Goal: Transaction & Acquisition: Purchase product/service

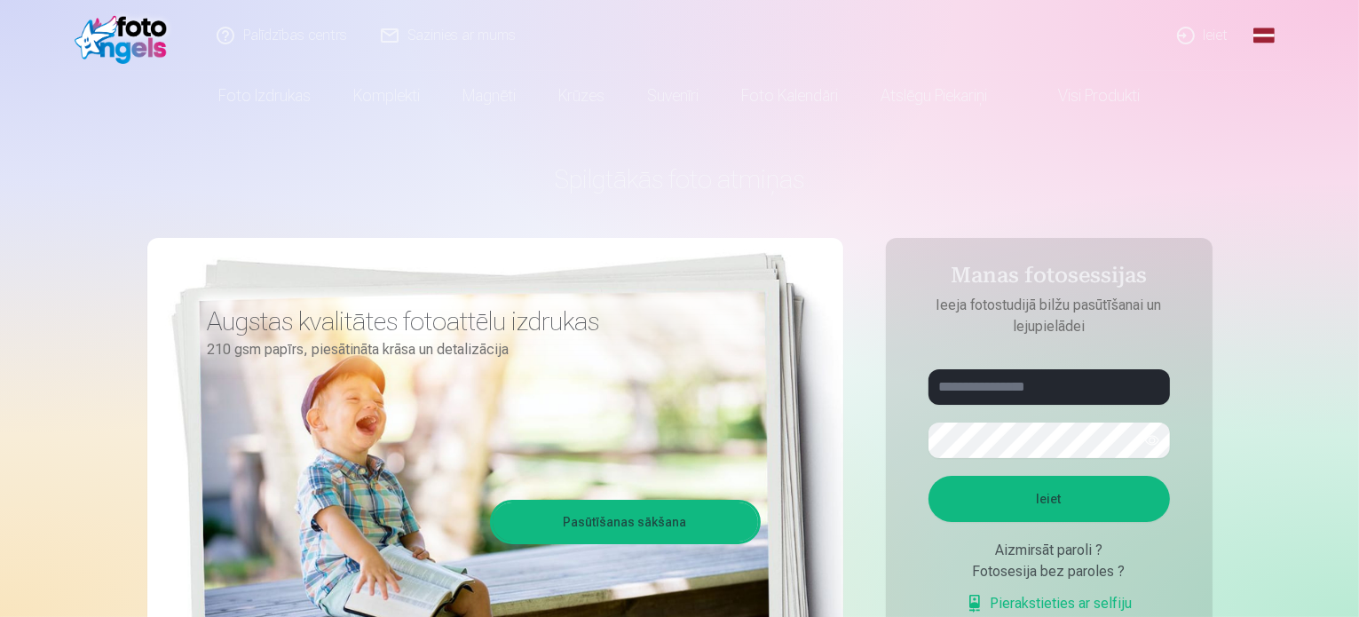
click at [1210, 43] on link "Ieiet" at bounding box center [1203, 35] width 85 height 71
click at [1215, 33] on link "Ieiet" at bounding box center [1203, 35] width 85 height 71
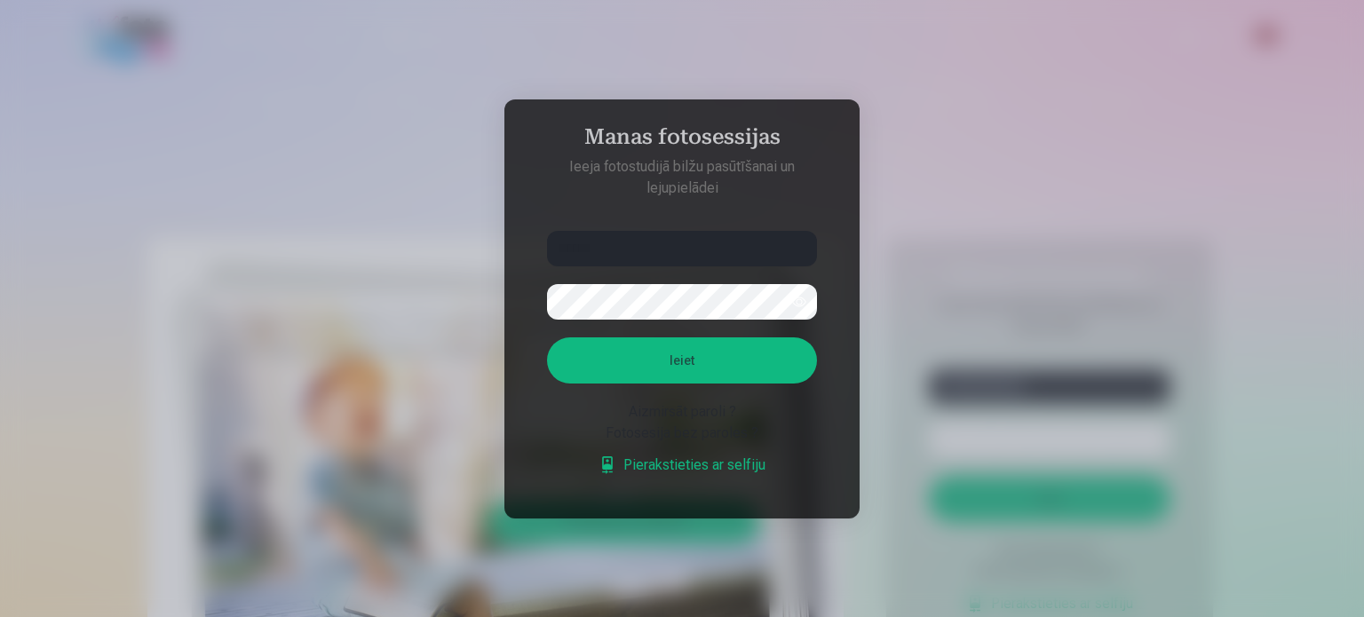
click at [797, 299] on button "button" at bounding box center [799, 302] width 34 height 34
click at [799, 304] on button "button" at bounding box center [799, 302] width 34 height 34
click at [770, 352] on button "Ieiet" at bounding box center [682, 360] width 270 height 46
click at [631, 231] on input "******" at bounding box center [682, 249] width 270 height 36
type input "**********"
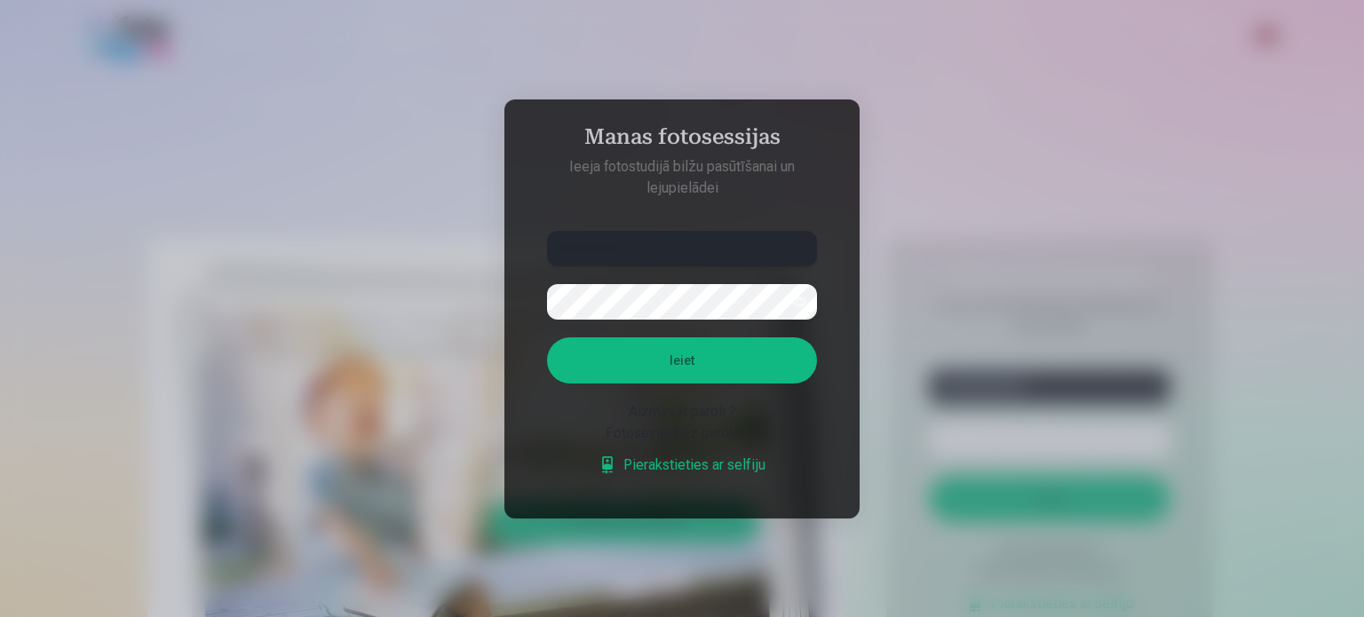
click at [547, 337] on button "Ieiet" at bounding box center [682, 360] width 270 height 46
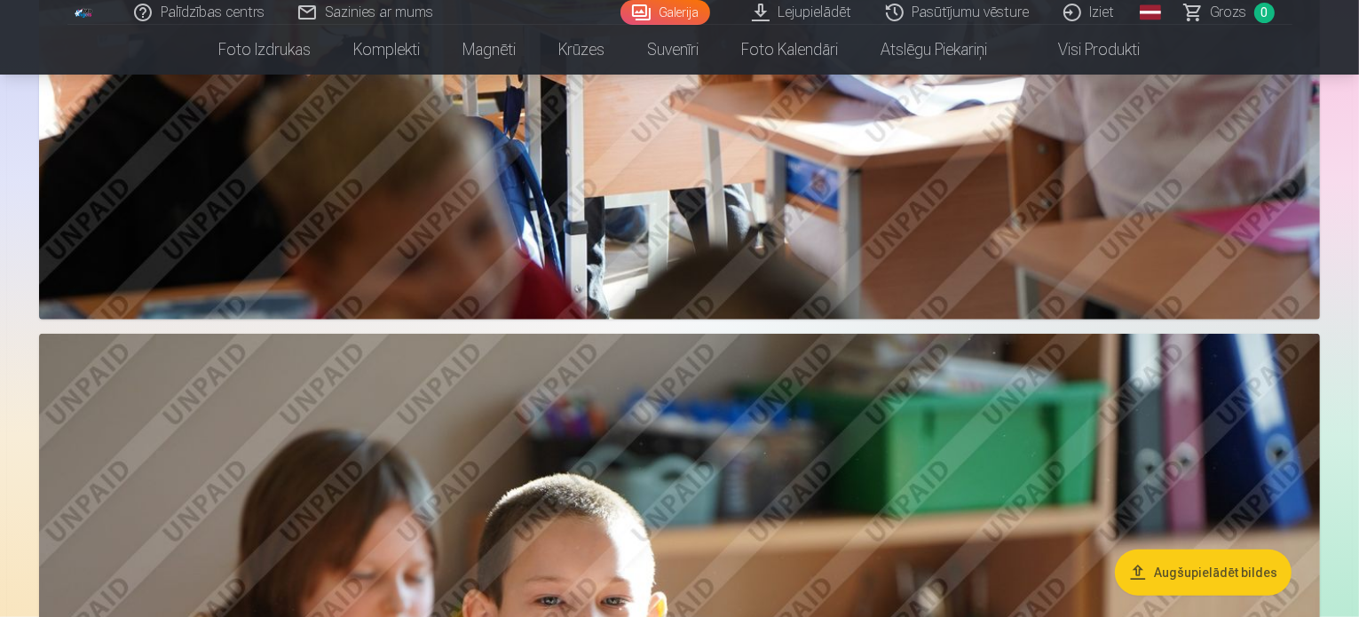
scroll to position [1243, 0]
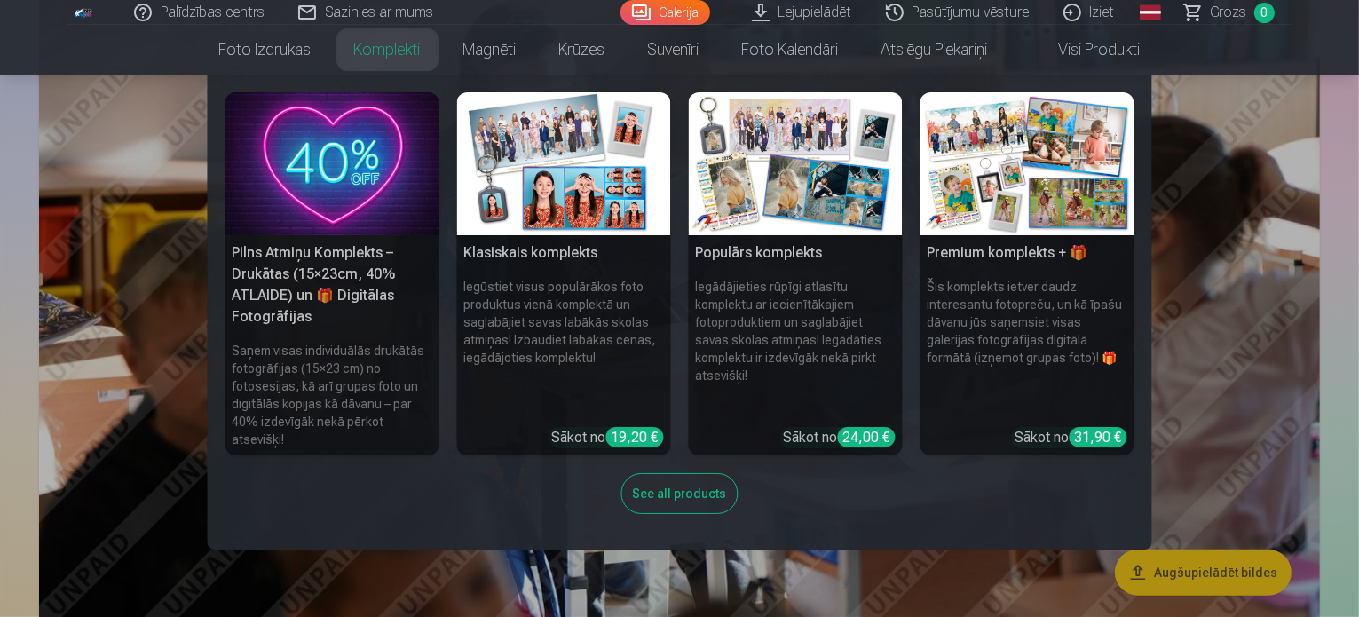
click at [404, 52] on link "Komplekti" at bounding box center [387, 50] width 109 height 50
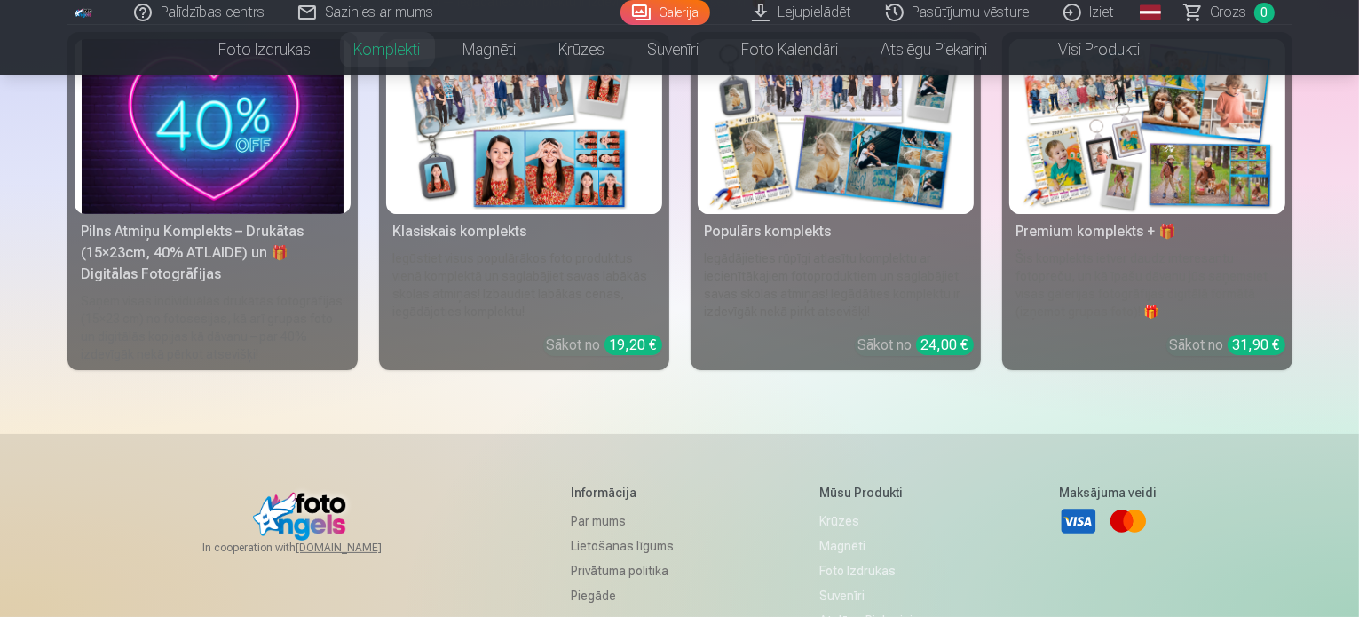
scroll to position [178, 0]
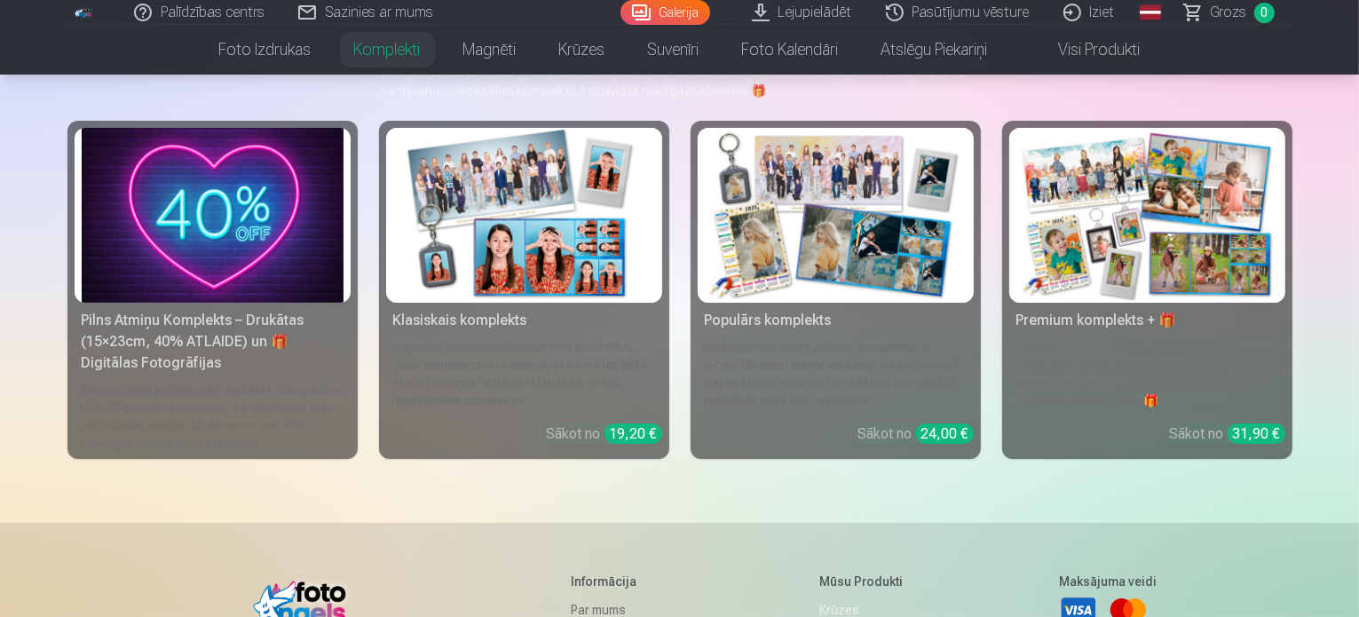
click at [1124, 258] on img at bounding box center [1148, 215] width 262 height 175
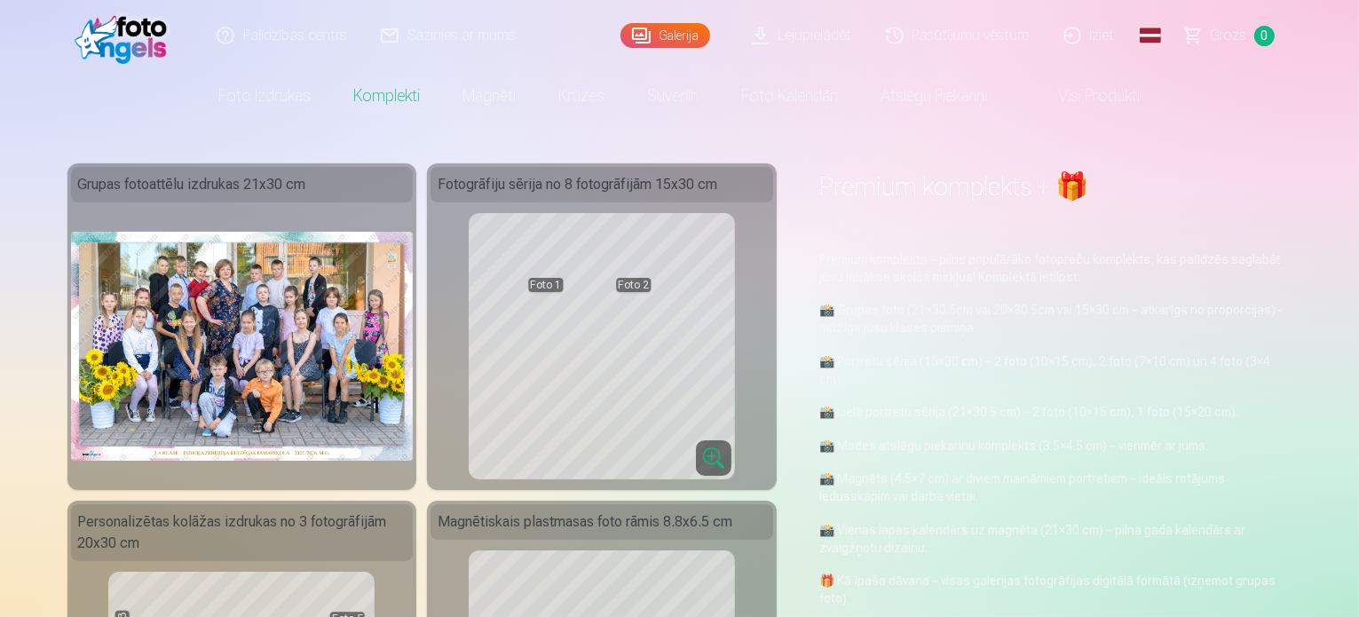
click at [1083, 92] on link "Visi produkti" at bounding box center [1086, 96] width 153 height 50
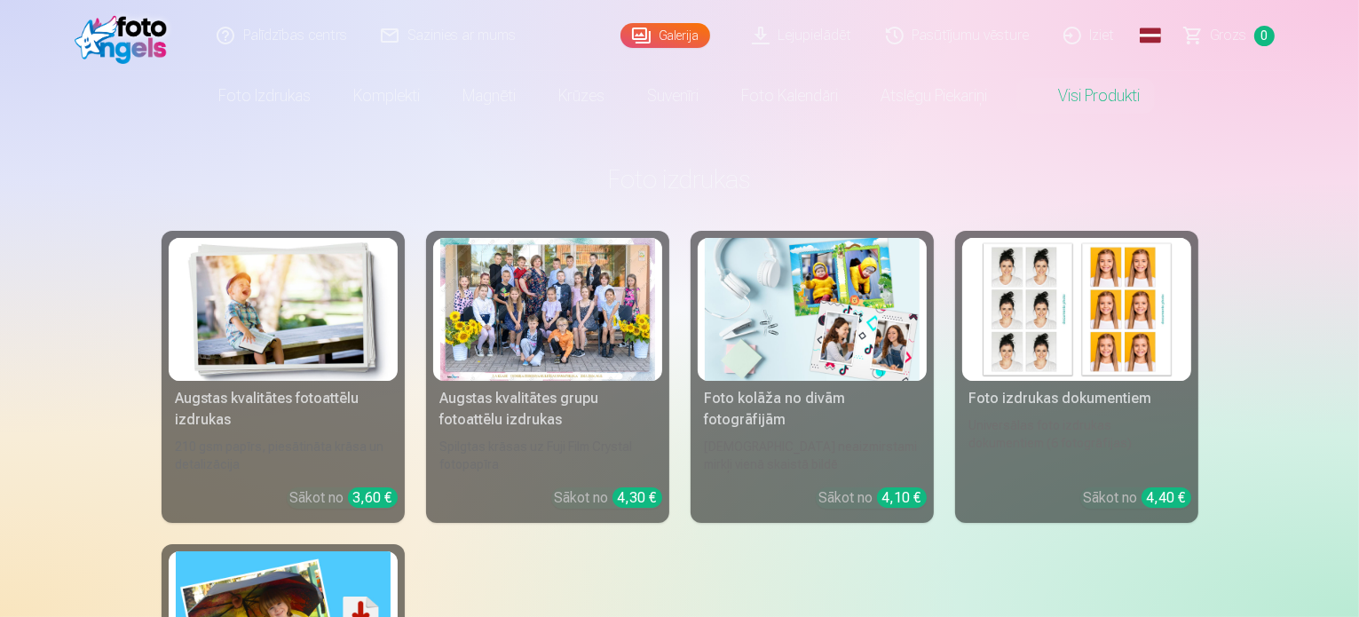
click at [304, 297] on img at bounding box center [283, 309] width 215 height 143
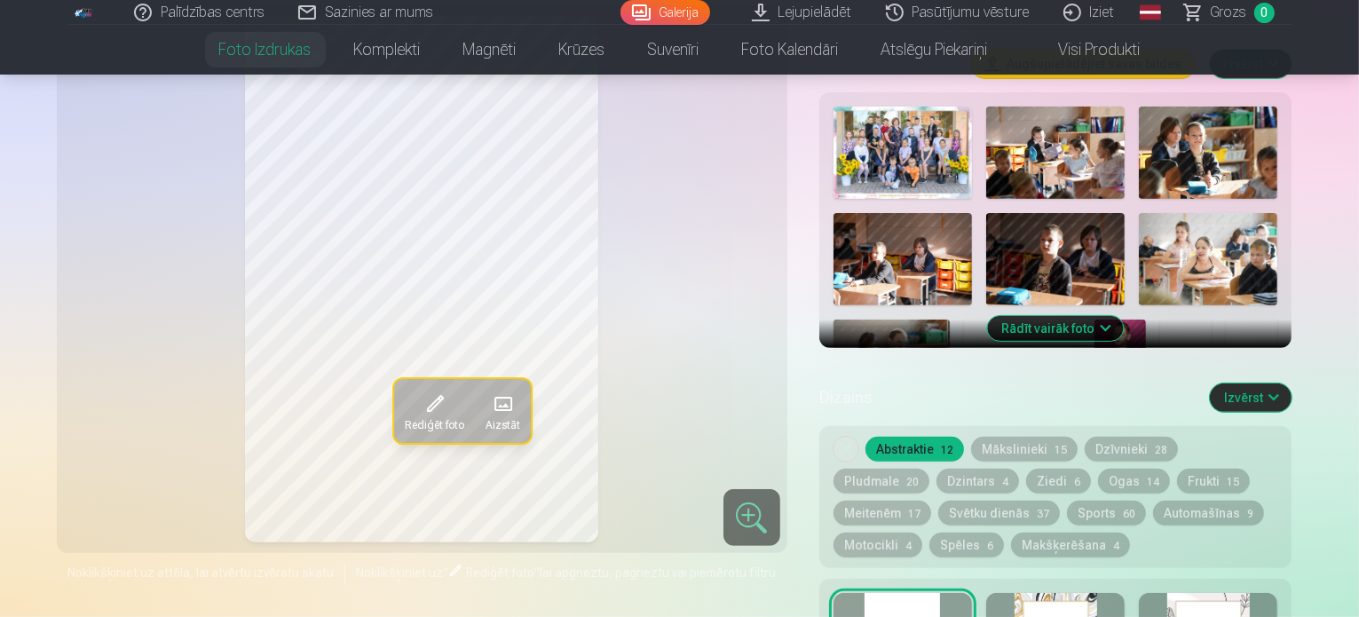
scroll to position [710, 0]
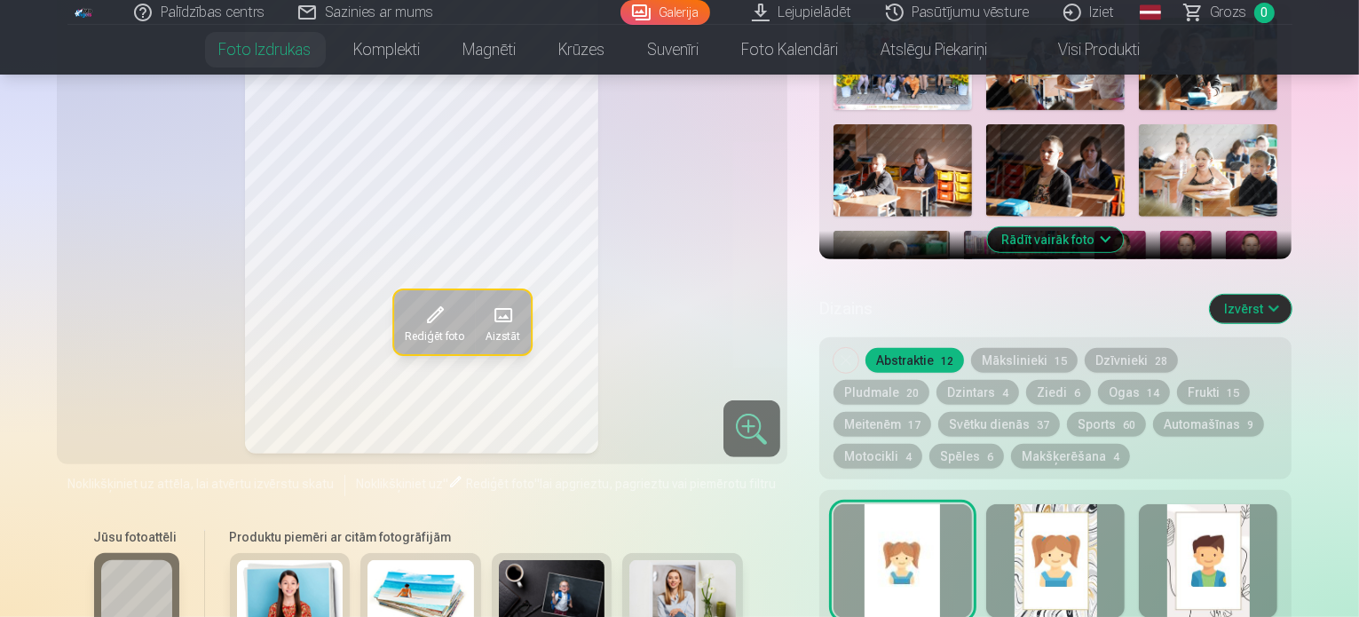
click at [1030, 348] on button "Mākslinieki 15" at bounding box center [1024, 360] width 107 height 25
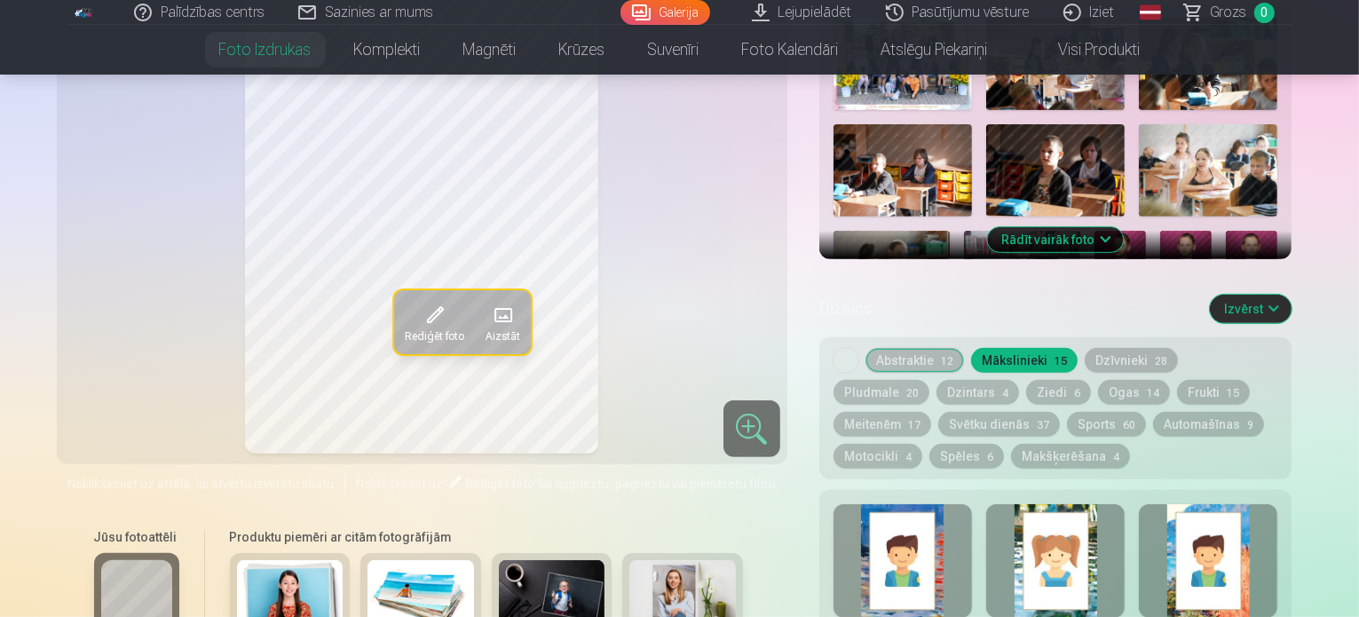
click at [1126, 348] on button "Dzīvnieki 28" at bounding box center [1131, 360] width 93 height 25
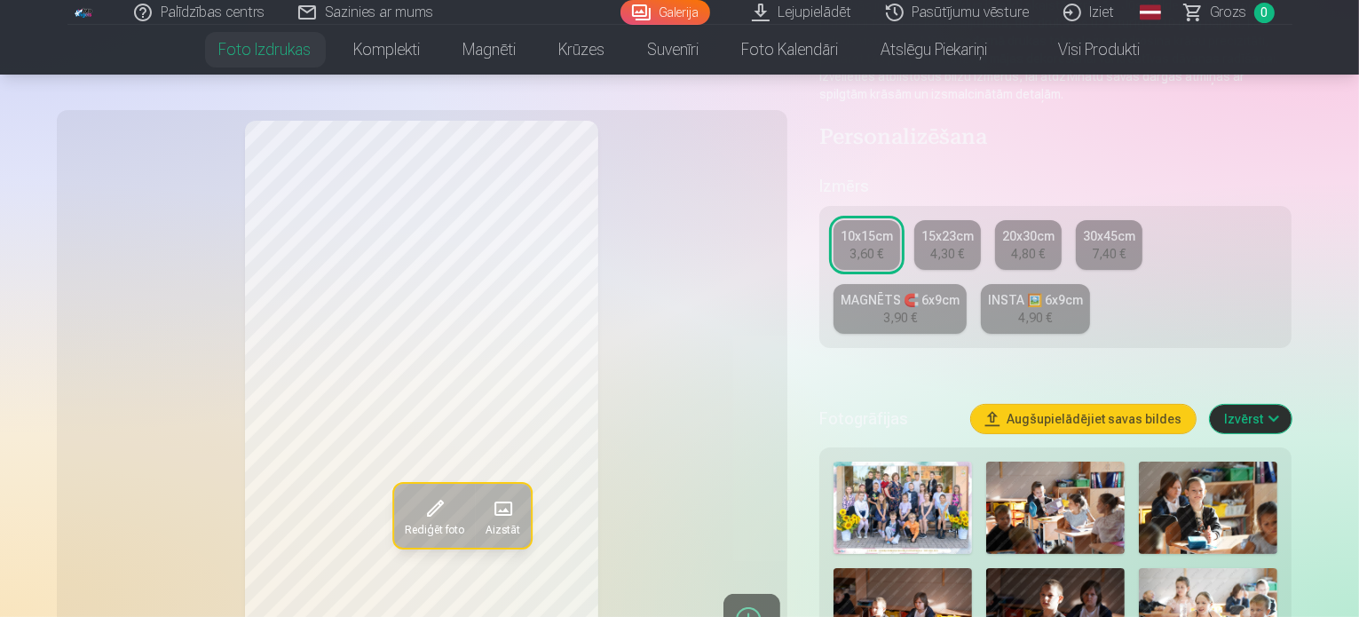
scroll to position [0, 0]
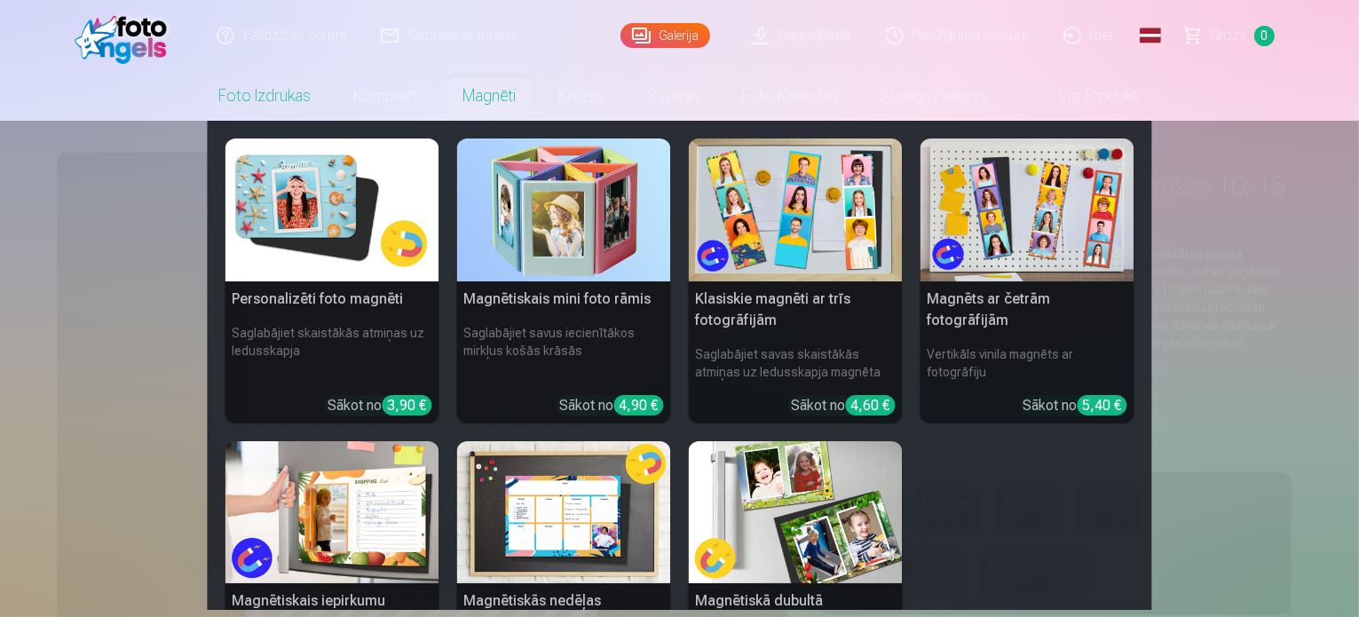
click at [504, 105] on link "Magnēti" at bounding box center [490, 96] width 96 height 50
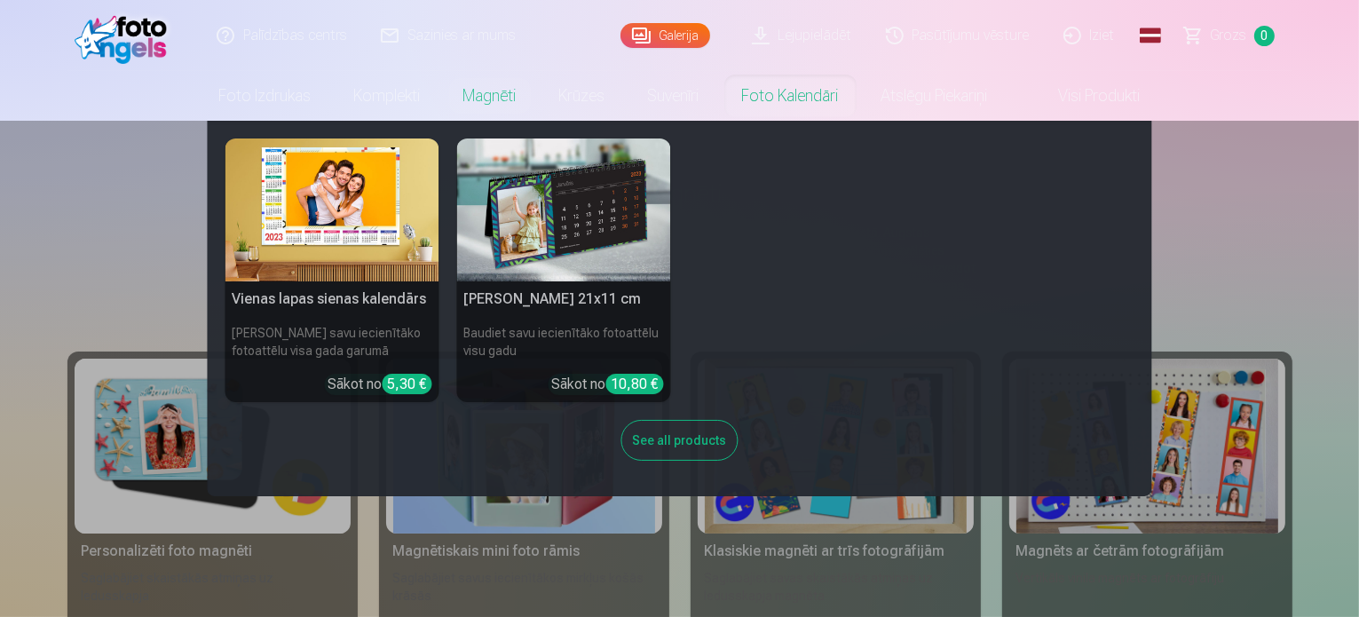
click at [757, 90] on link "Foto kalendāri" at bounding box center [790, 96] width 139 height 50
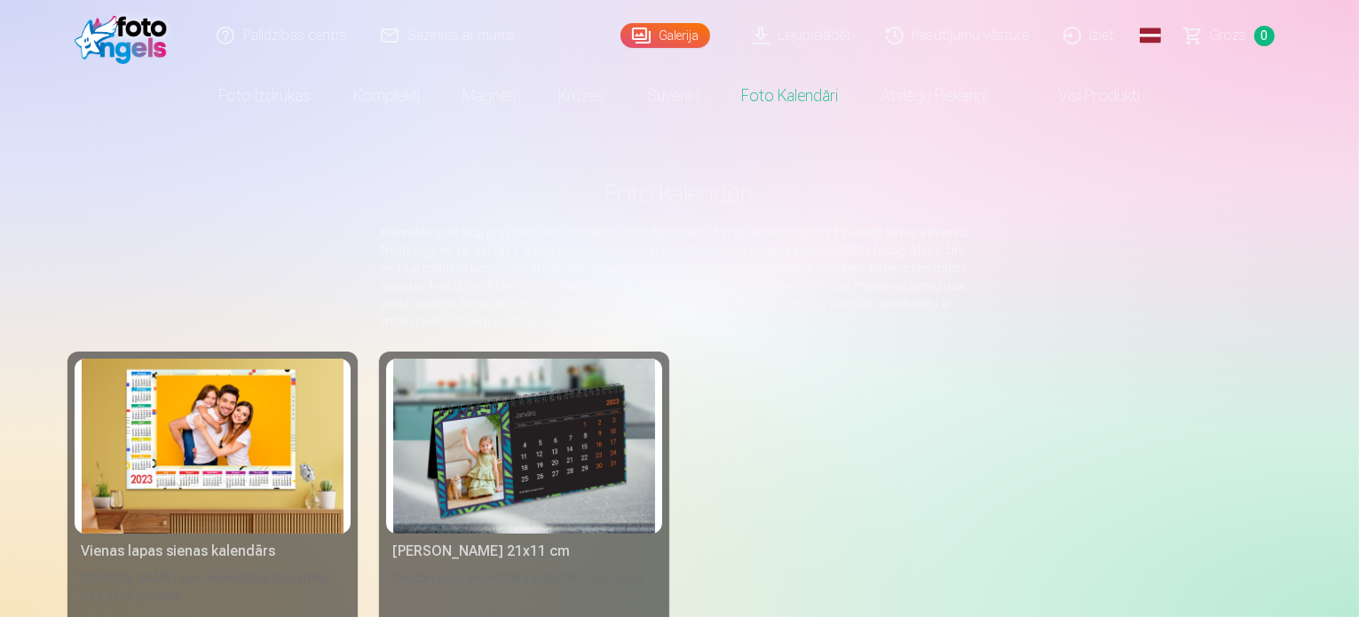
click at [499, 472] on img at bounding box center [524, 446] width 262 height 175
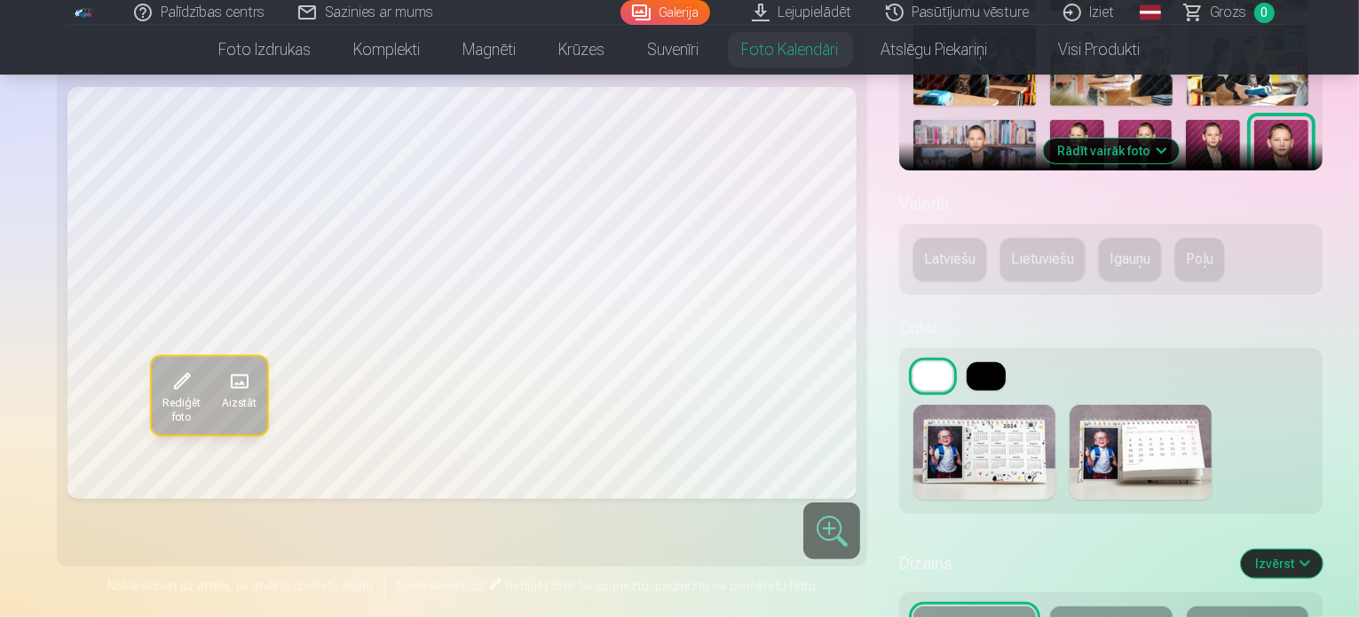
scroll to position [266, 0]
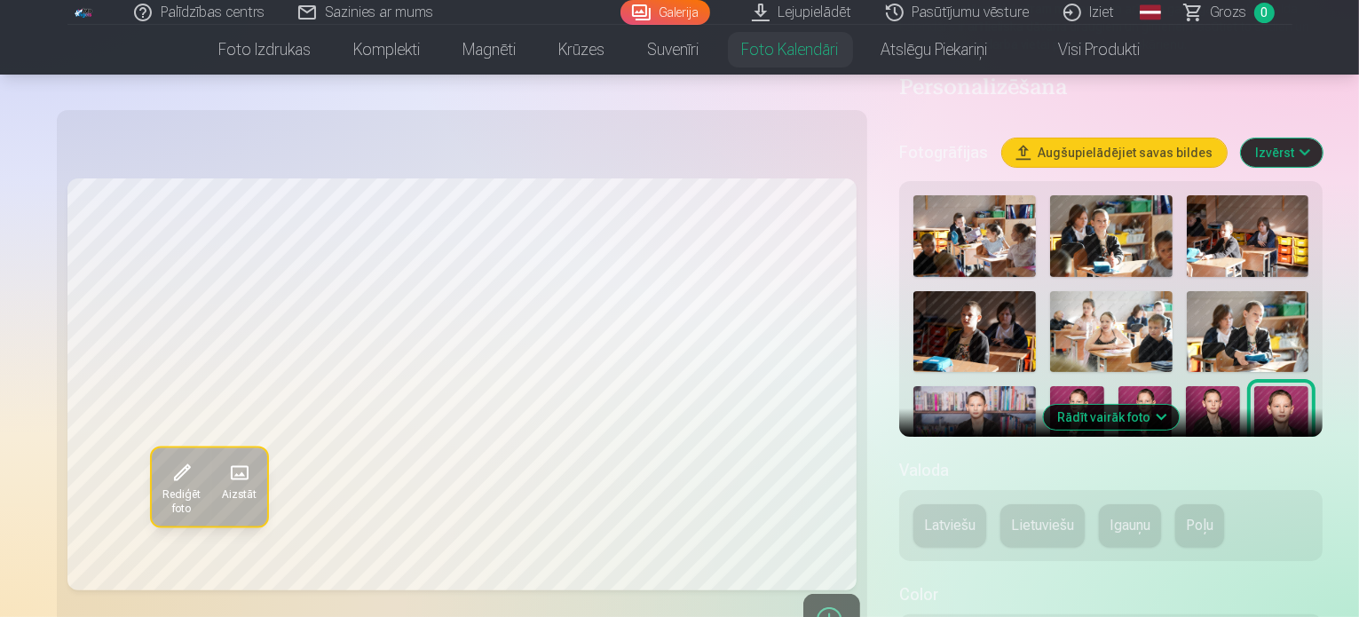
click at [1084, 52] on link "Visi produkti" at bounding box center [1086, 50] width 153 height 50
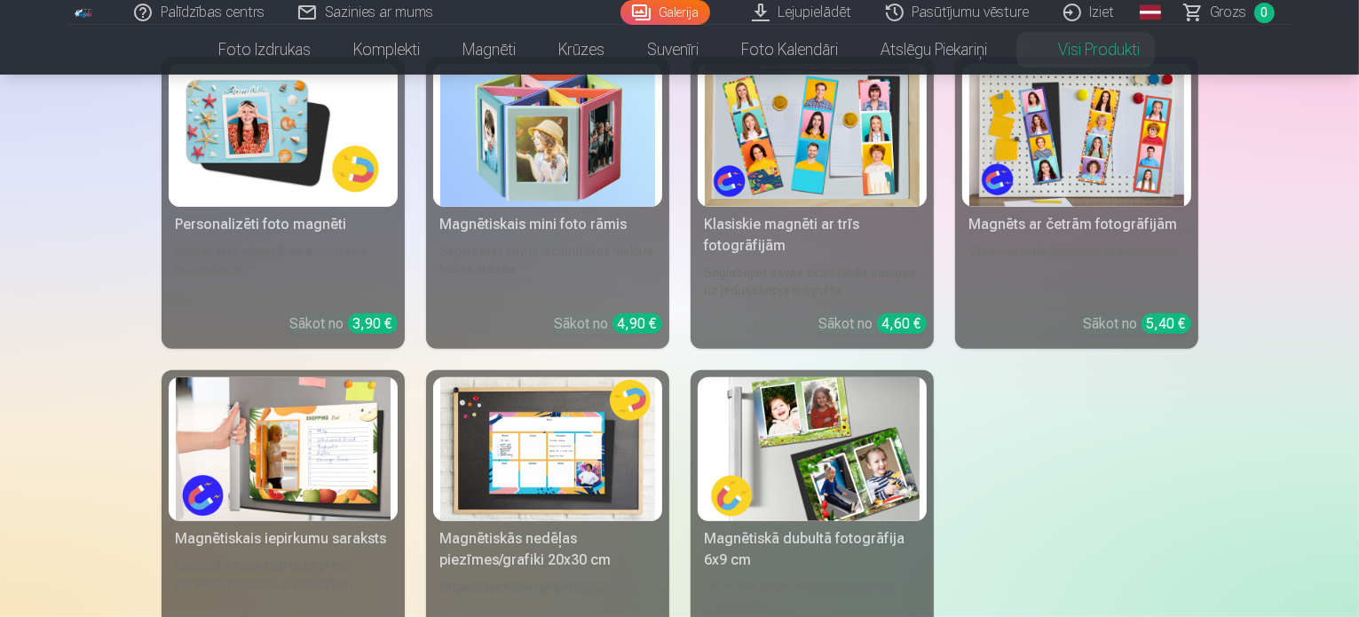
scroll to position [1243, 0]
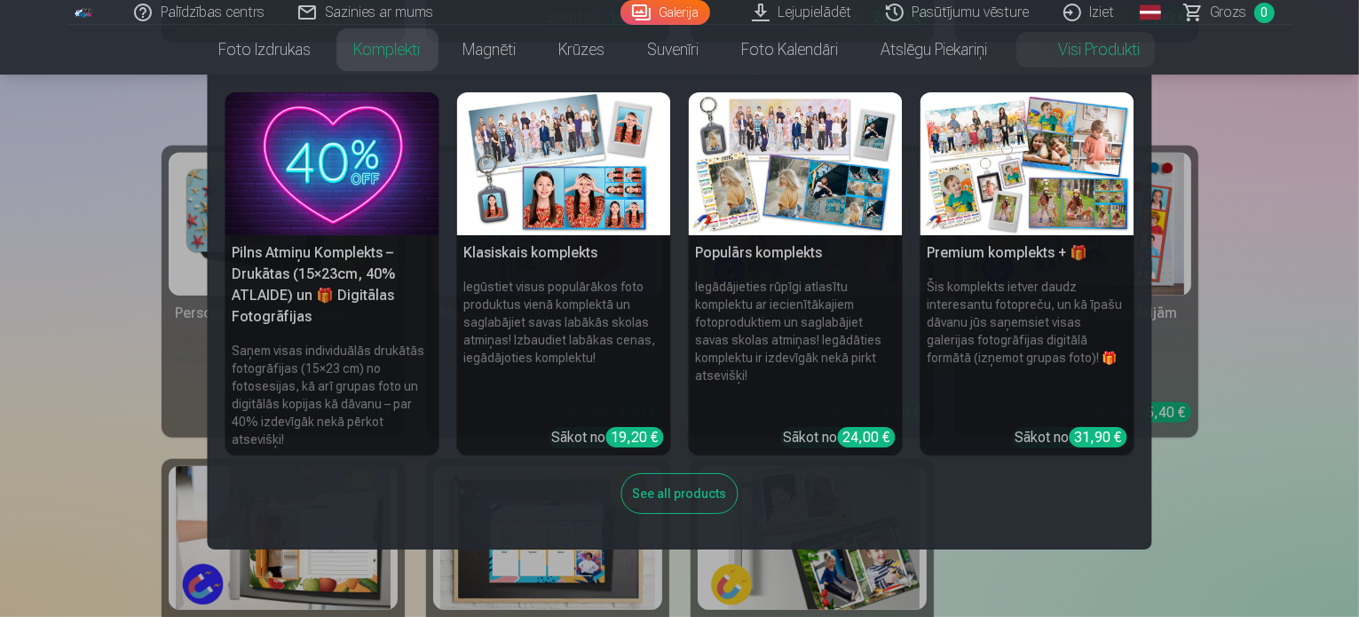
click at [356, 46] on link "Komplekti" at bounding box center [387, 50] width 109 height 50
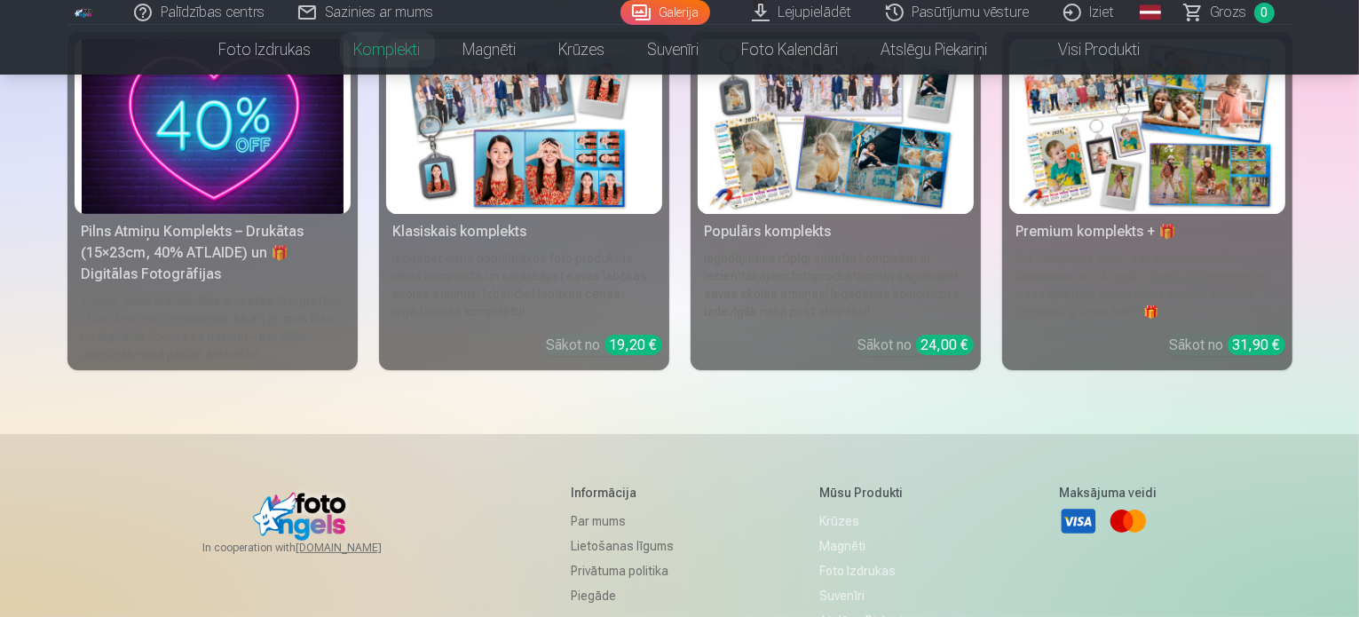
scroll to position [89, 0]
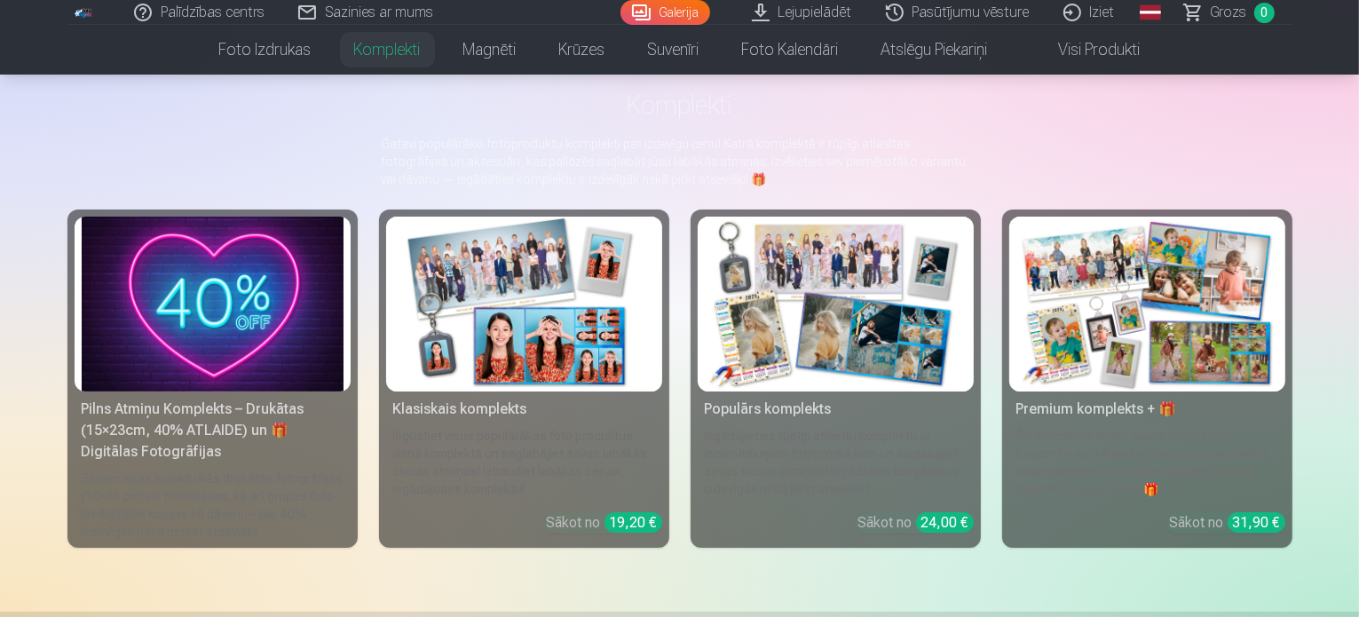
click at [158, 392] on img at bounding box center [213, 304] width 262 height 175
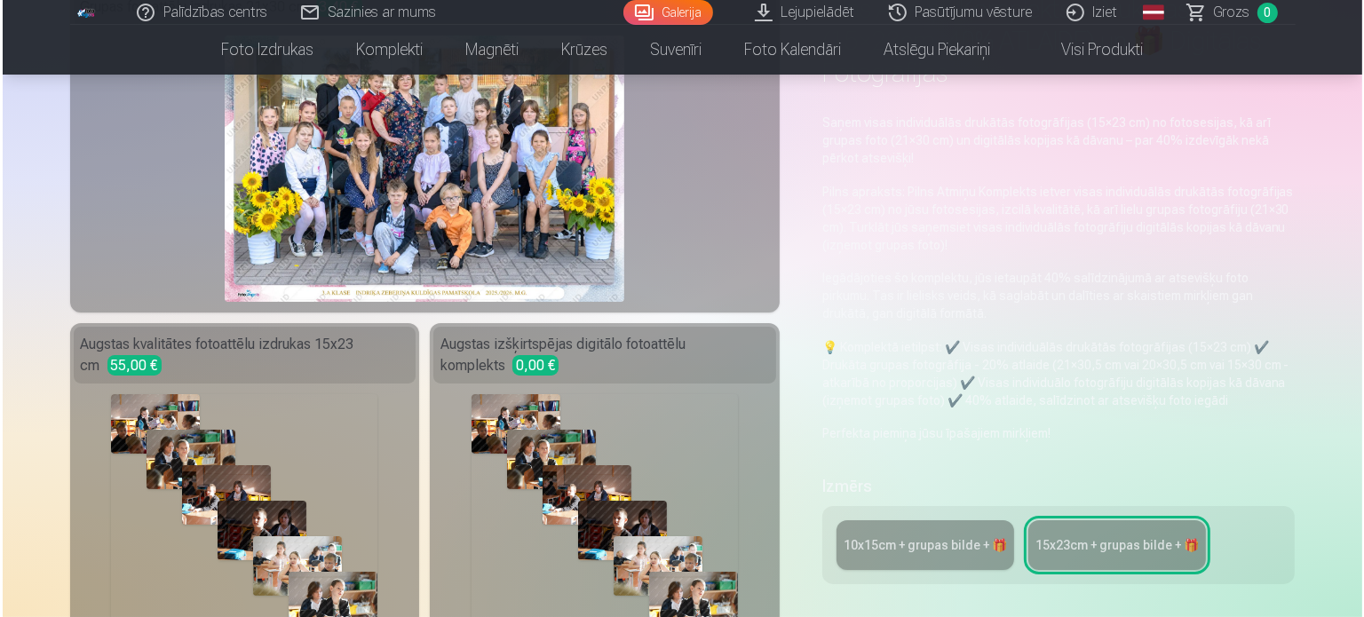
scroll to position [355, 0]
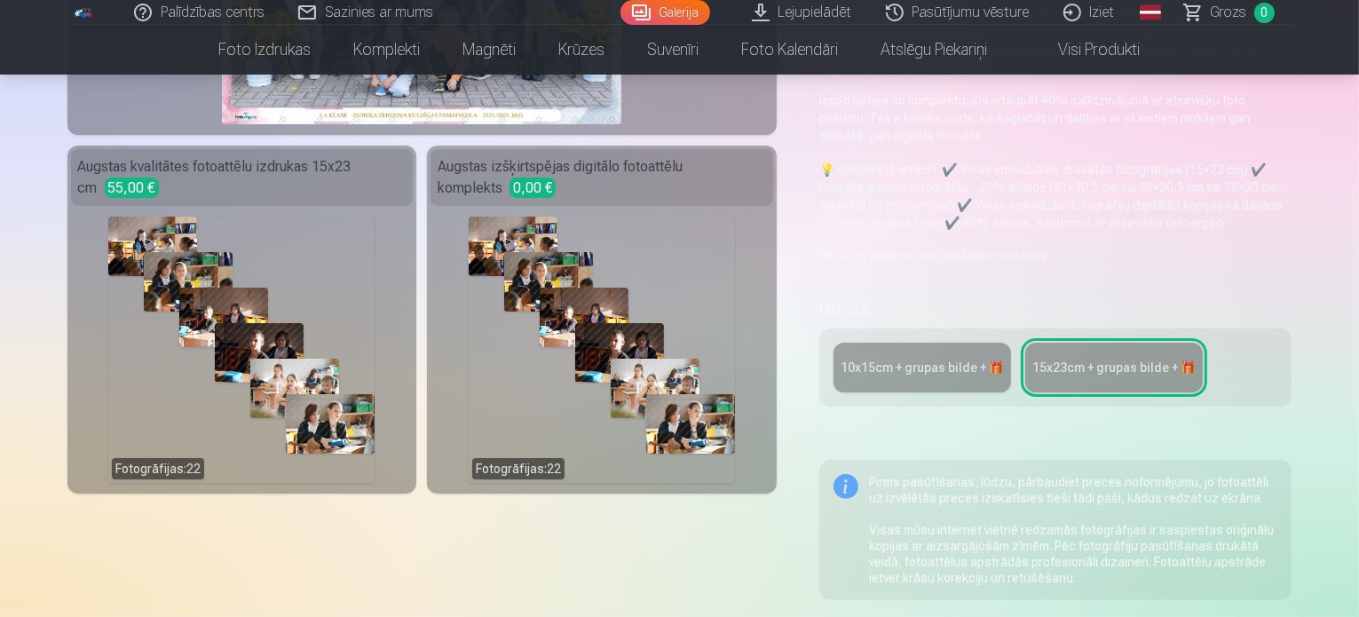
click at [307, 296] on div "Fotogrāfijas : 22" at bounding box center [241, 350] width 266 height 266
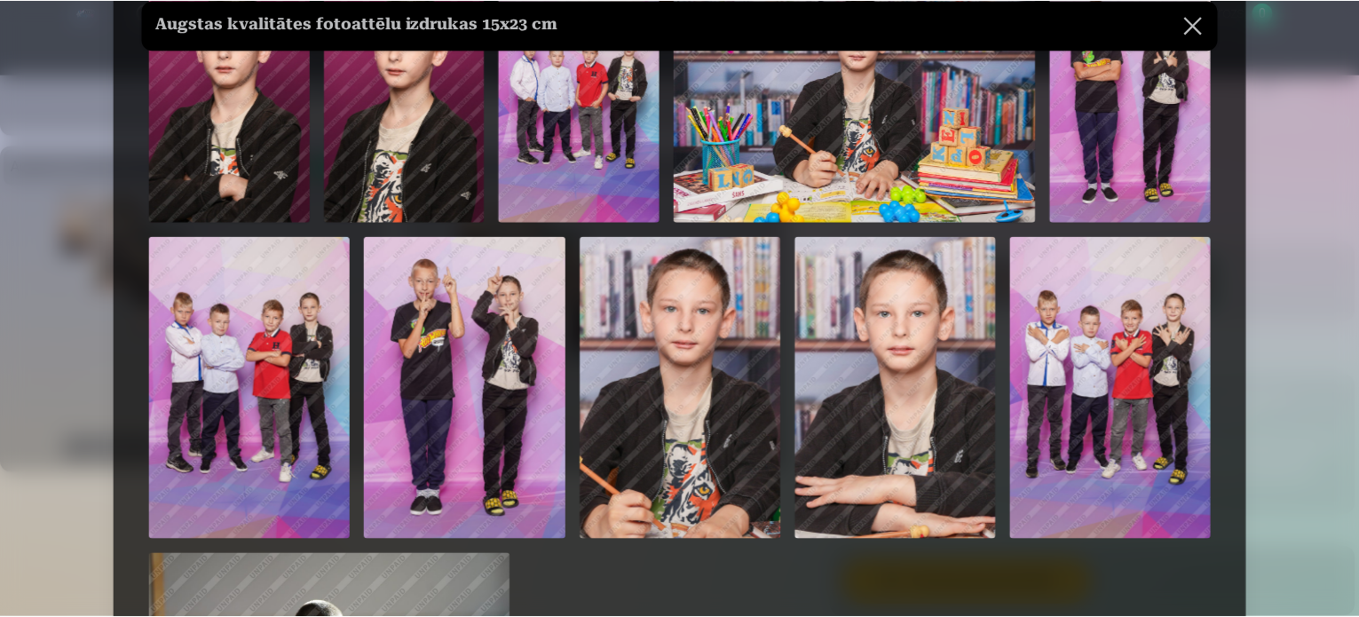
scroll to position [1431, 0]
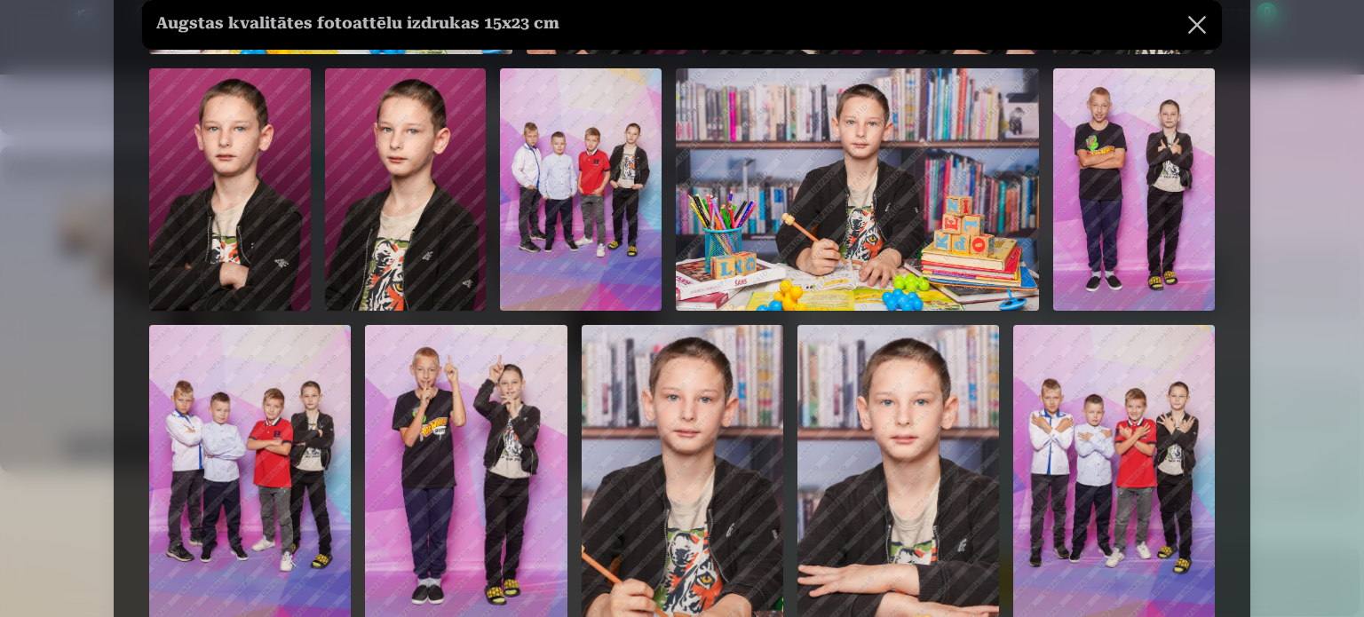
click at [1197, 26] on button at bounding box center [1197, 25] width 50 height 50
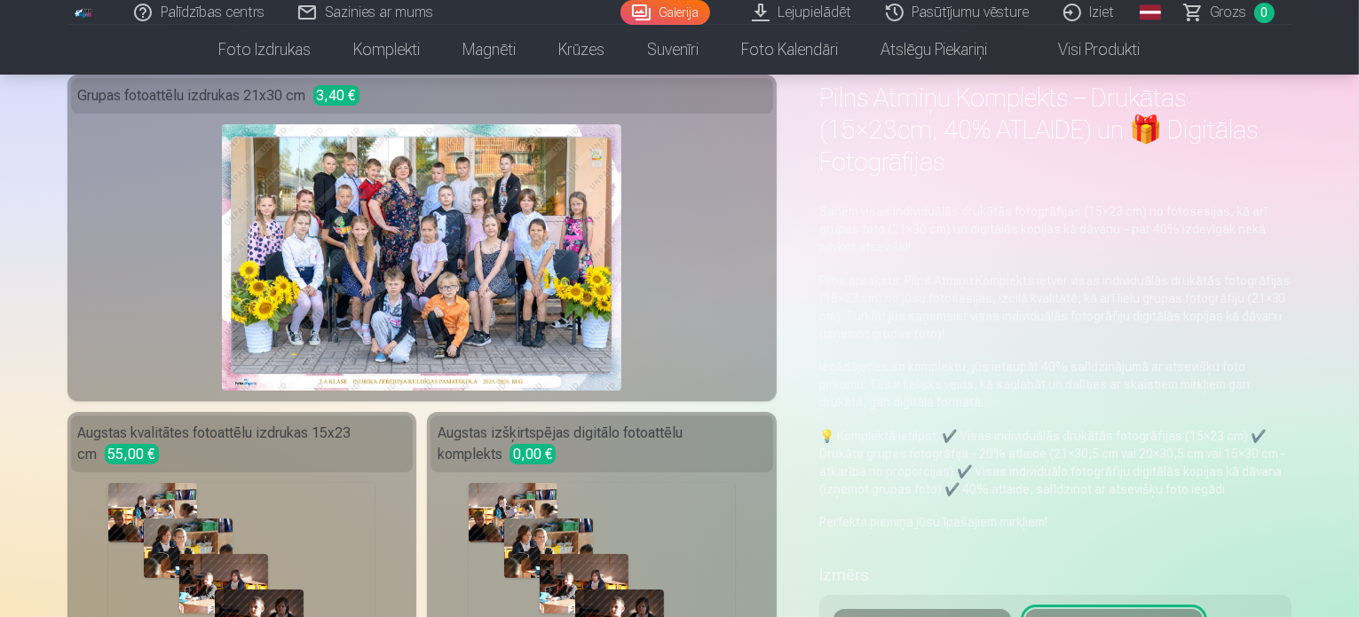
scroll to position [355, 0]
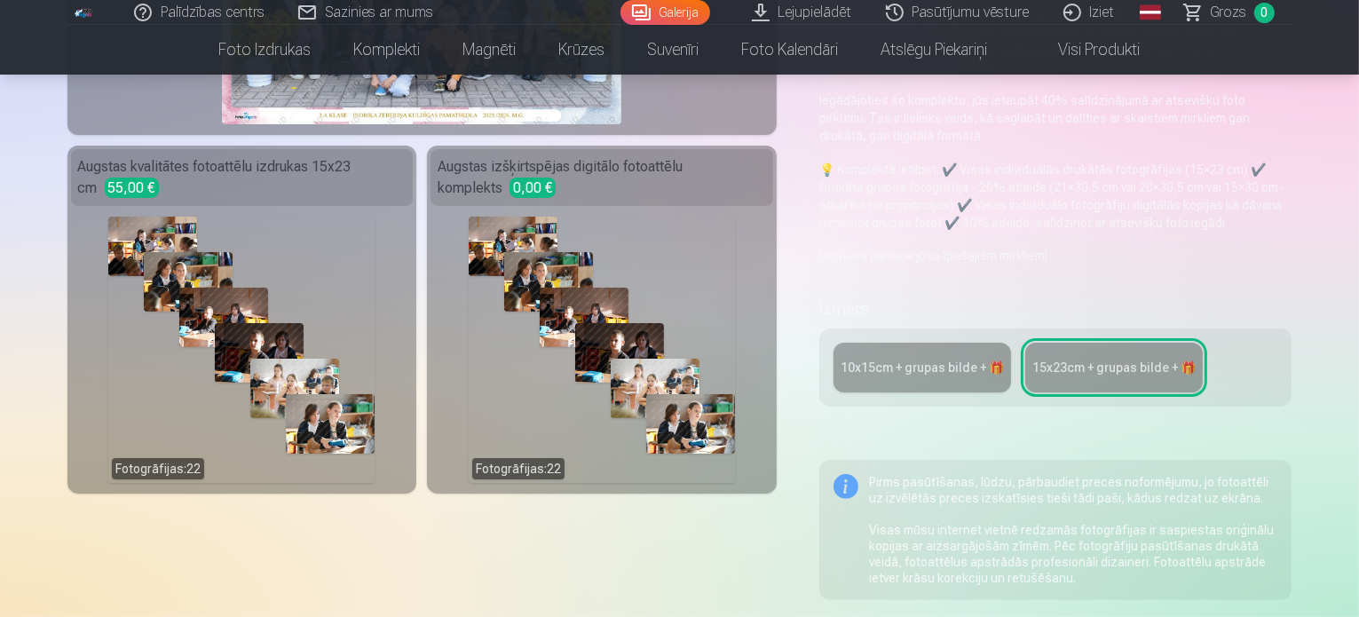
click at [916, 343] on link "10x15сm + grupas bilde + 🎁" at bounding box center [923, 368] width 178 height 50
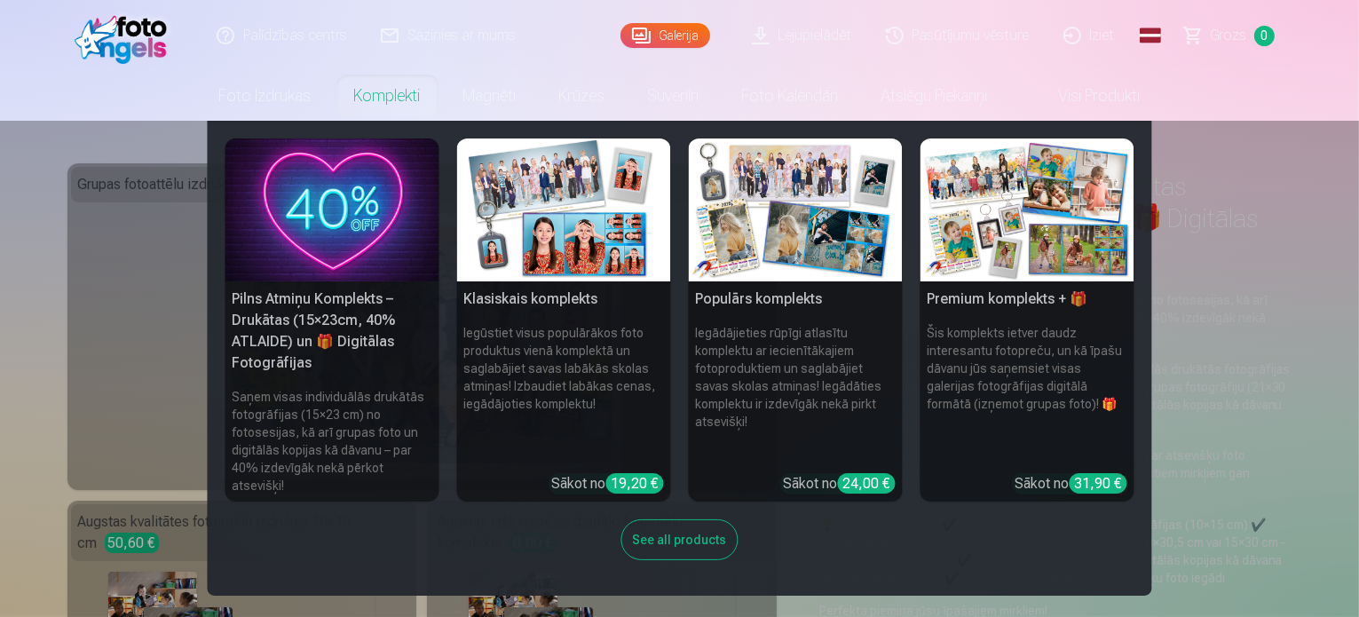
click at [392, 101] on link "Komplekti" at bounding box center [387, 96] width 109 height 50
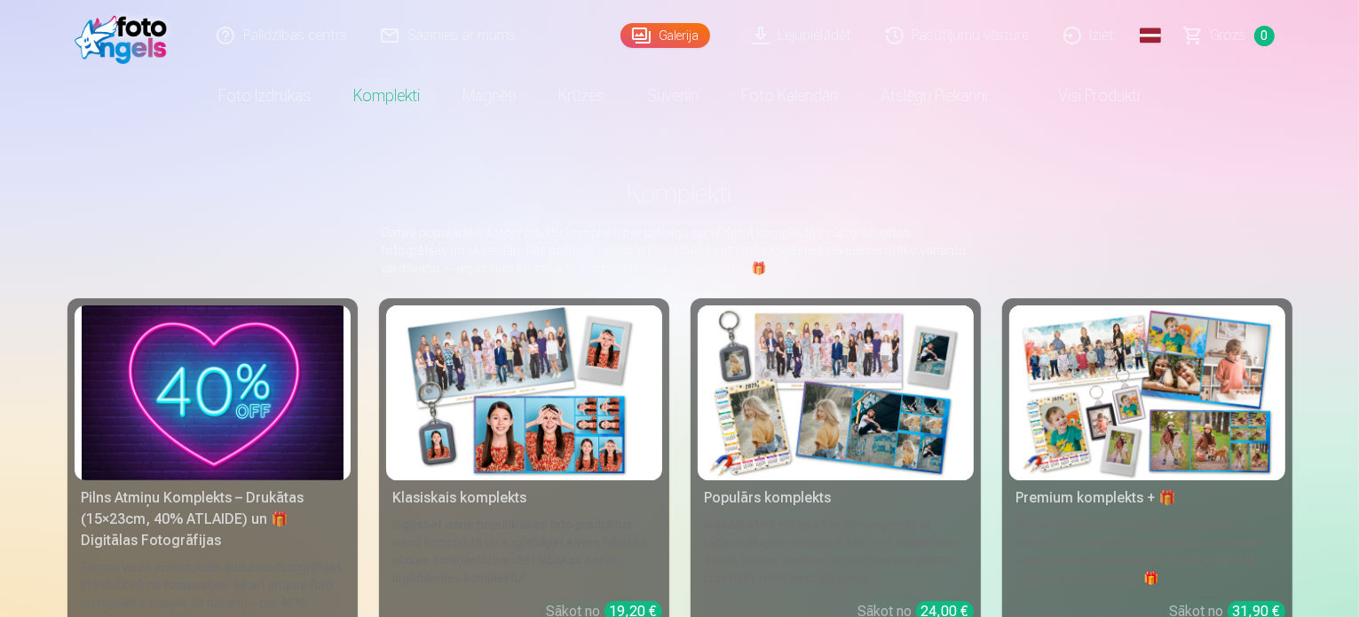
click at [1151, 429] on img at bounding box center [1148, 392] width 262 height 175
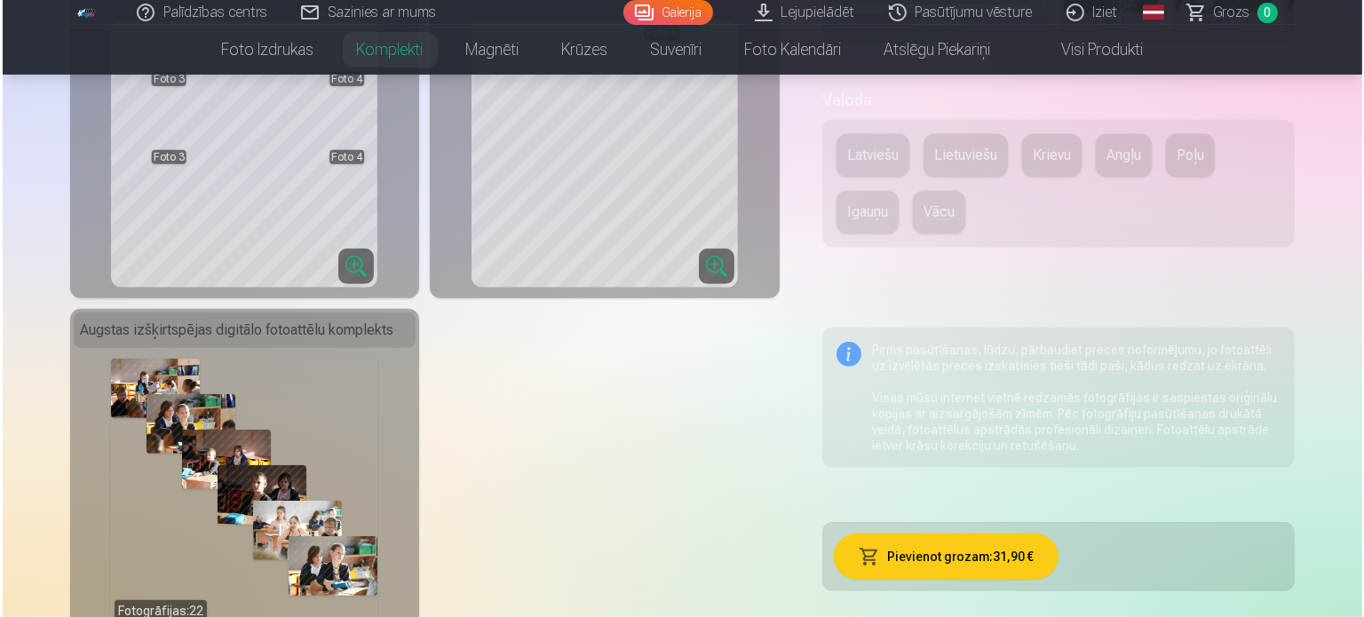
scroll to position [977, 0]
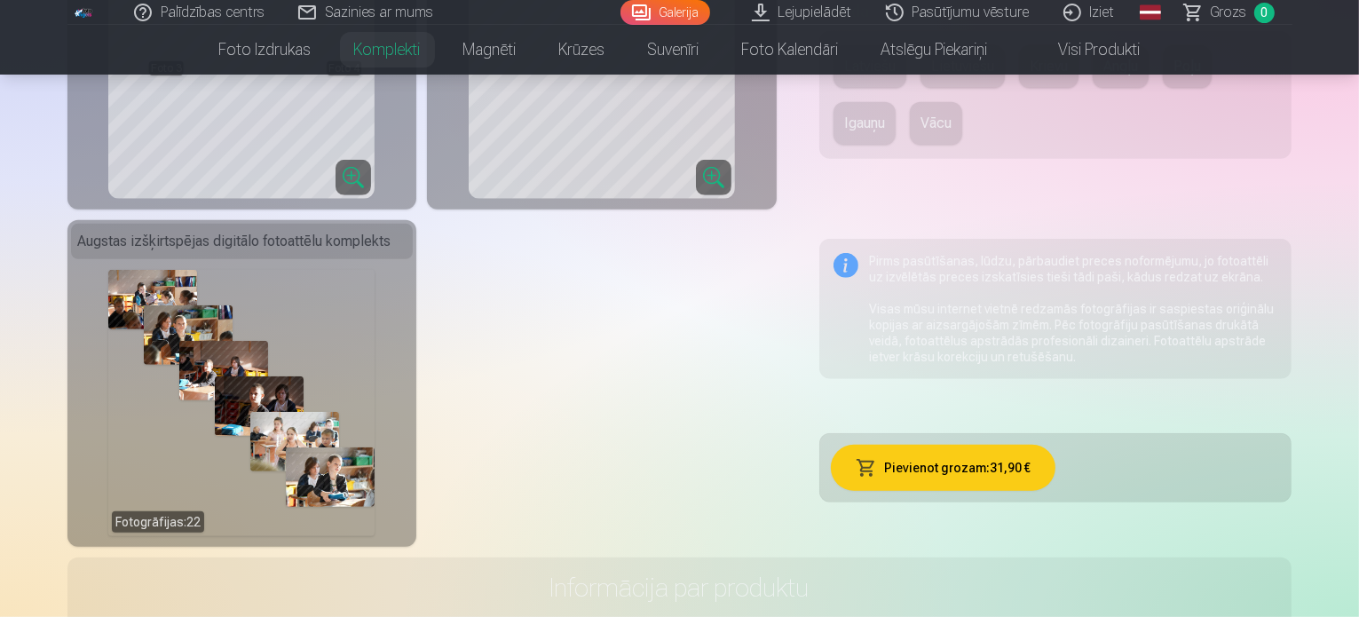
click at [290, 347] on div "Fotogrāfijas : 22" at bounding box center [241, 403] width 266 height 266
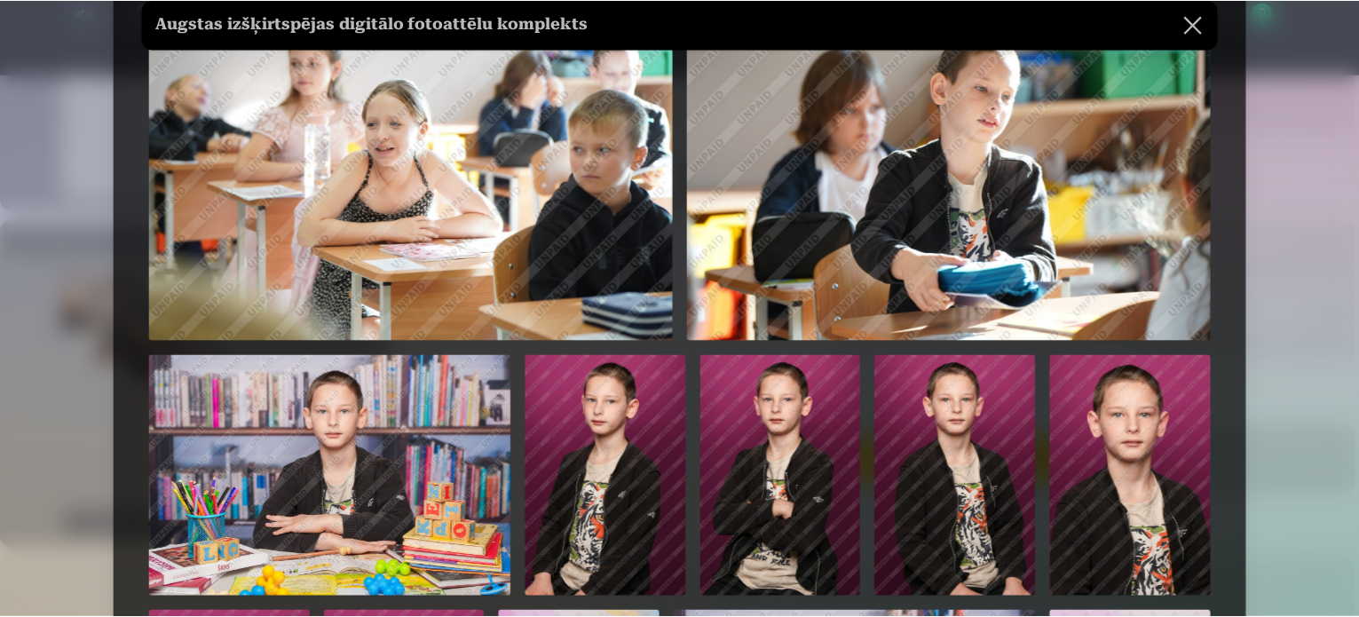
scroll to position [1066, 0]
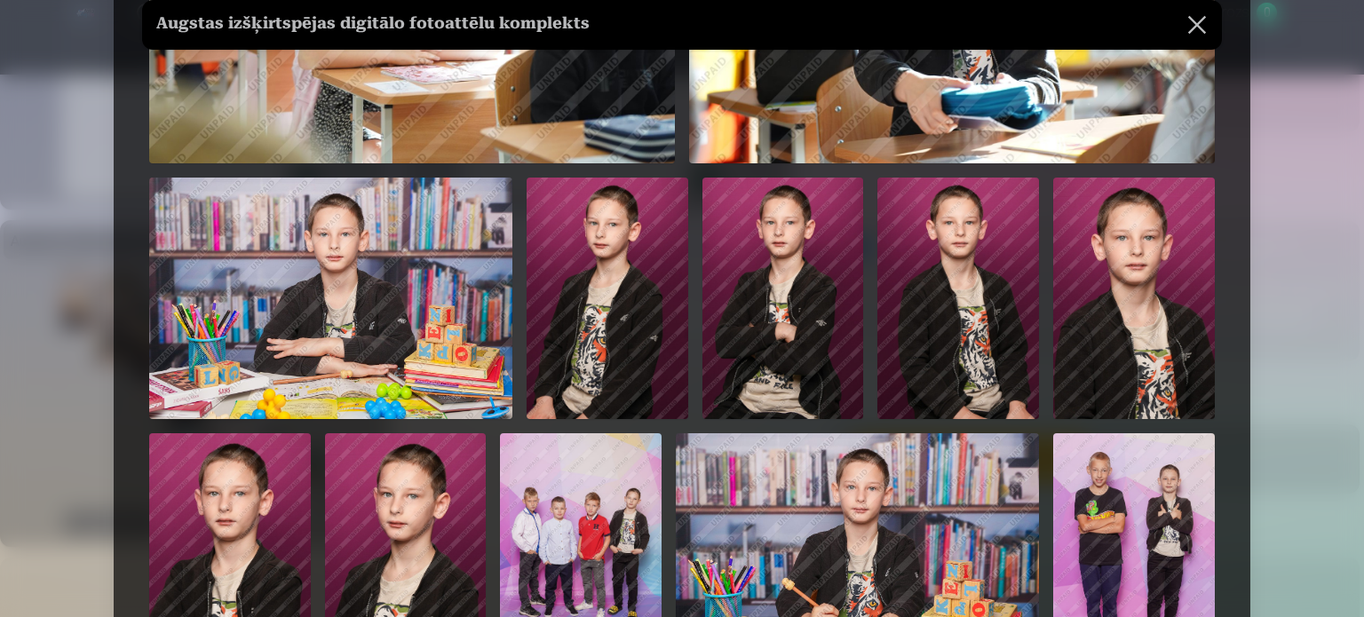
click at [540, 287] on img at bounding box center [608, 299] width 162 height 242
click at [1182, 17] on button at bounding box center [1197, 25] width 50 height 50
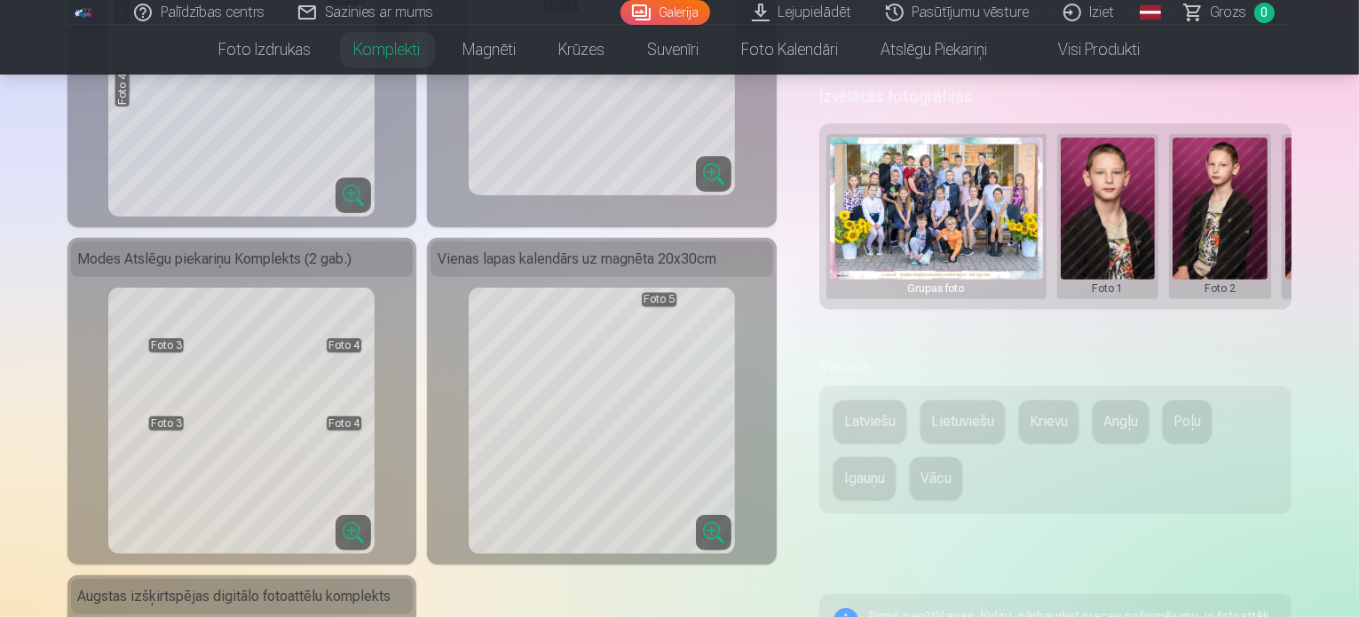
scroll to position [533, 0]
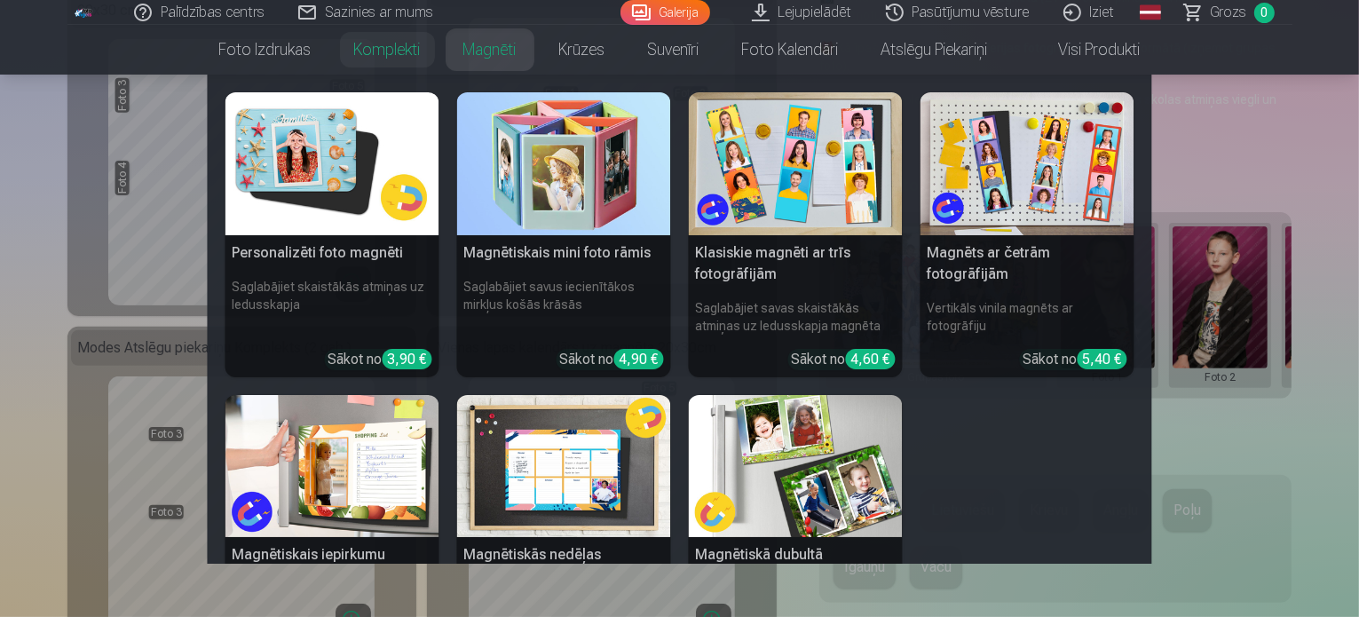
click at [511, 56] on link "Magnēti" at bounding box center [490, 50] width 96 height 50
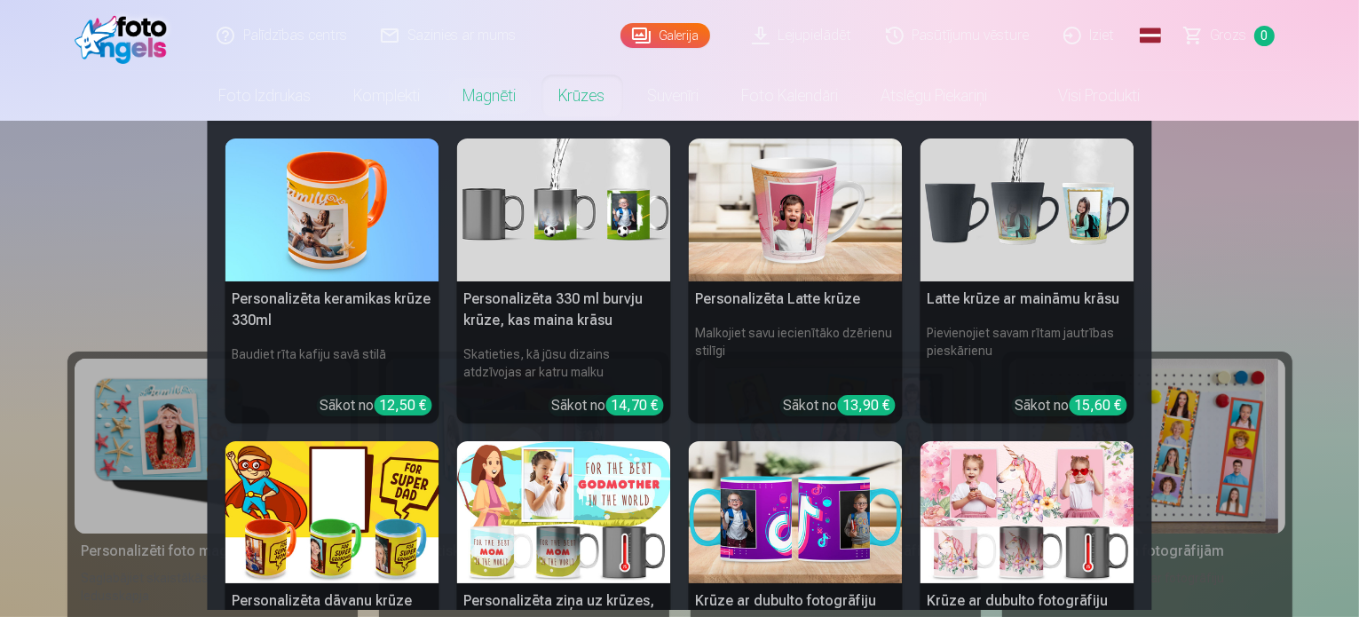
click at [582, 92] on link "Krūzes" at bounding box center [582, 96] width 89 height 50
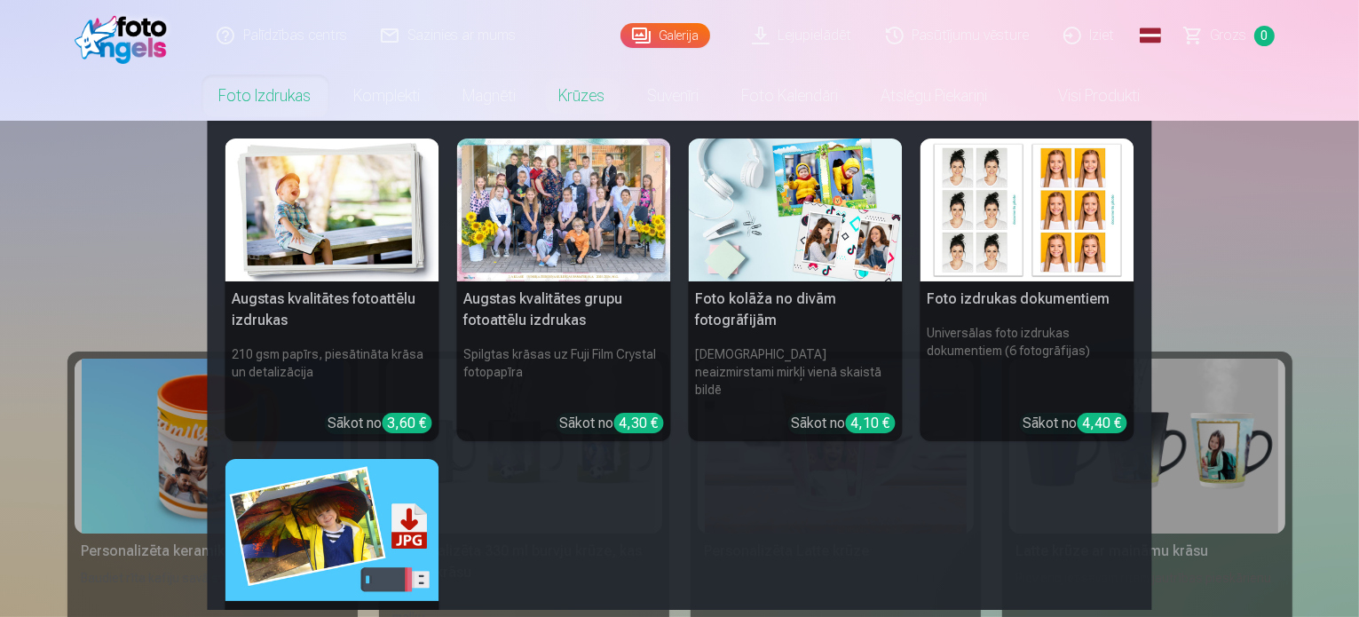
click at [298, 236] on img at bounding box center [333, 210] width 214 height 143
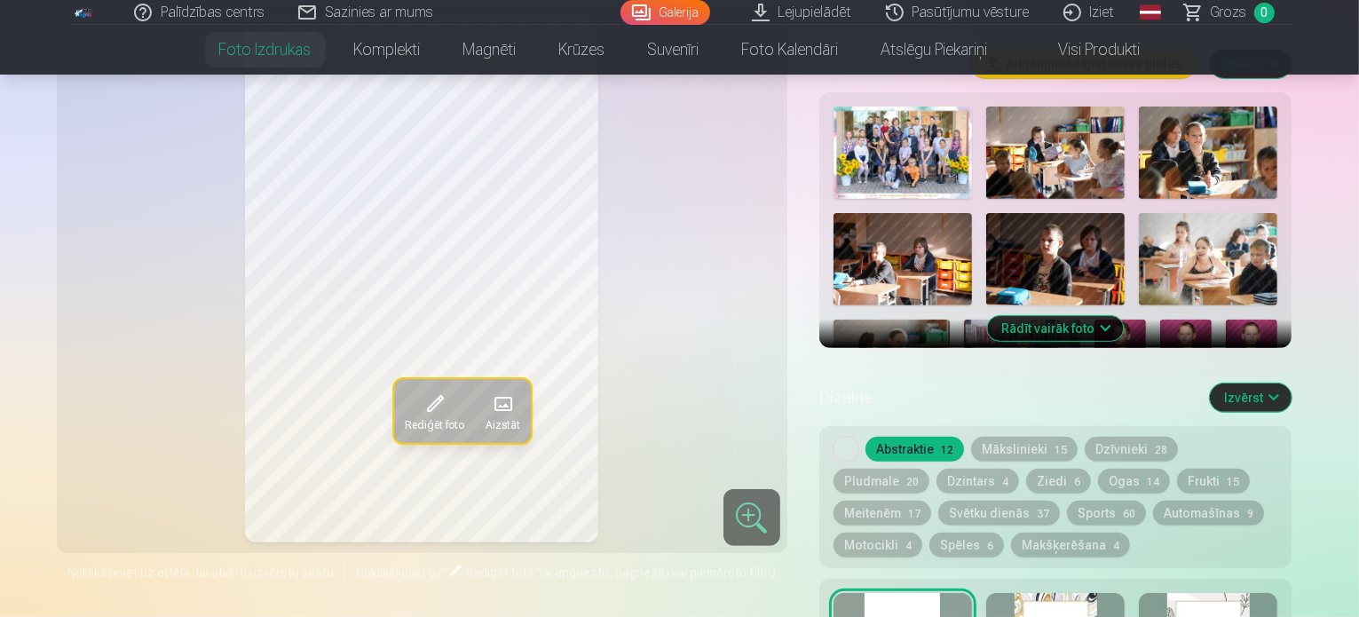
scroll to position [710, 0]
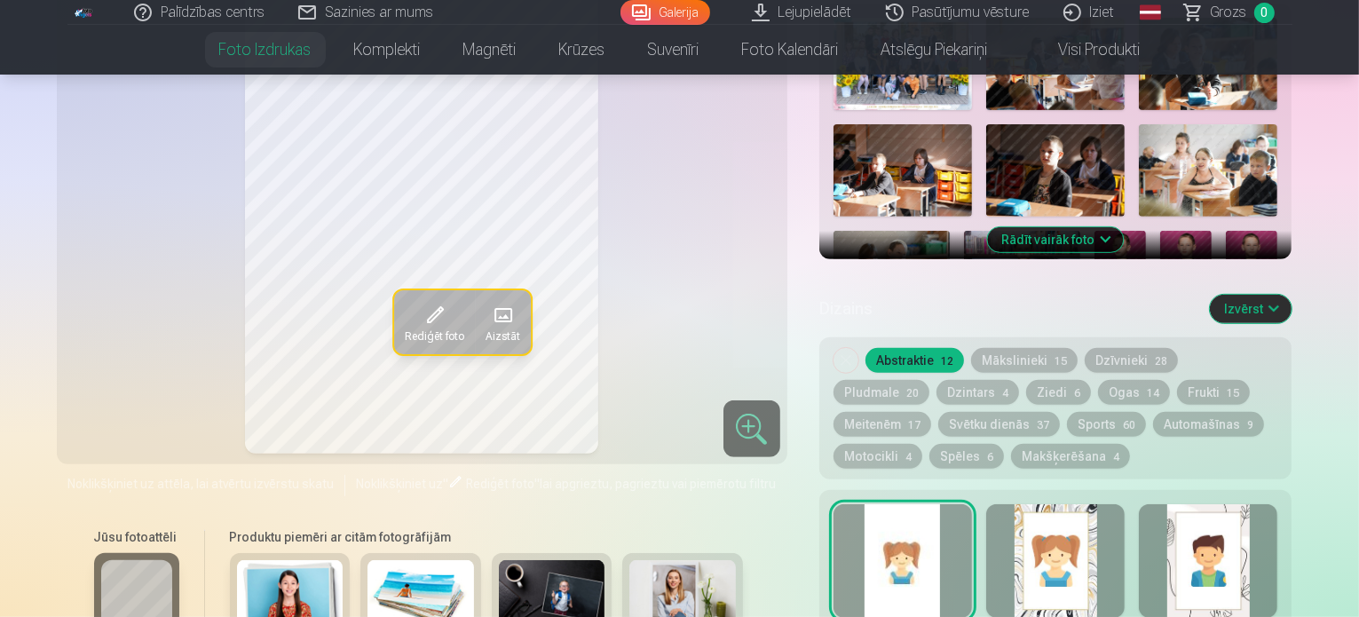
click at [755, 400] on div at bounding box center [752, 428] width 57 height 57
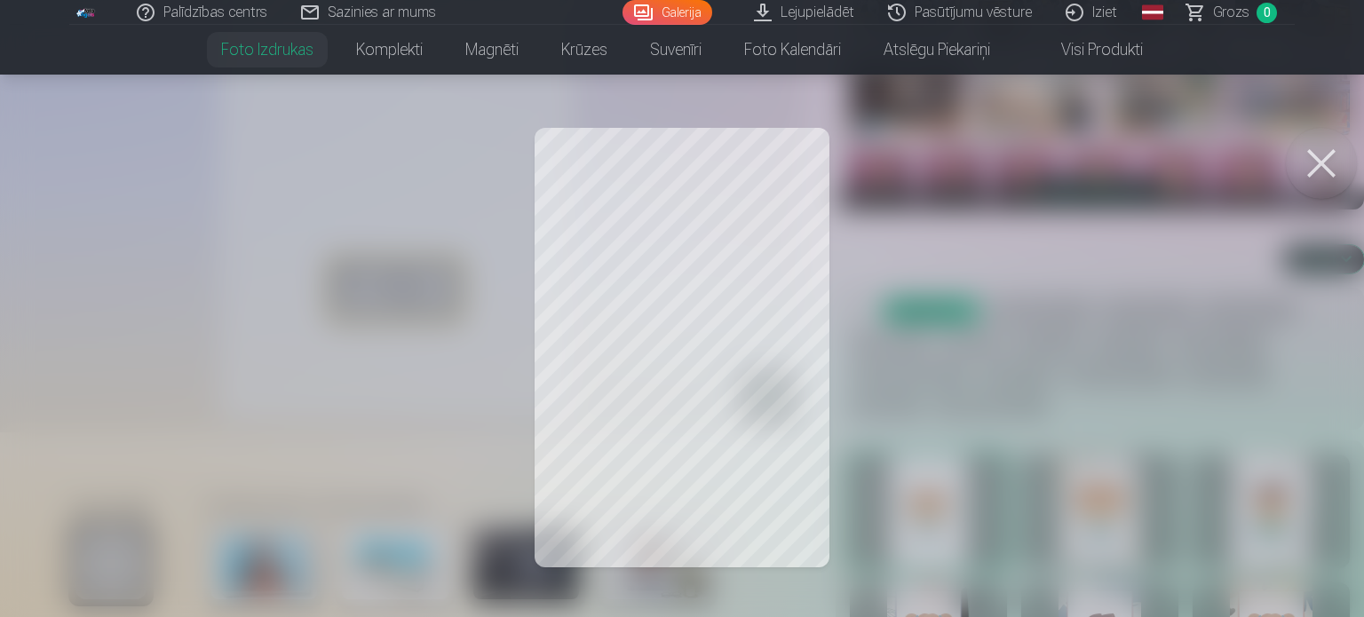
click at [1317, 153] on button at bounding box center [1321, 163] width 71 height 71
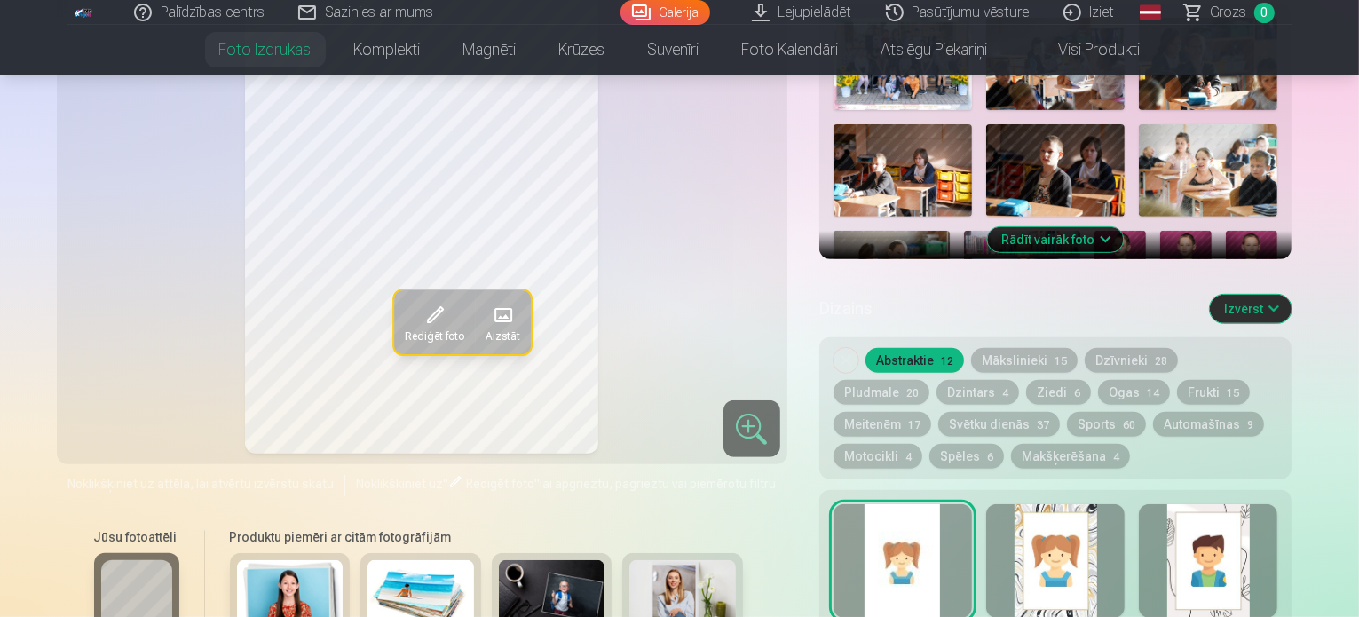
click at [1008, 348] on button "Mākslinieki 15" at bounding box center [1024, 360] width 107 height 25
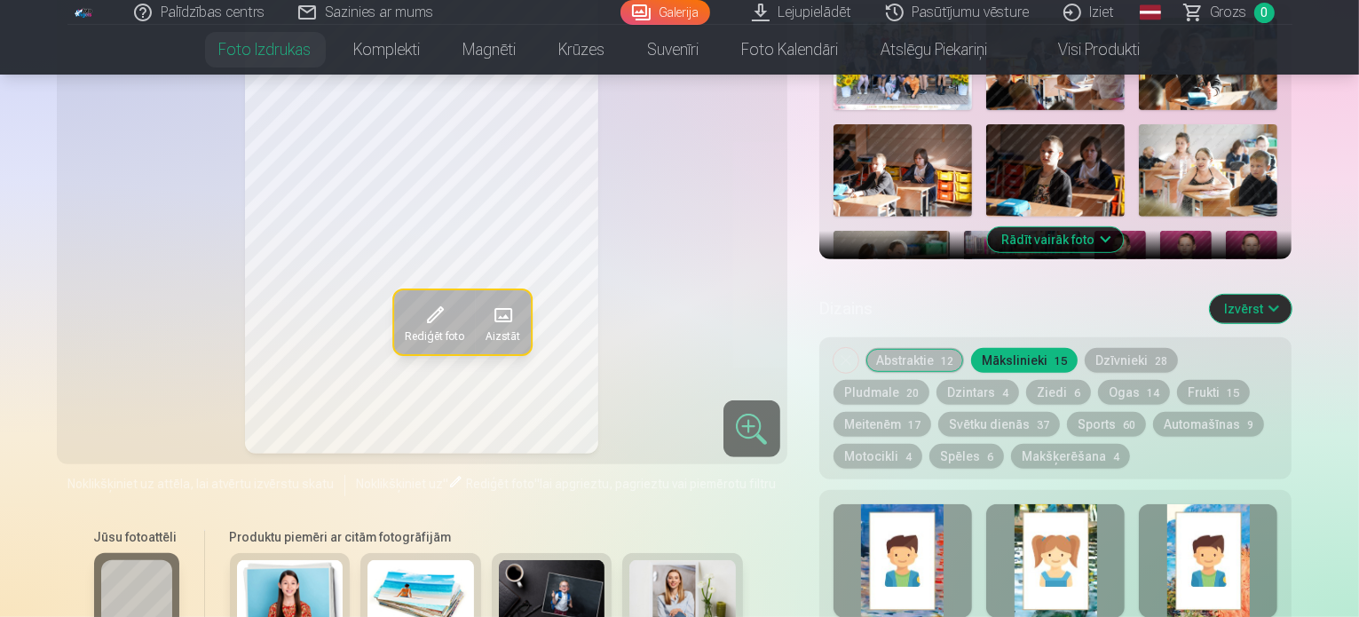
click at [1143, 348] on button "Dzīvnieki 28" at bounding box center [1131, 360] width 93 height 25
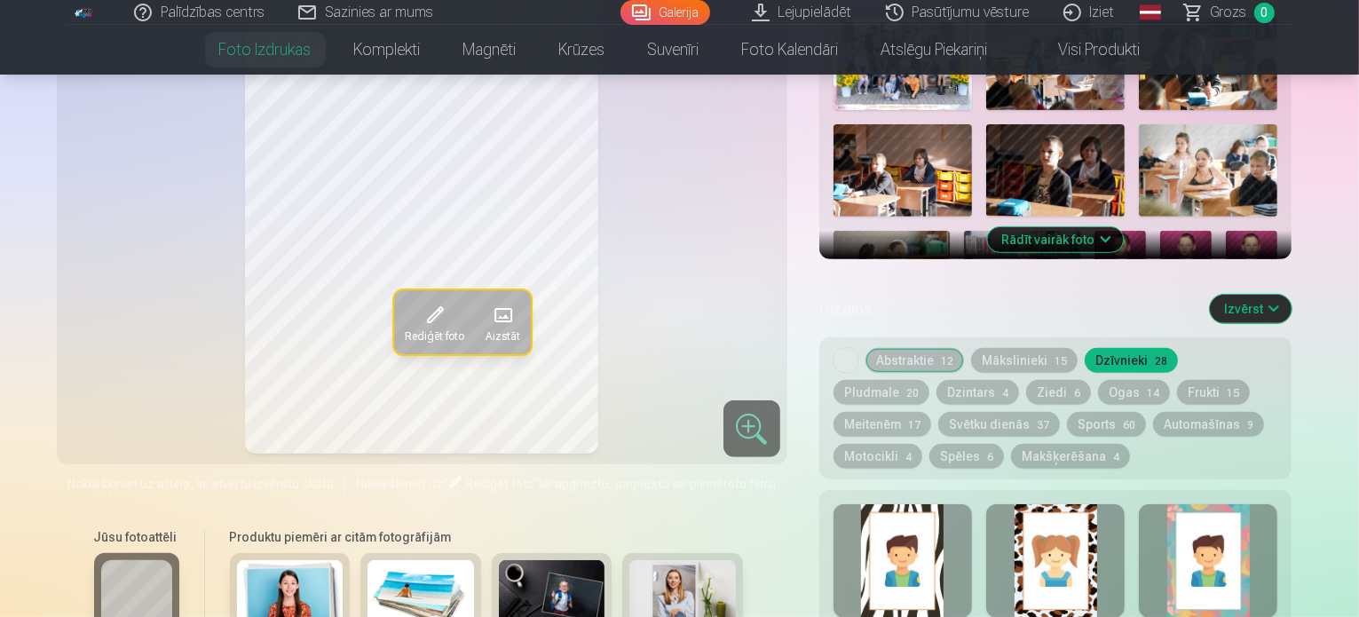
click at [930, 380] on button "Pludmale 20" at bounding box center [882, 392] width 96 height 25
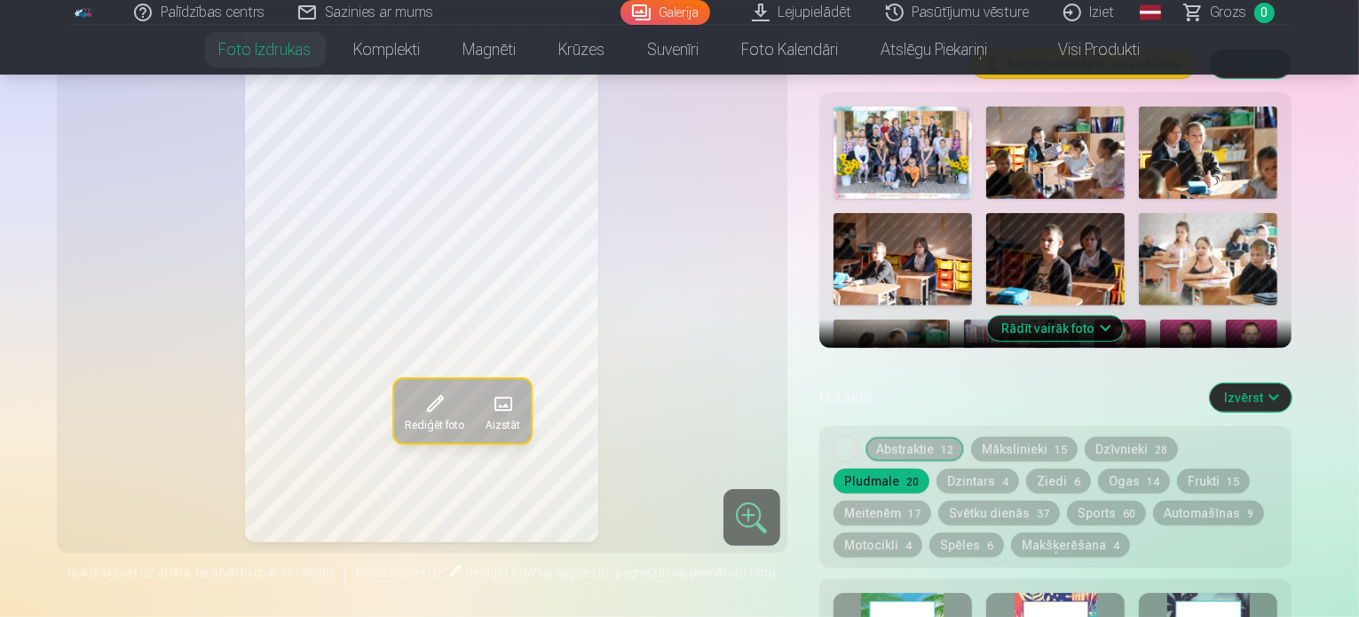
scroll to position [533, 0]
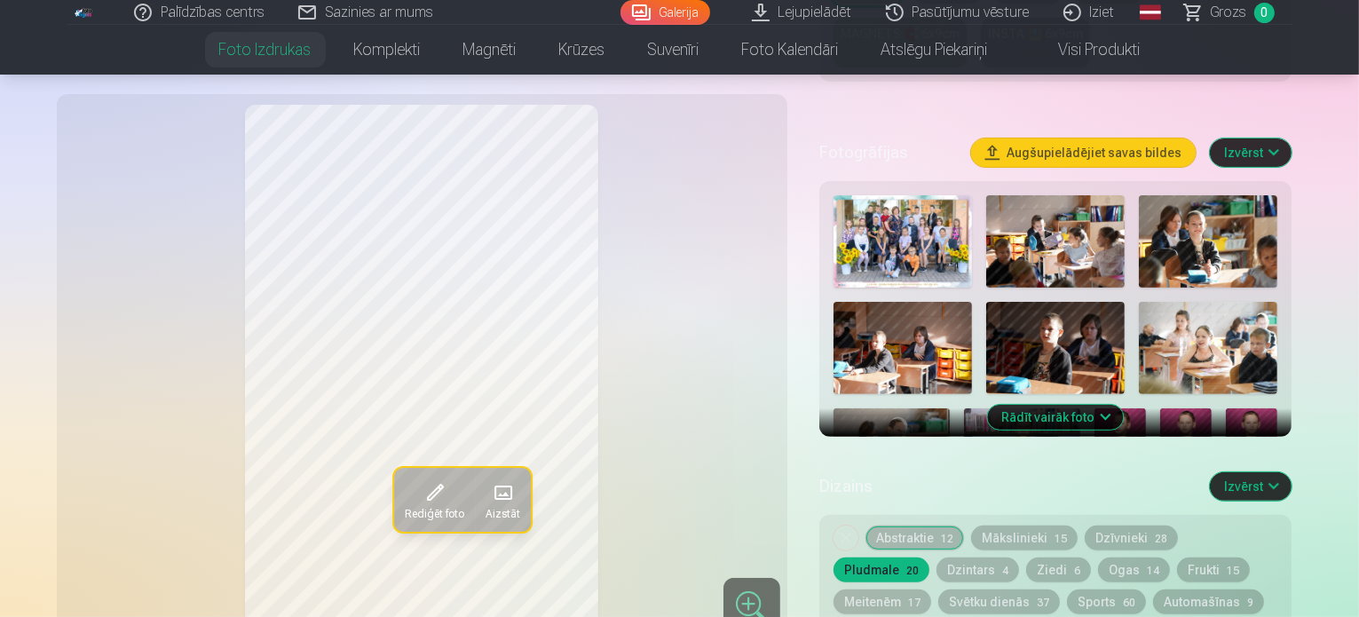
click at [923, 526] on button "Abstraktie 12" at bounding box center [915, 538] width 99 height 25
click at [1026, 558] on button "Ziedi 6" at bounding box center [1058, 570] width 65 height 25
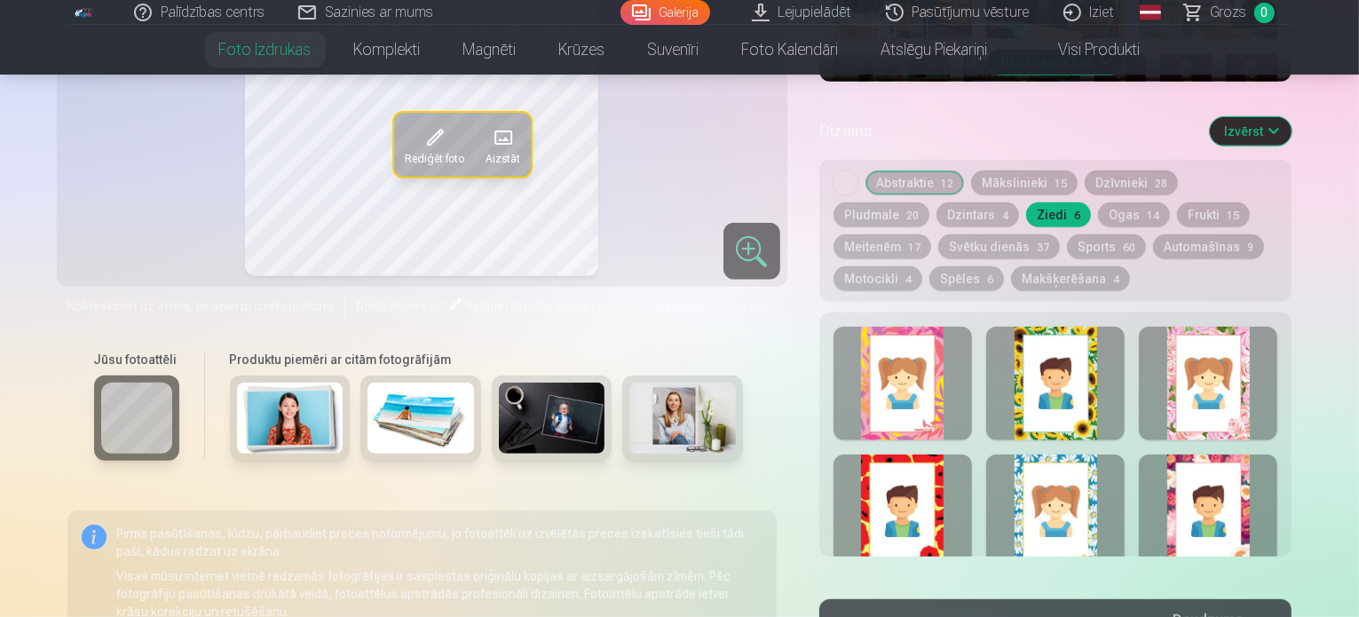
scroll to position [710, 0]
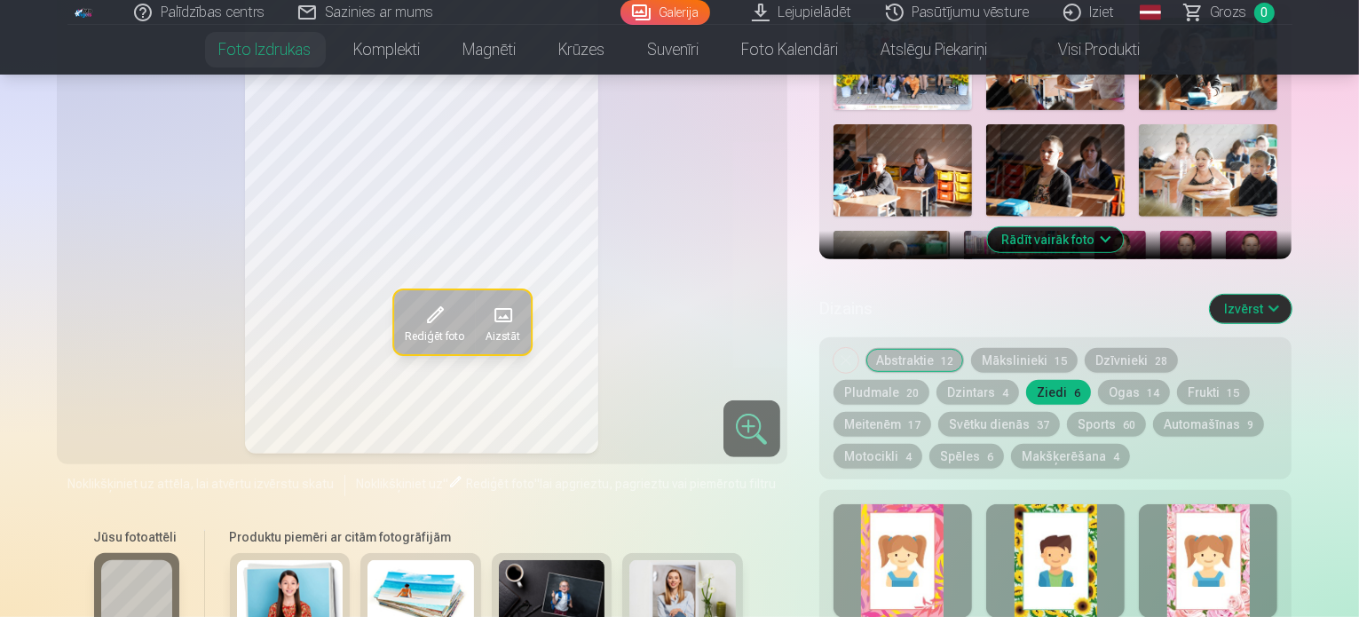
click at [1099, 521] on div at bounding box center [1056, 561] width 139 height 114
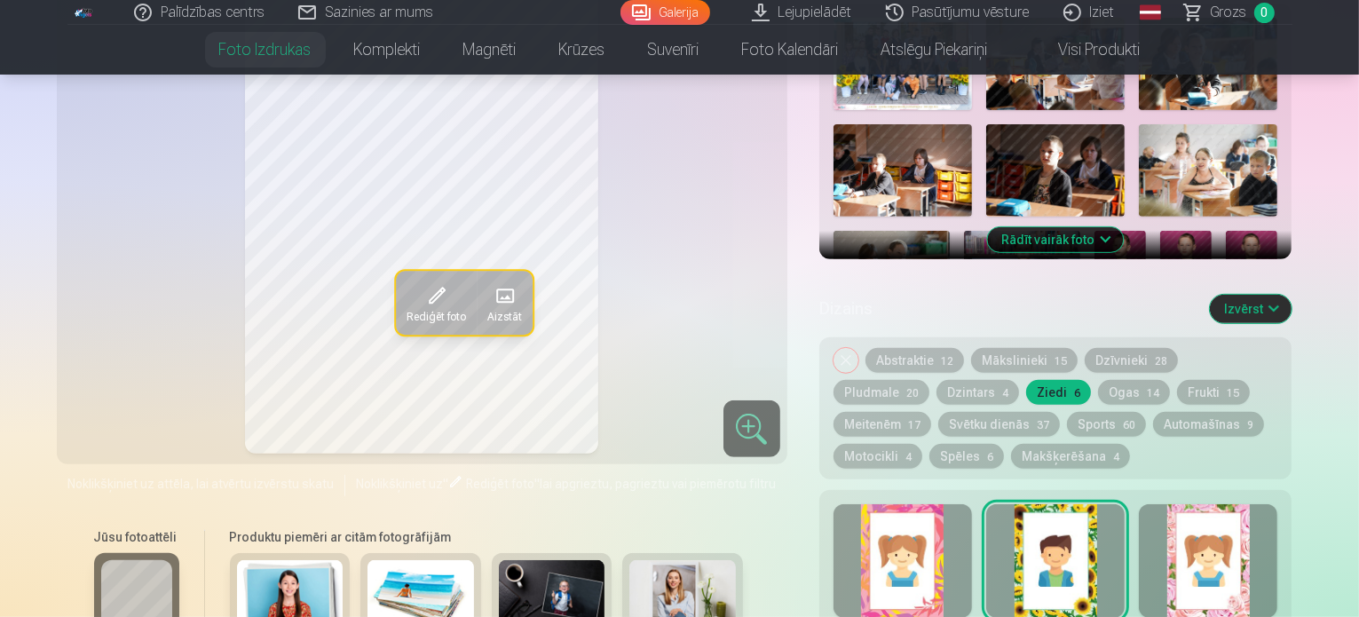
scroll to position [622, 0]
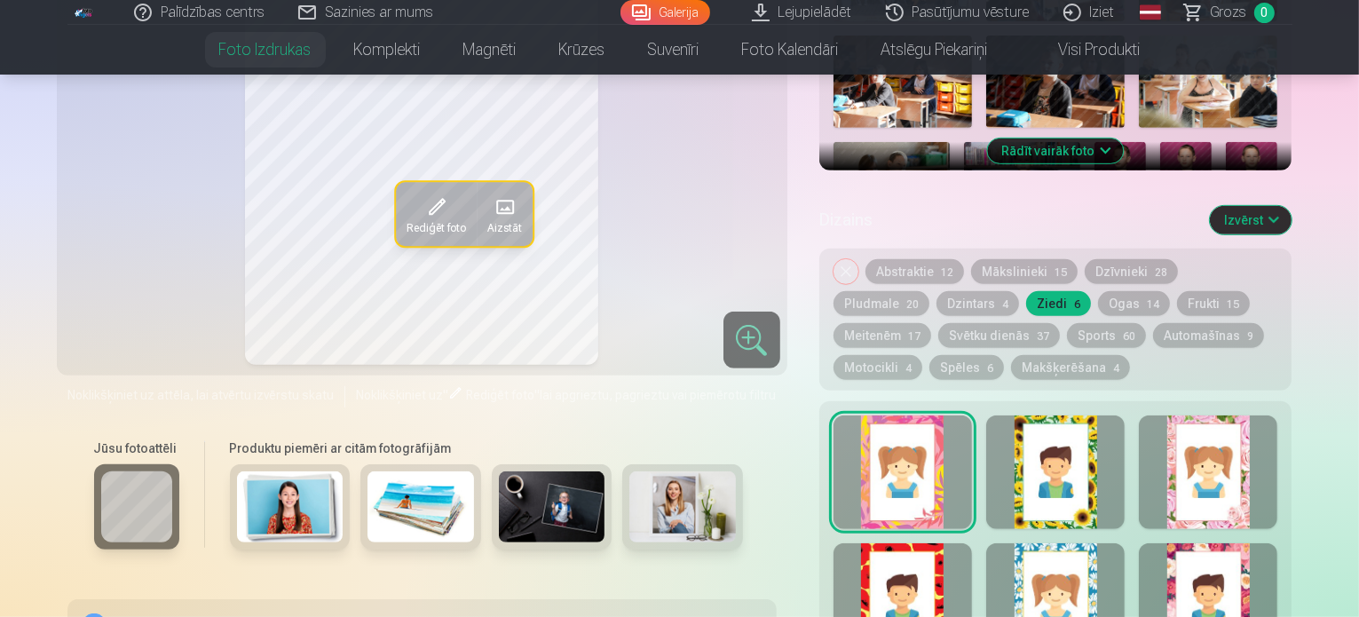
click at [1275, 543] on div at bounding box center [1208, 600] width 139 height 114
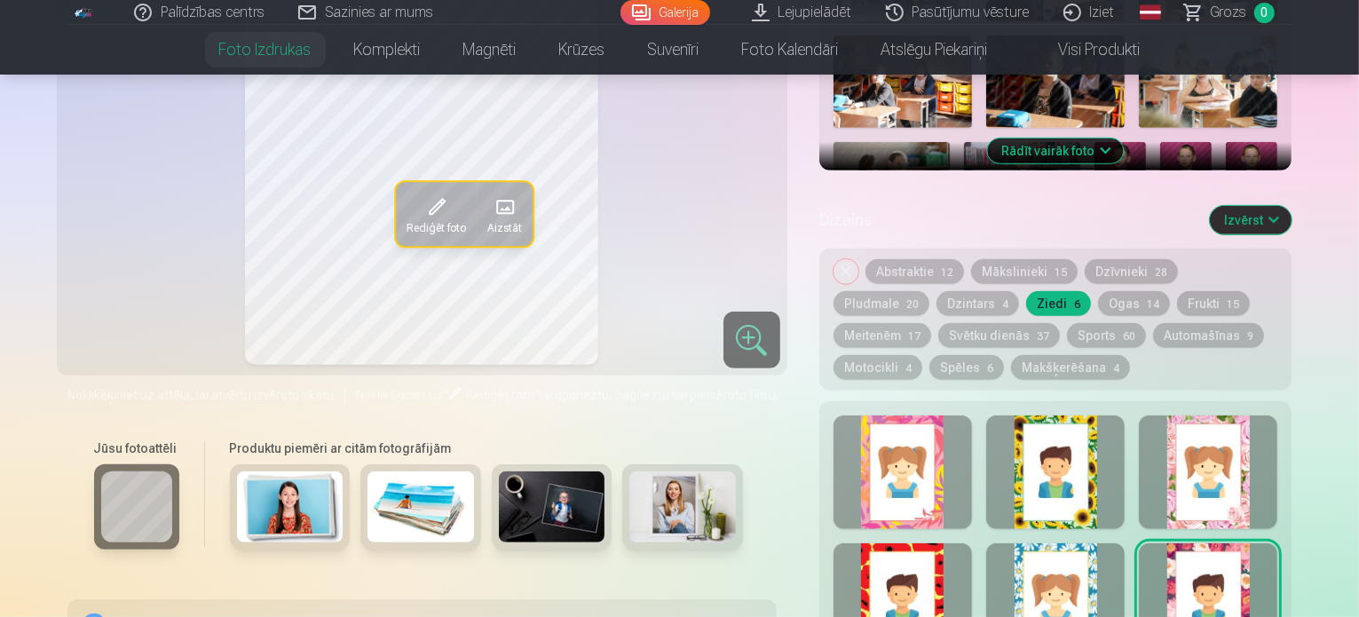
scroll to position [622, 0]
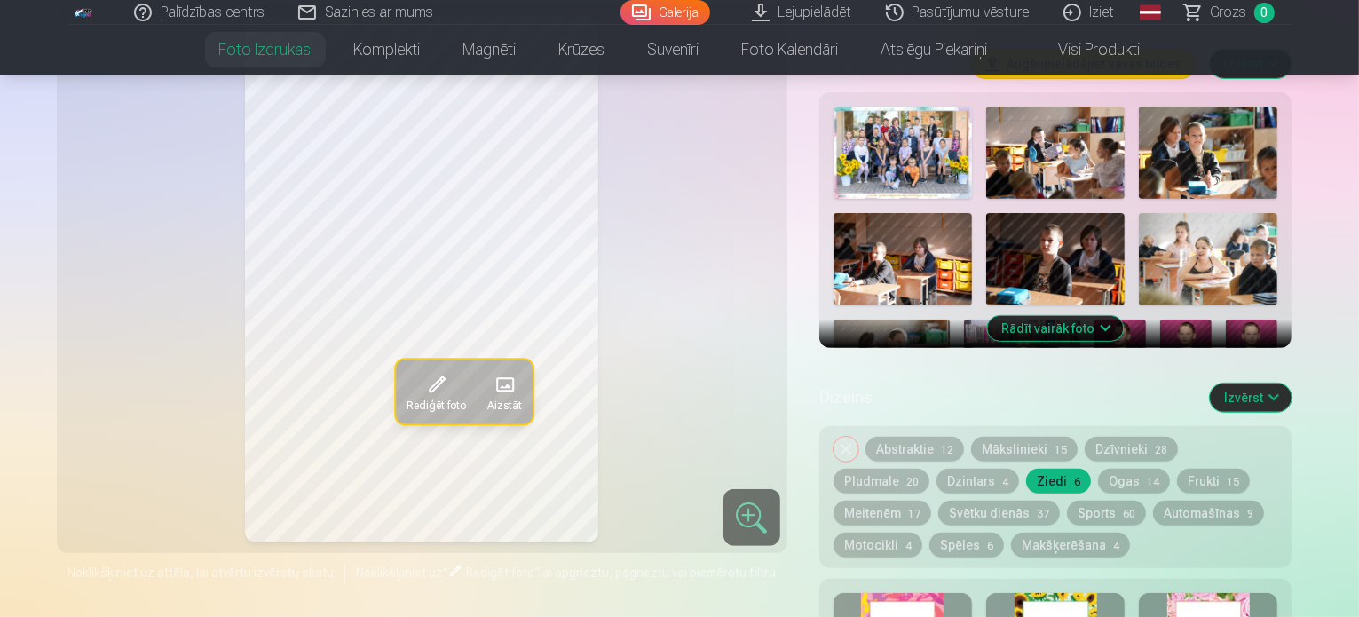
click at [951, 412] on img at bounding box center [926, 450] width 52 height 77
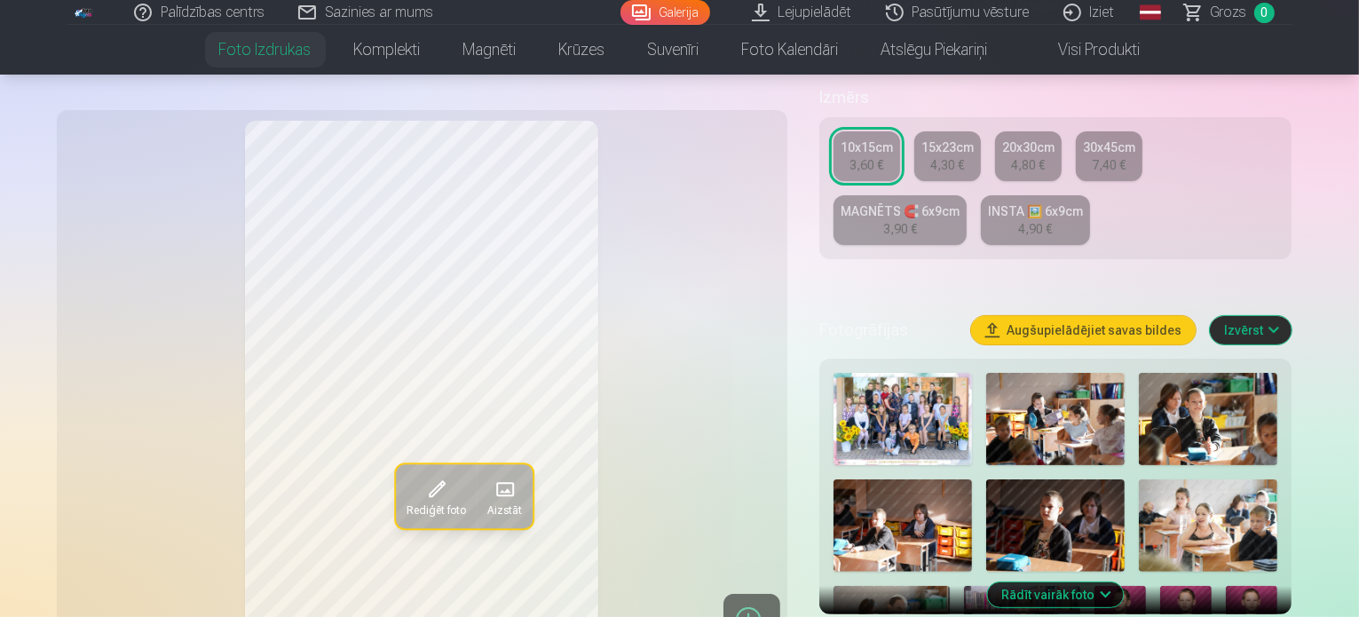
scroll to position [710, 0]
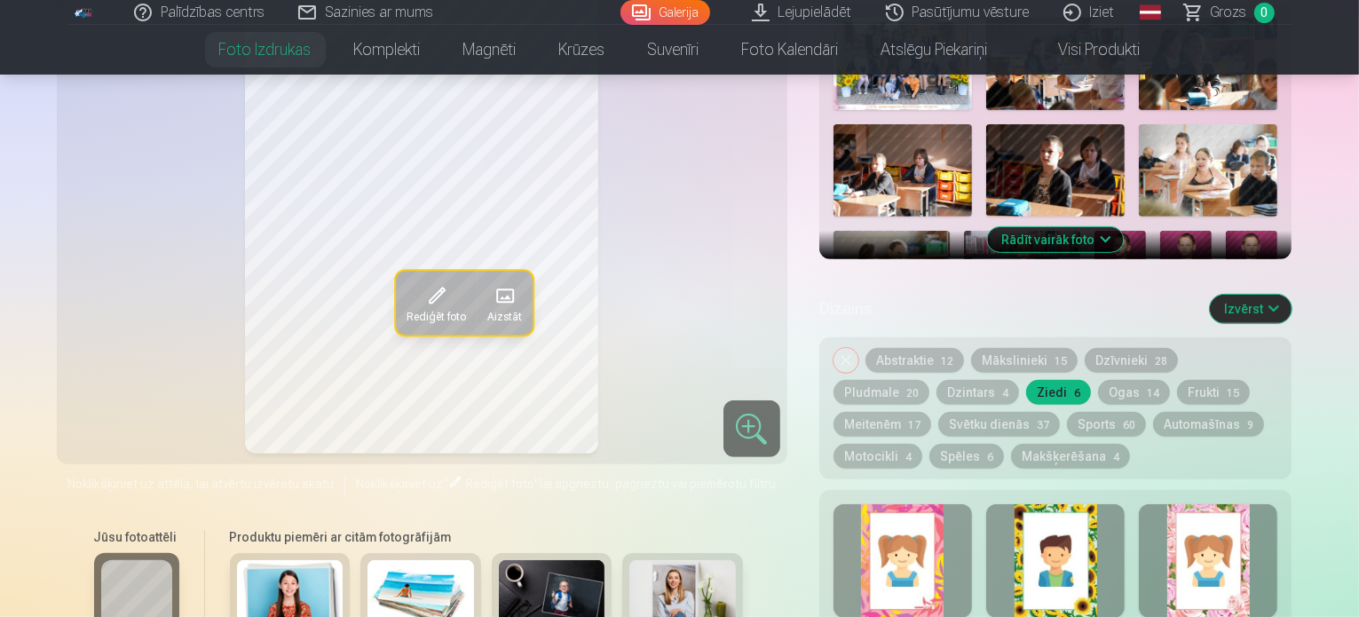
click at [934, 525] on div at bounding box center [903, 561] width 139 height 114
click at [1067, 412] on button "Sports 60" at bounding box center [1106, 424] width 79 height 25
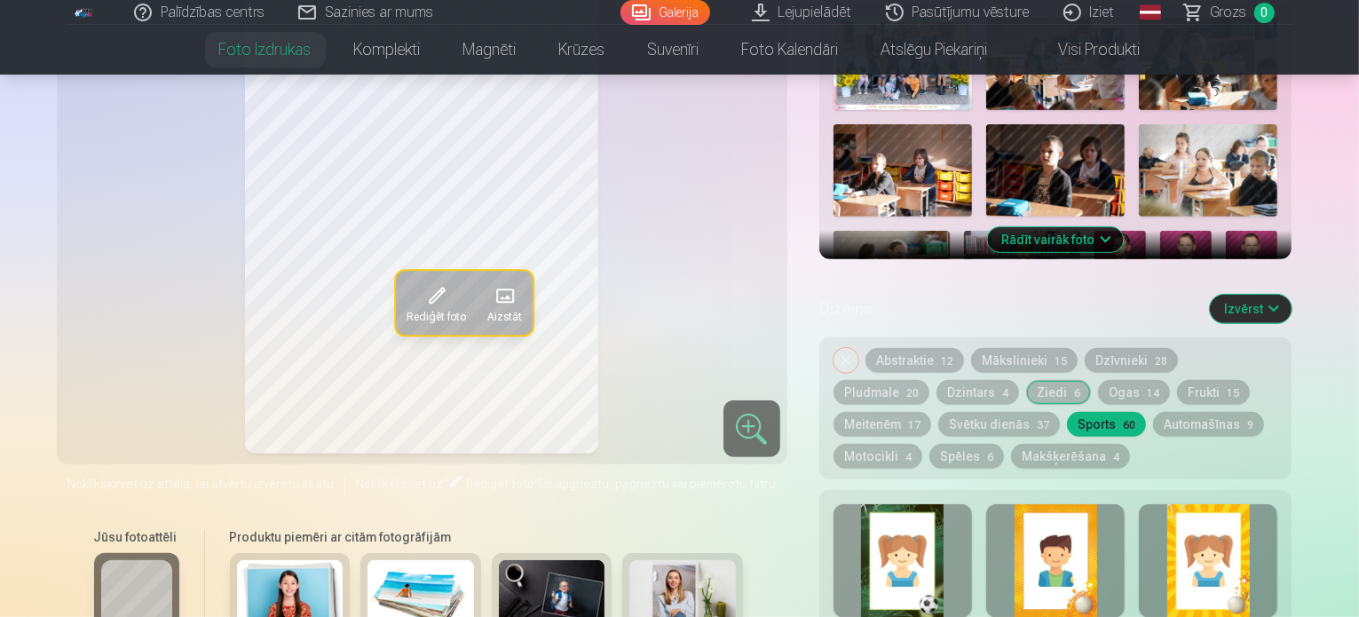
click at [931, 512] on div at bounding box center [903, 561] width 139 height 114
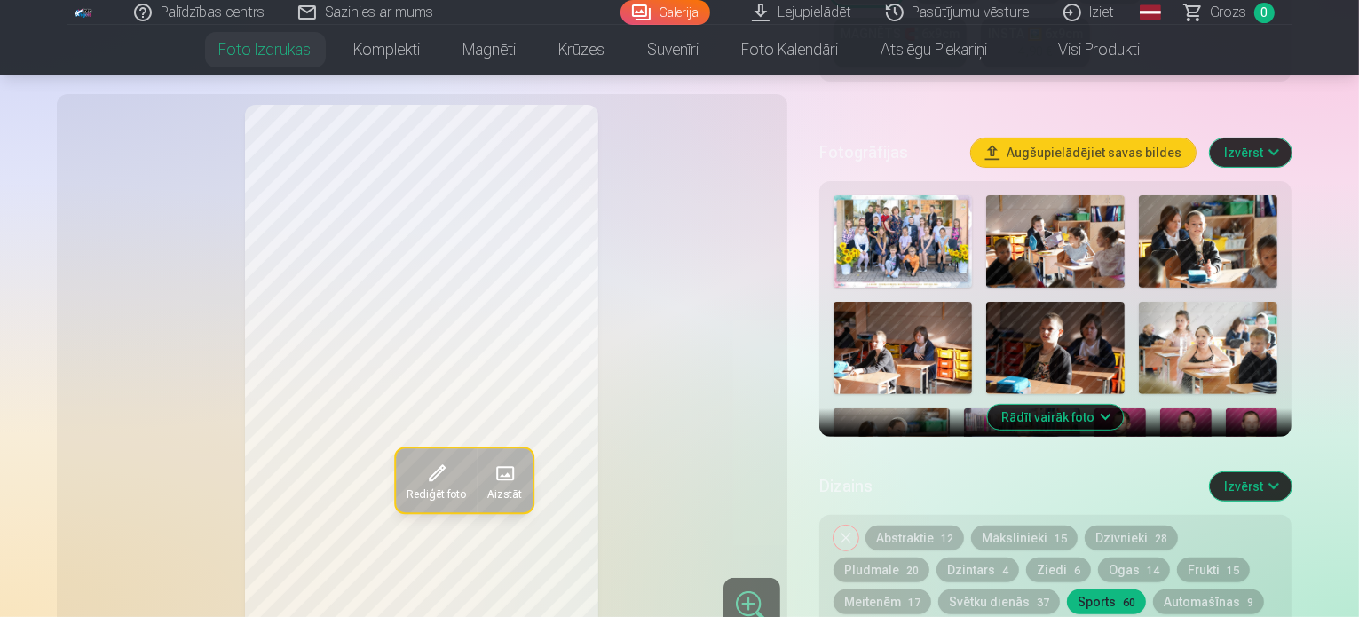
scroll to position [622, 0]
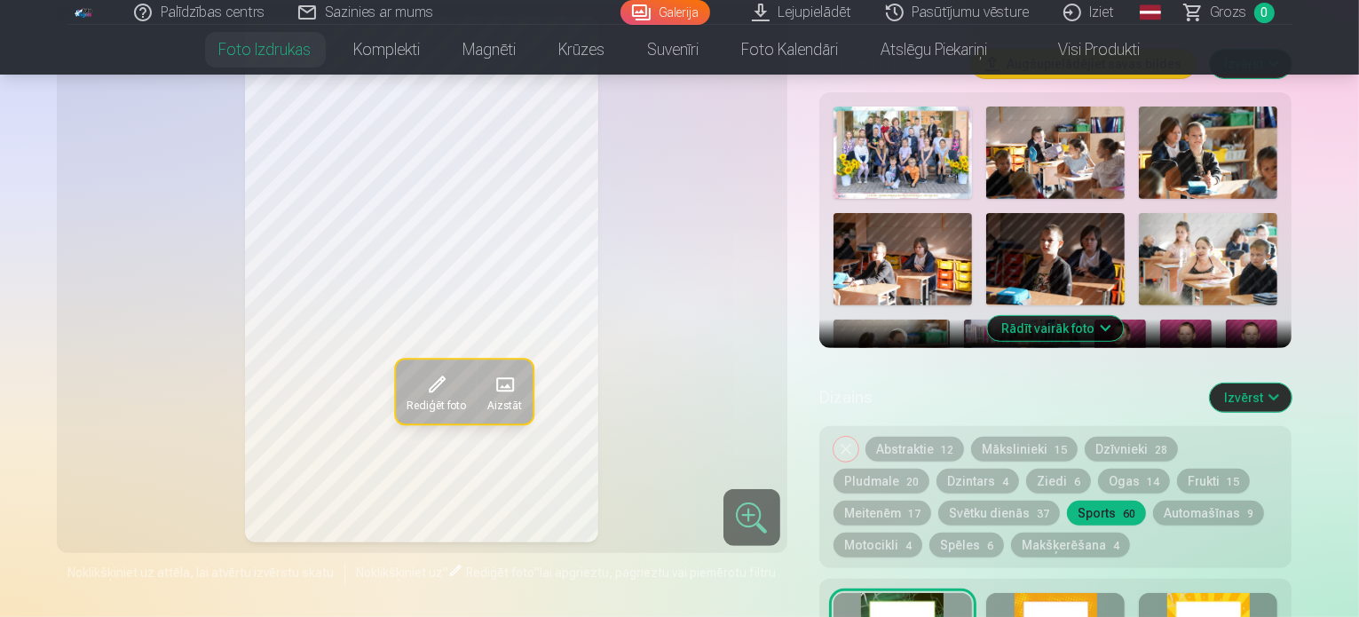
click at [1095, 320] on img at bounding box center [1121, 358] width 52 height 77
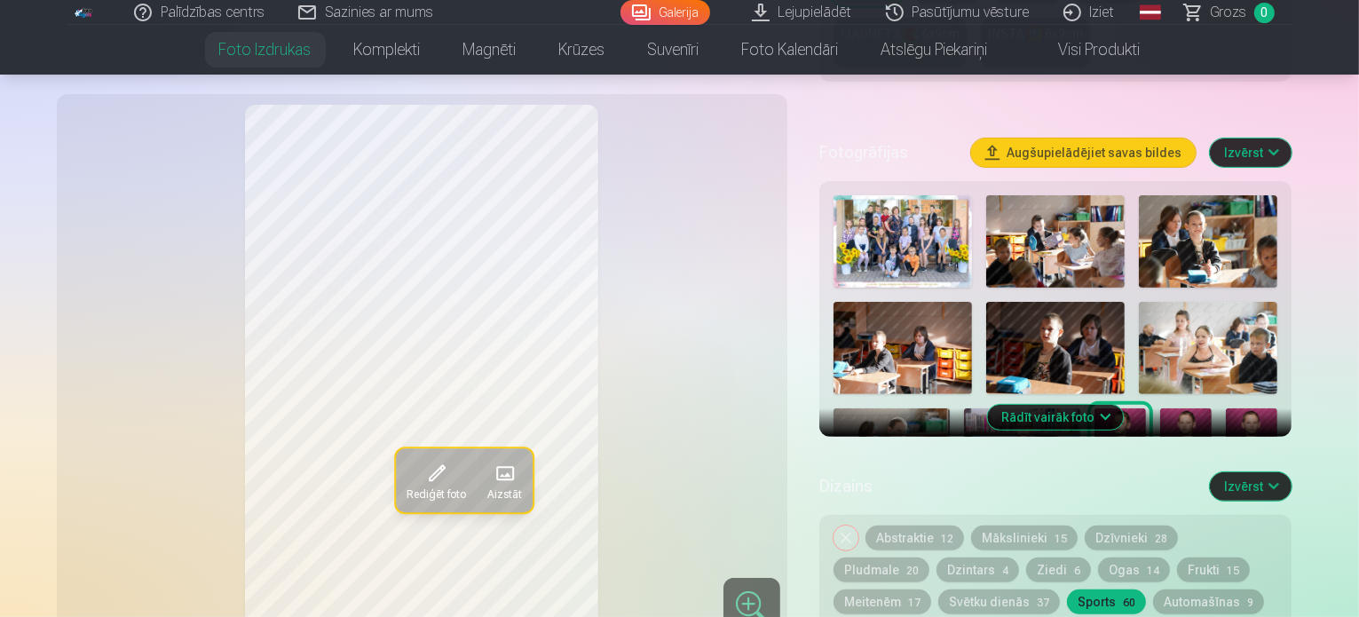
click at [1161, 408] on img at bounding box center [1187, 446] width 52 height 77
click at [1226, 408] on img at bounding box center [1252, 446] width 52 height 77
click at [885, 501] on img at bounding box center [860, 539] width 52 height 77
click at [951, 501] on img at bounding box center [926, 539] width 52 height 77
click at [1017, 501] on img at bounding box center [991, 539] width 52 height 77
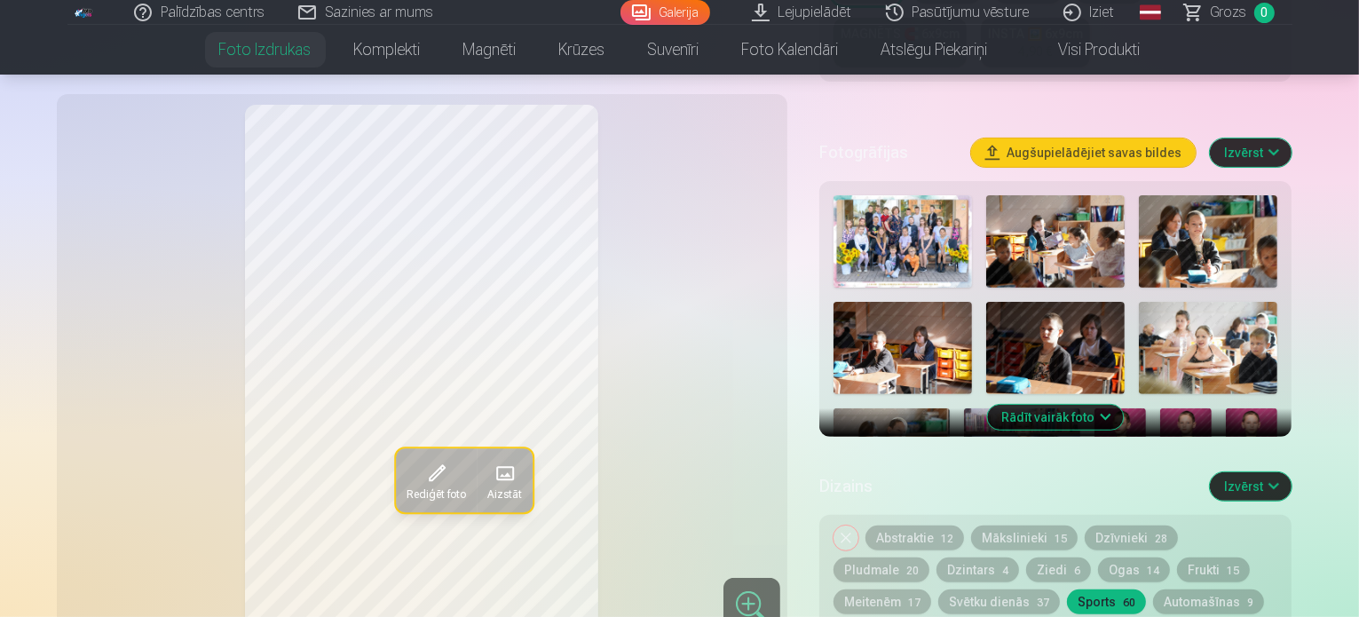
click at [1082, 501] on img at bounding box center [1057, 539] width 52 height 77
click at [1124, 405] on button "Rādīt vairāk foto" at bounding box center [1056, 417] width 136 height 25
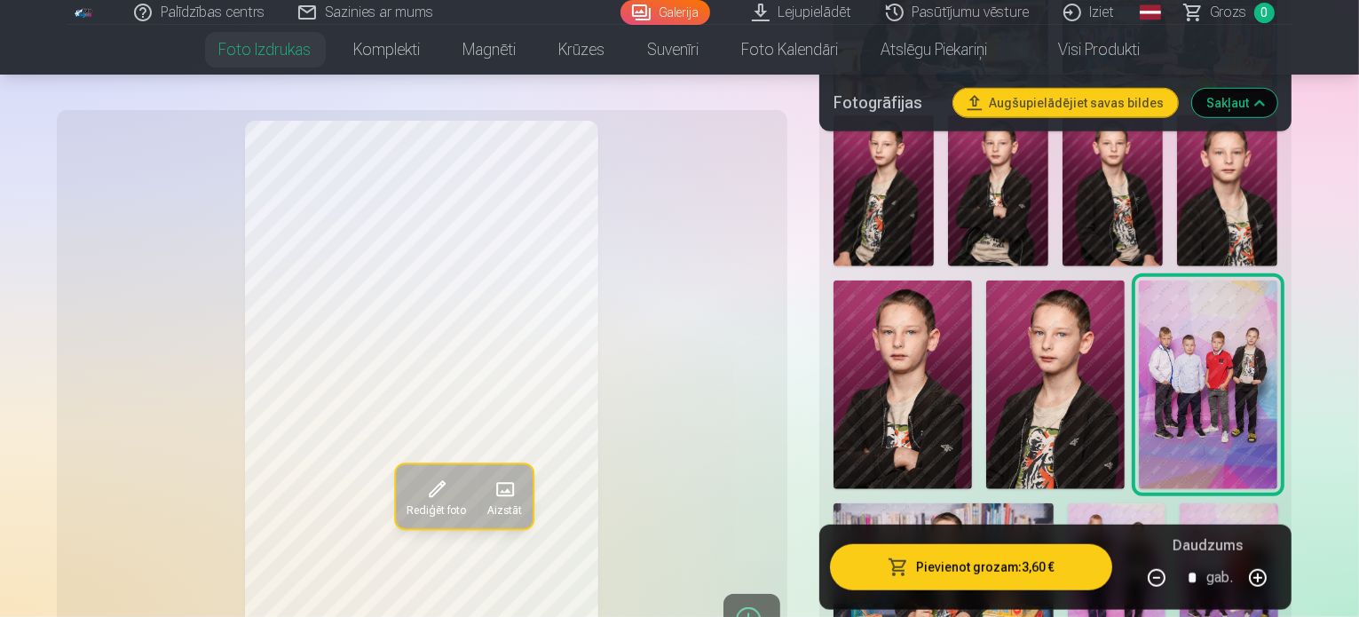
scroll to position [1510, 0]
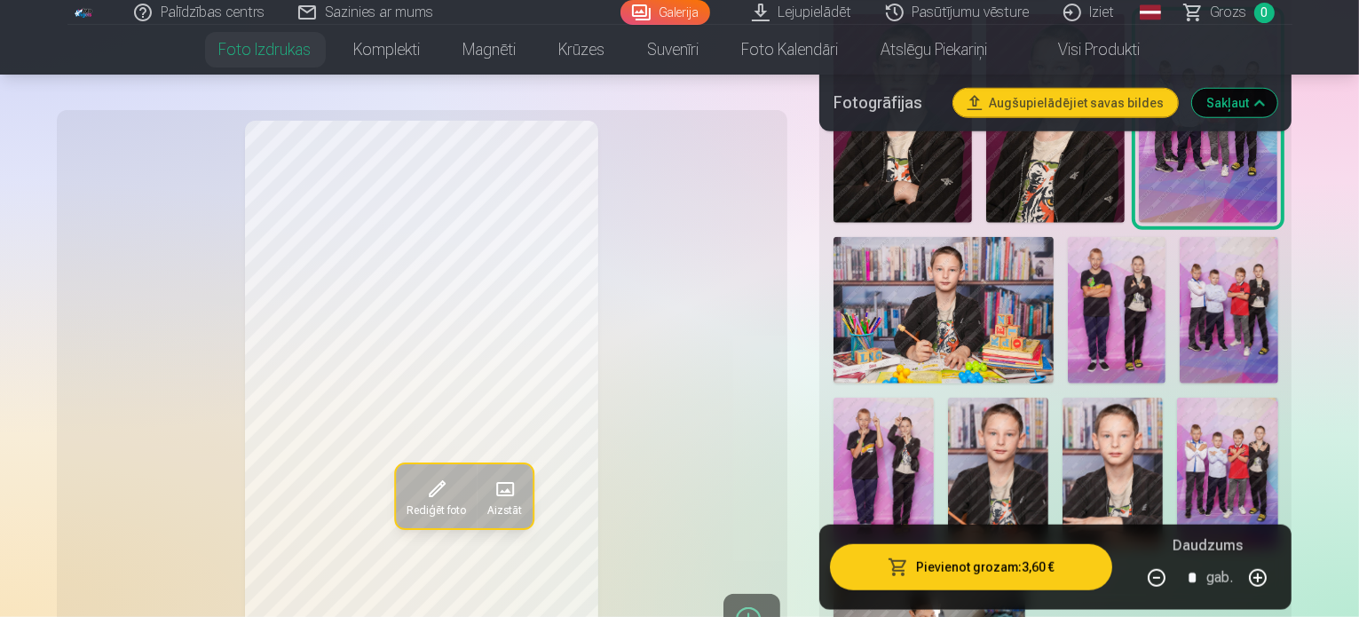
click at [997, 563] on img at bounding box center [930, 627] width 192 height 128
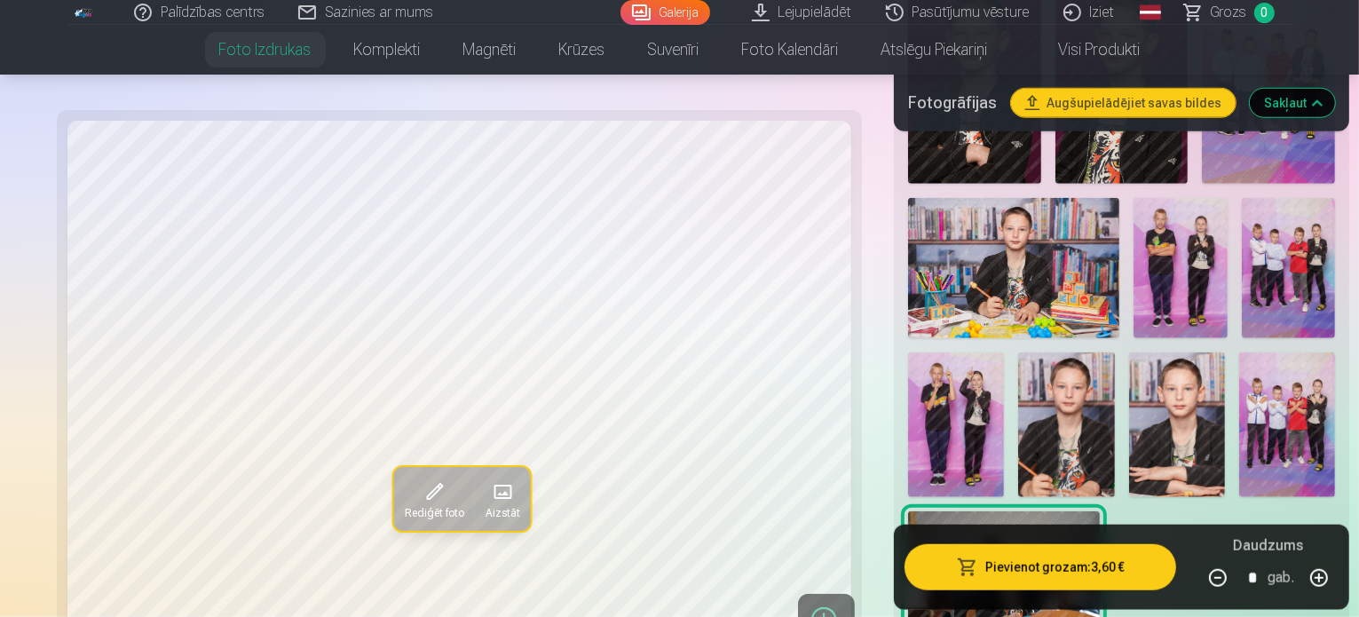
click at [1282, 353] on img at bounding box center [1288, 425] width 96 height 145
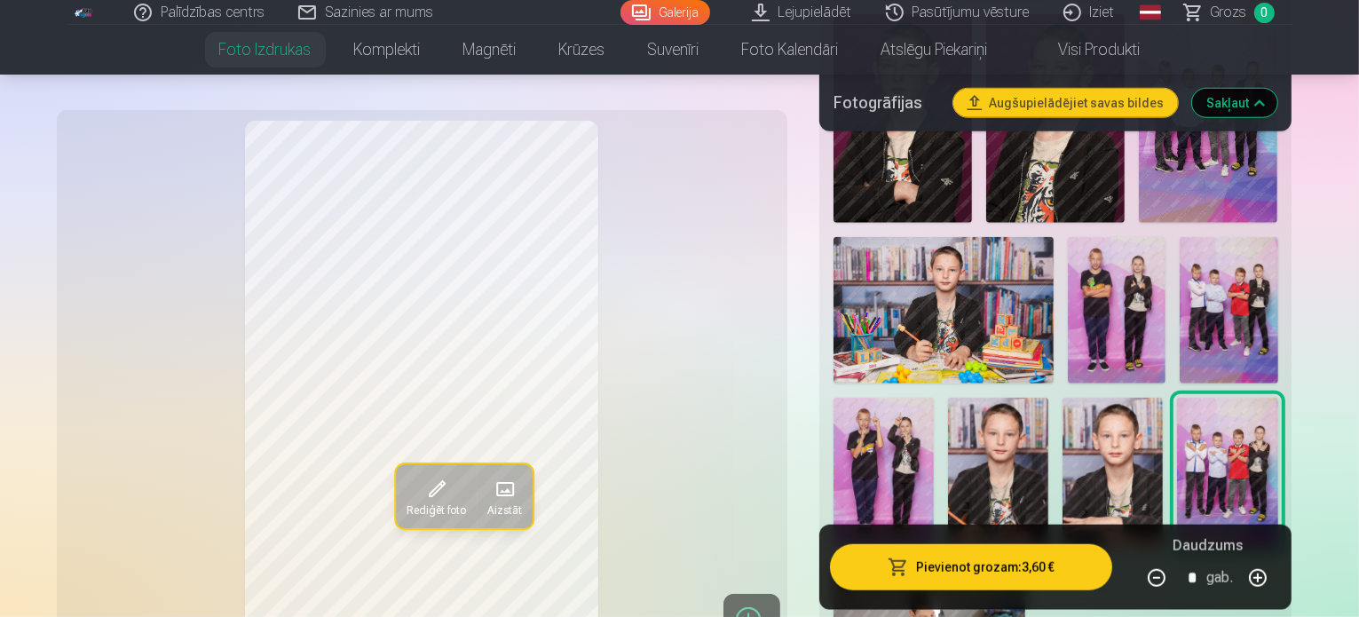
click at [1163, 398] on img at bounding box center [1113, 473] width 100 height 151
click at [1020, 398] on img at bounding box center [998, 473] width 100 height 151
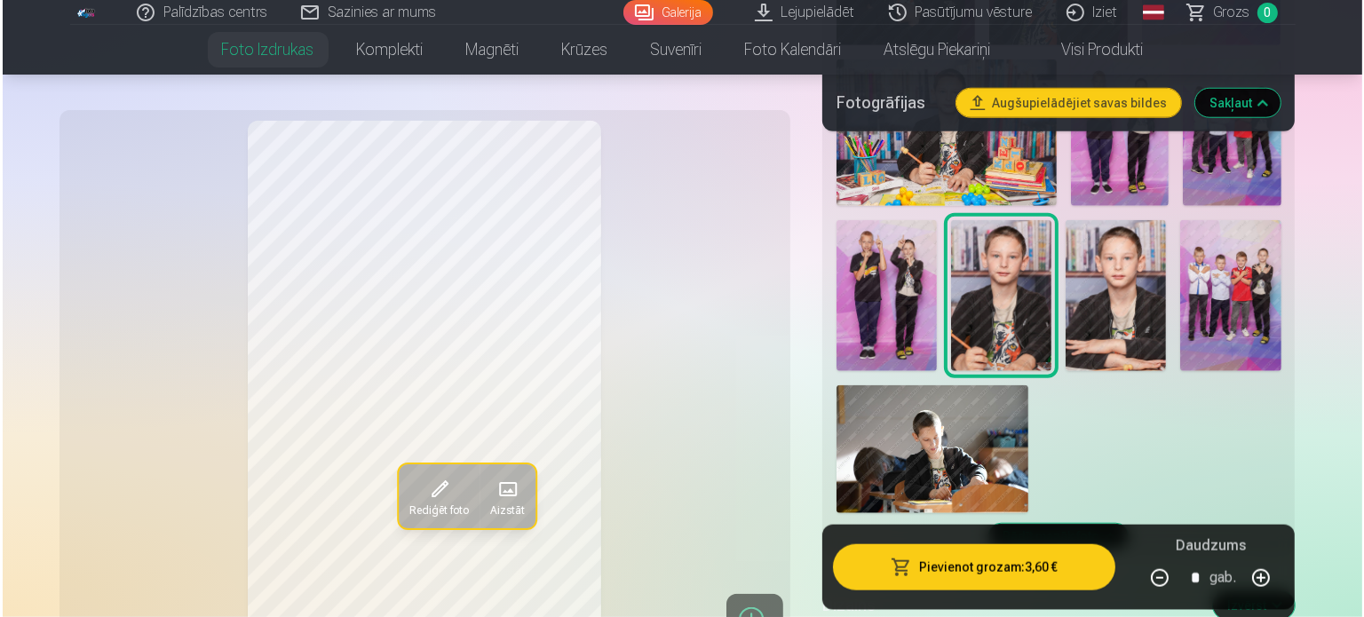
scroll to position [1598, 0]
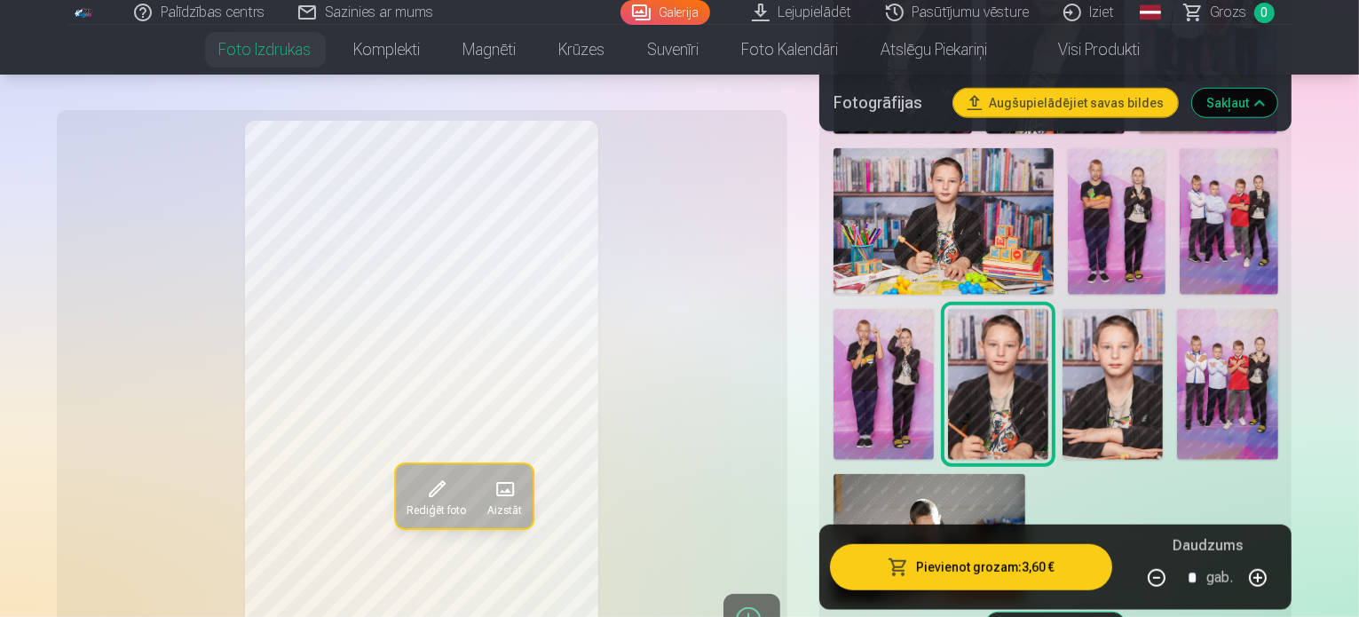
click at [1074, 584] on button "Pievienot grozam : 3,60 €" at bounding box center [971, 567] width 283 height 46
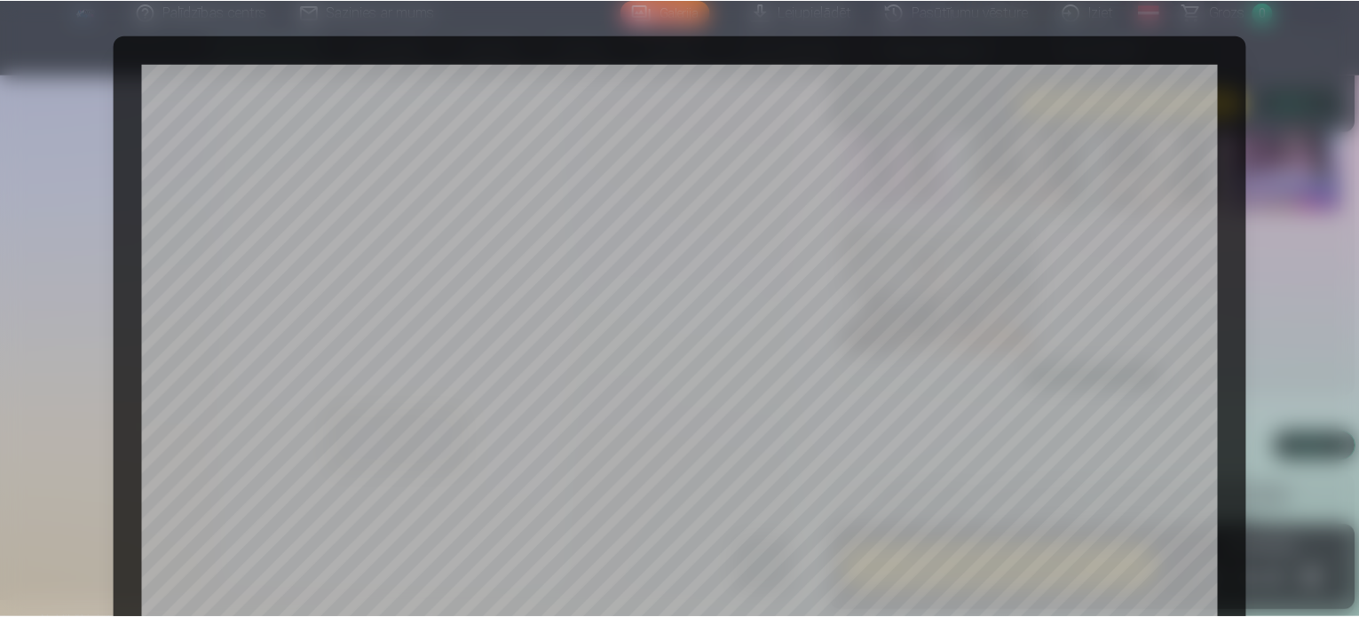
scroll to position [661, 0]
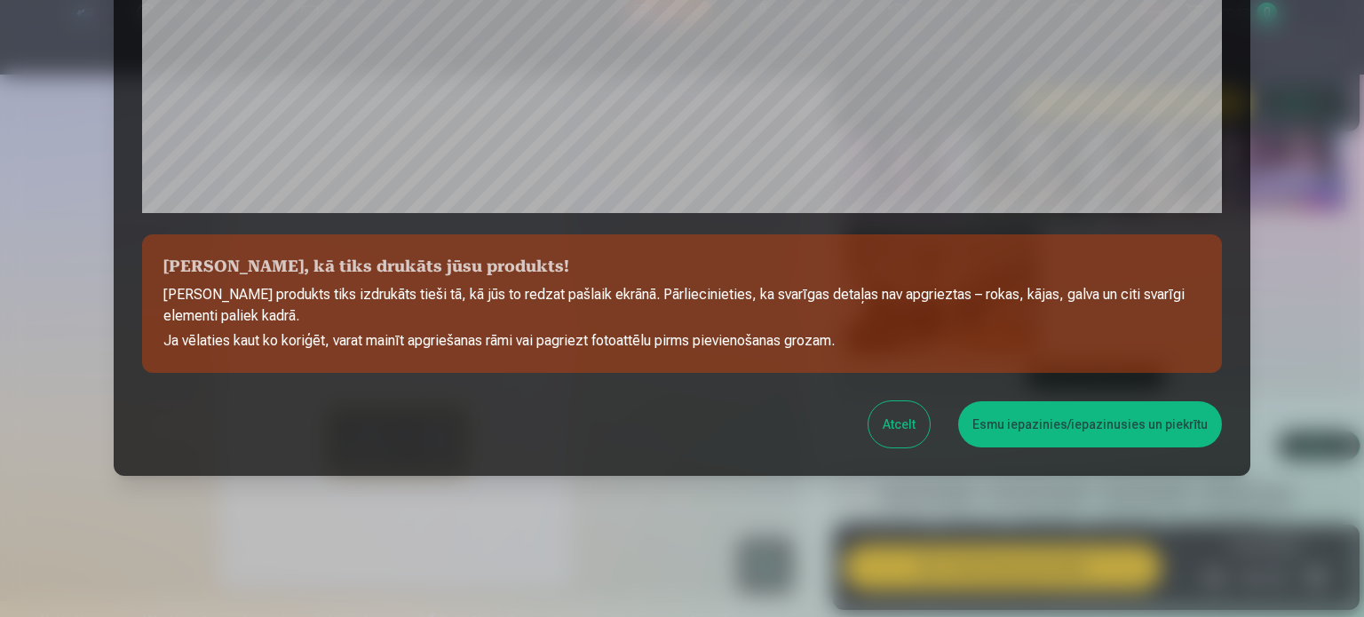
click at [1053, 429] on button "Esmu iepazinies/iepazinusies un piekrītu" at bounding box center [1090, 424] width 264 height 46
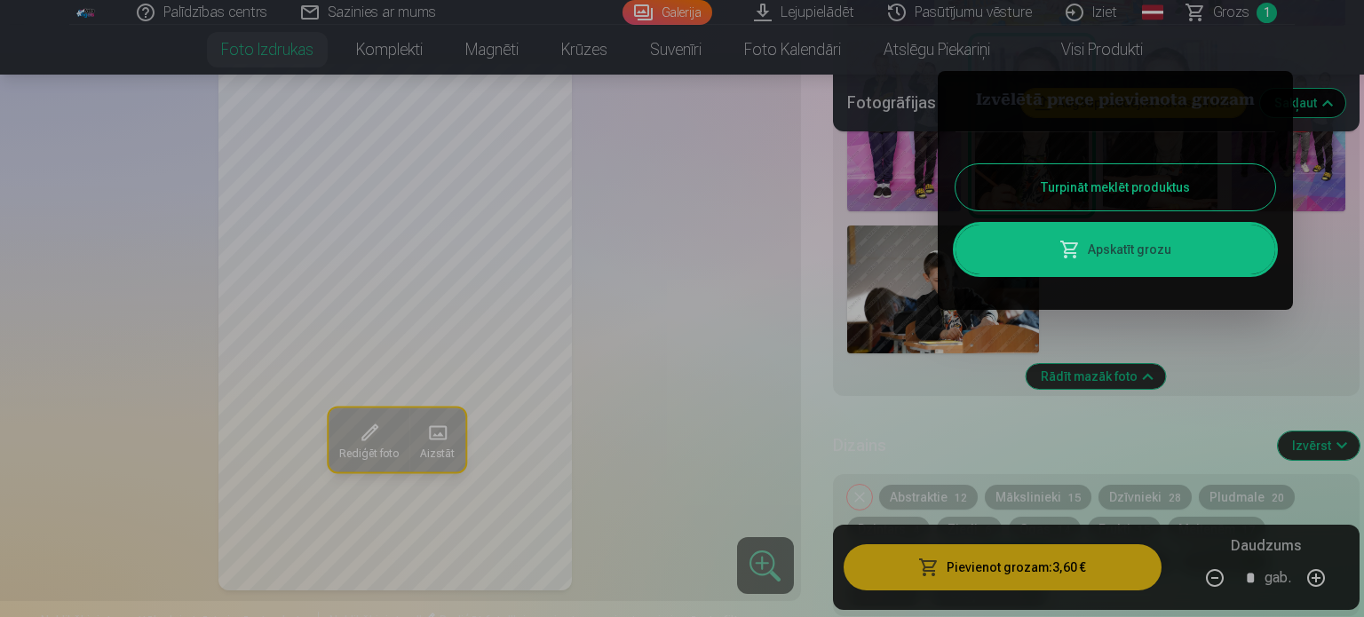
click at [1144, 188] on button "Turpināt meklēt produktus" at bounding box center [1115, 187] width 320 height 46
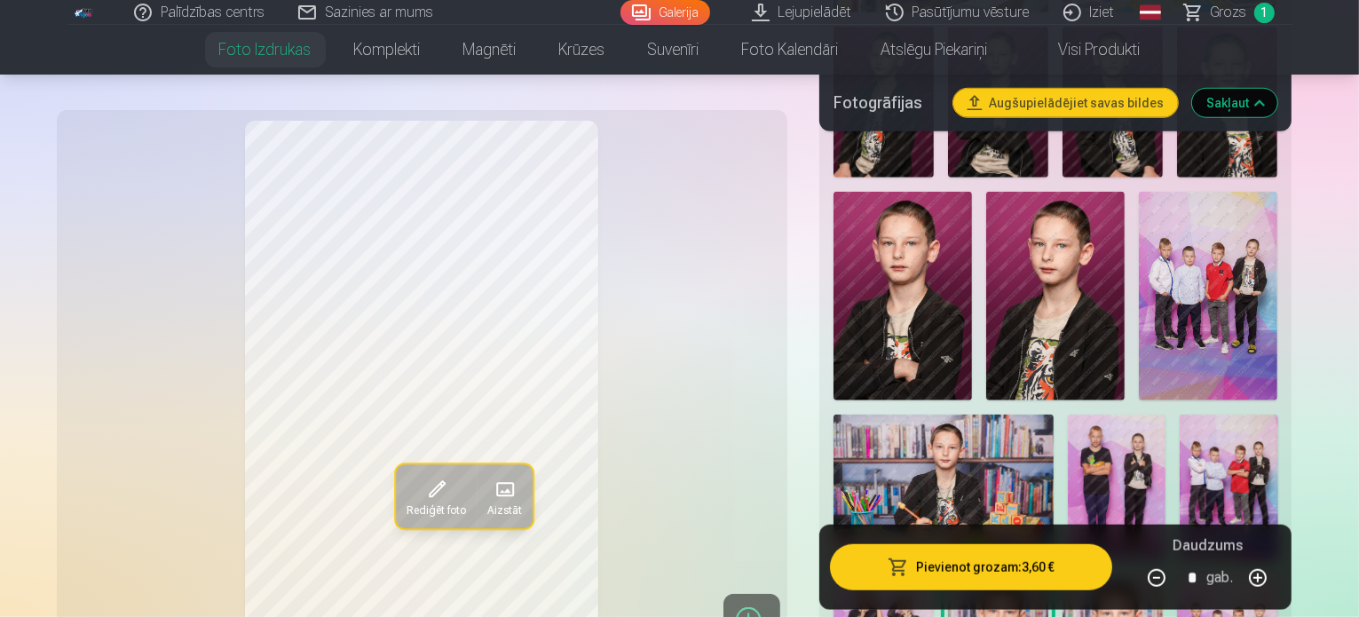
scroll to position [1243, 0]
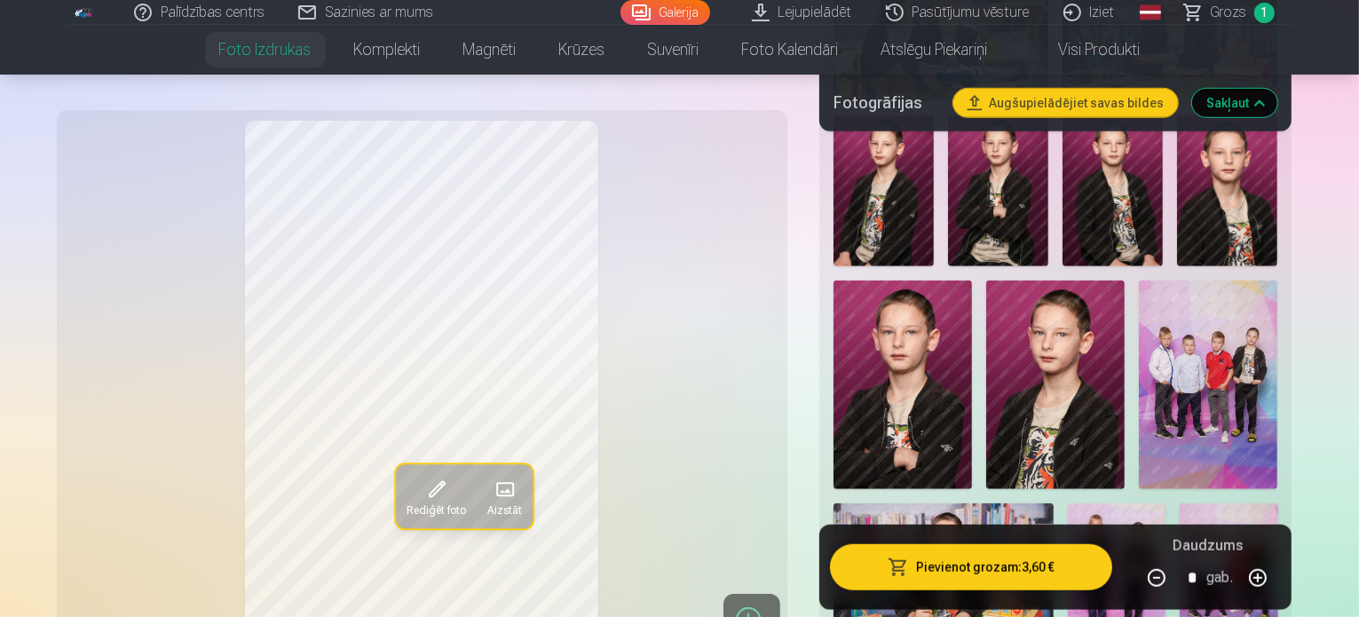
click at [1278, 503] on img at bounding box center [1229, 576] width 98 height 147
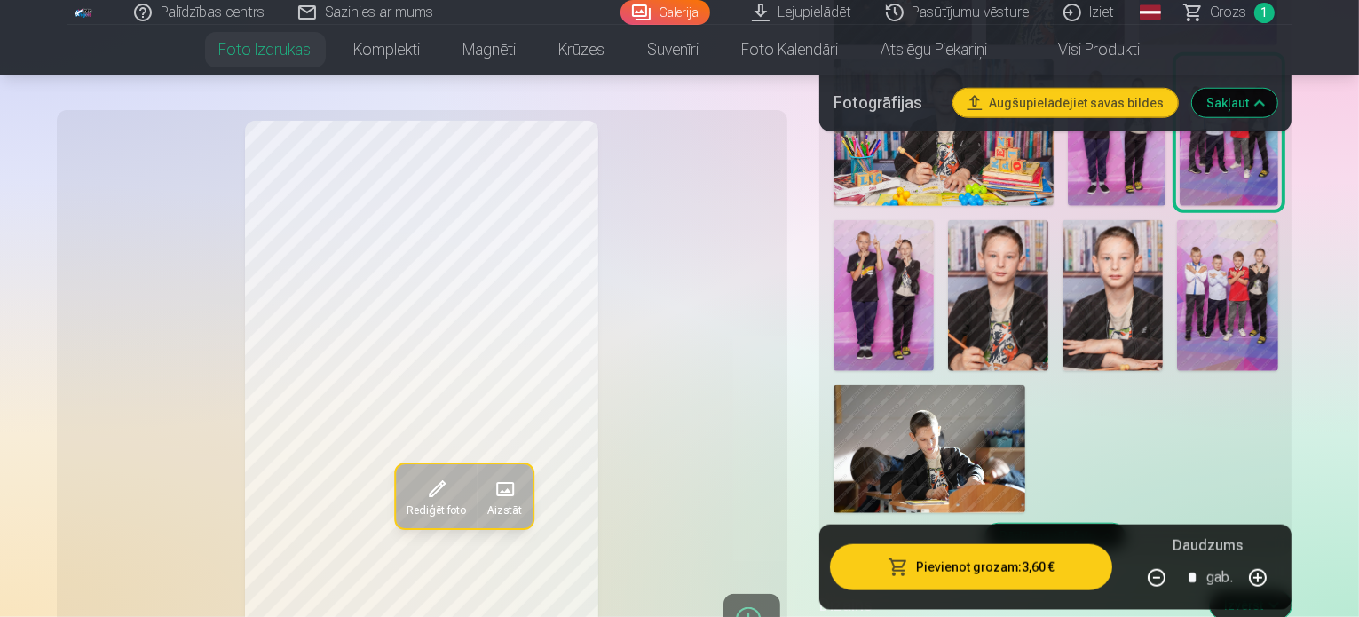
scroll to position [1776, 0]
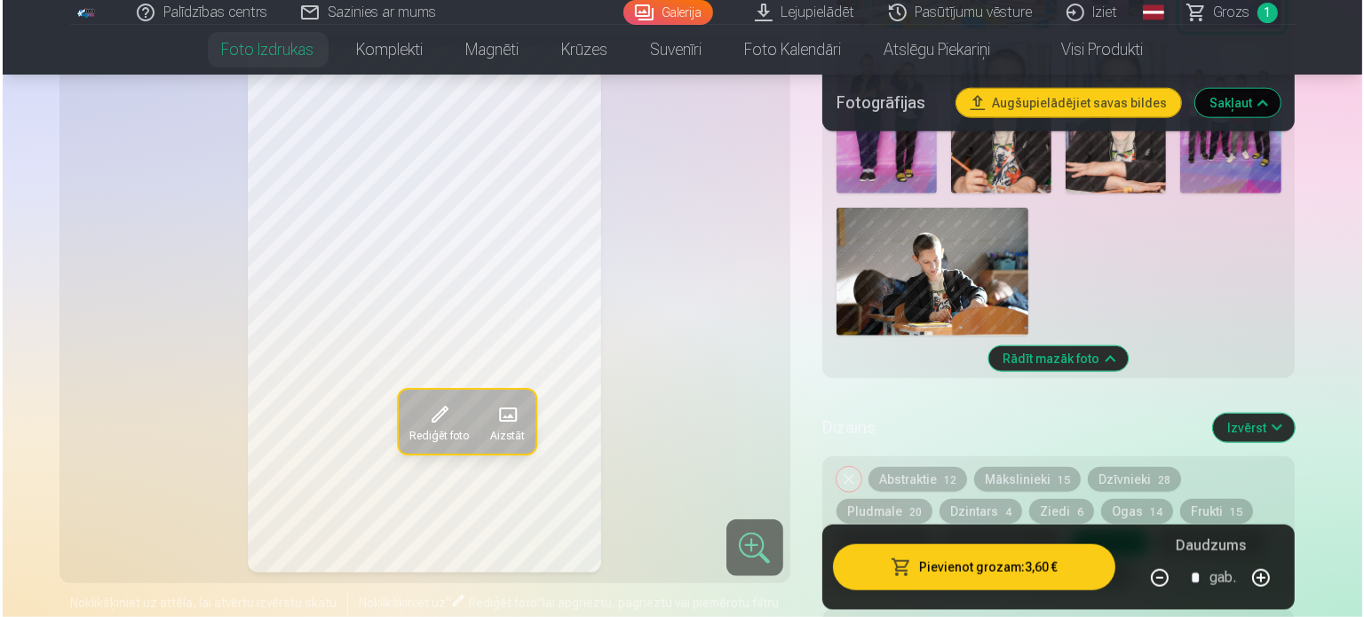
scroll to position [1954, 0]
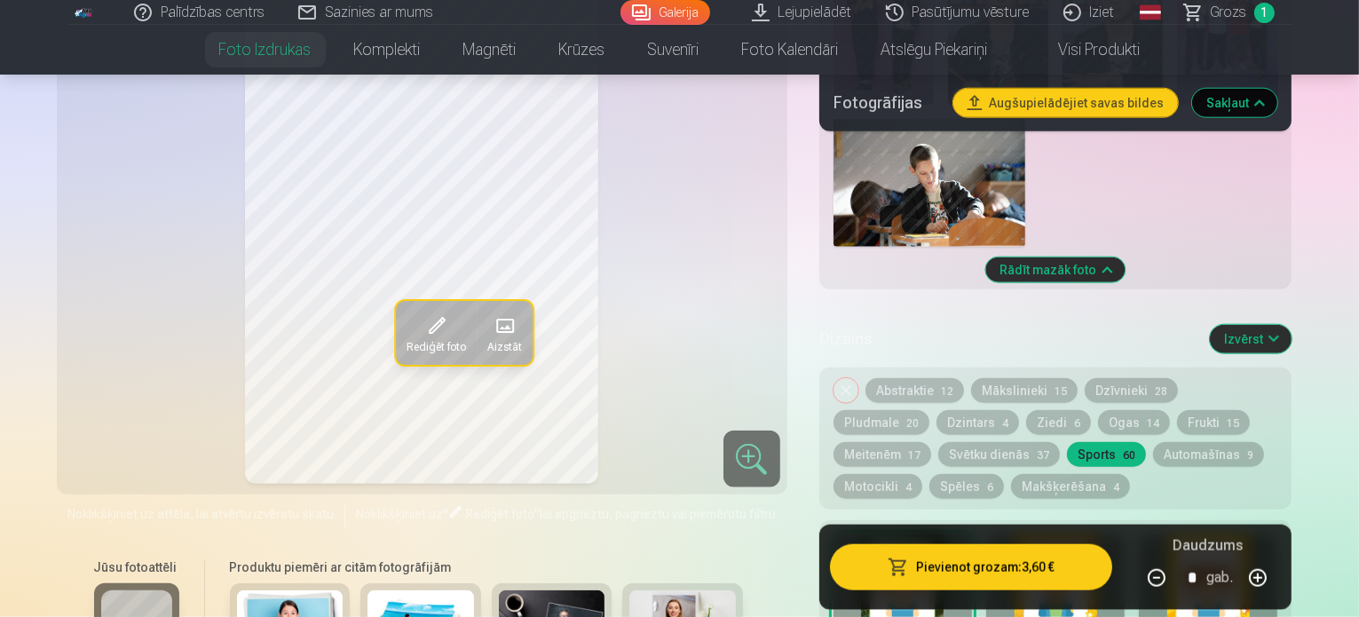
click at [1003, 574] on button "Pievienot grozam : 3,60 €" at bounding box center [971, 567] width 283 height 46
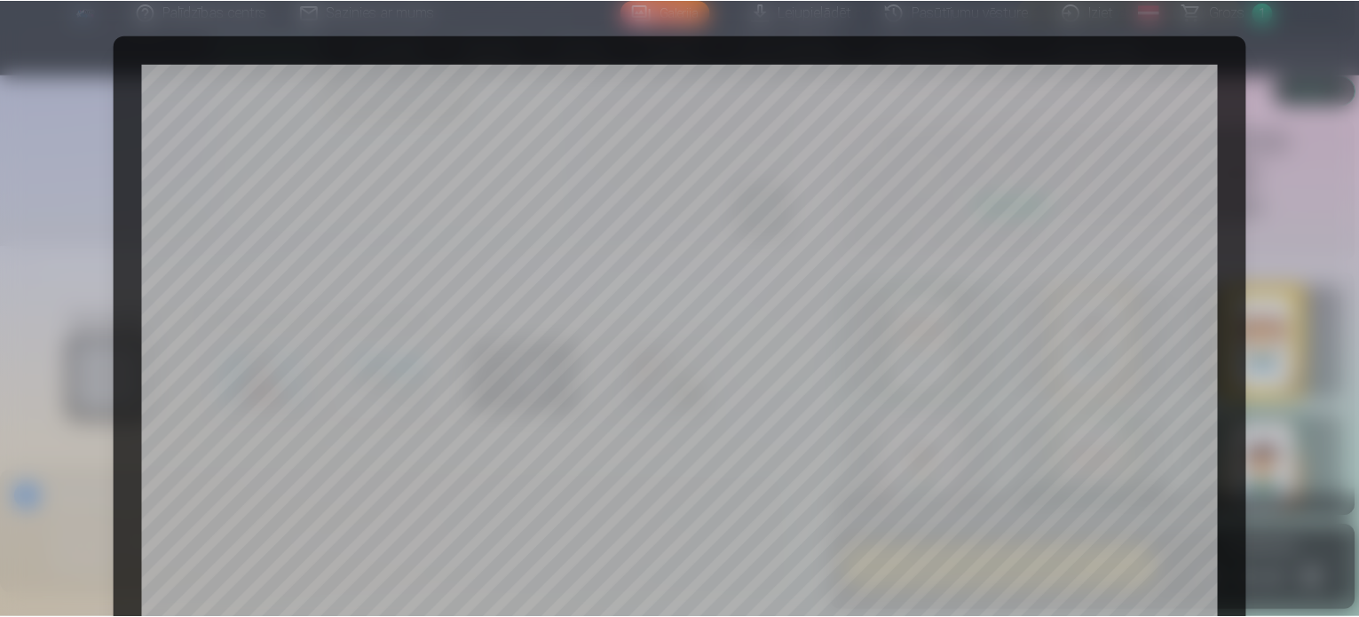
scroll to position [661, 0]
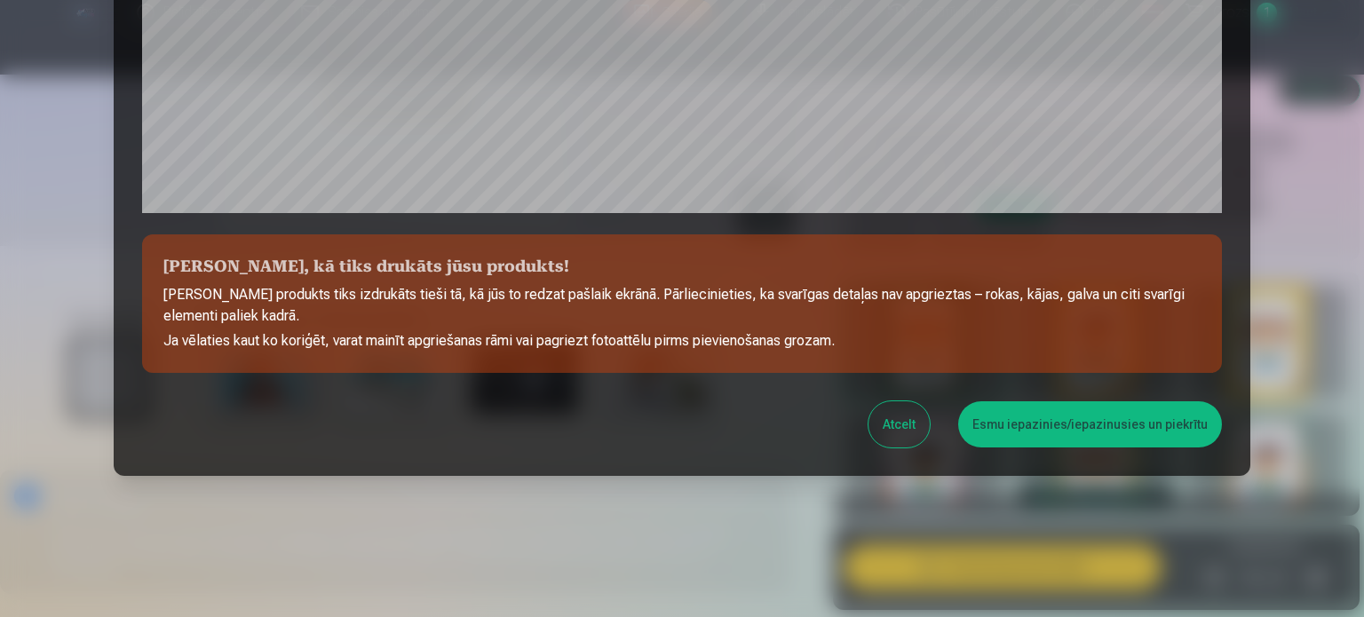
click at [1076, 428] on button "Esmu iepazinies/iepazinusies un piekrītu" at bounding box center [1090, 424] width 264 height 46
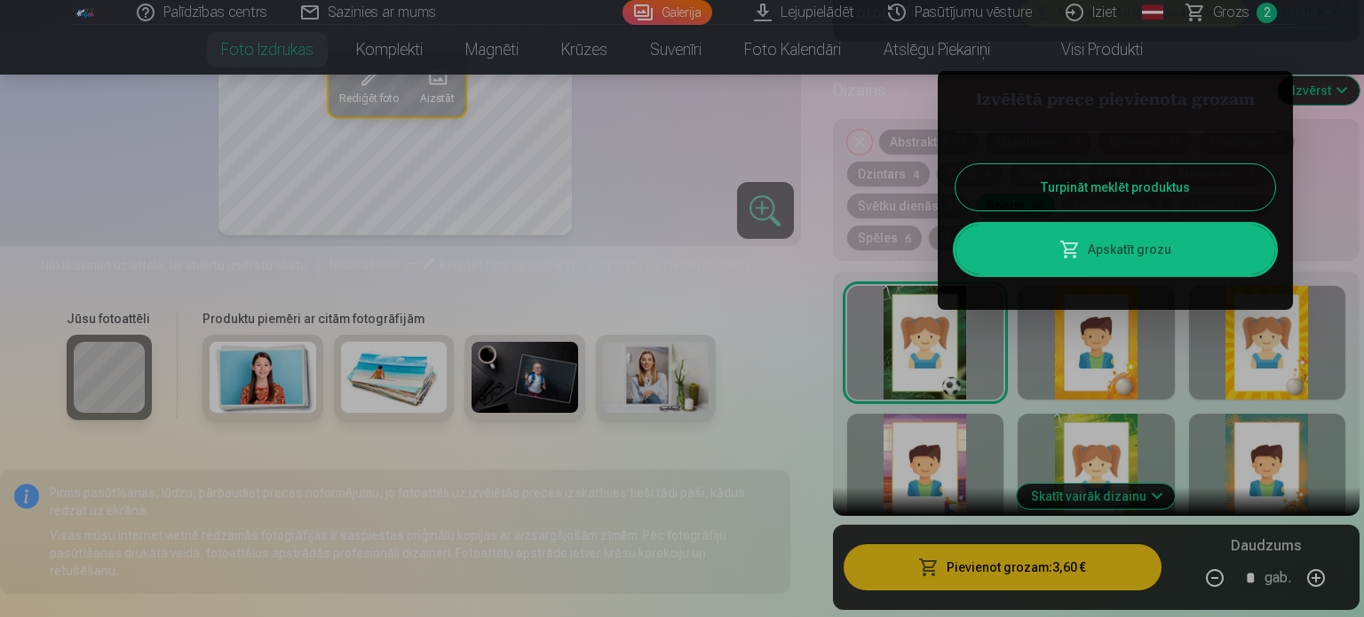
click at [1119, 186] on button "Turpināt meklēt produktus" at bounding box center [1115, 187] width 320 height 46
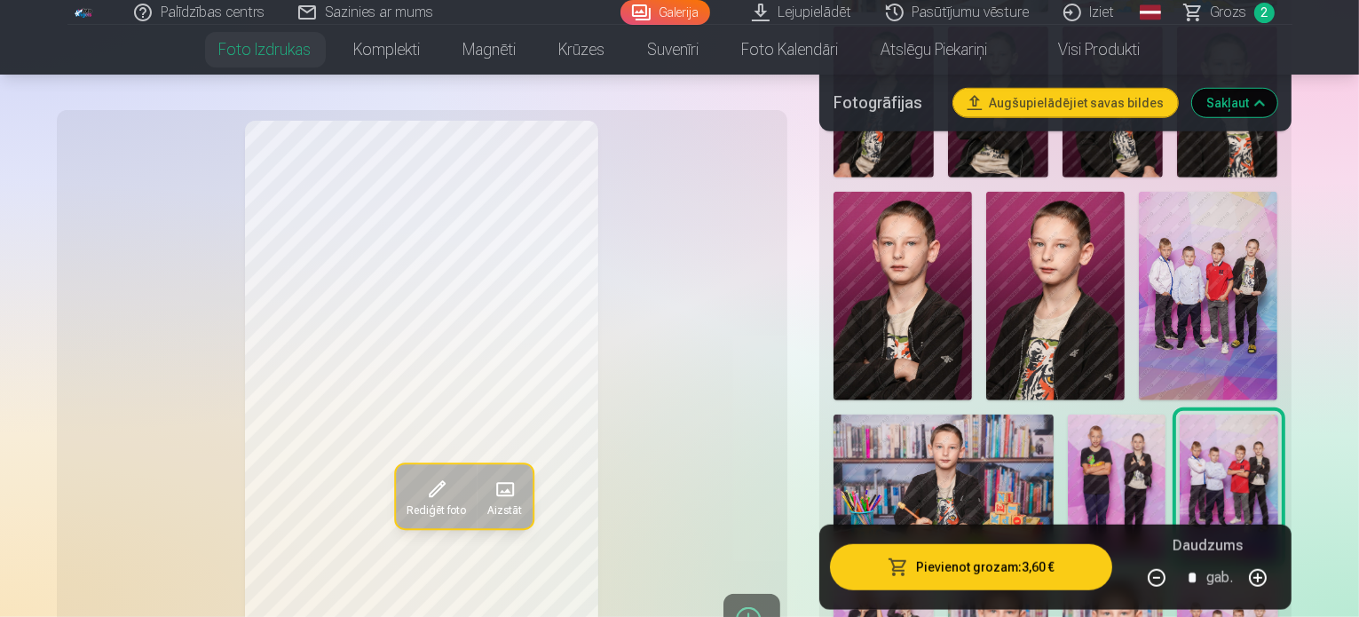
scroll to position [1243, 0]
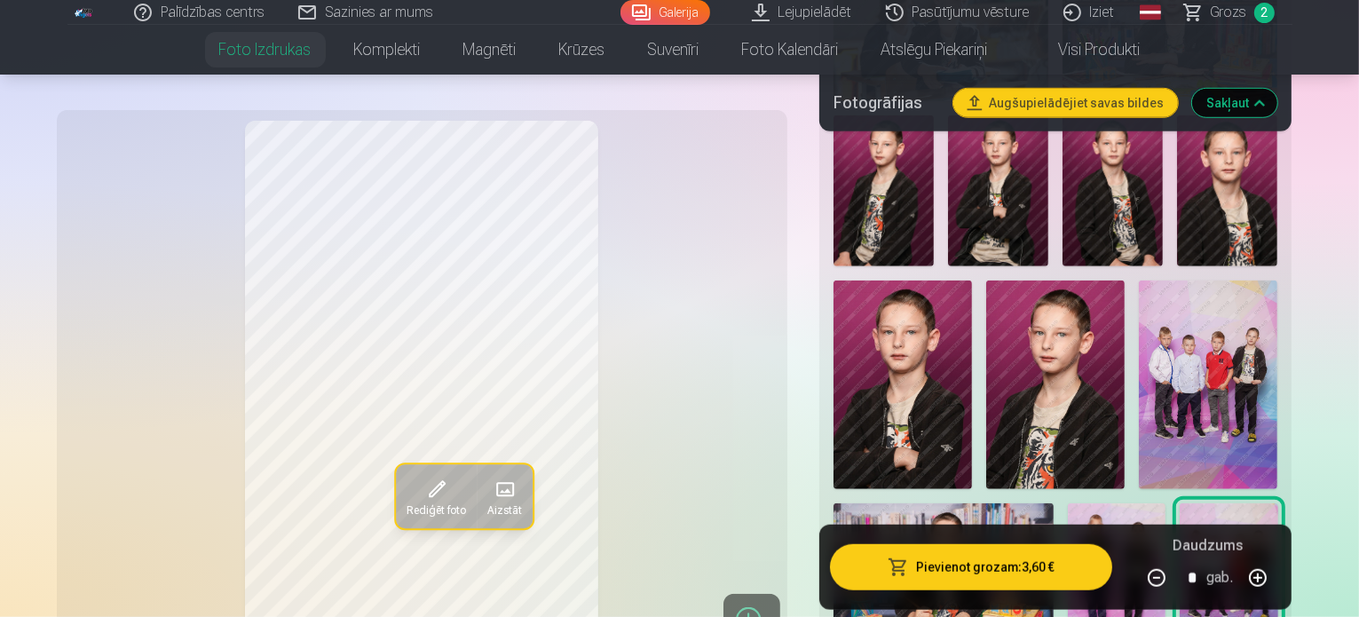
click at [1139, 340] on img at bounding box center [1208, 385] width 139 height 209
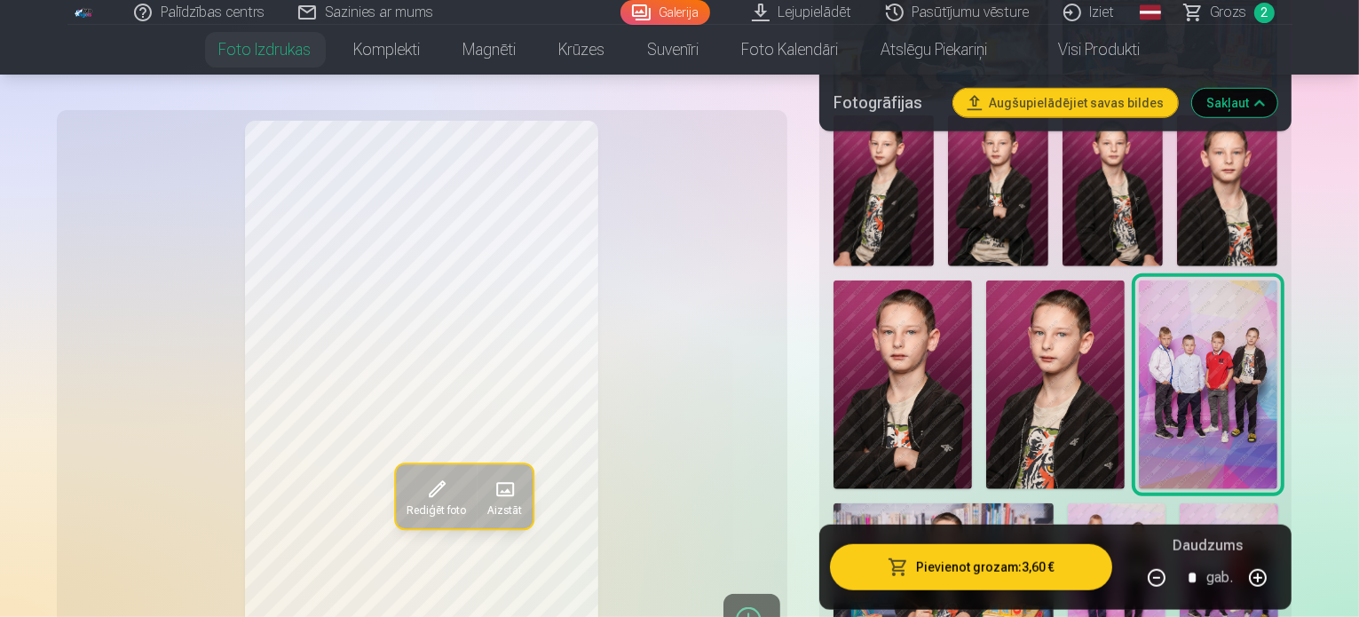
click at [1278, 503] on img at bounding box center [1229, 576] width 98 height 147
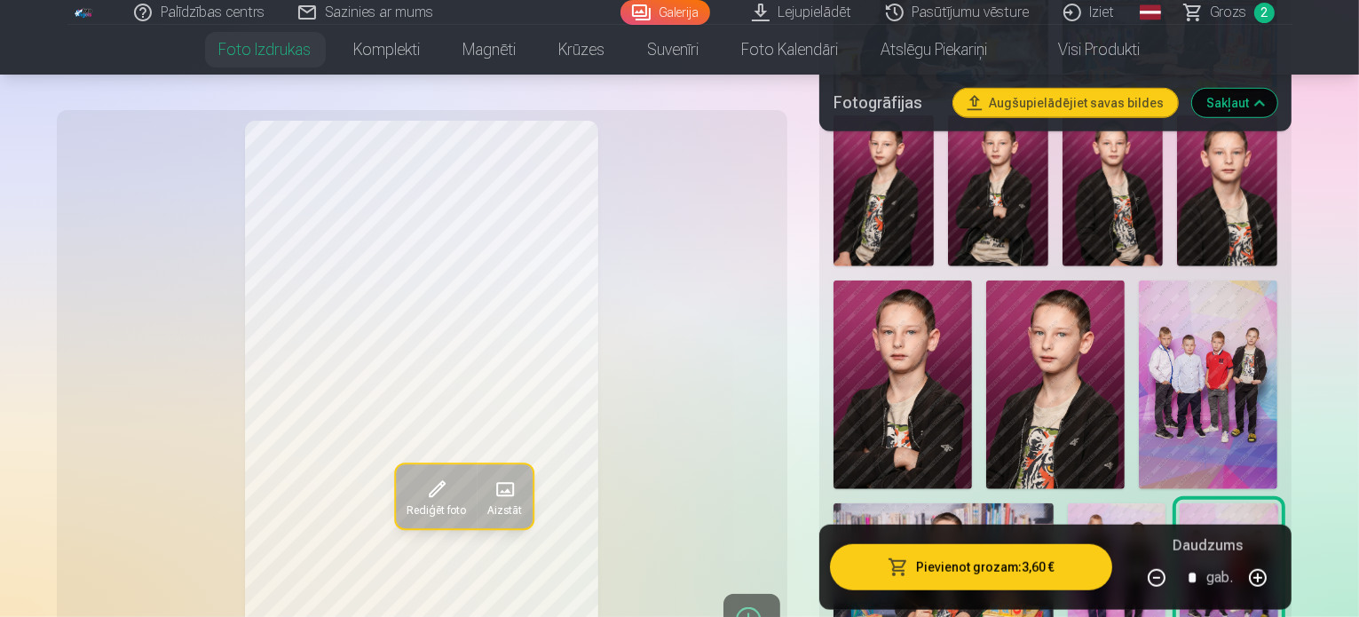
click at [1139, 332] on img at bounding box center [1208, 385] width 139 height 209
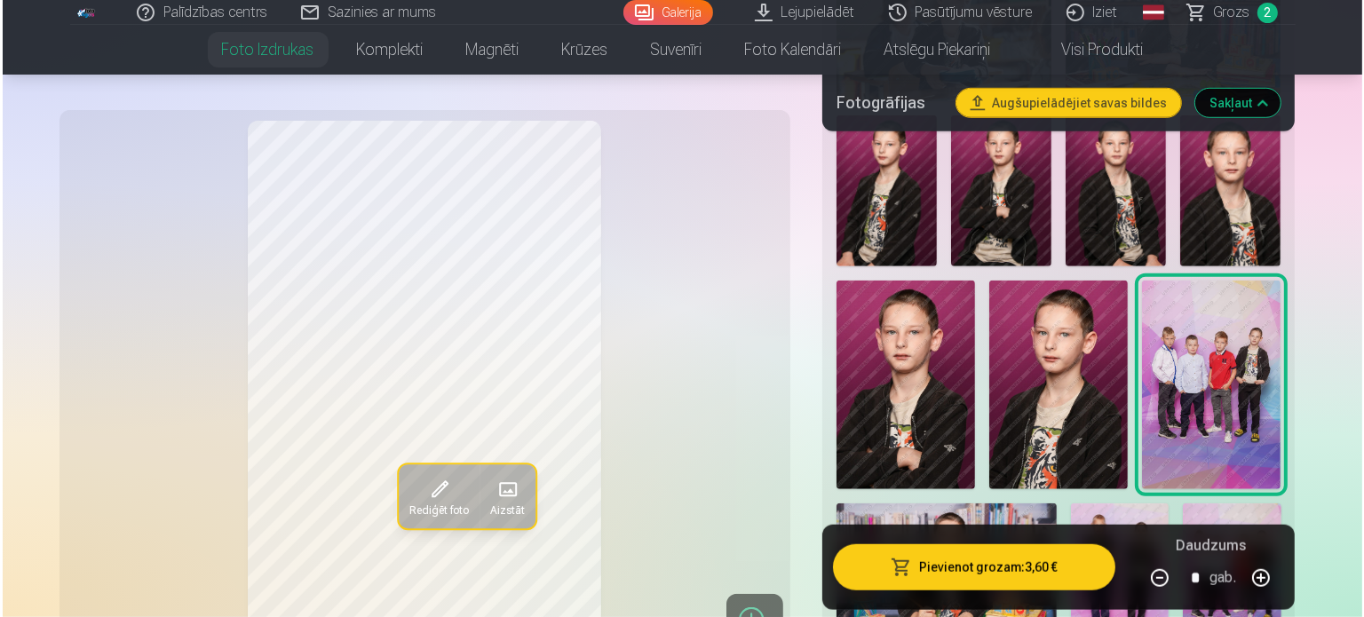
scroll to position [1421, 0]
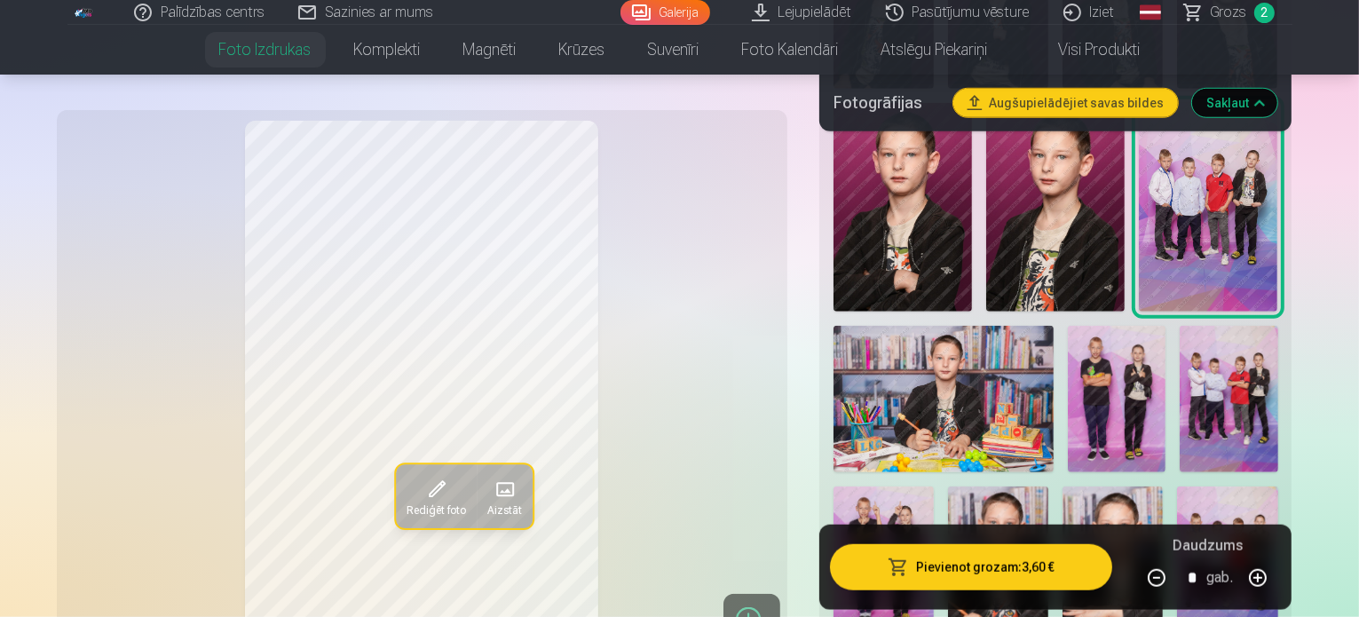
click at [1042, 570] on button "Pievienot grozam : 3,60 €" at bounding box center [971, 567] width 283 height 46
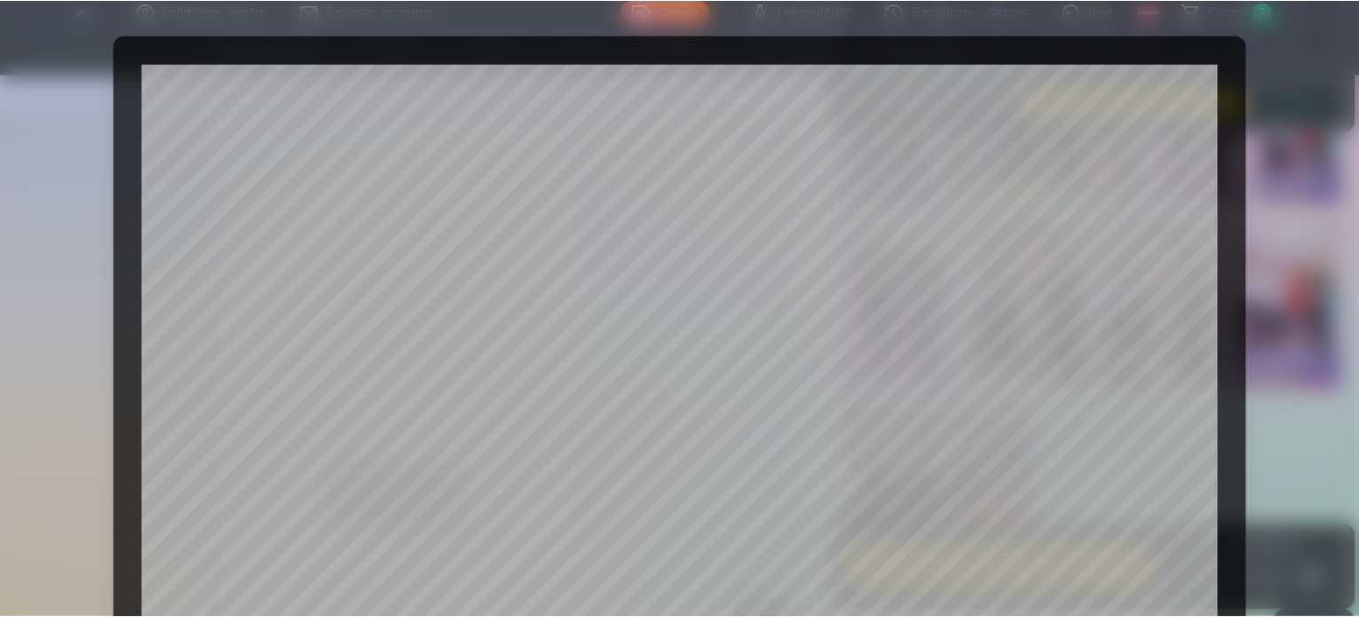
scroll to position [661, 0]
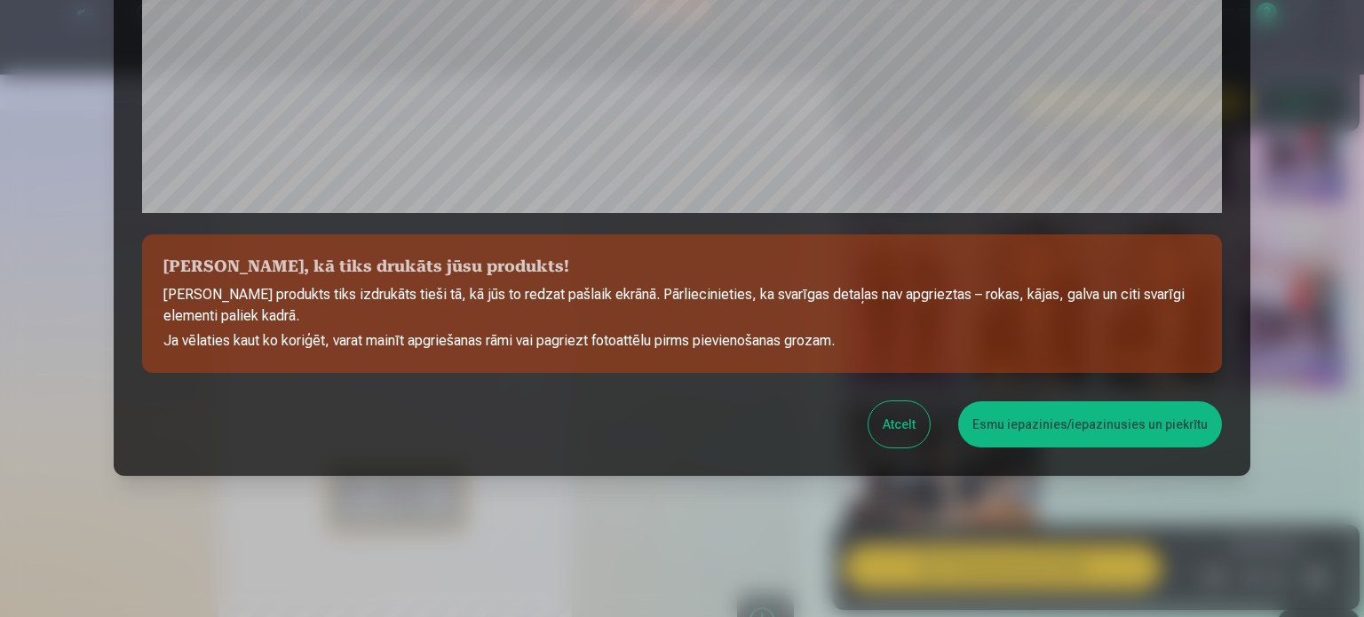
drag, startPoint x: 956, startPoint y: 433, endPoint x: 991, endPoint y: 443, distance: 36.0
click at [980, 438] on div "Atcelt Esmu iepazinies/iepazinusies un piekrītu" at bounding box center [682, 424] width 1080 height 46
click at [999, 436] on button "Esmu iepazinies/iepazinusies un piekrītu" at bounding box center [1090, 424] width 264 height 46
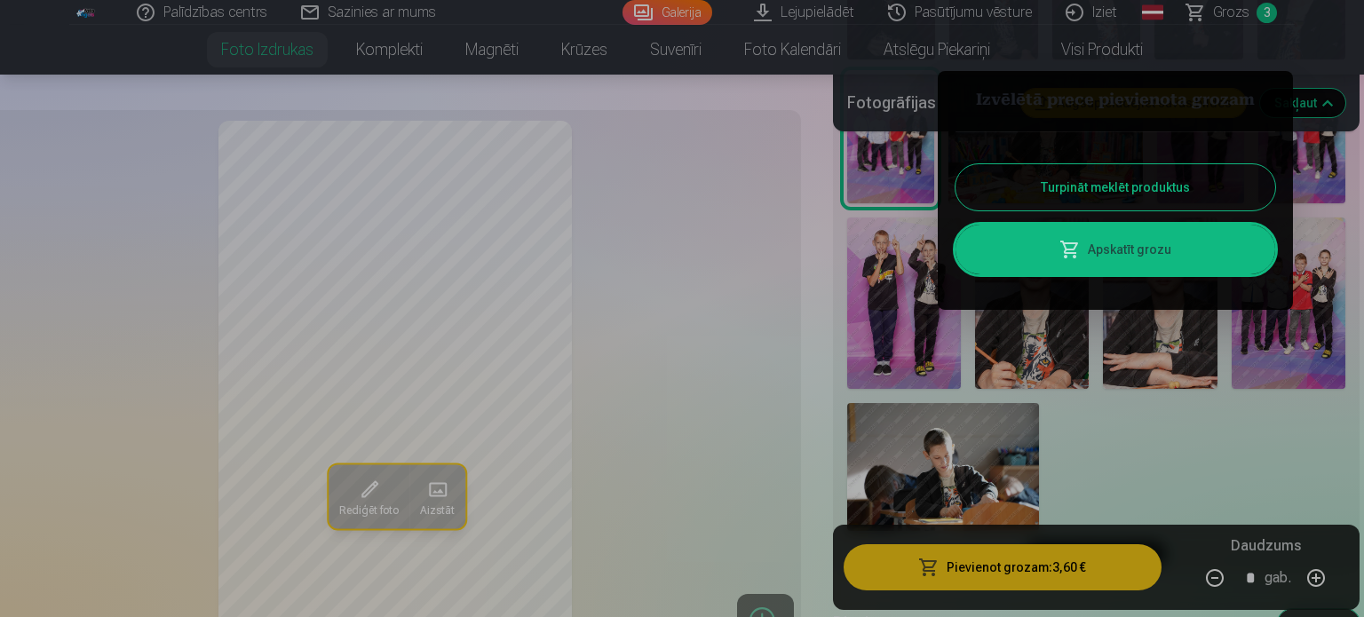
click at [1144, 198] on button "Turpināt meklēt produktus" at bounding box center [1115, 187] width 320 height 46
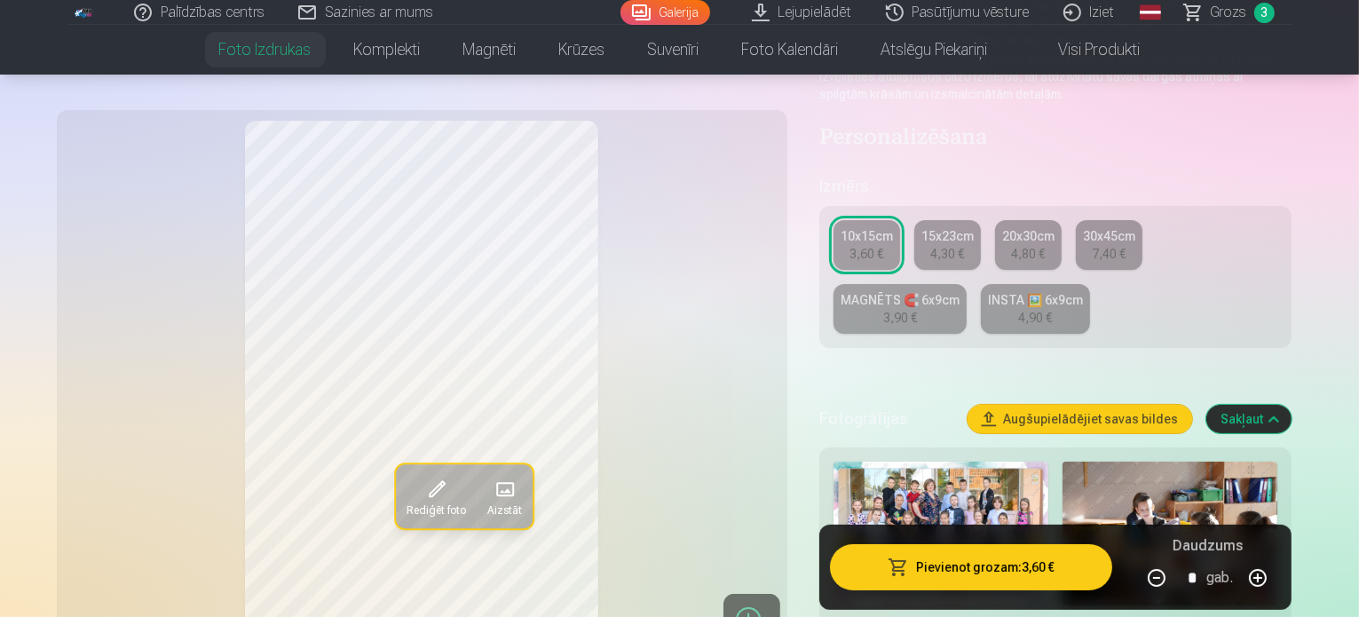
scroll to position [444, 0]
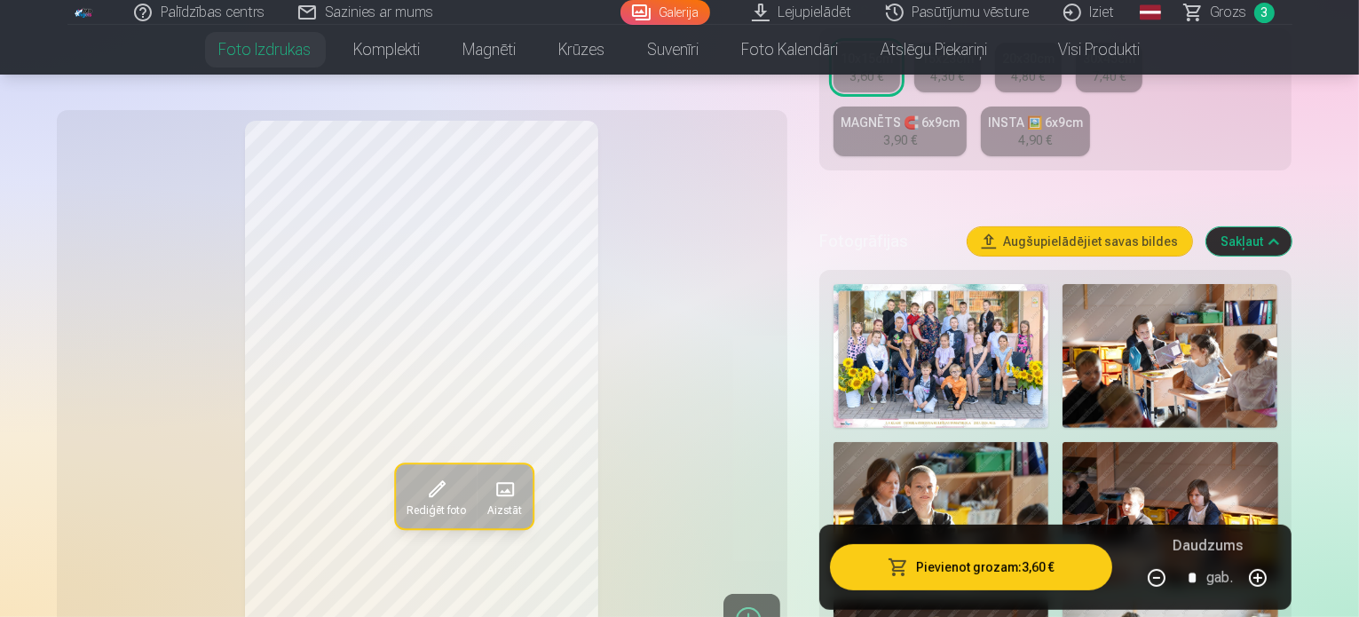
click at [981, 337] on img at bounding box center [941, 356] width 215 height 144
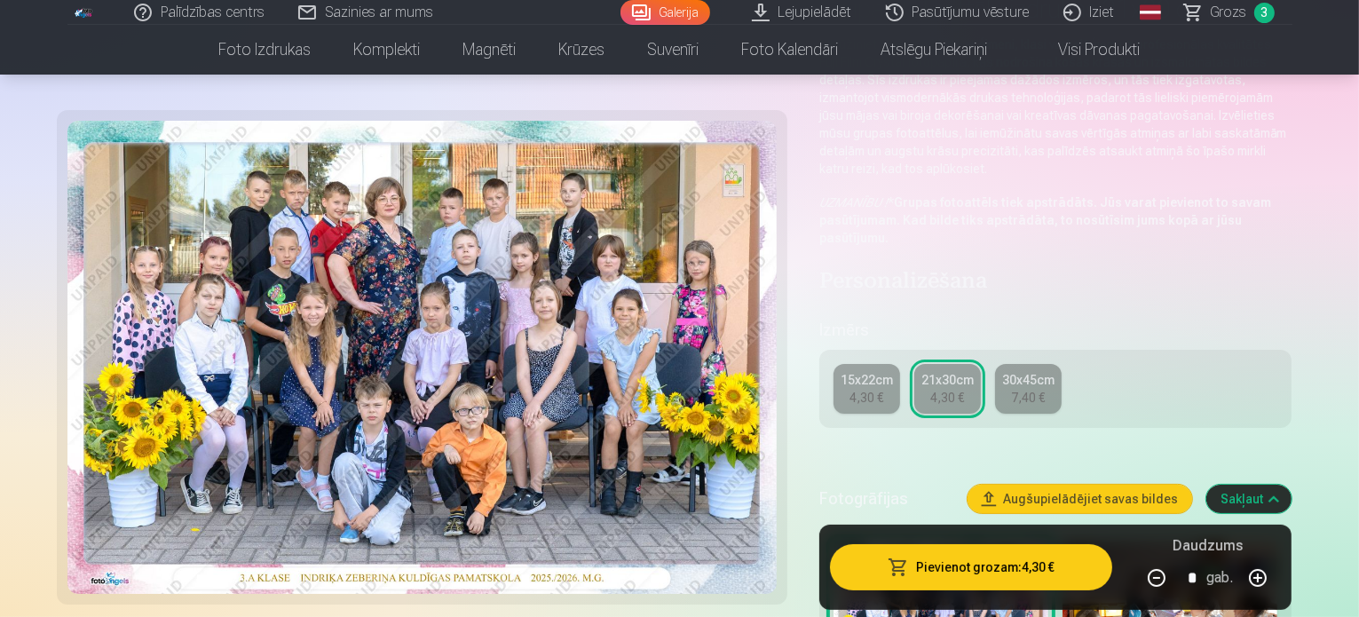
scroll to position [266, 0]
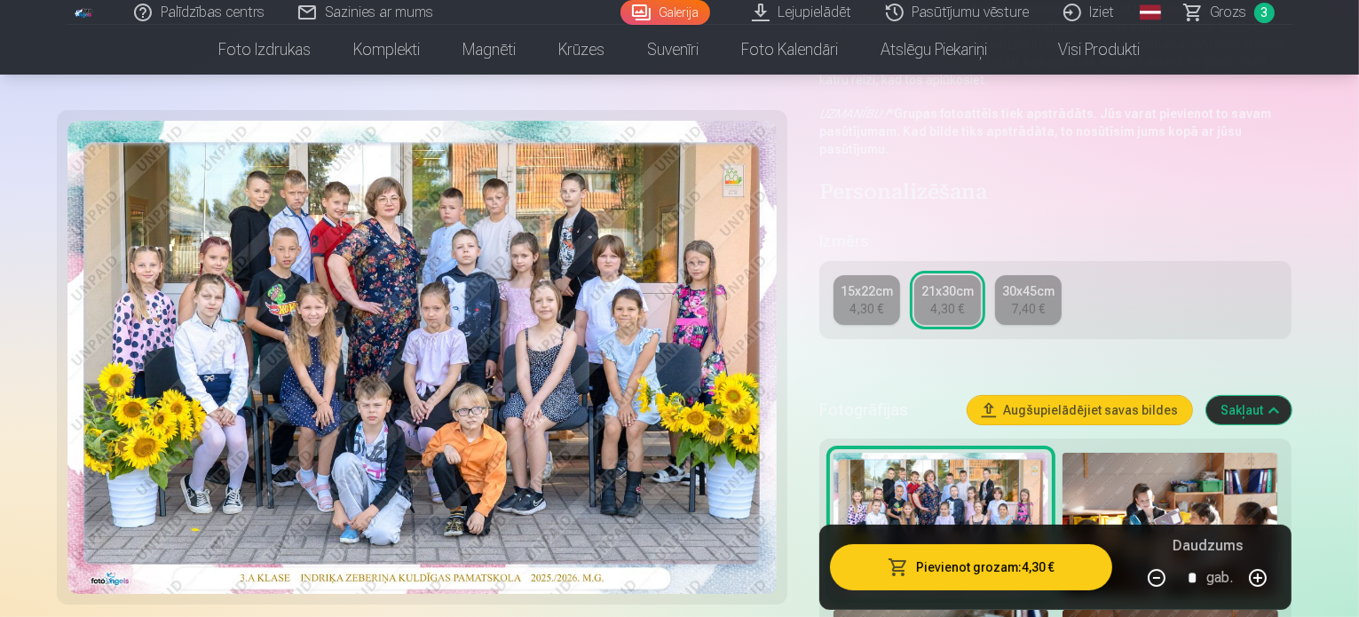
click at [1058, 571] on button "Pievienot grozam : 4,30 €" at bounding box center [971, 567] width 283 height 46
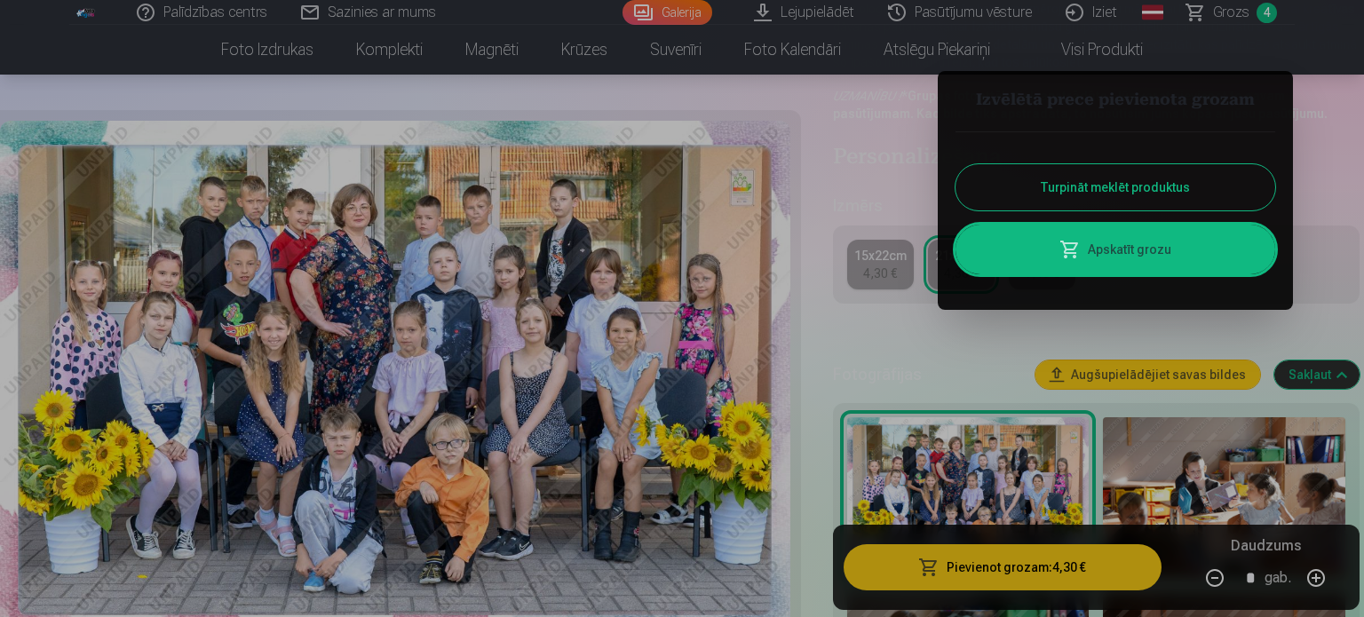
click at [1114, 186] on button "Turpināt meklēt produktus" at bounding box center [1115, 187] width 320 height 46
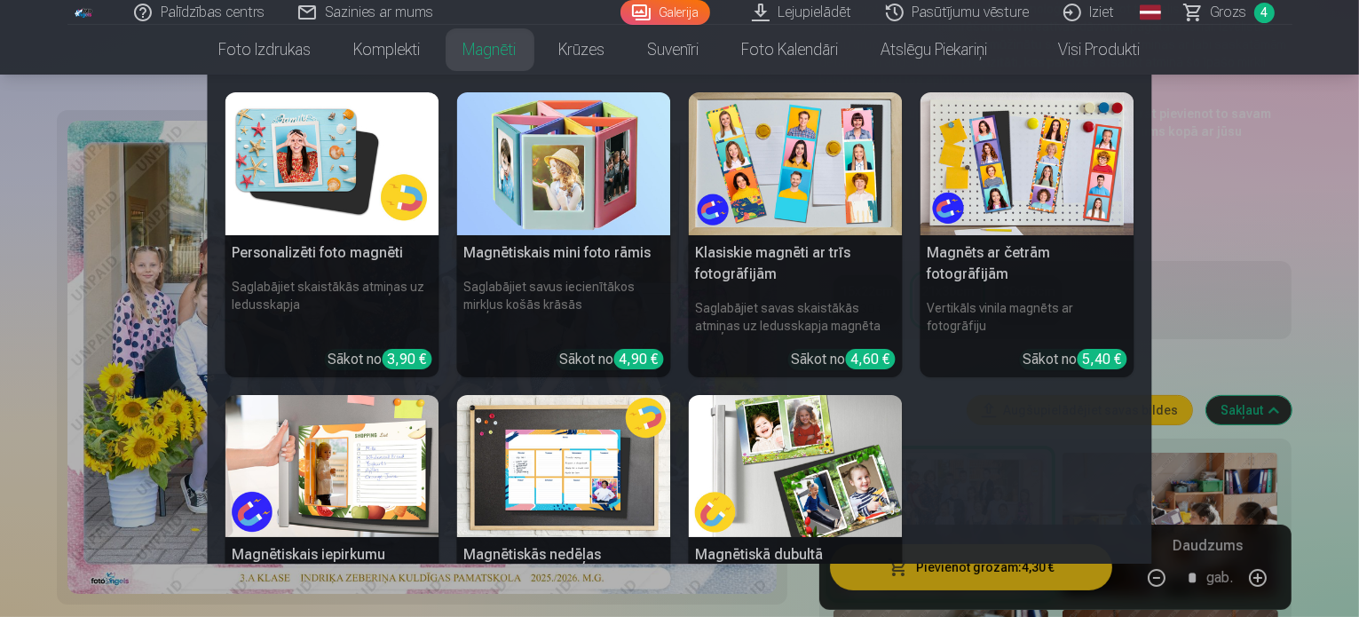
click at [492, 56] on link "Magnēti" at bounding box center [490, 50] width 96 height 50
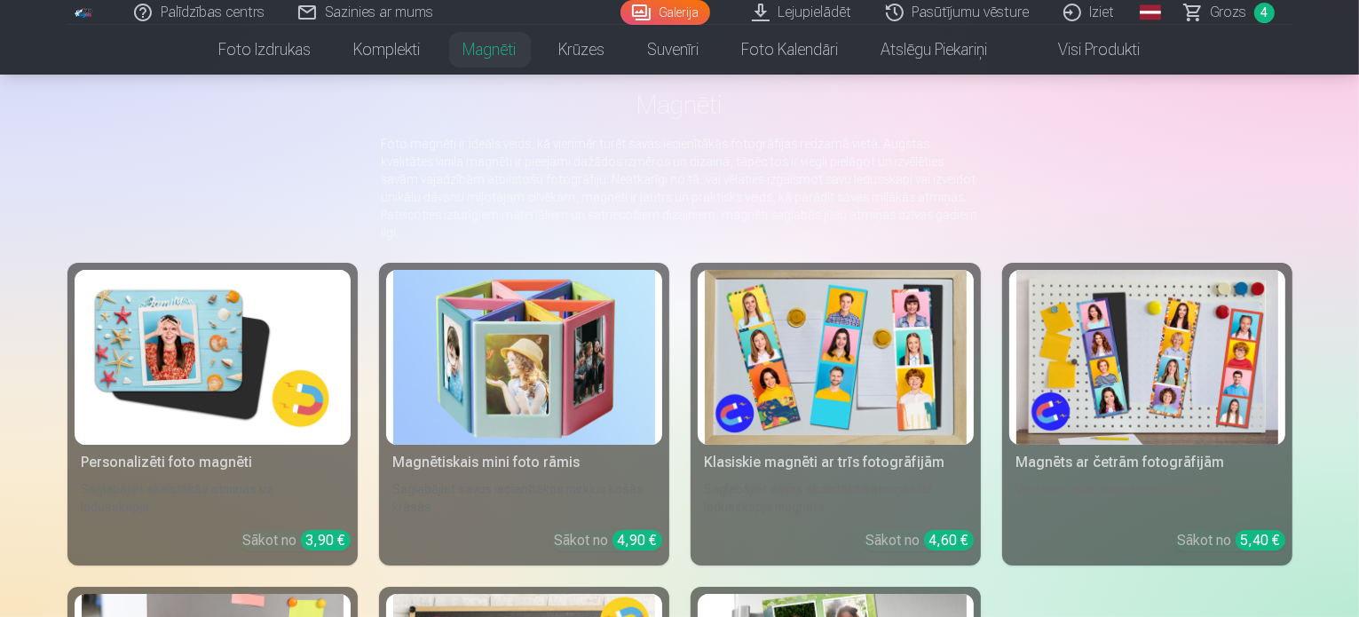
scroll to position [178, 0]
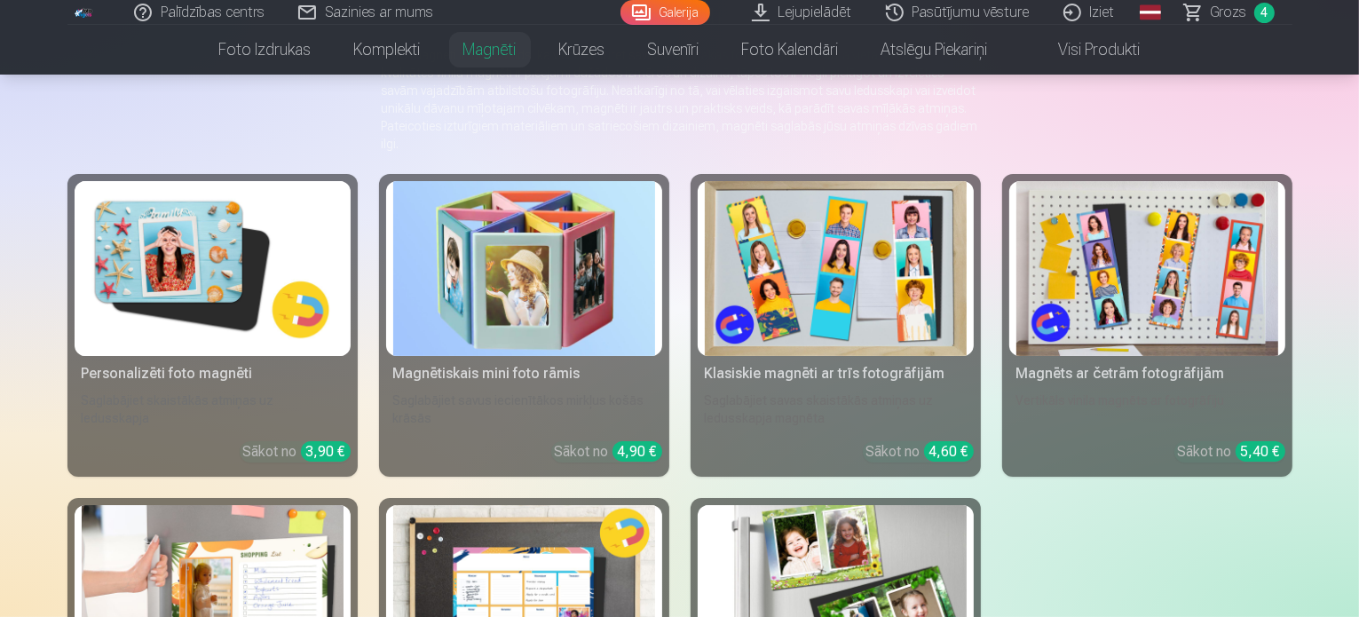
click at [82, 266] on img at bounding box center [213, 268] width 262 height 175
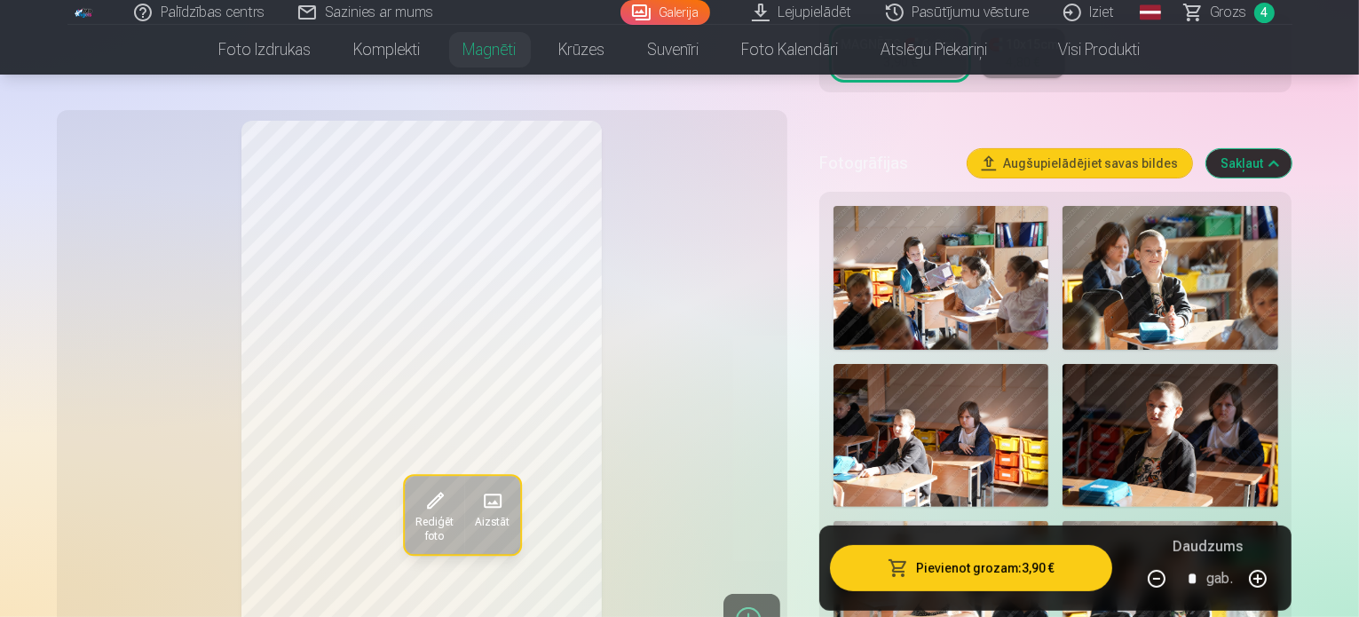
scroll to position [533, 0]
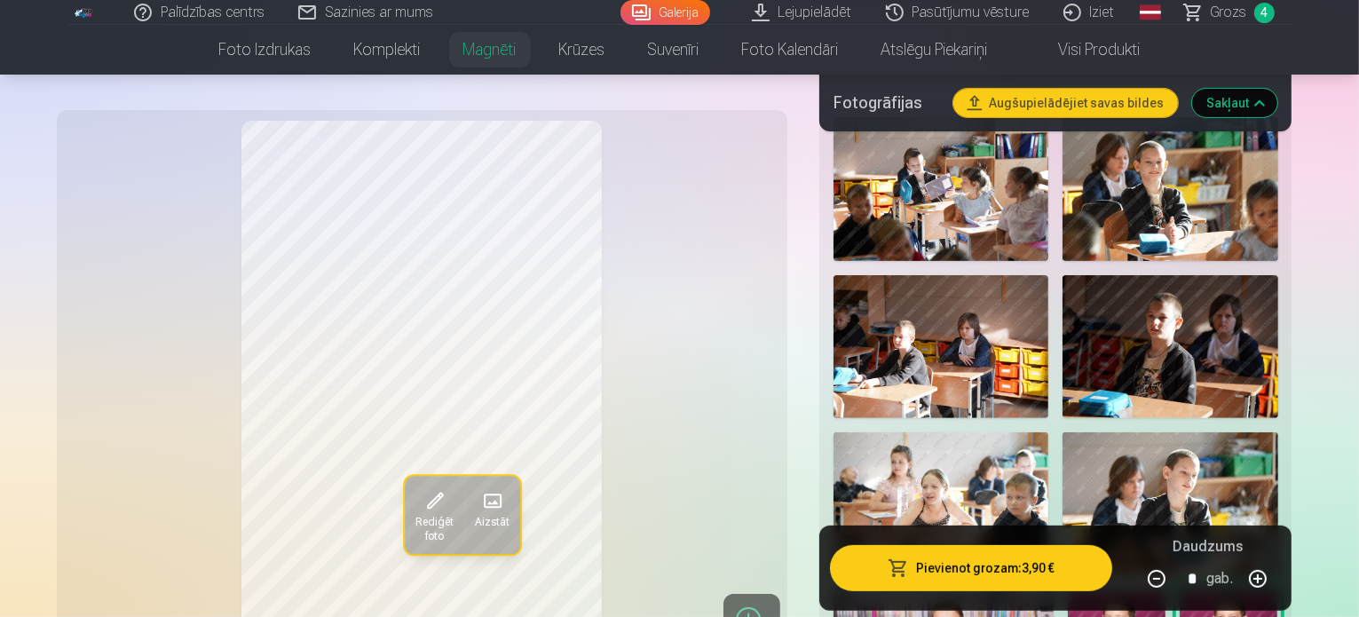
click at [1232, 206] on img at bounding box center [1170, 189] width 215 height 144
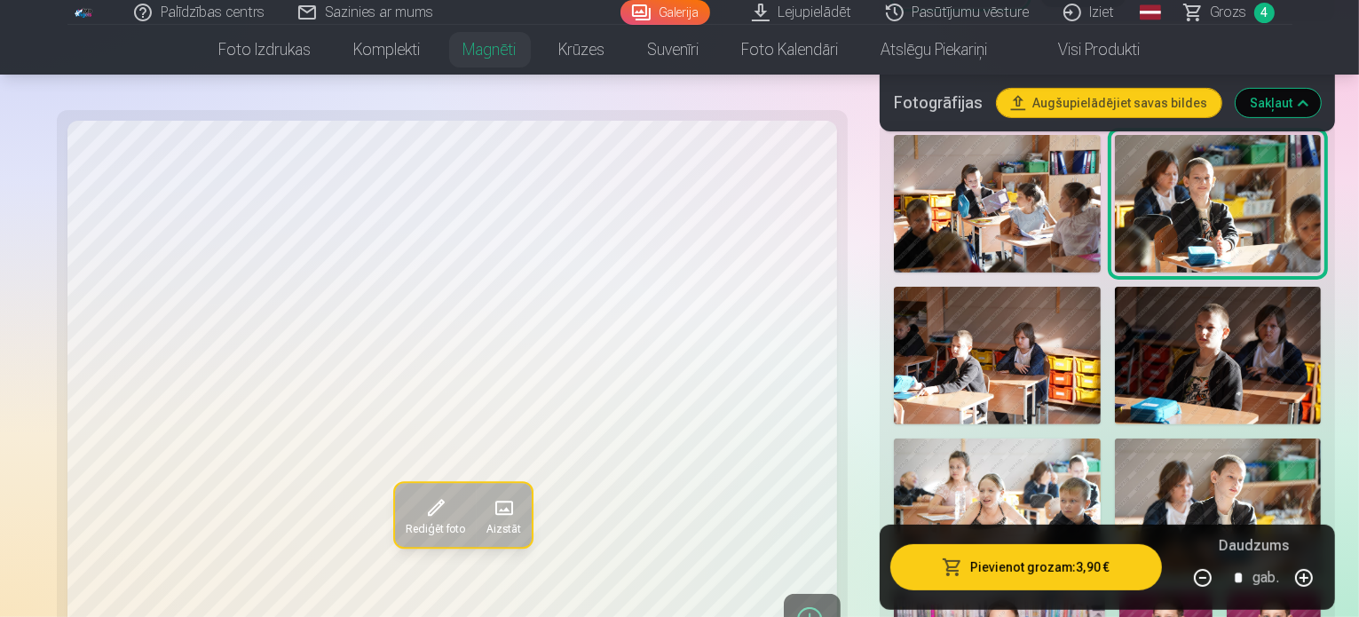
scroll to position [622, 0]
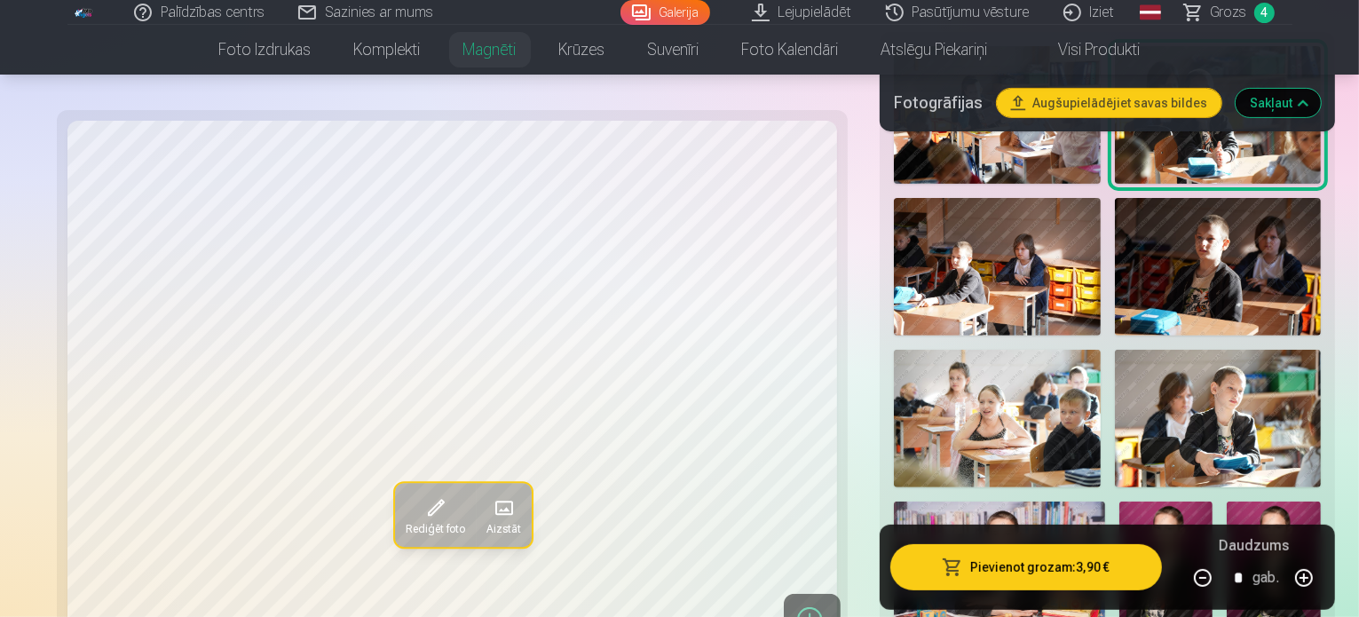
click at [929, 288] on img at bounding box center [997, 267] width 207 height 138
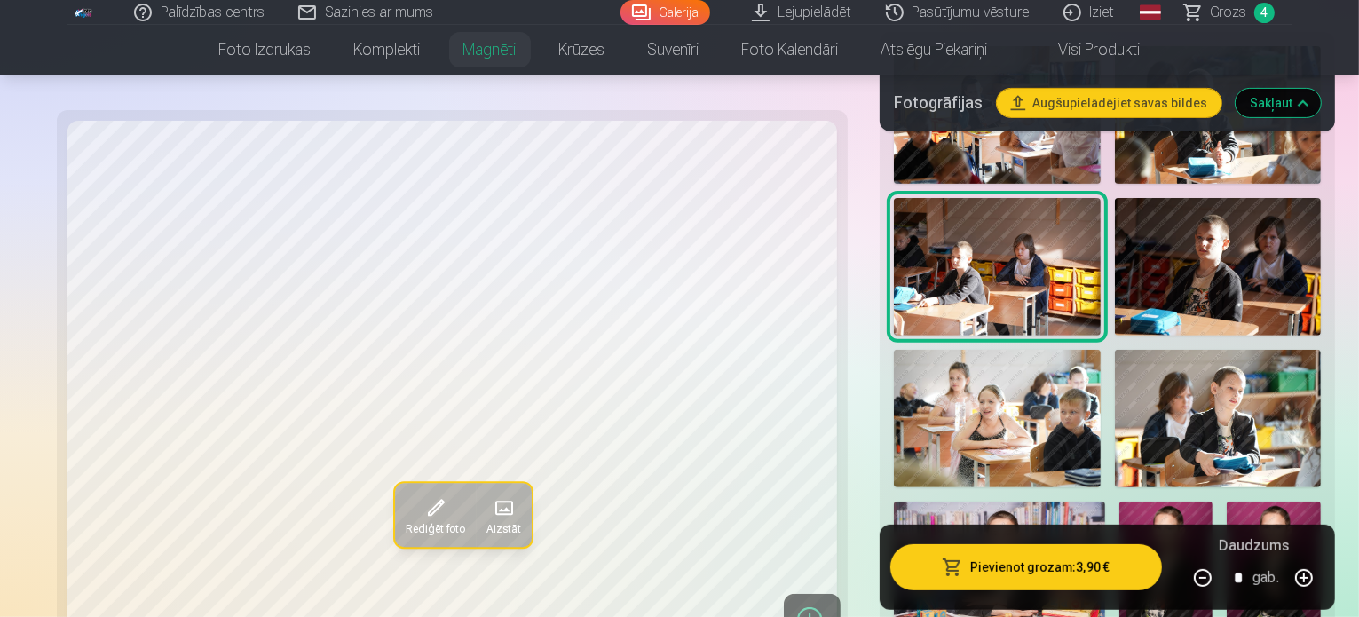
scroll to position [799, 0]
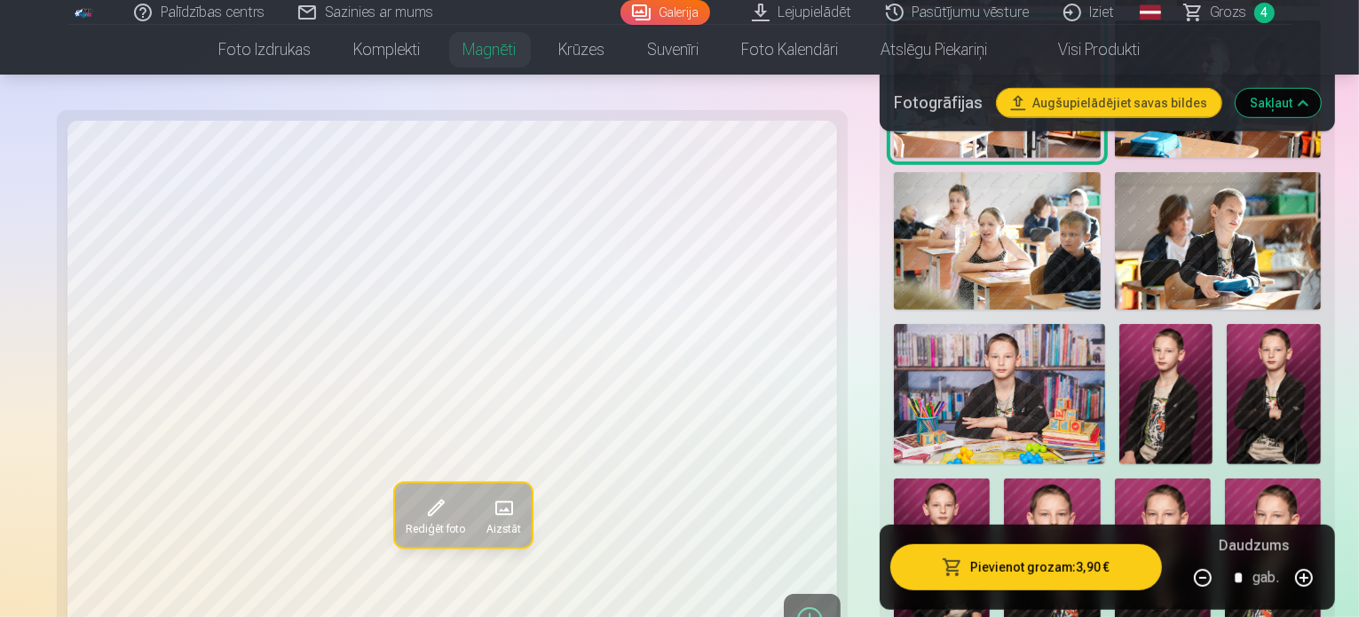
click at [1165, 272] on img at bounding box center [1218, 241] width 207 height 138
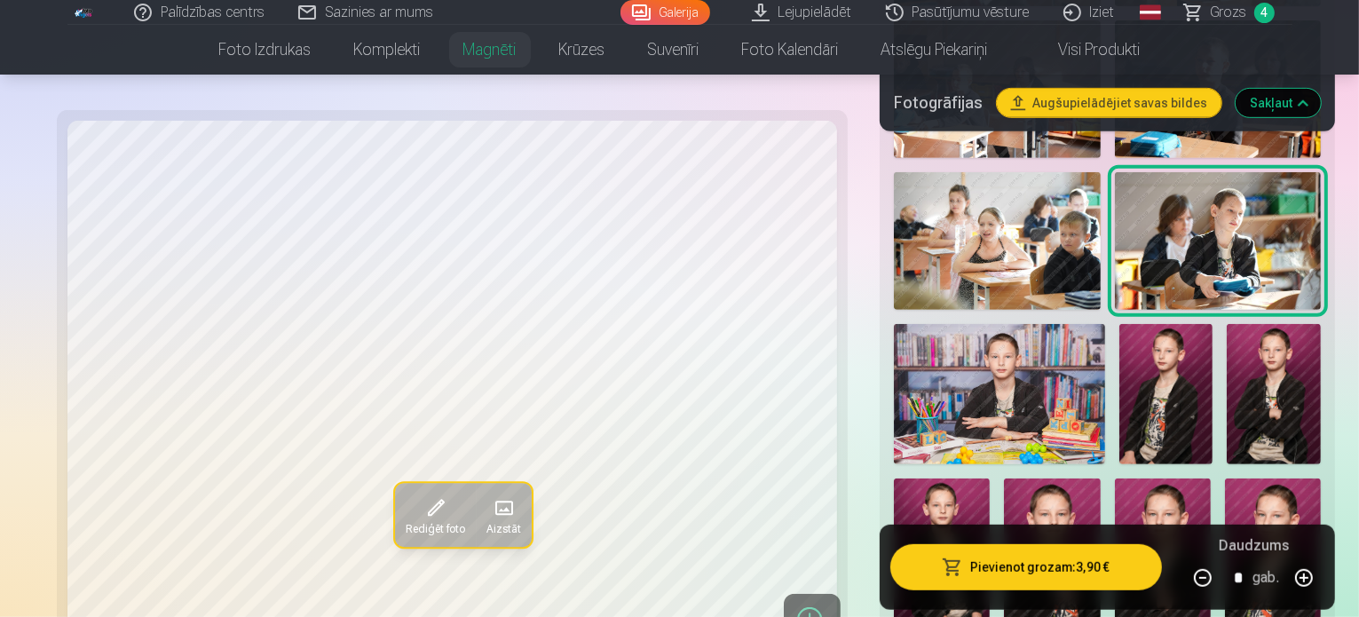
click at [963, 266] on img at bounding box center [997, 241] width 207 height 138
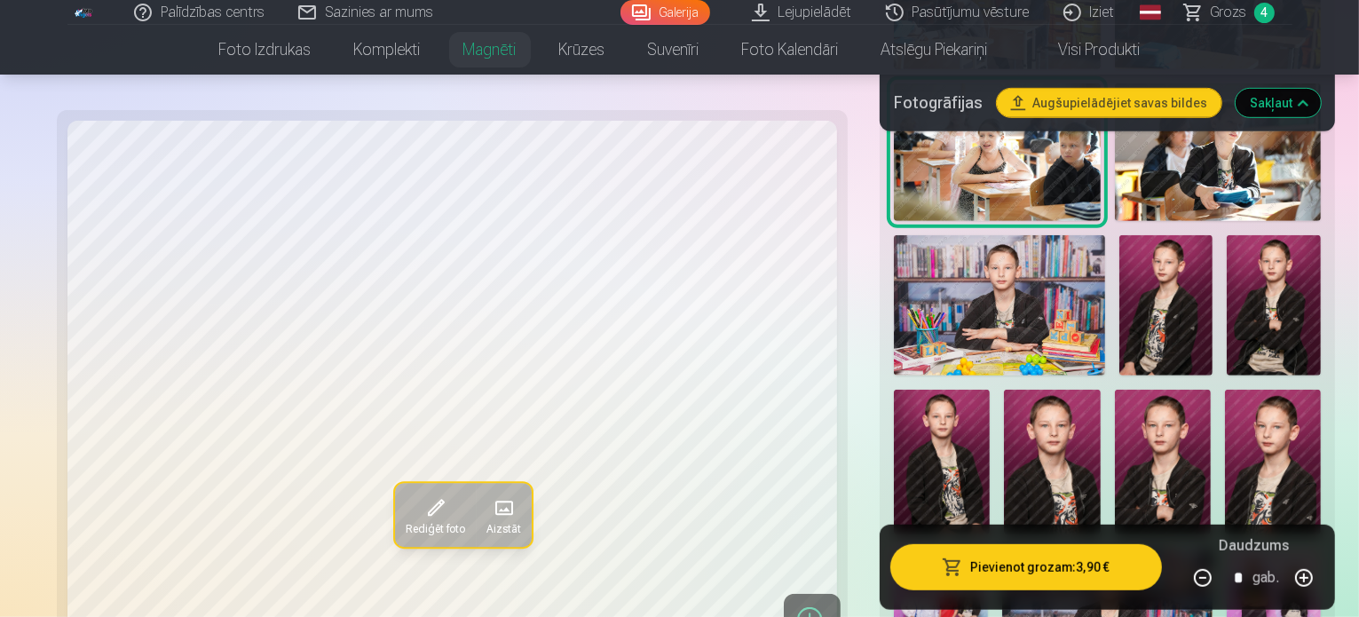
scroll to position [977, 0]
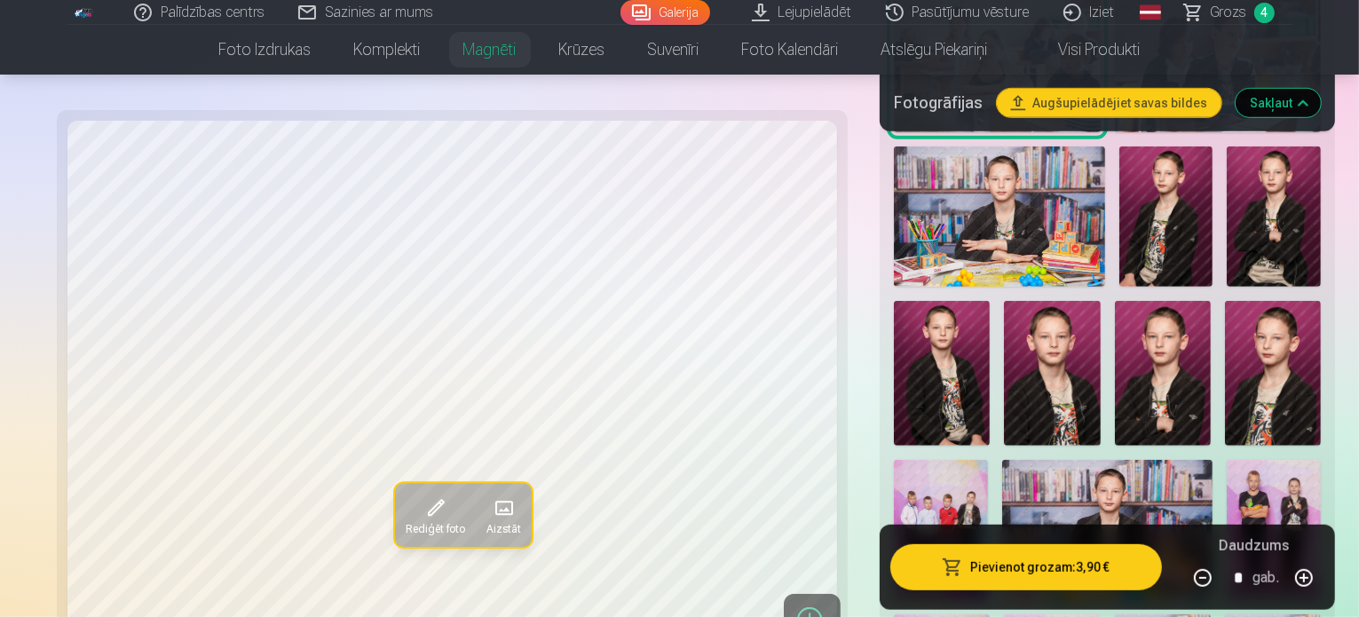
click at [938, 287] on img at bounding box center [999, 217] width 211 height 140
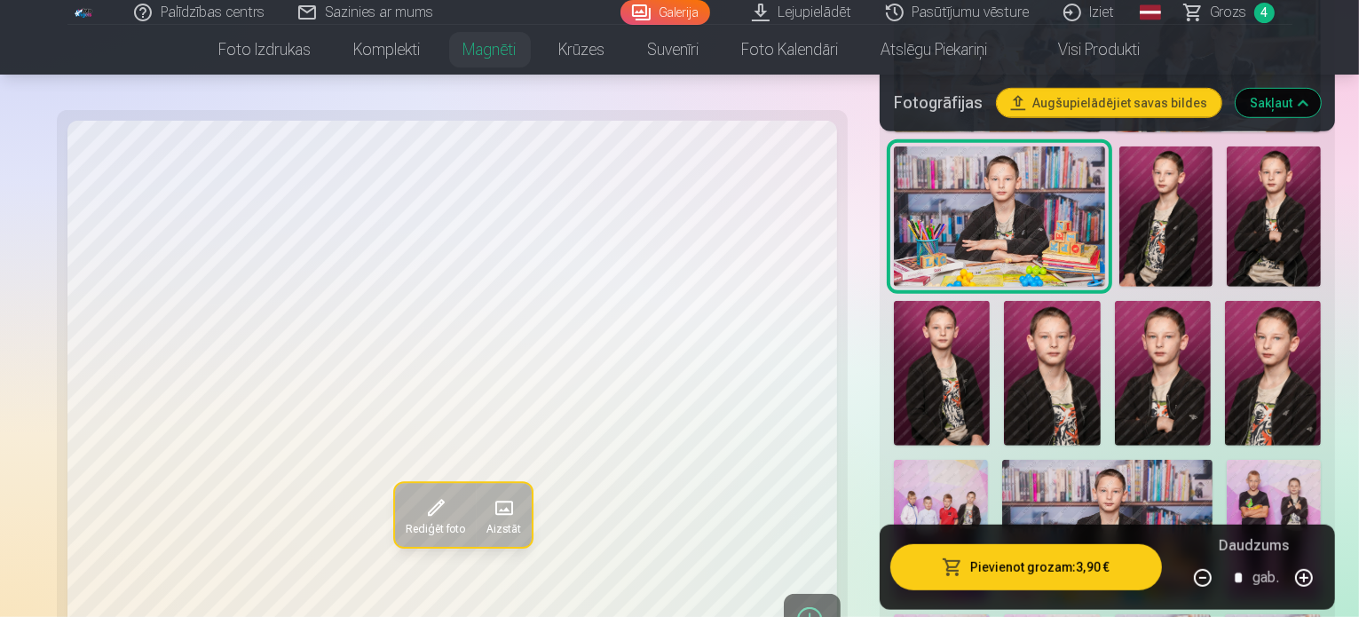
scroll to position [1066, 0]
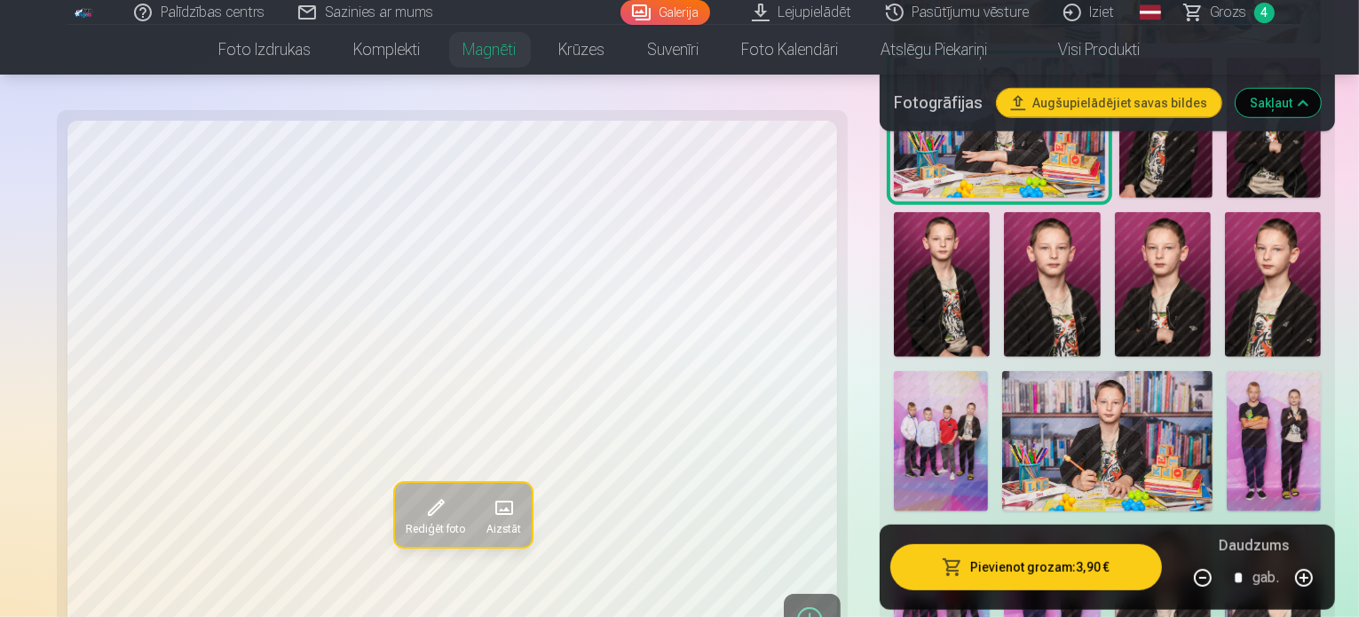
click at [1003, 488] on img at bounding box center [1108, 441] width 211 height 140
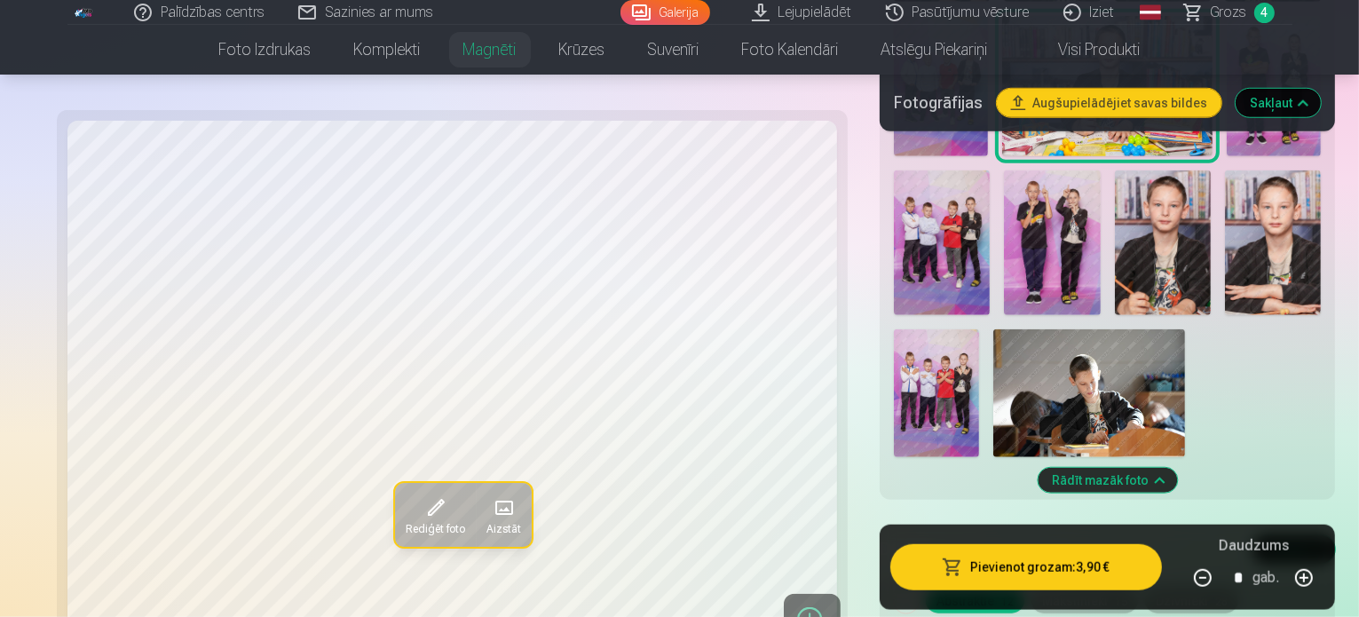
scroll to position [1510, 0]
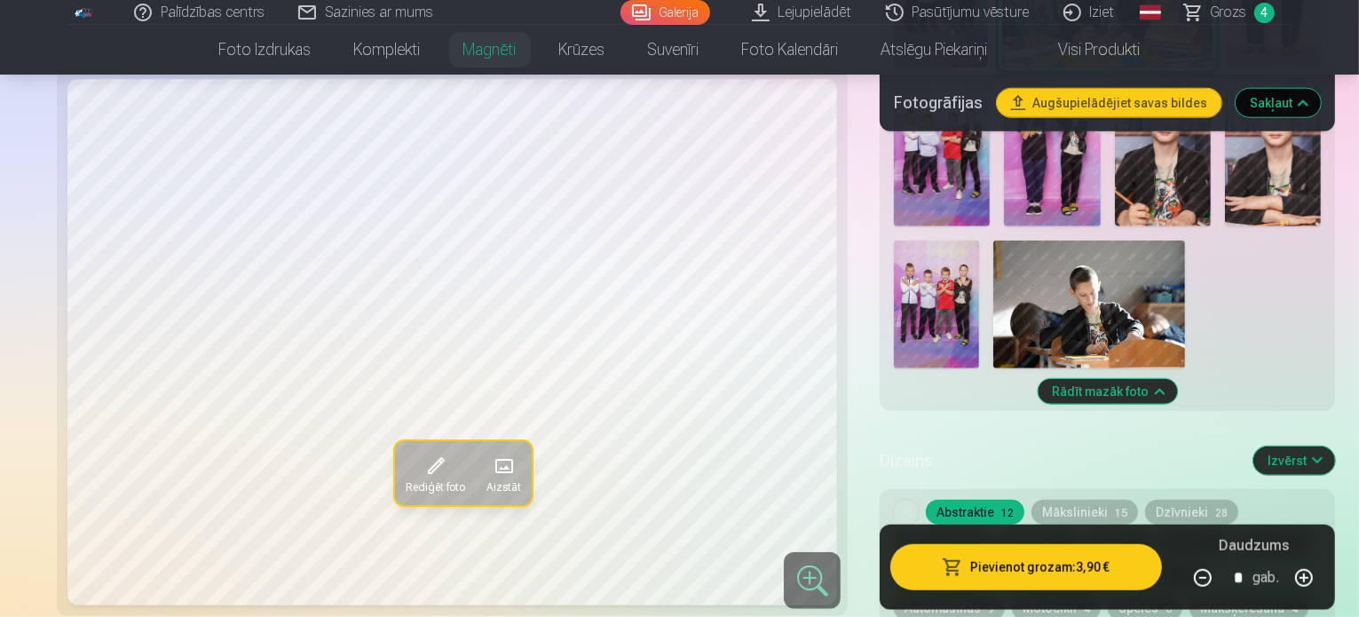
click at [1185, 241] on img at bounding box center [1090, 305] width 192 height 128
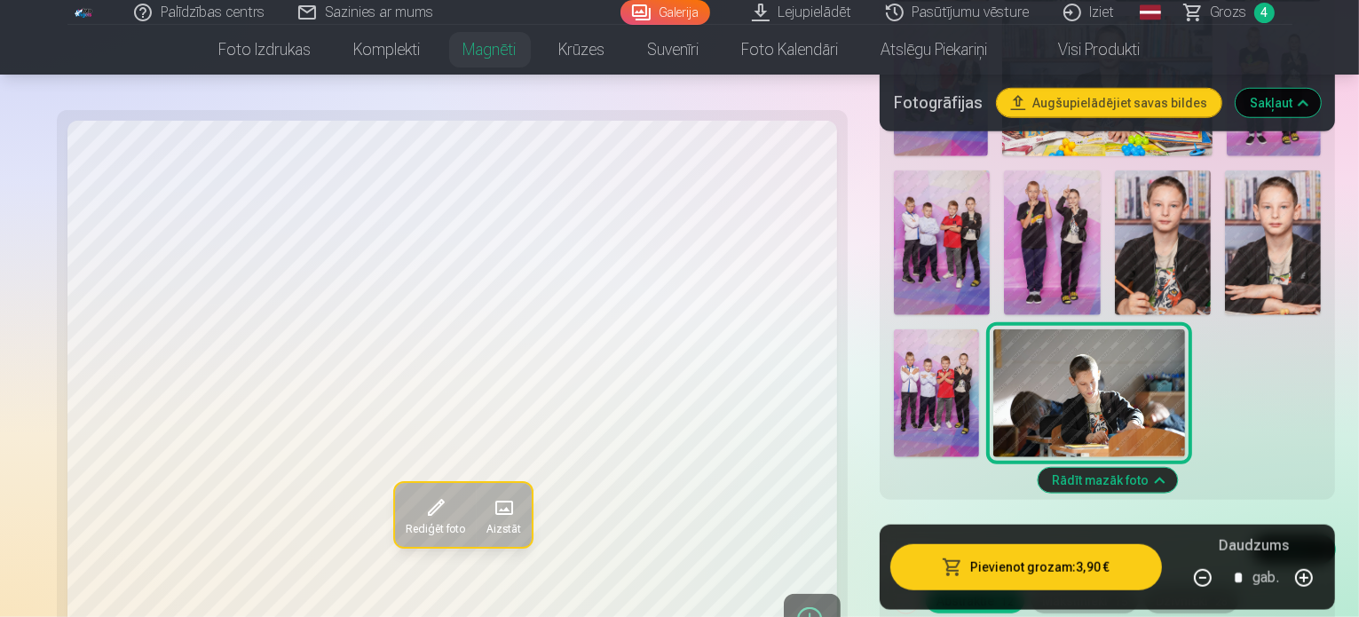
scroll to position [1243, 0]
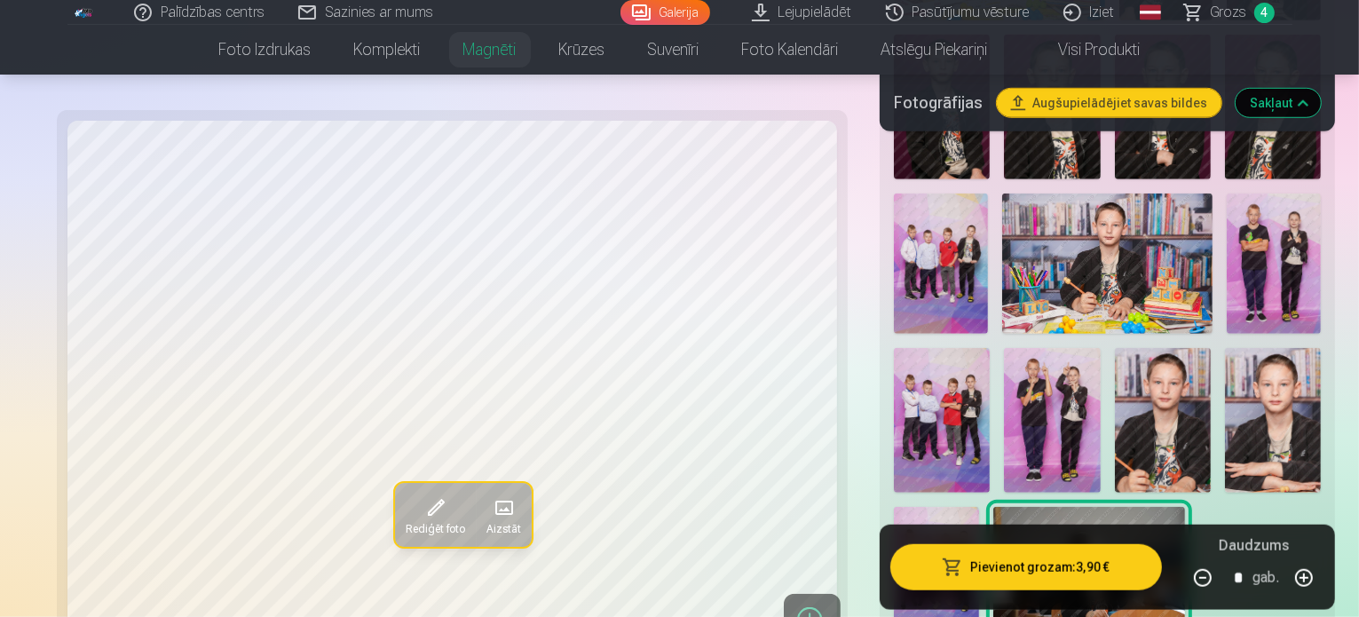
click at [1003, 289] on img at bounding box center [1108, 264] width 211 height 140
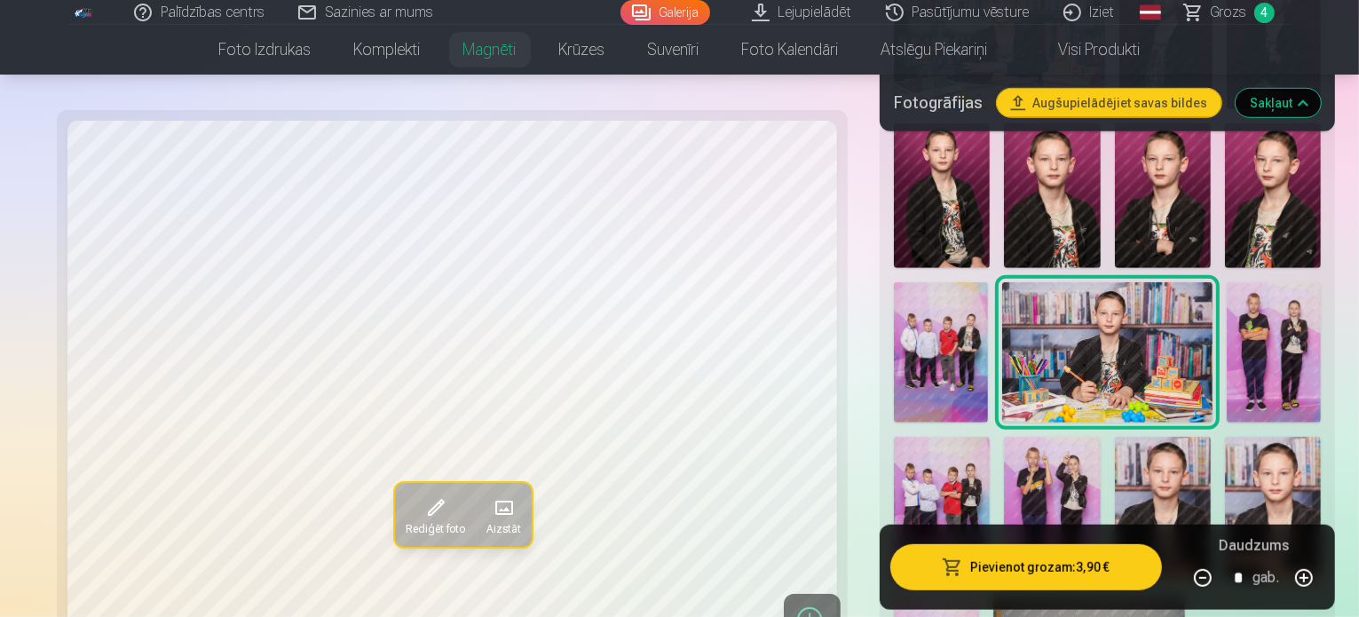
scroll to position [977, 0]
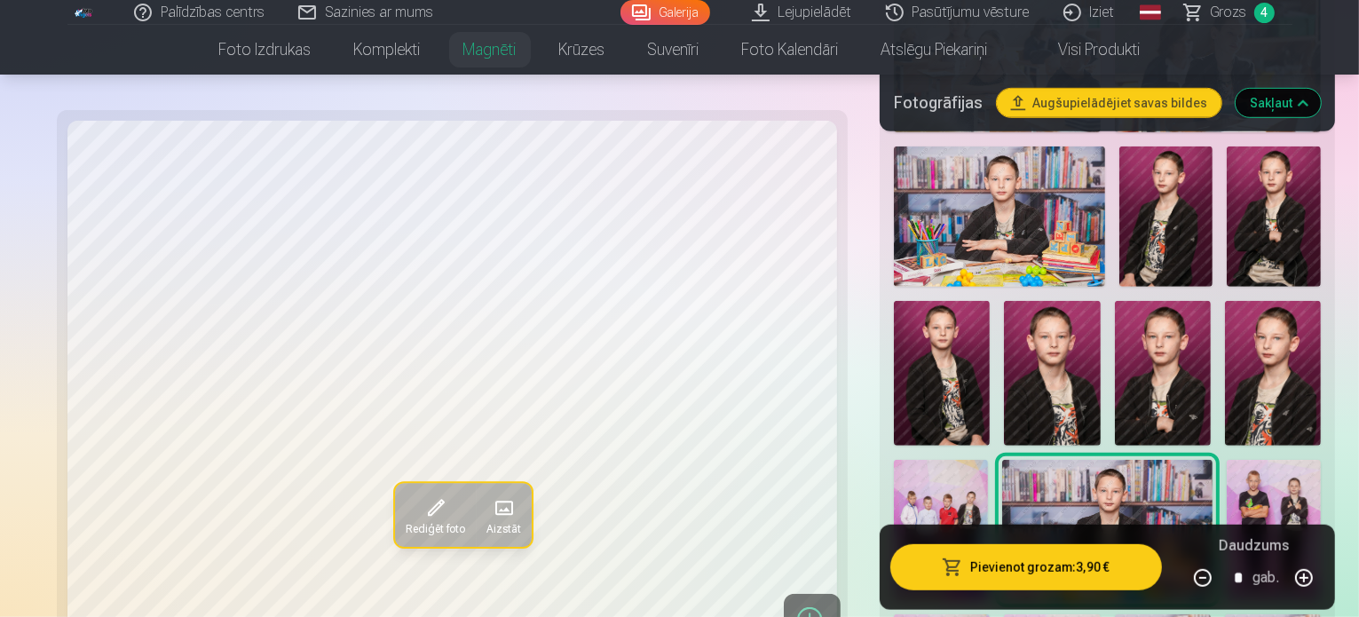
click at [1120, 273] on img at bounding box center [1167, 217] width 94 height 141
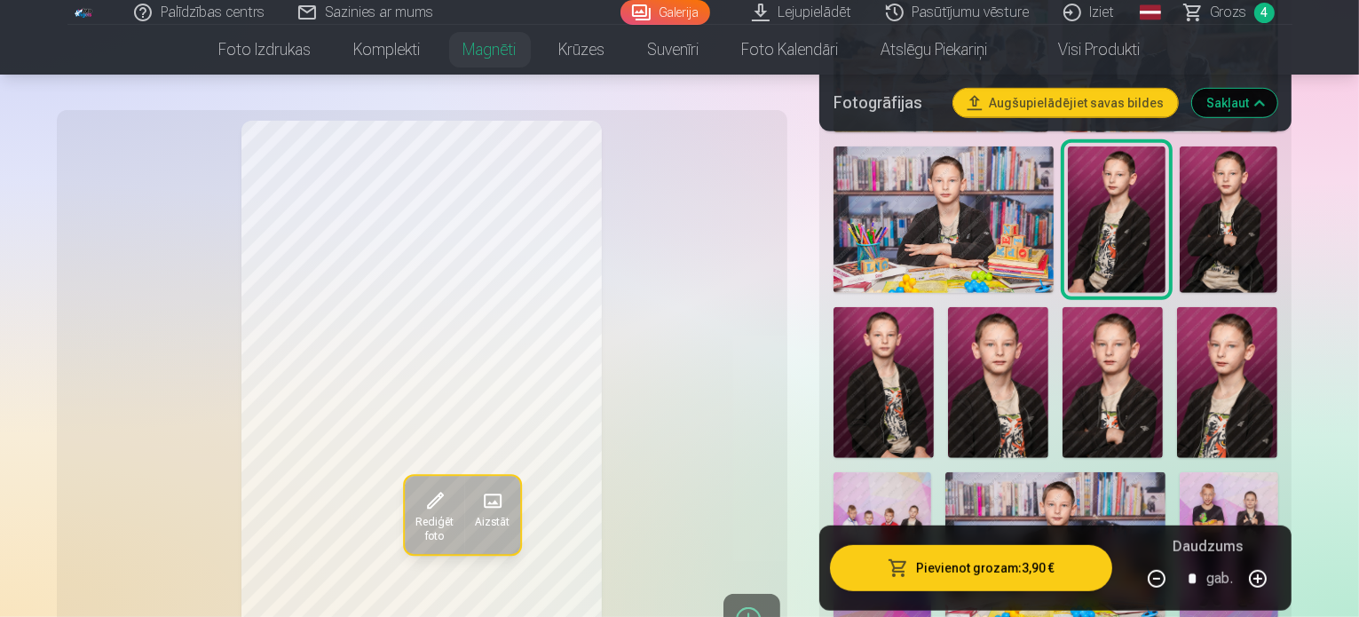
click at [1180, 268] on img at bounding box center [1229, 220] width 98 height 147
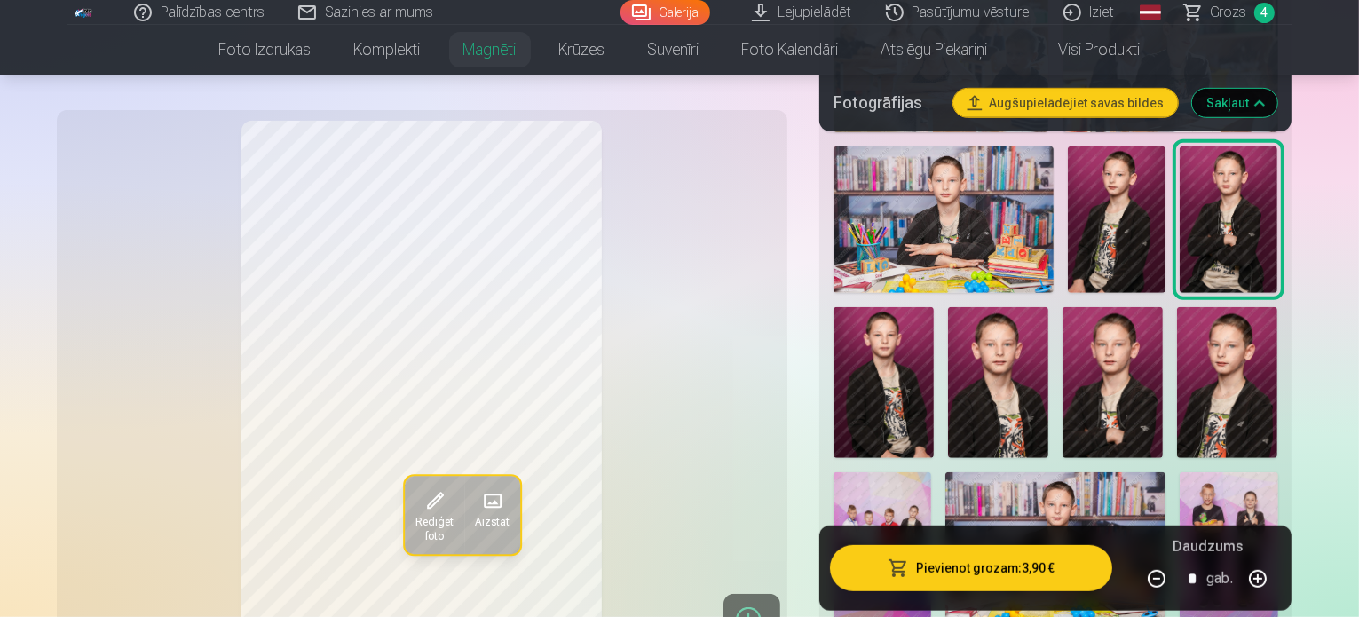
click at [934, 307] on img at bounding box center [884, 382] width 100 height 151
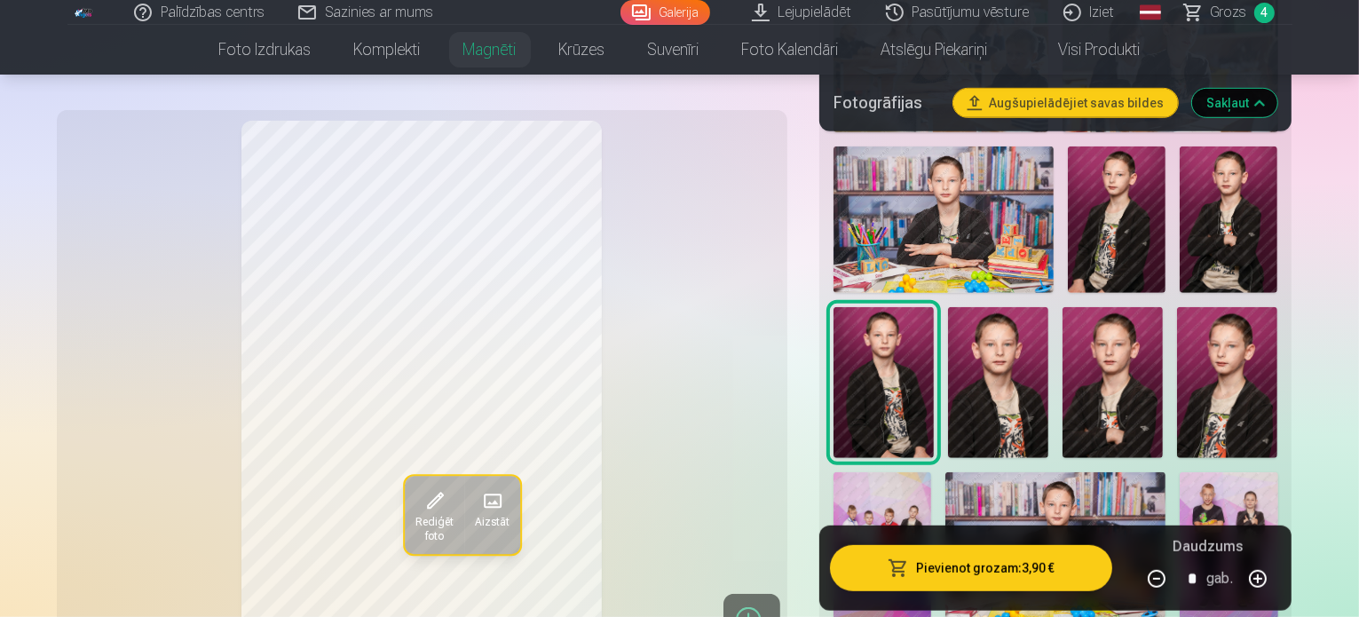
click at [948, 411] on img at bounding box center [998, 382] width 100 height 151
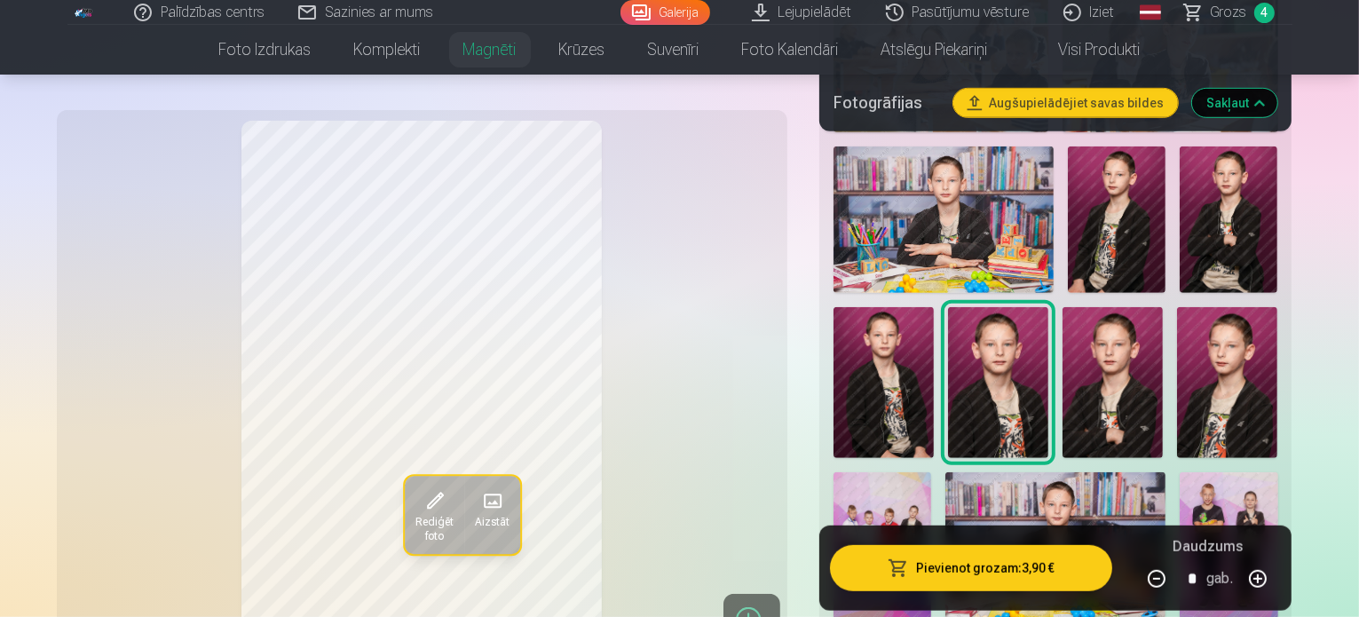
click at [1063, 404] on img at bounding box center [1113, 382] width 100 height 151
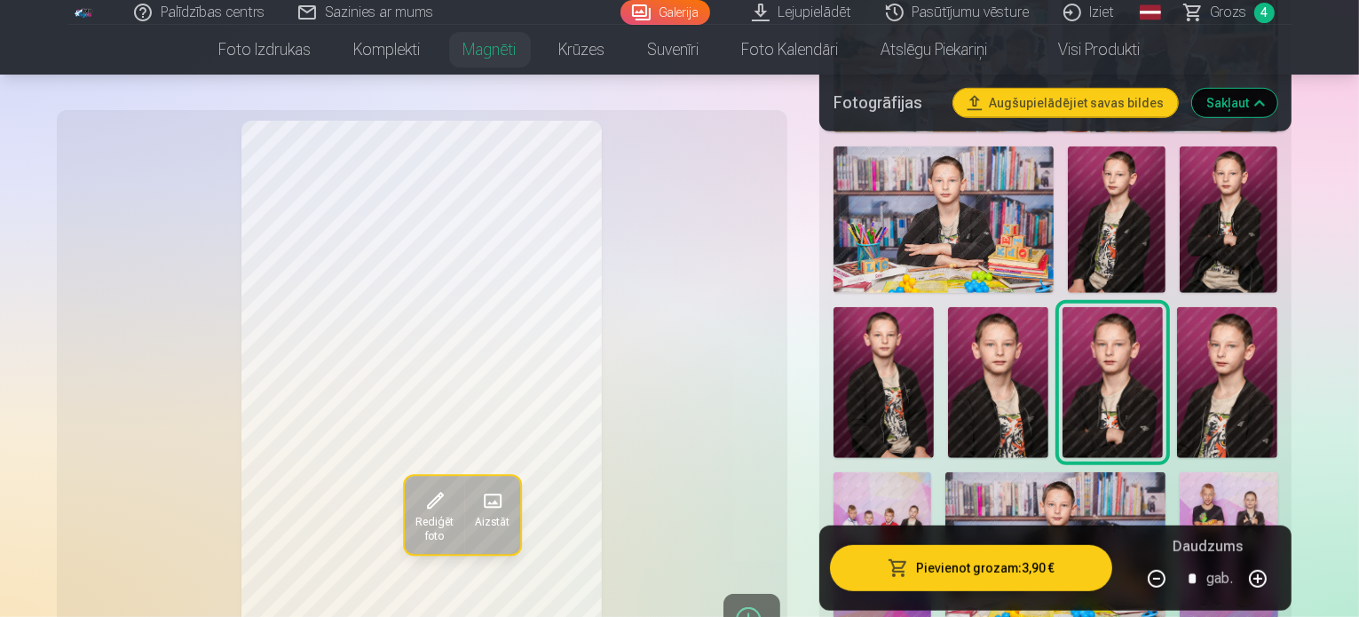
click at [1076, 408] on img at bounding box center [1113, 382] width 100 height 151
click at [1177, 414] on img at bounding box center [1227, 382] width 100 height 151
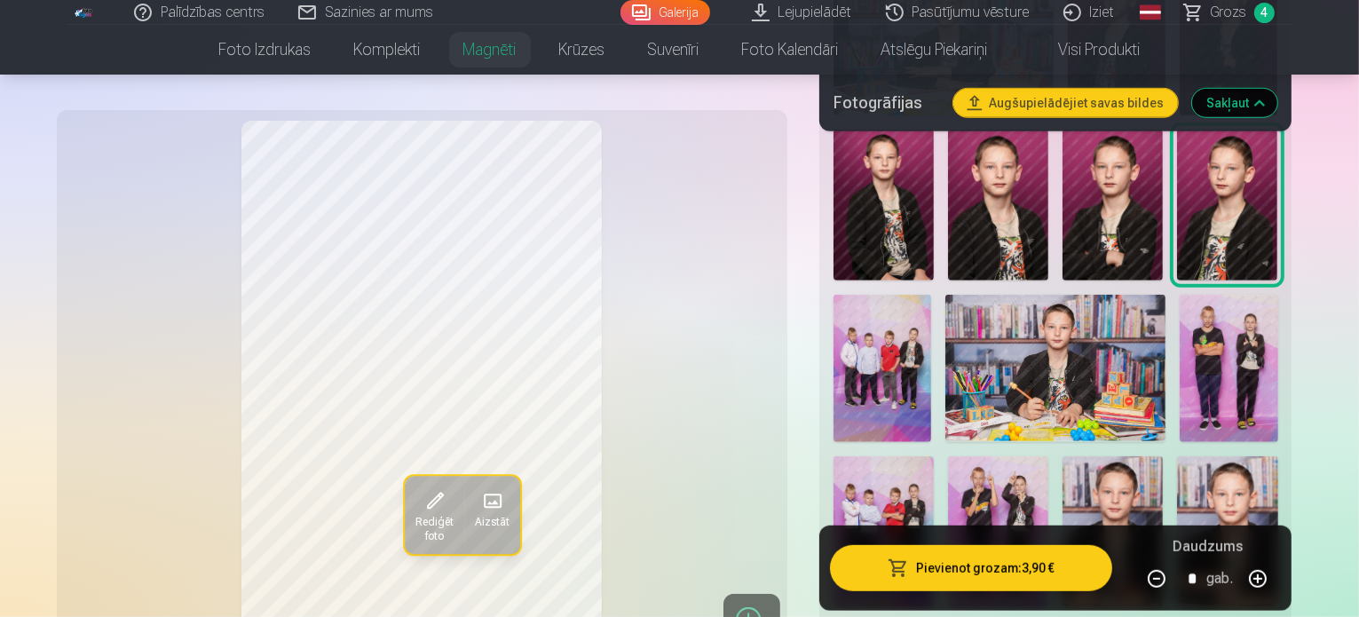
scroll to position [1066, 0]
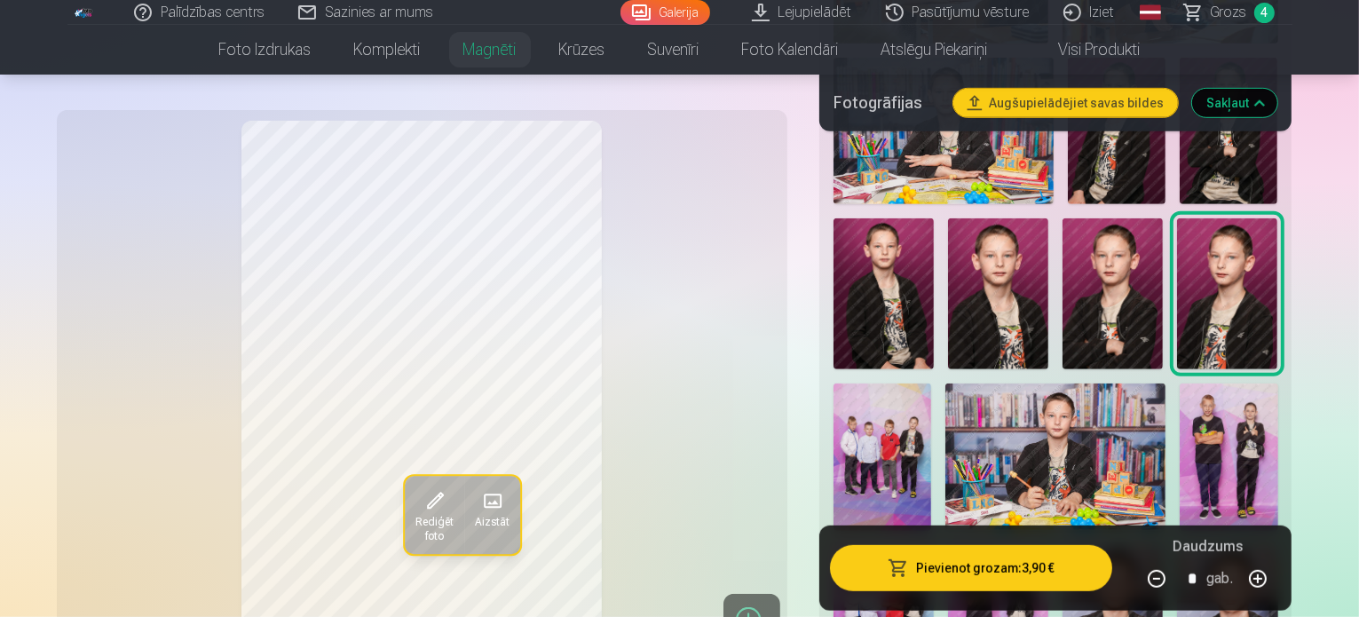
click at [948, 354] on img at bounding box center [998, 293] width 100 height 151
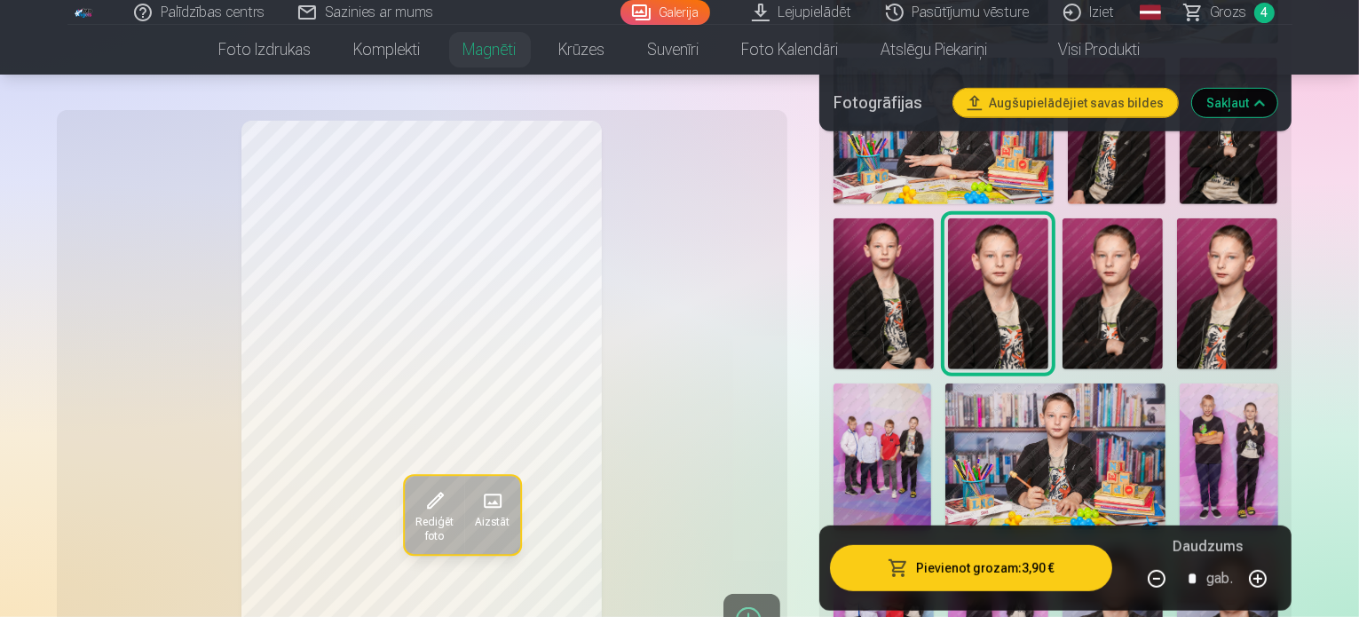
click at [1063, 351] on img at bounding box center [1113, 293] width 100 height 151
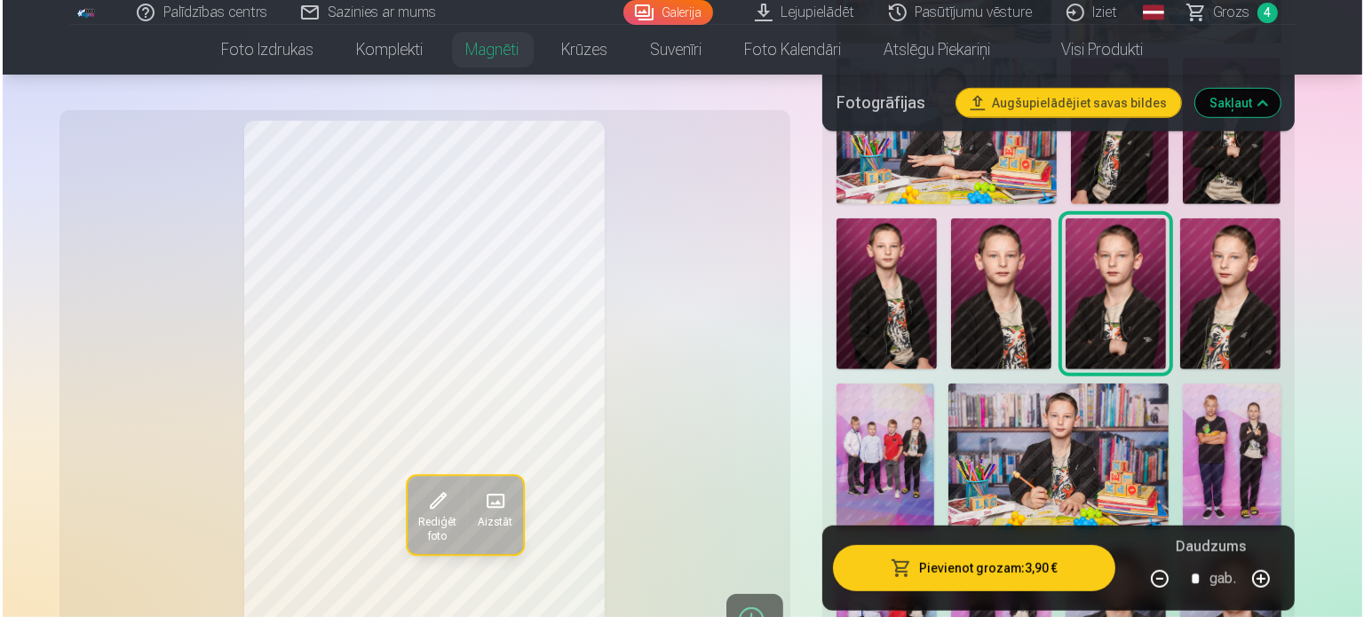
scroll to position [977, 0]
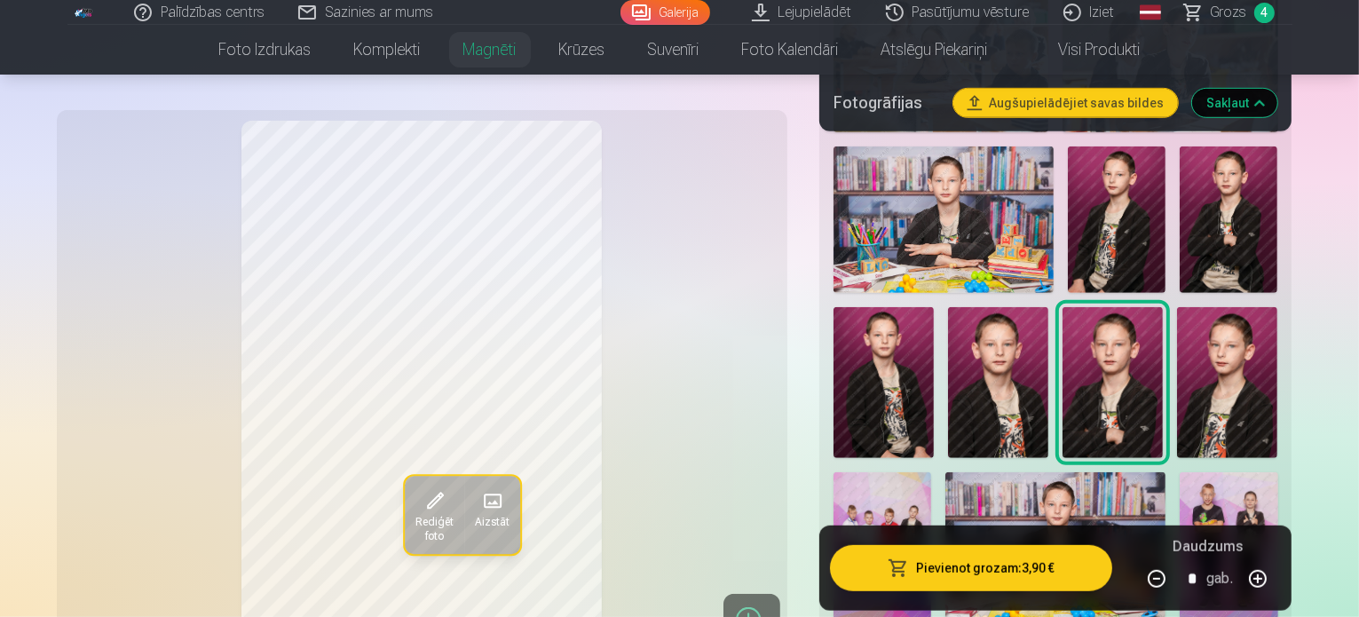
click at [1101, 270] on img at bounding box center [1117, 220] width 98 height 147
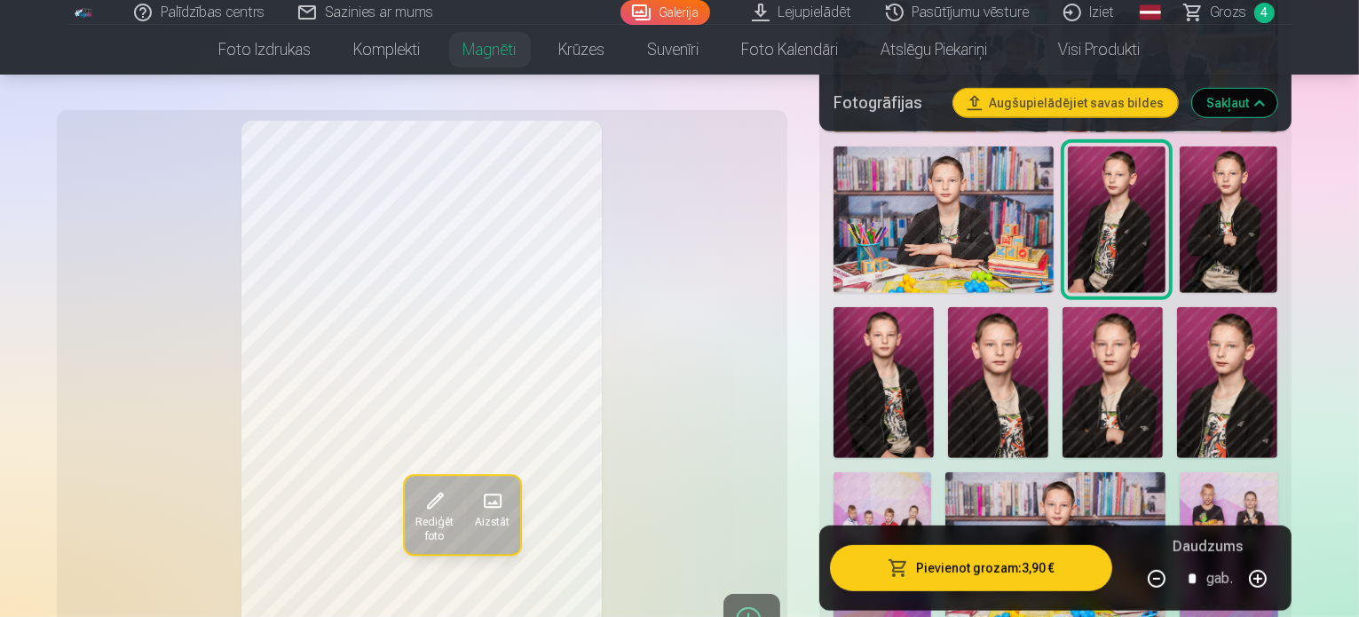
click at [1205, 255] on img at bounding box center [1229, 220] width 98 height 147
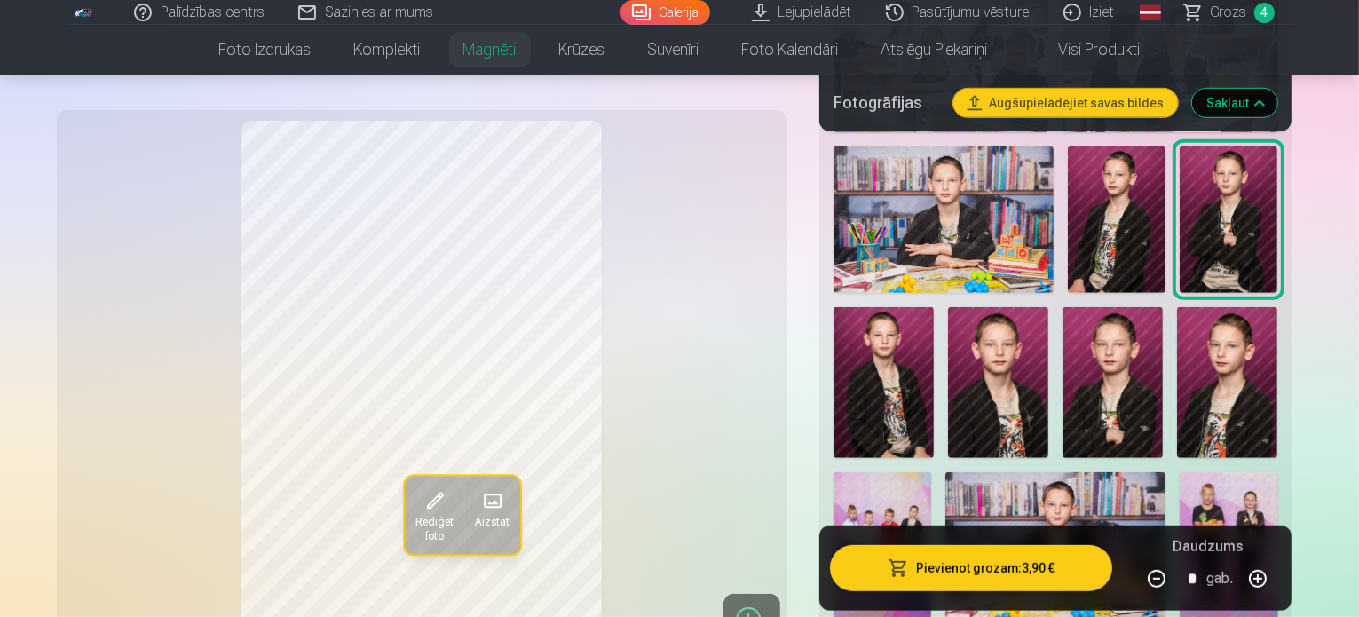
click at [934, 307] on img at bounding box center [884, 382] width 100 height 151
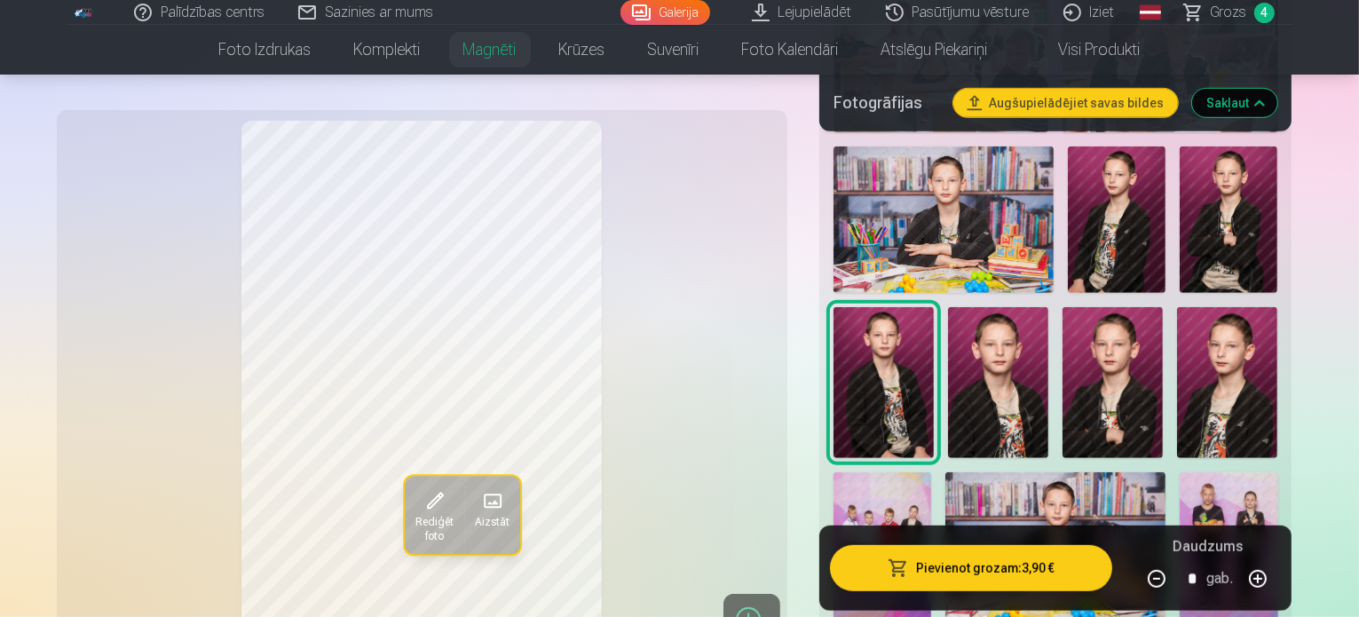
click at [948, 415] on img at bounding box center [998, 382] width 100 height 151
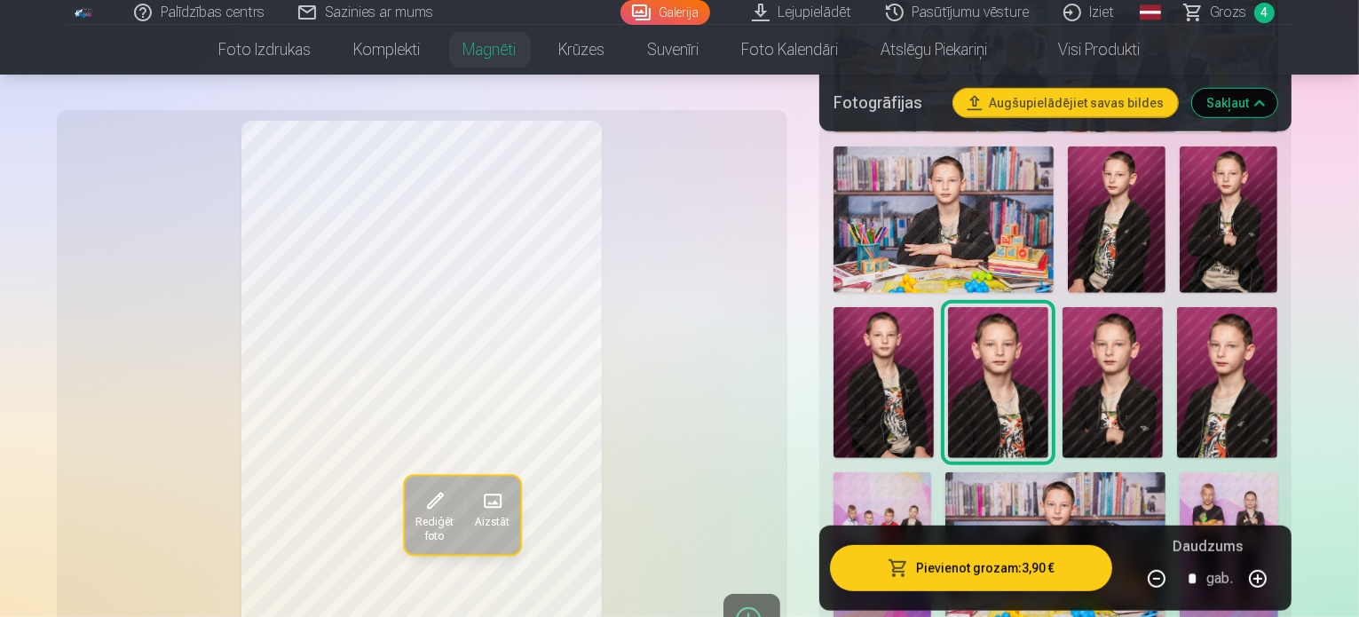
click at [967, 400] on div at bounding box center [1056, 300] width 459 height 1268
click at [1063, 400] on img at bounding box center [1113, 382] width 100 height 151
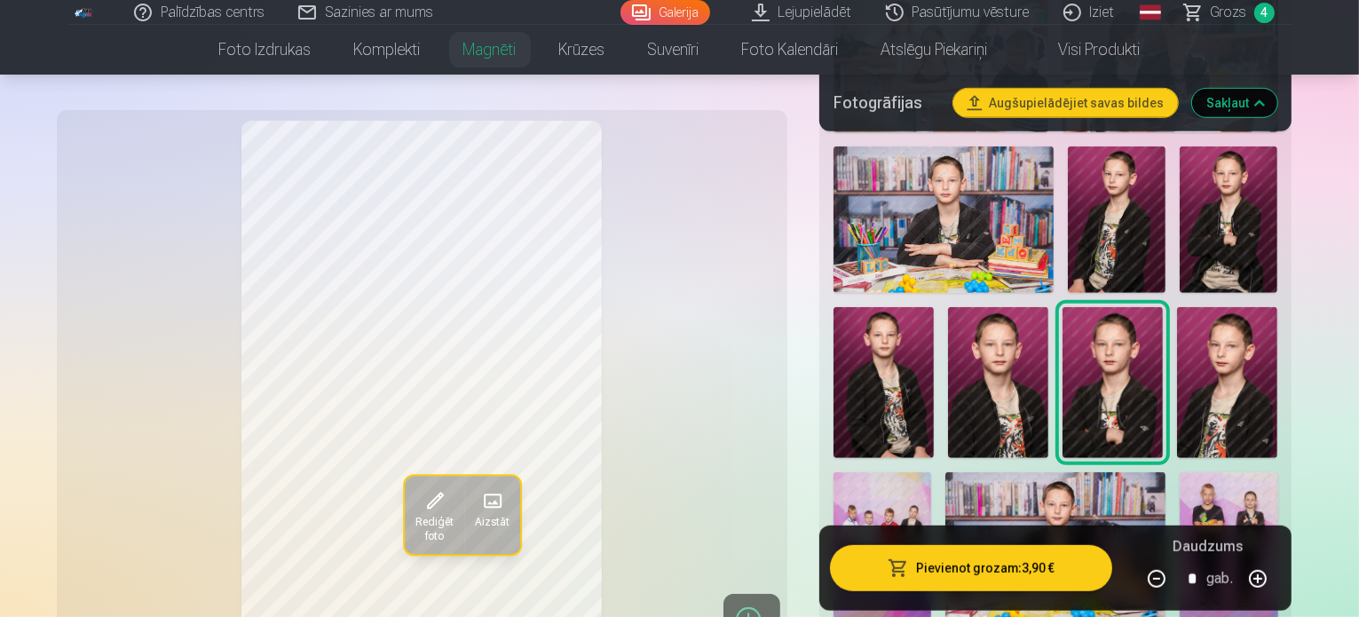
click at [1041, 573] on button "Pievienot grozam : 3,90 €" at bounding box center [971, 567] width 283 height 46
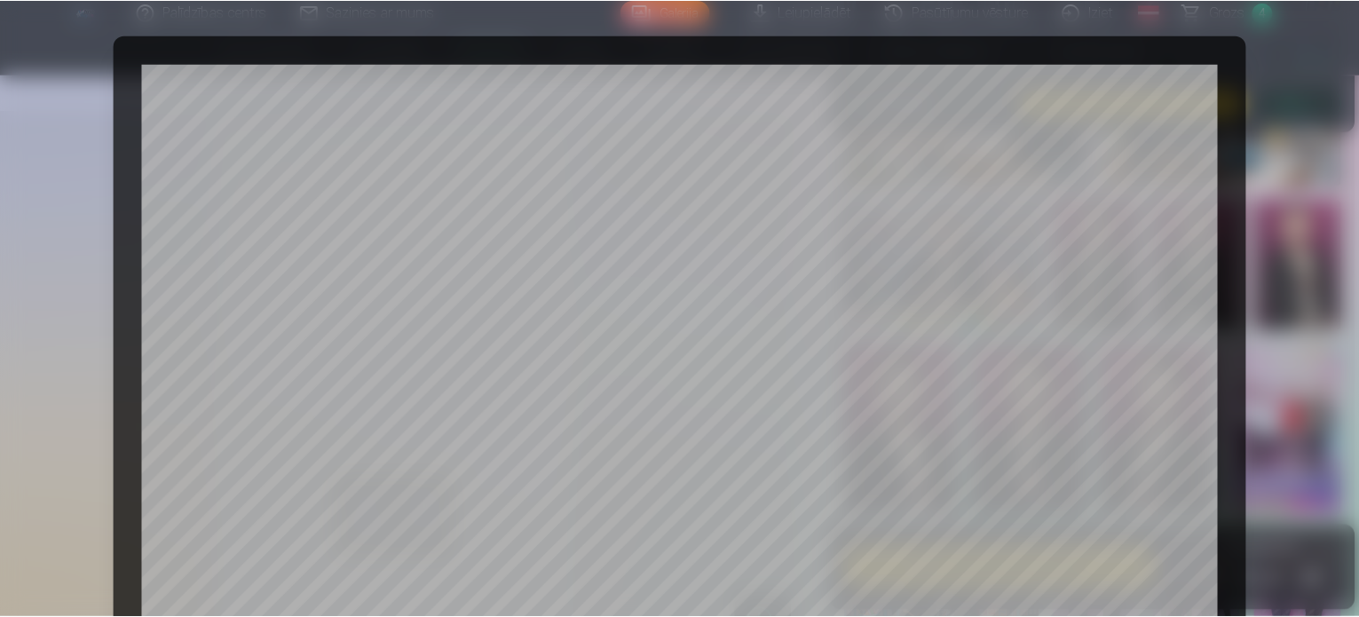
scroll to position [661, 0]
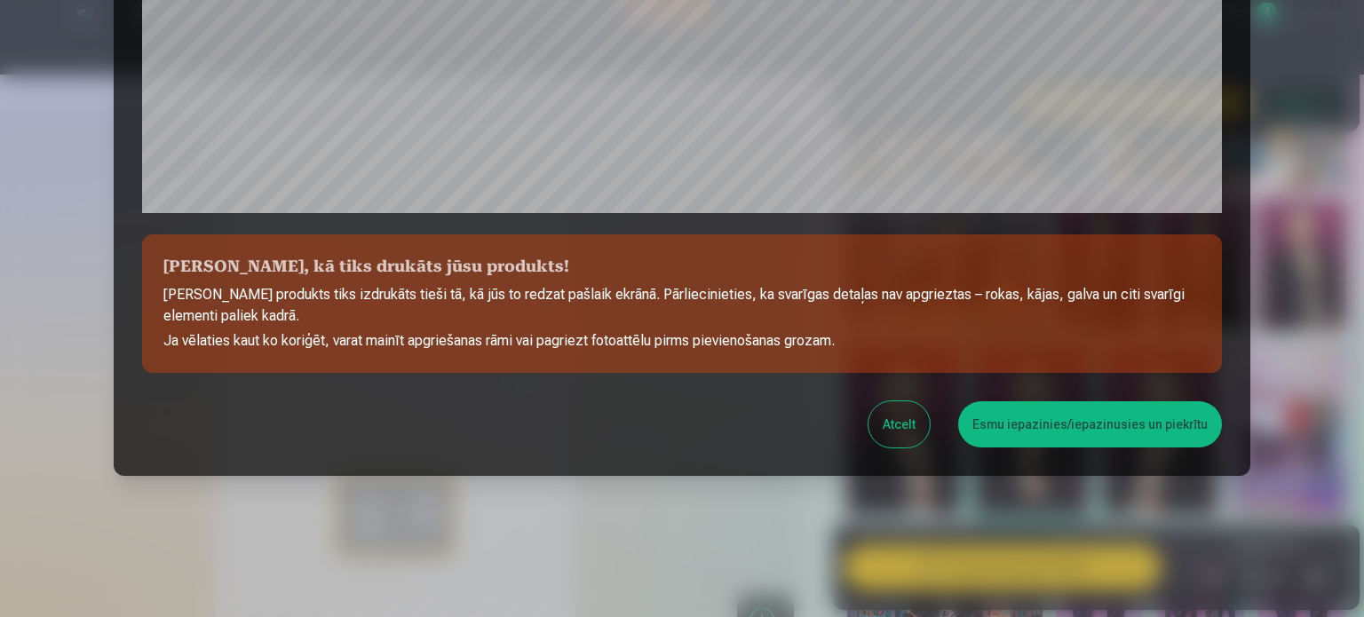
click at [1039, 429] on button "Esmu iepazinies/iepazinusies un piekrītu" at bounding box center [1090, 424] width 264 height 46
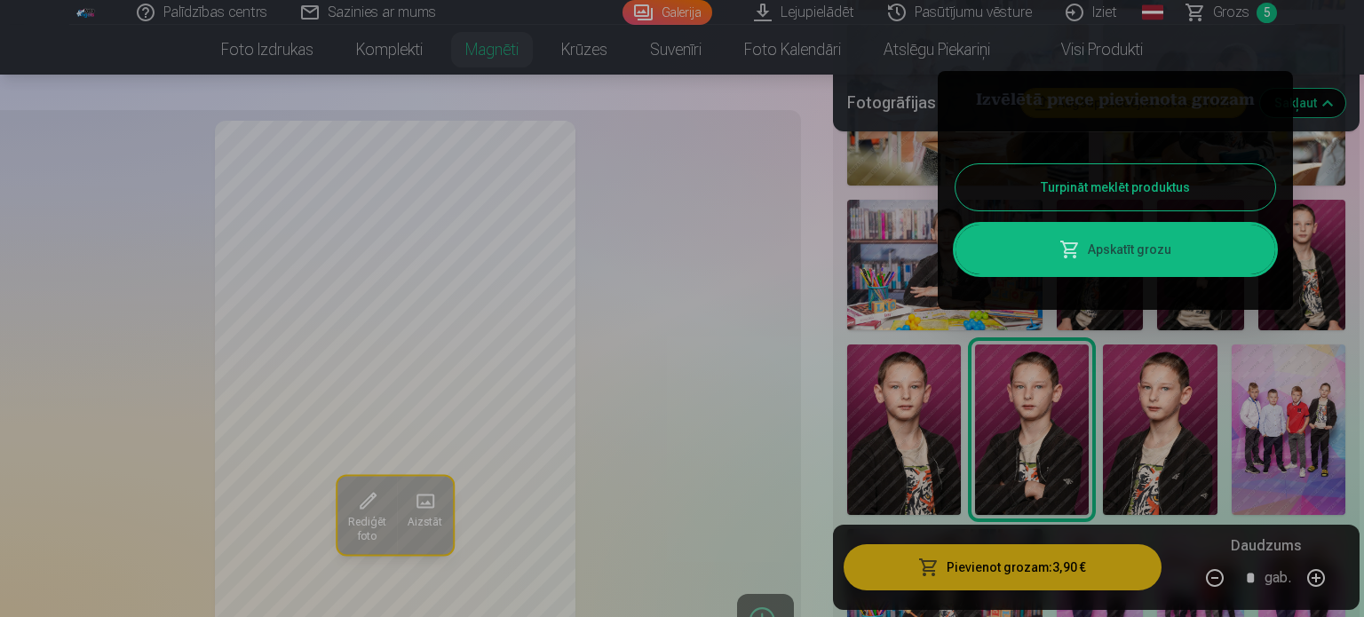
click at [1145, 190] on button "Turpināt meklēt produktus" at bounding box center [1115, 187] width 320 height 46
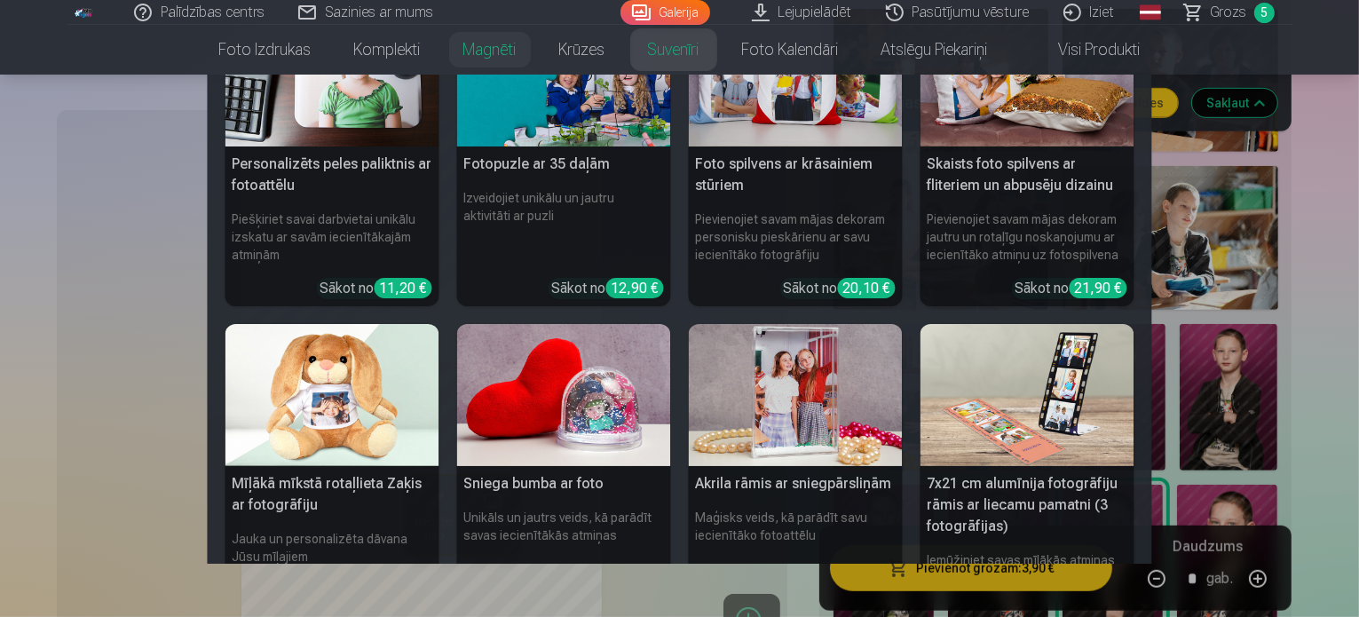
scroll to position [0, 0]
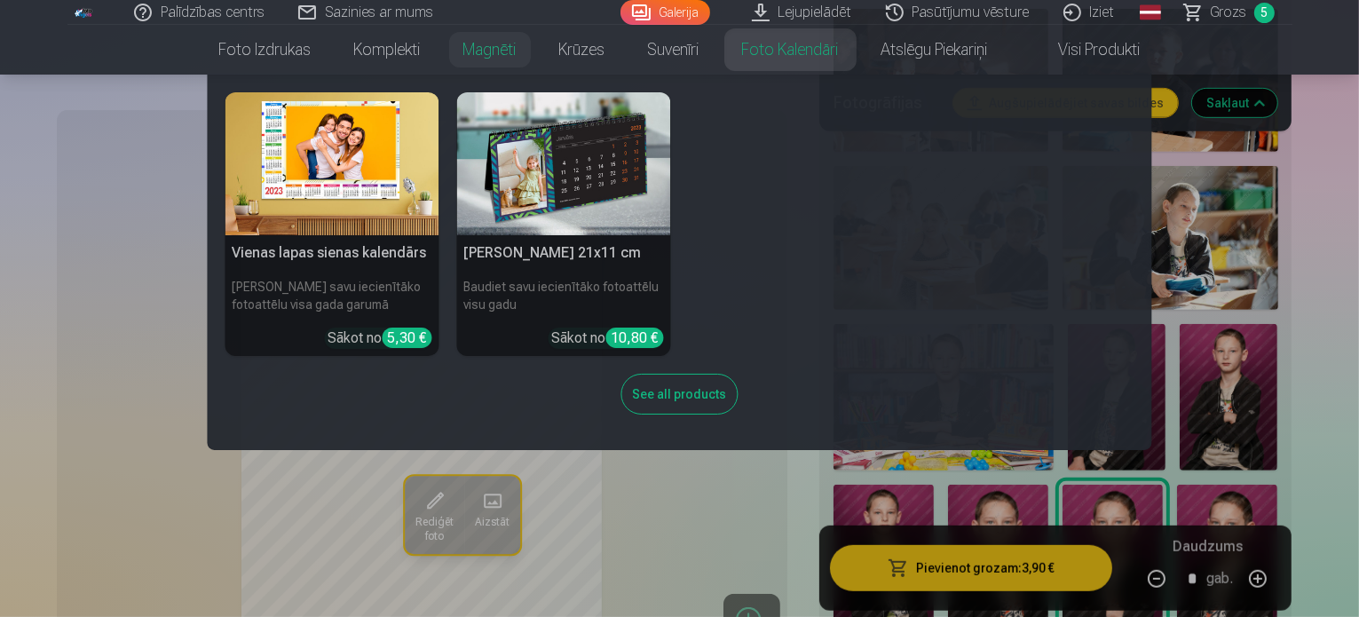
click at [792, 56] on link "Foto kalendāri" at bounding box center [790, 50] width 139 height 50
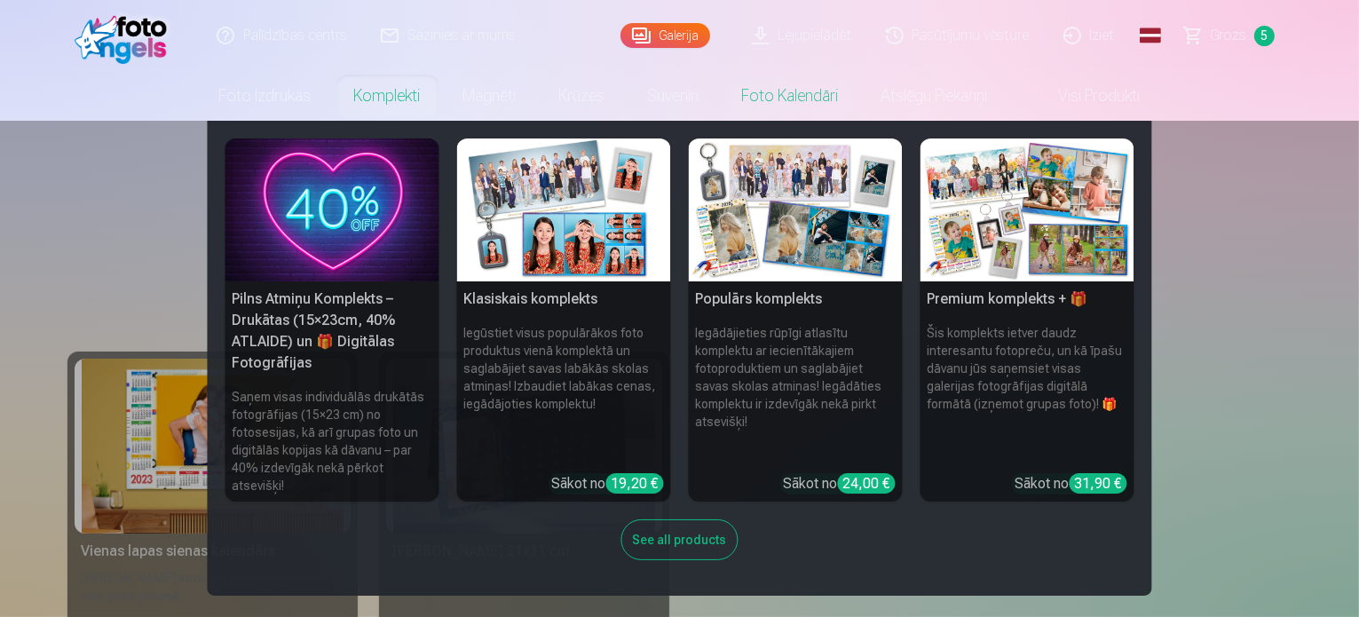
click at [408, 106] on link "Komplekti" at bounding box center [387, 96] width 109 height 50
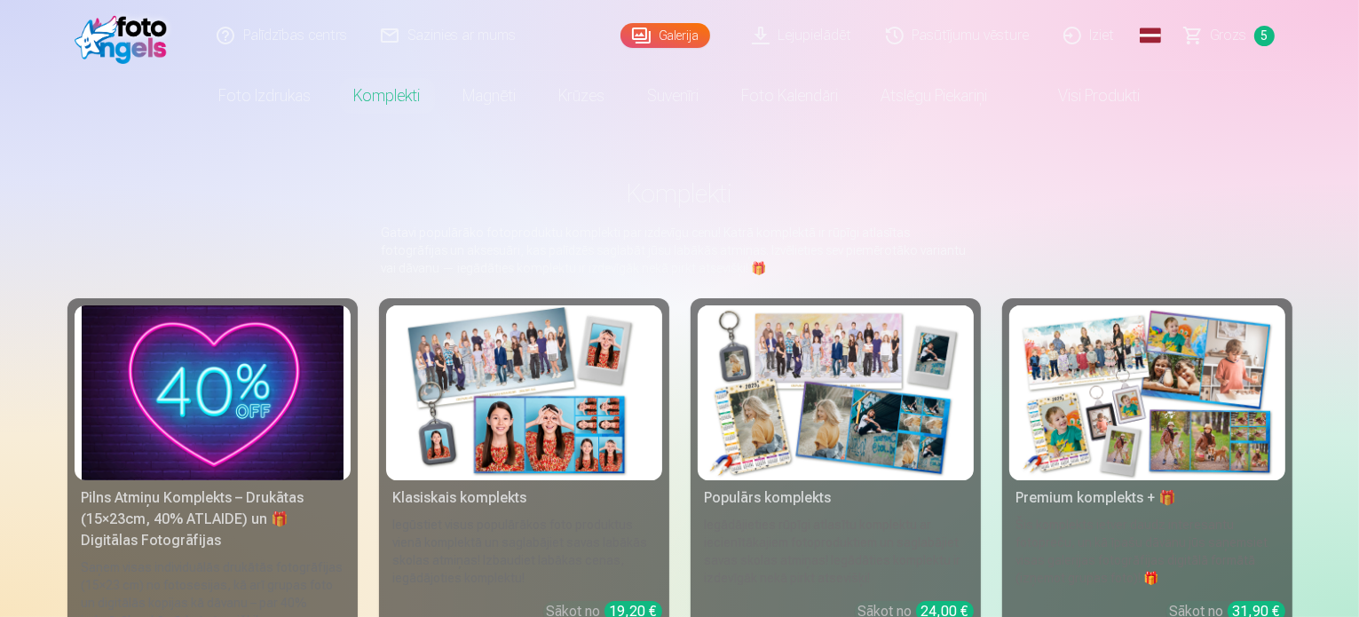
click at [575, 414] on img at bounding box center [524, 392] width 262 height 175
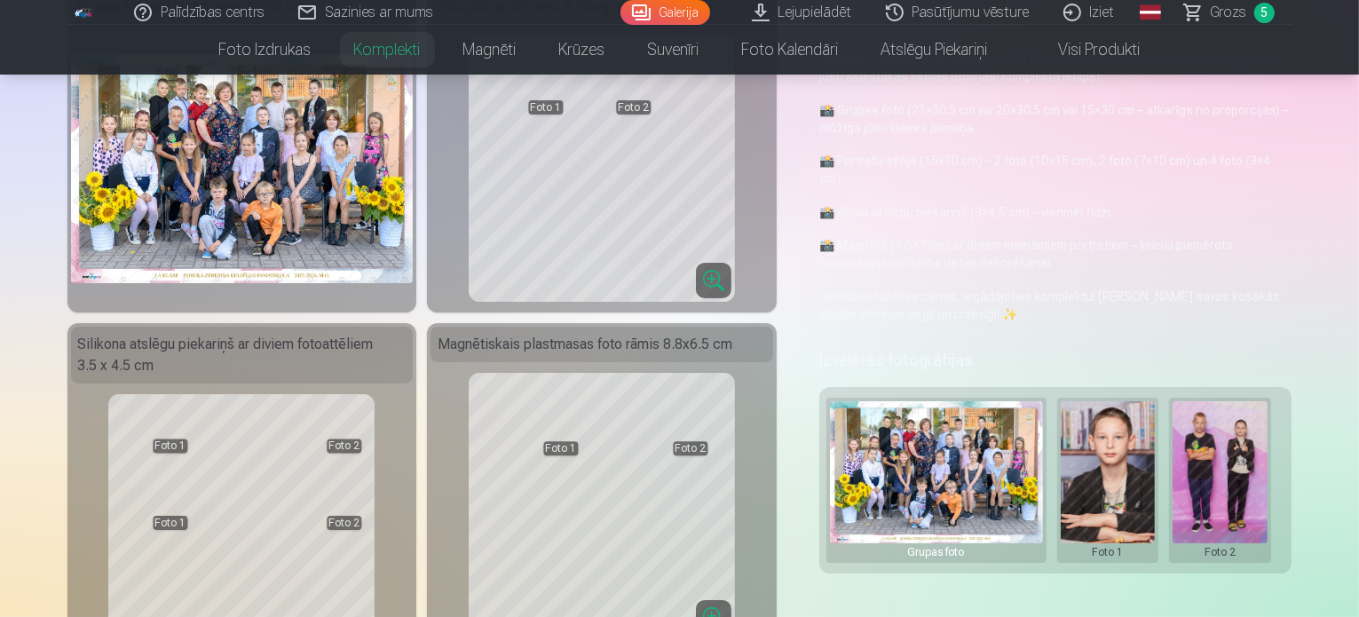
scroll to position [266, 0]
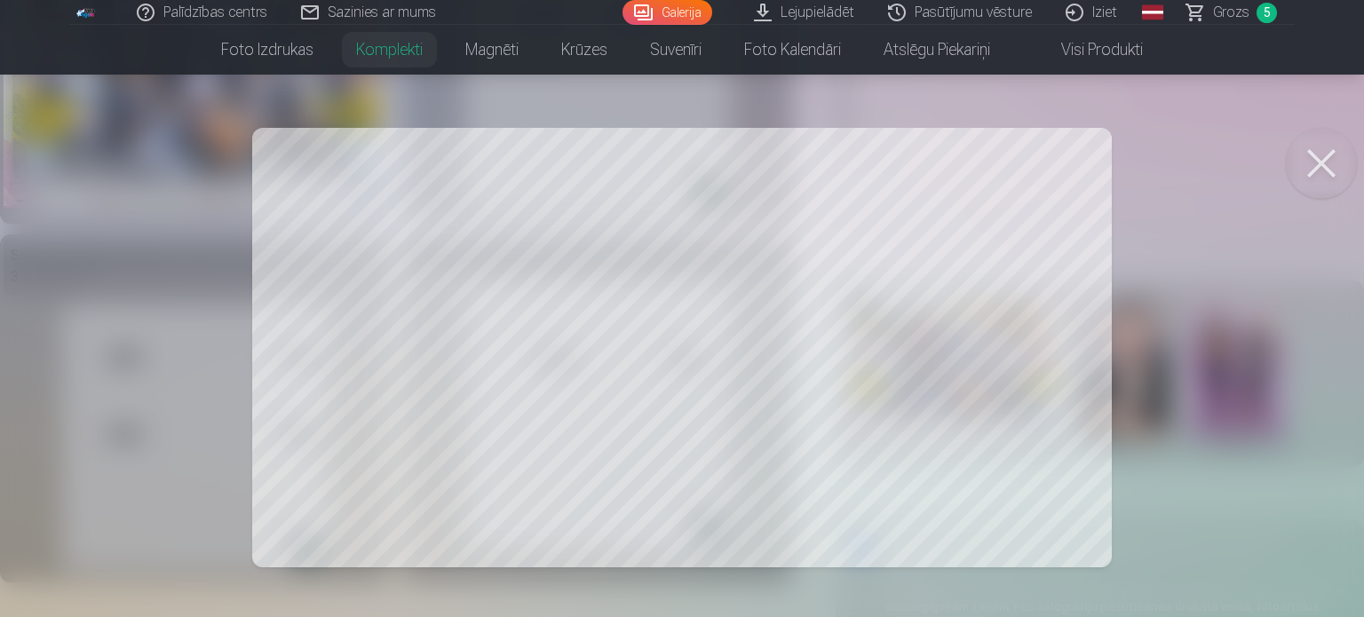
click at [1233, 347] on div at bounding box center [682, 308] width 1364 height 617
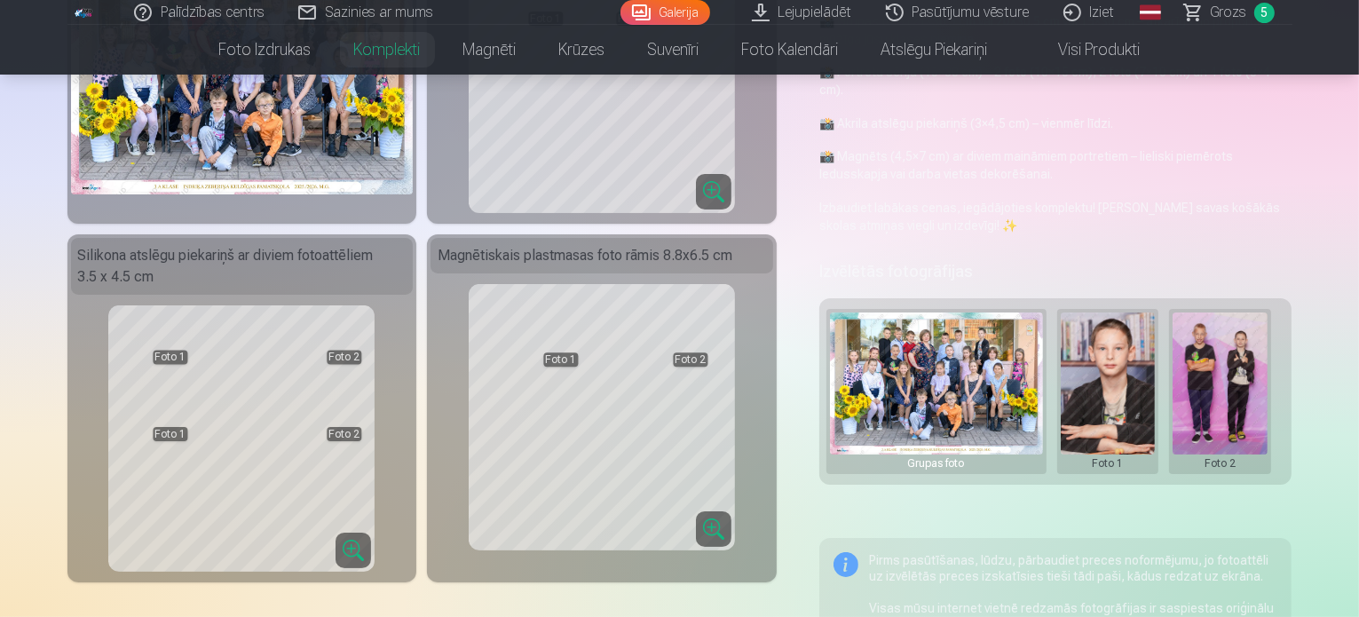
scroll to position [0, 0]
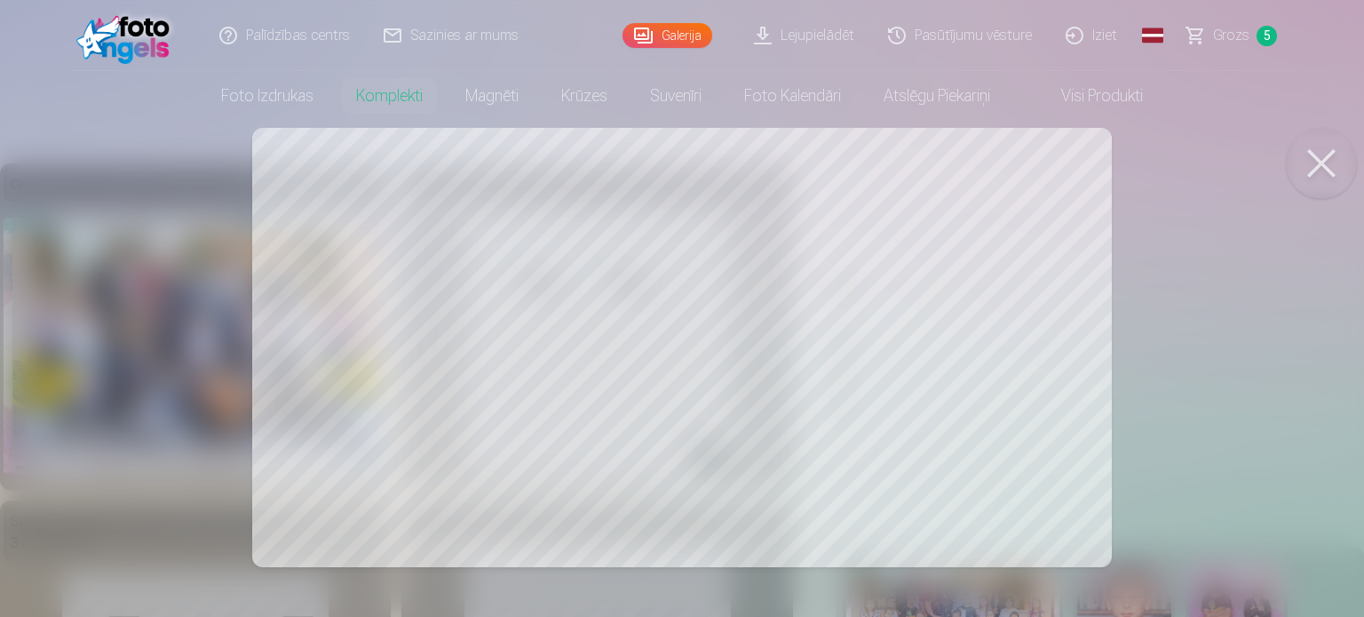
click at [790, 170] on div at bounding box center [682, 308] width 1364 height 617
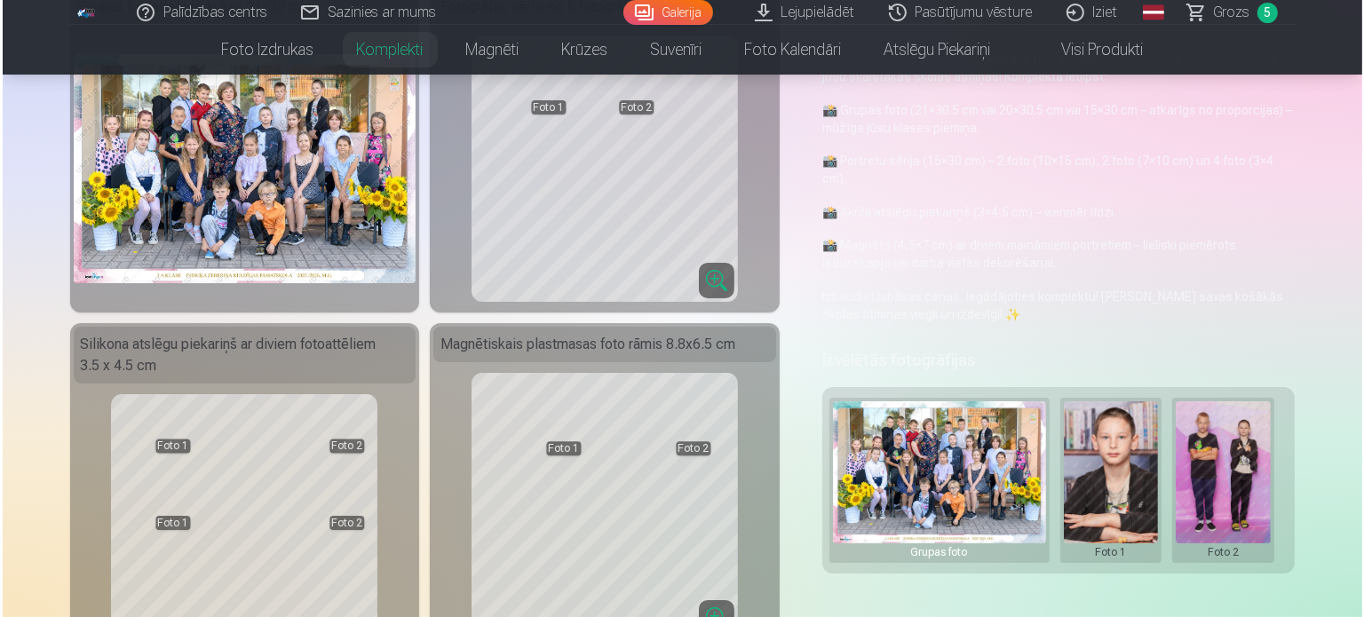
scroll to position [266, 0]
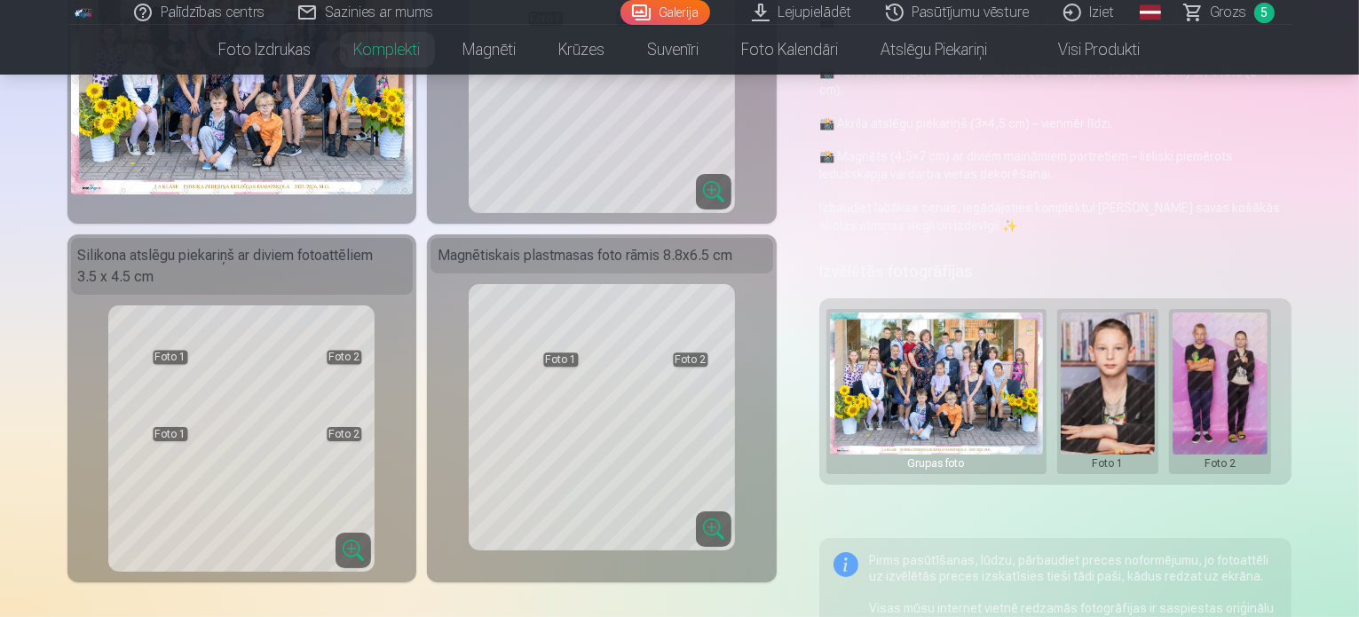
click at [1225, 364] on button at bounding box center [1220, 392] width 95 height 158
click at [1251, 382] on button "Nomainiet foto" at bounding box center [1233, 374] width 145 height 50
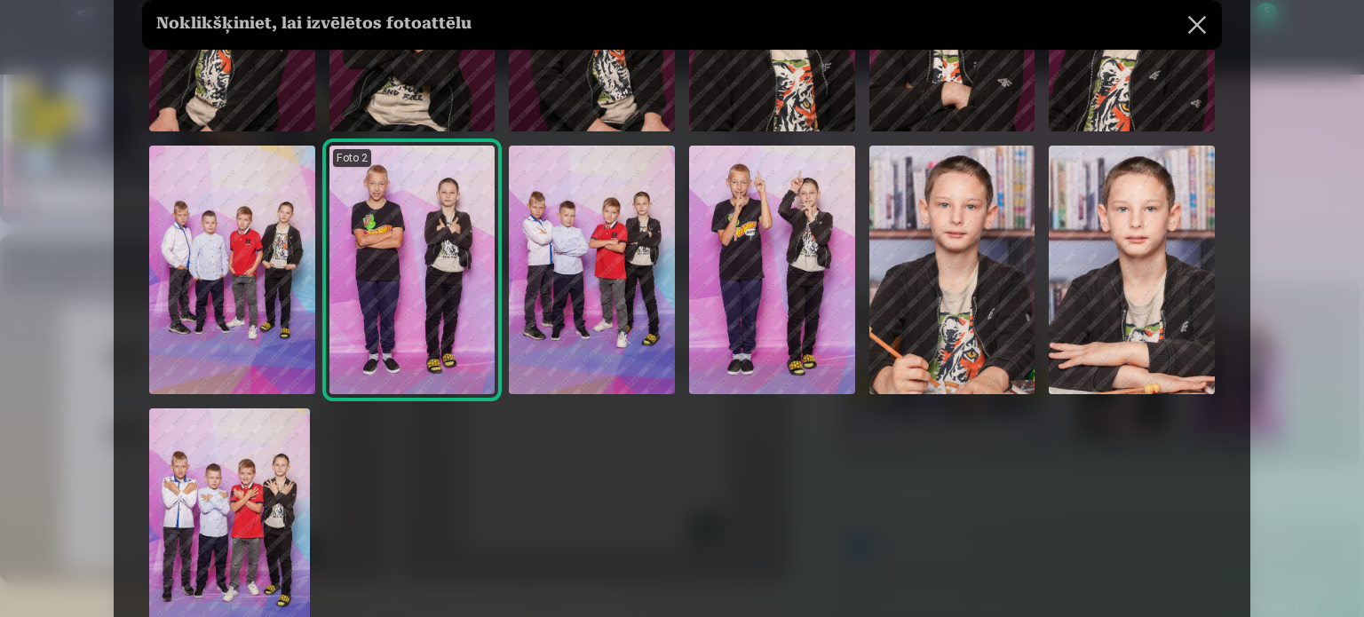
click at [242, 312] on img at bounding box center [232, 270] width 166 height 249
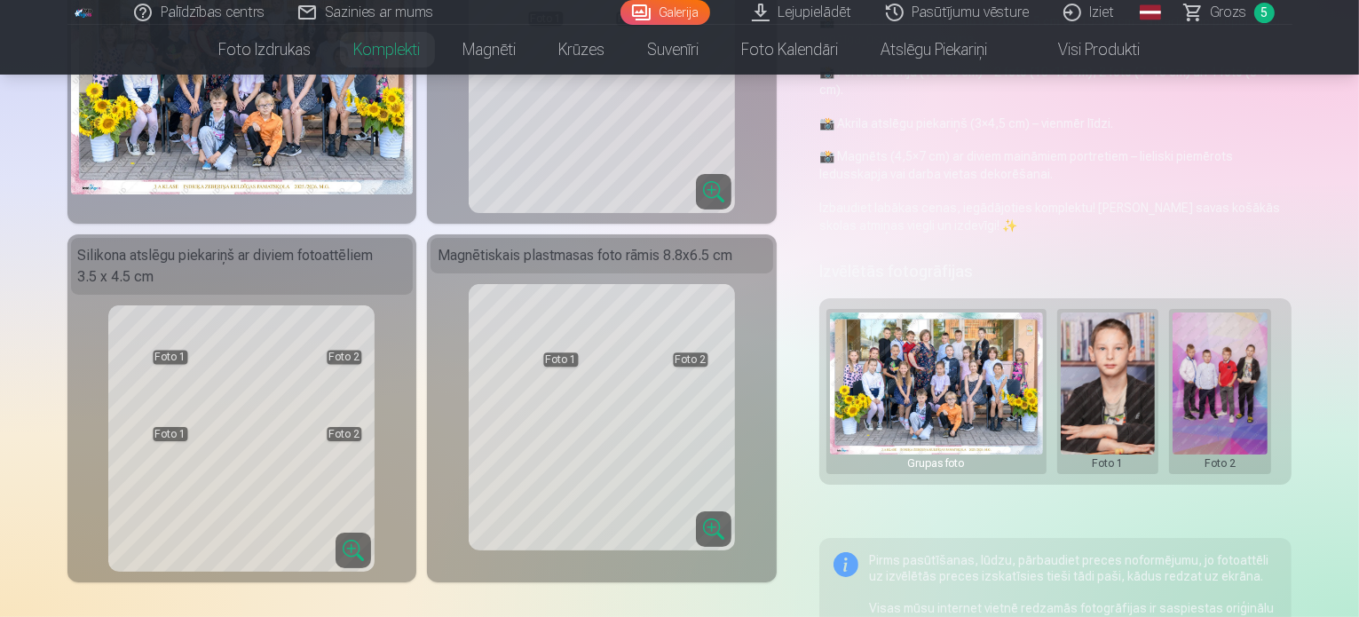
click at [1104, 373] on button at bounding box center [1108, 392] width 95 height 158
click at [1105, 371] on button "Nomainiet foto" at bounding box center [1121, 374] width 145 height 50
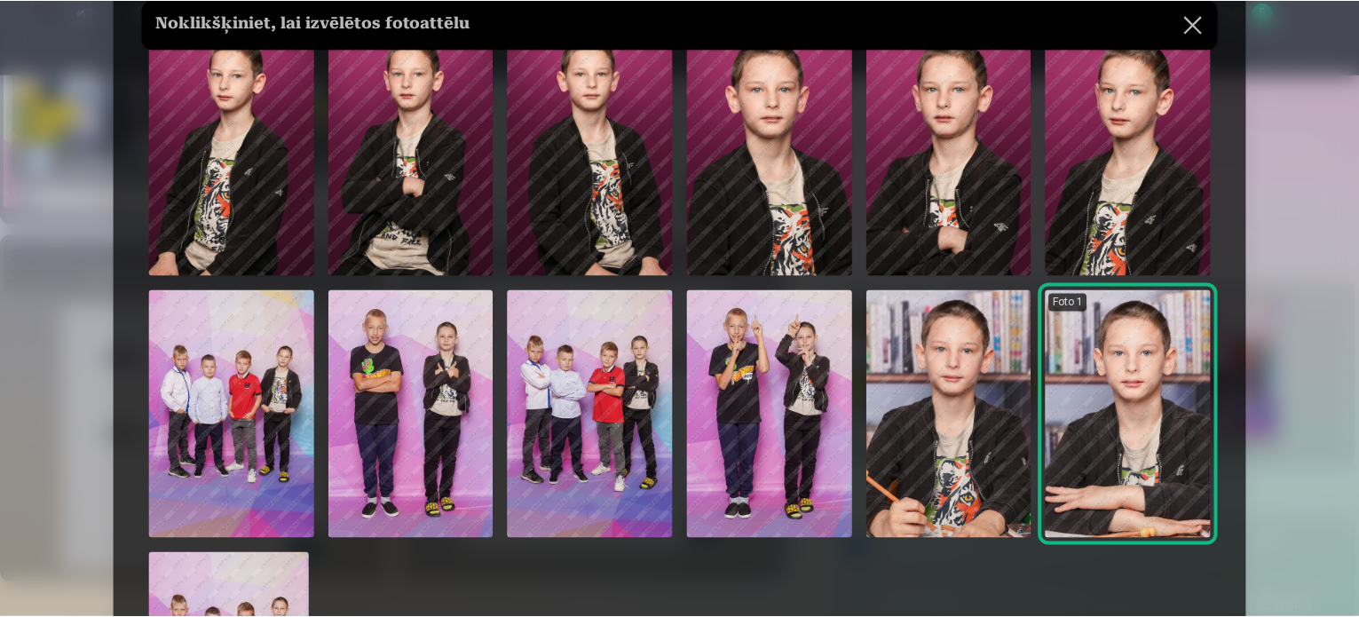
scroll to position [0, 0]
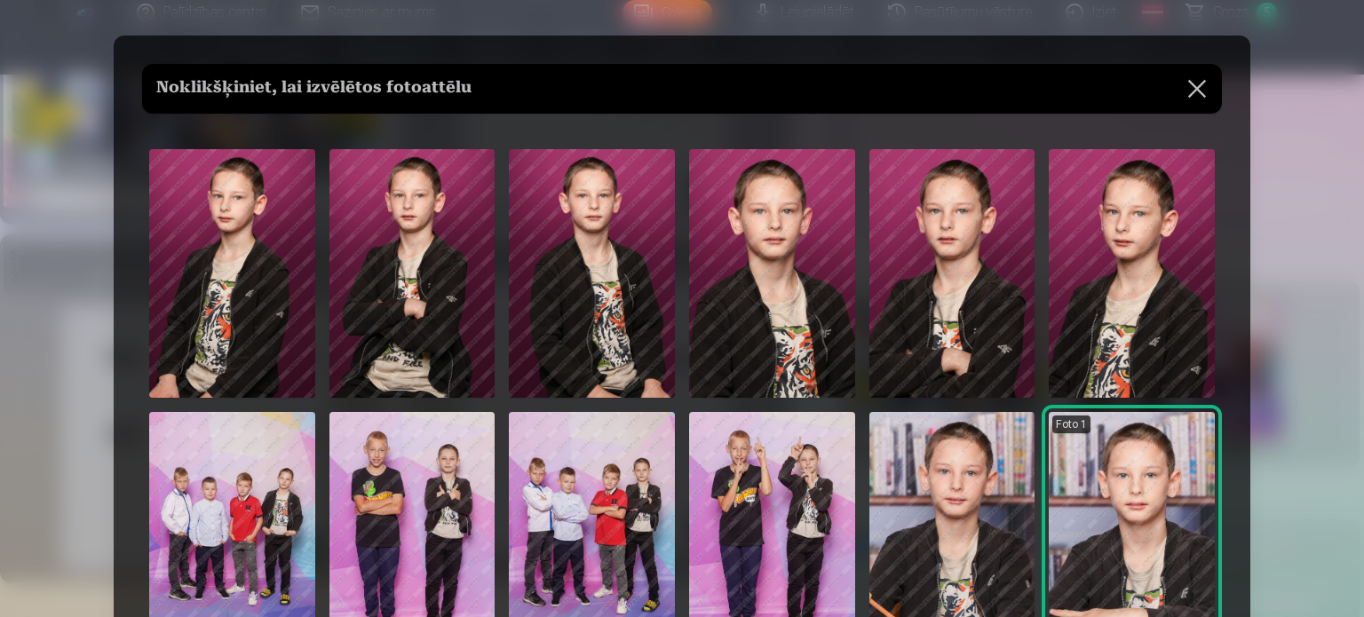
click at [1172, 99] on button at bounding box center [1197, 89] width 50 height 50
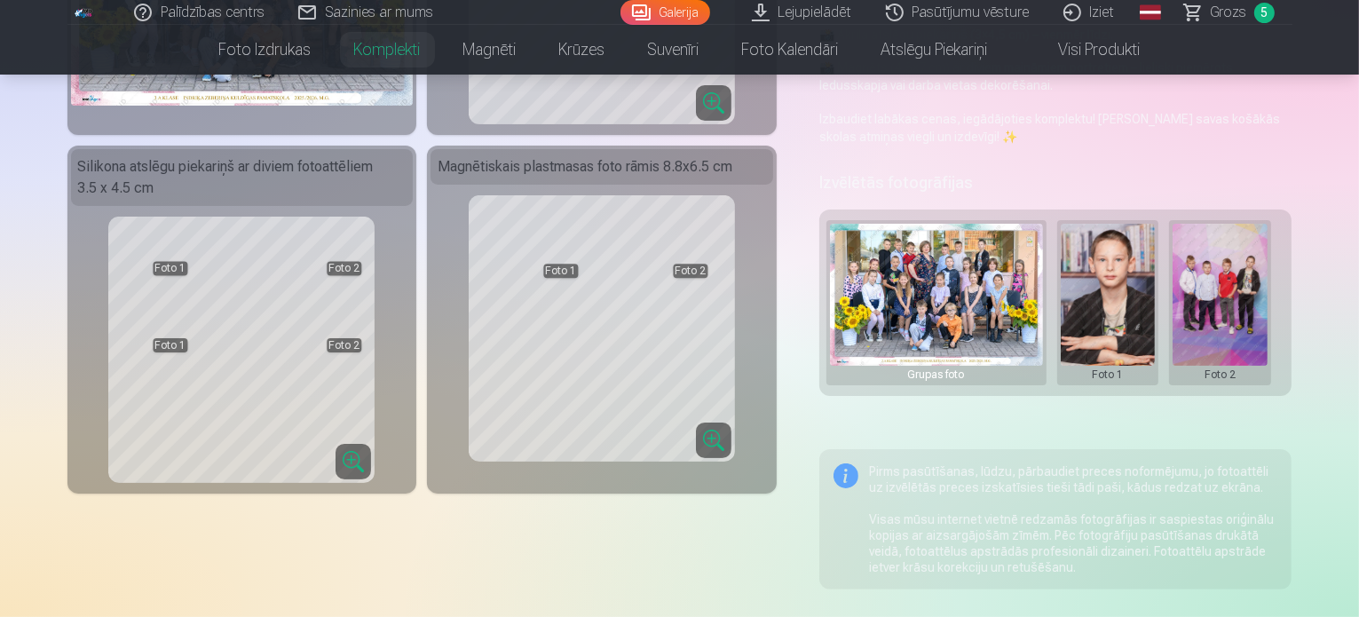
scroll to position [444, 0]
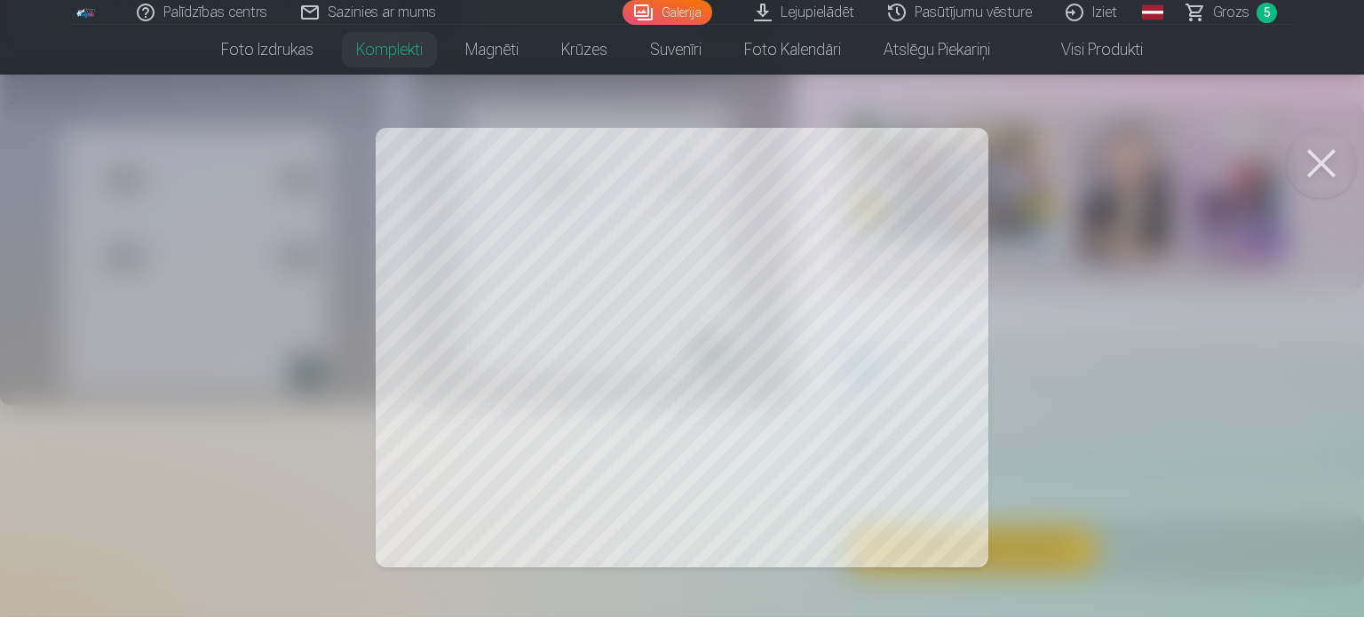
click at [1331, 156] on button at bounding box center [1321, 163] width 71 height 71
click at [1318, 170] on button at bounding box center [1321, 163] width 71 height 71
click at [1312, 154] on button at bounding box center [1321, 163] width 71 height 71
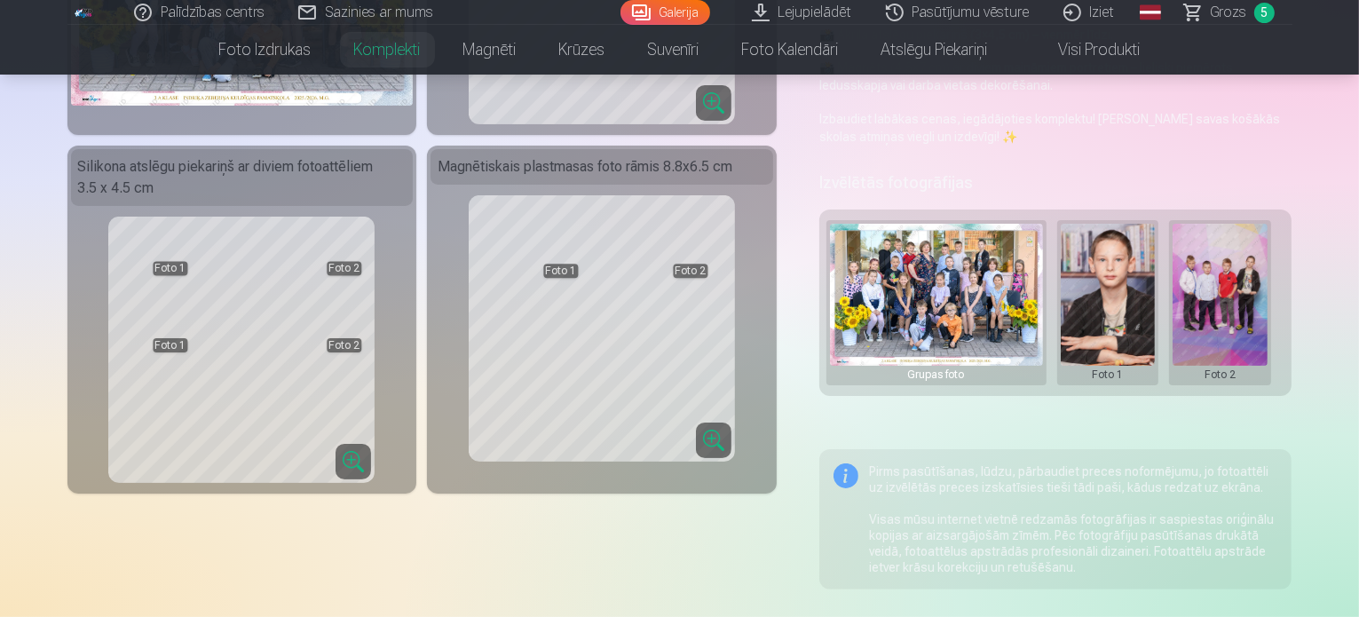
scroll to position [178, 0]
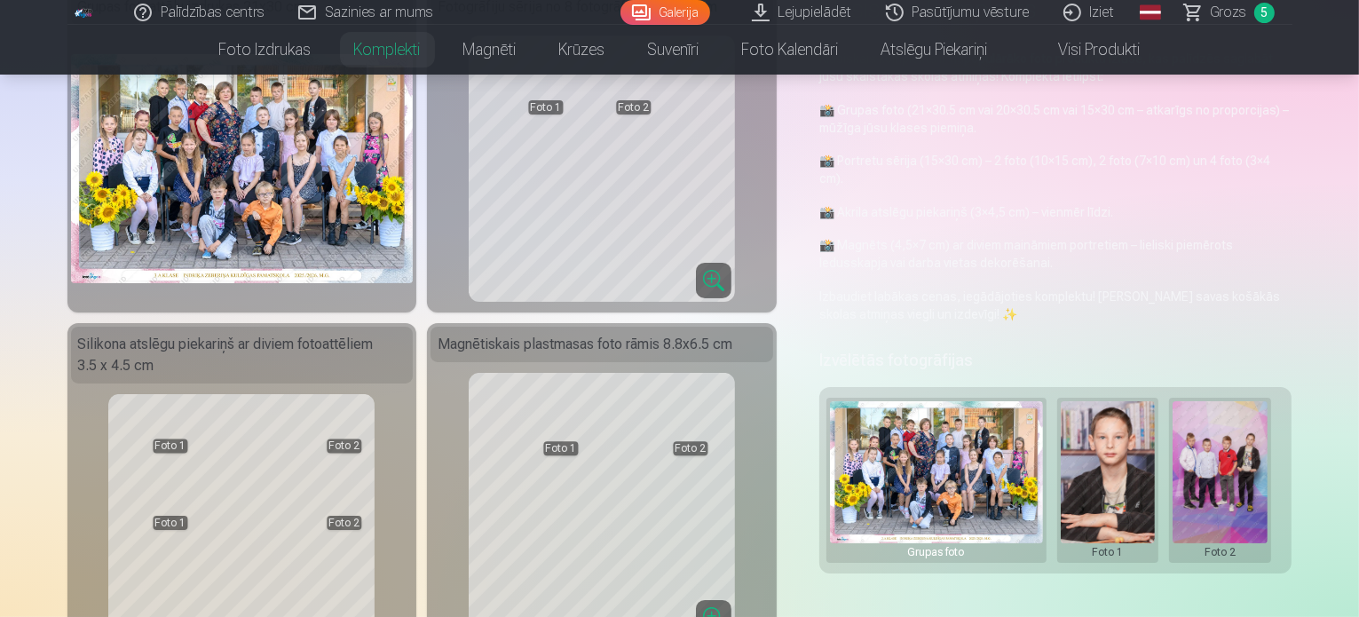
click at [276, 266] on img at bounding box center [242, 168] width 343 height 228
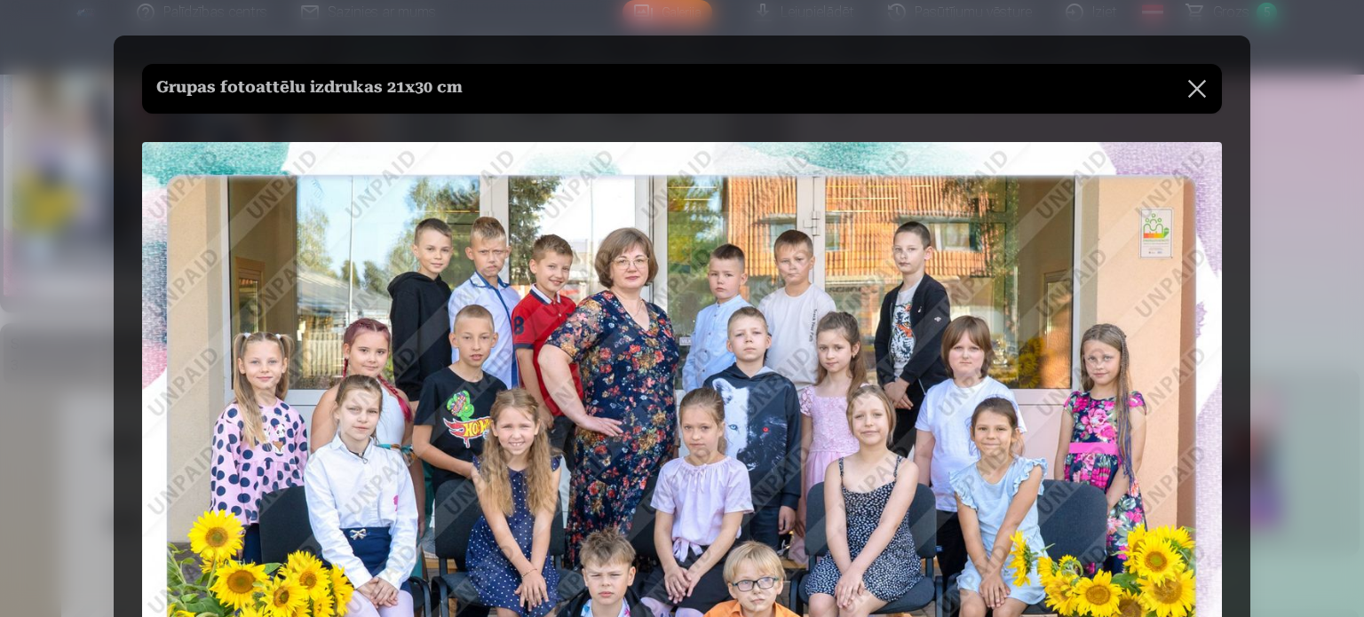
click at [1193, 88] on button at bounding box center [1197, 89] width 50 height 50
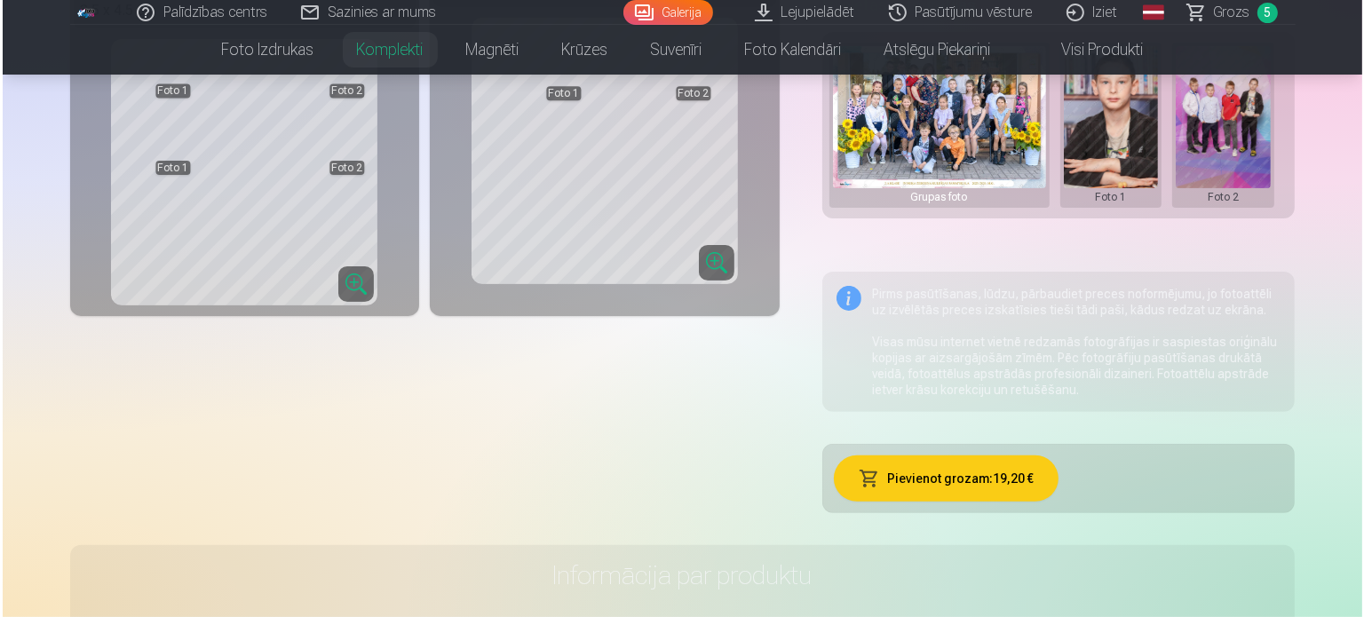
scroll to position [444, 0]
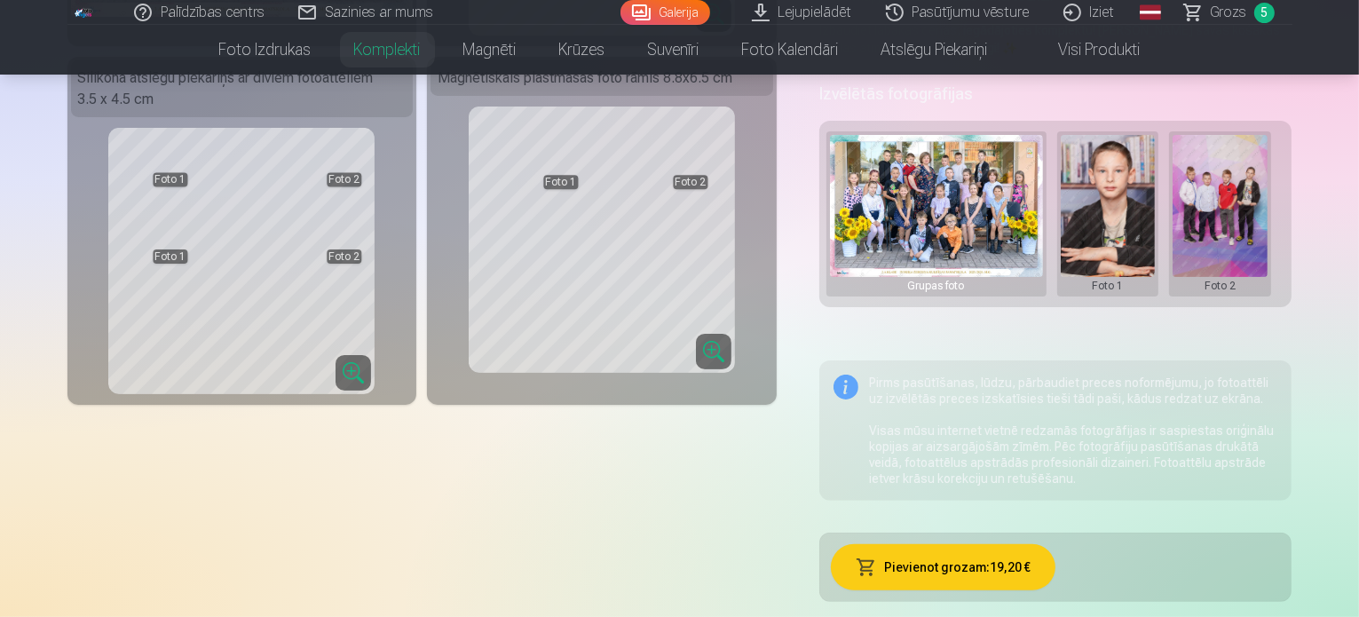
click at [1001, 560] on button "Pievienot grozam : 19,20 €" at bounding box center [943, 567] width 225 height 46
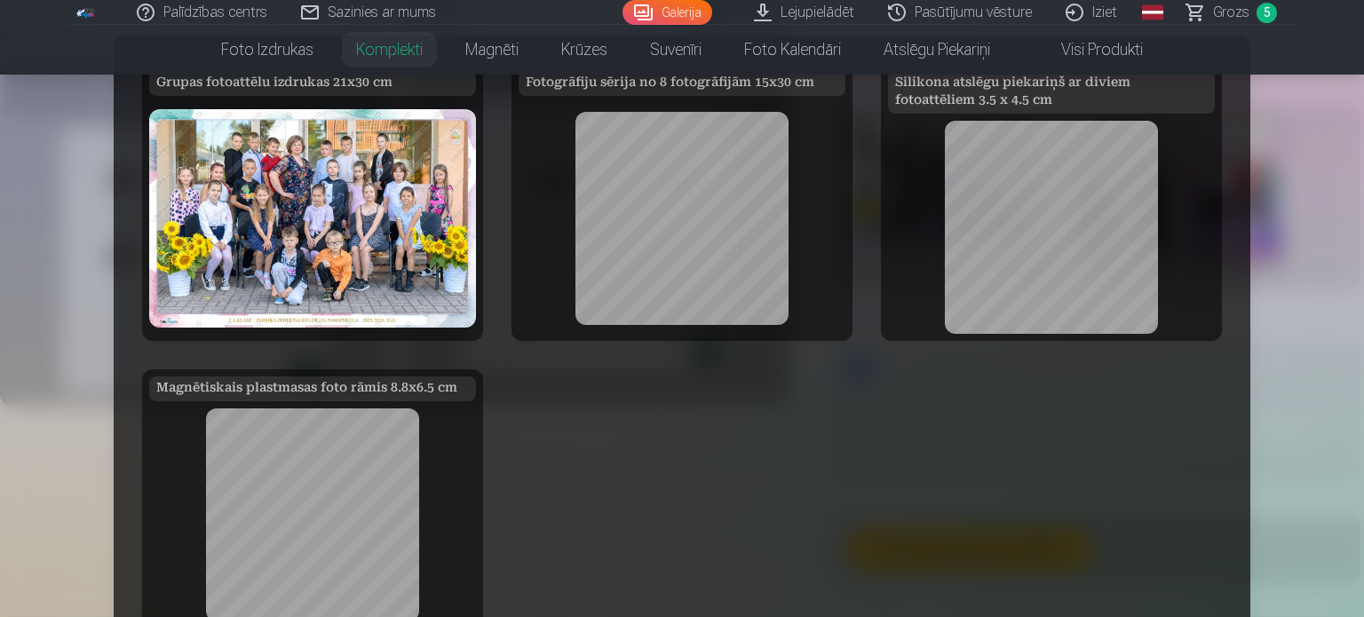
scroll to position [50, 0]
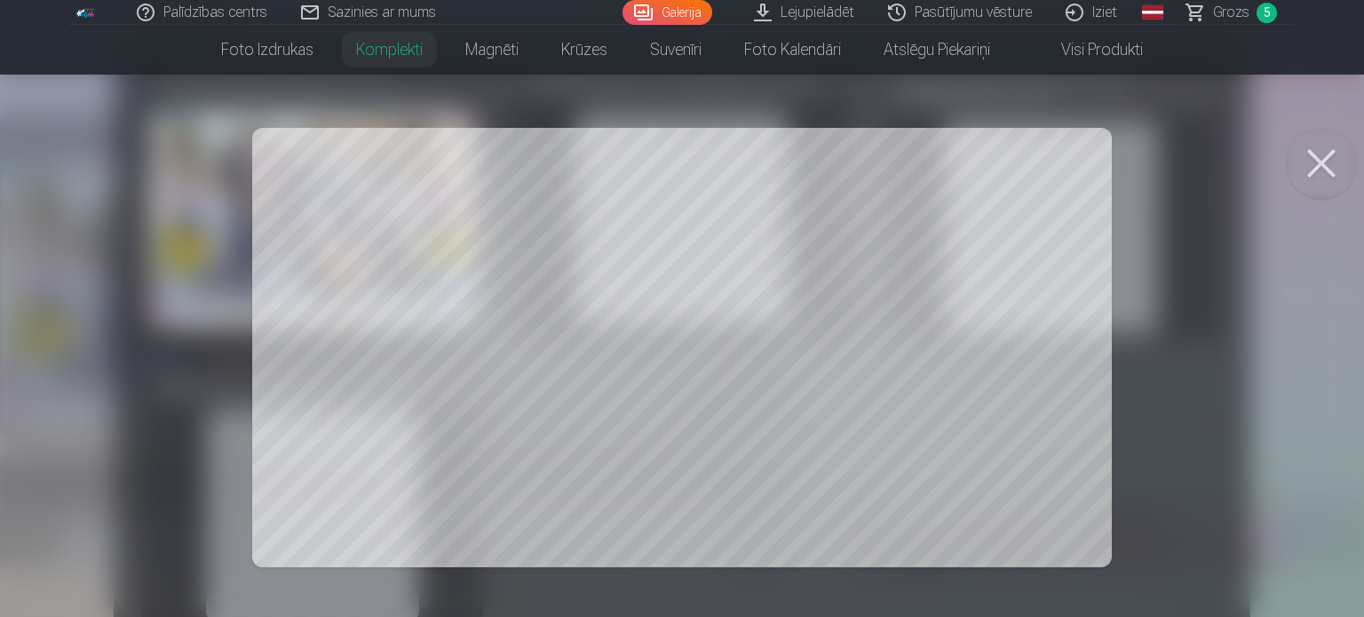
drag, startPoint x: 1320, startPoint y: 155, endPoint x: 1332, endPoint y: 158, distance: 12.7
click at [1327, 157] on button at bounding box center [1321, 163] width 71 height 71
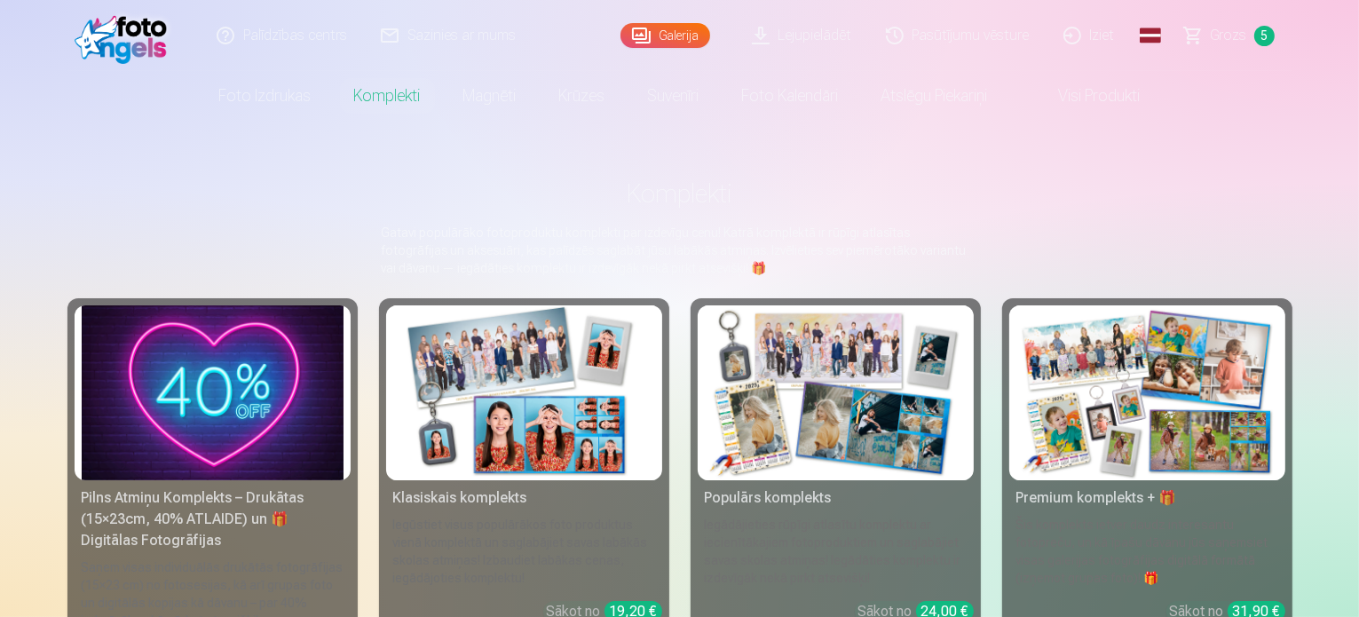
click at [1238, 39] on span "Grozs" at bounding box center [1229, 35] width 36 height 21
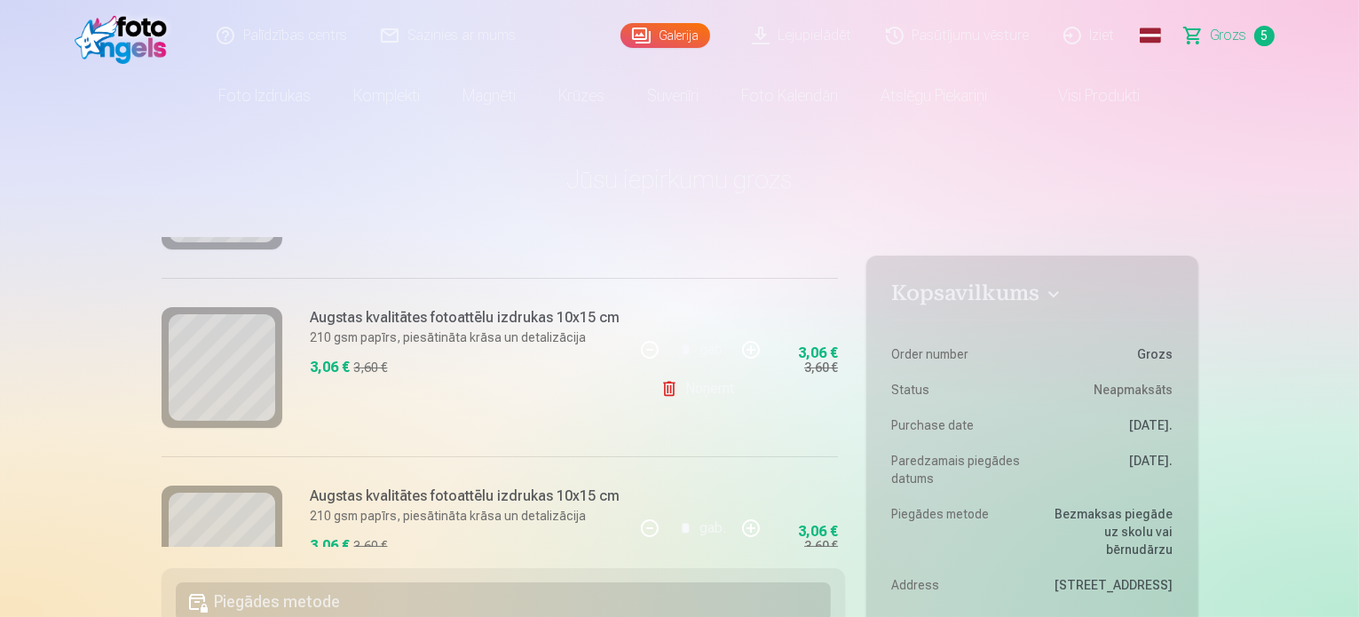
scroll to position [444, 0]
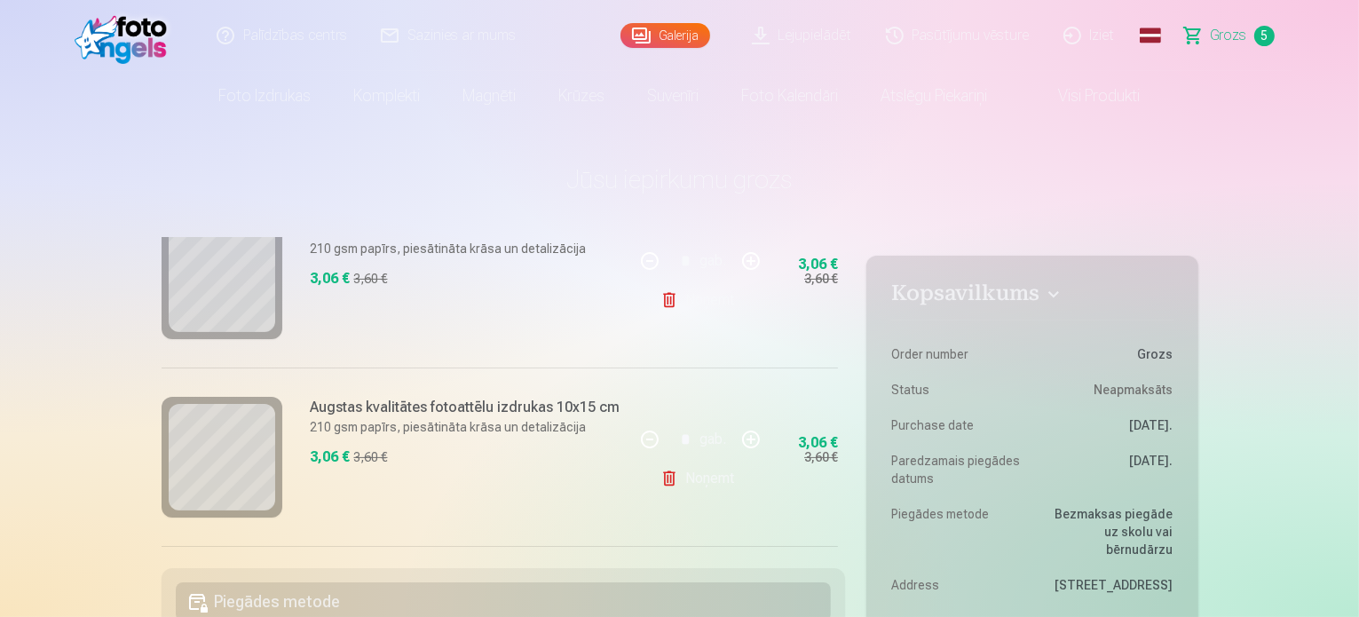
click at [694, 299] on link "Noņemt" at bounding box center [701, 300] width 81 height 36
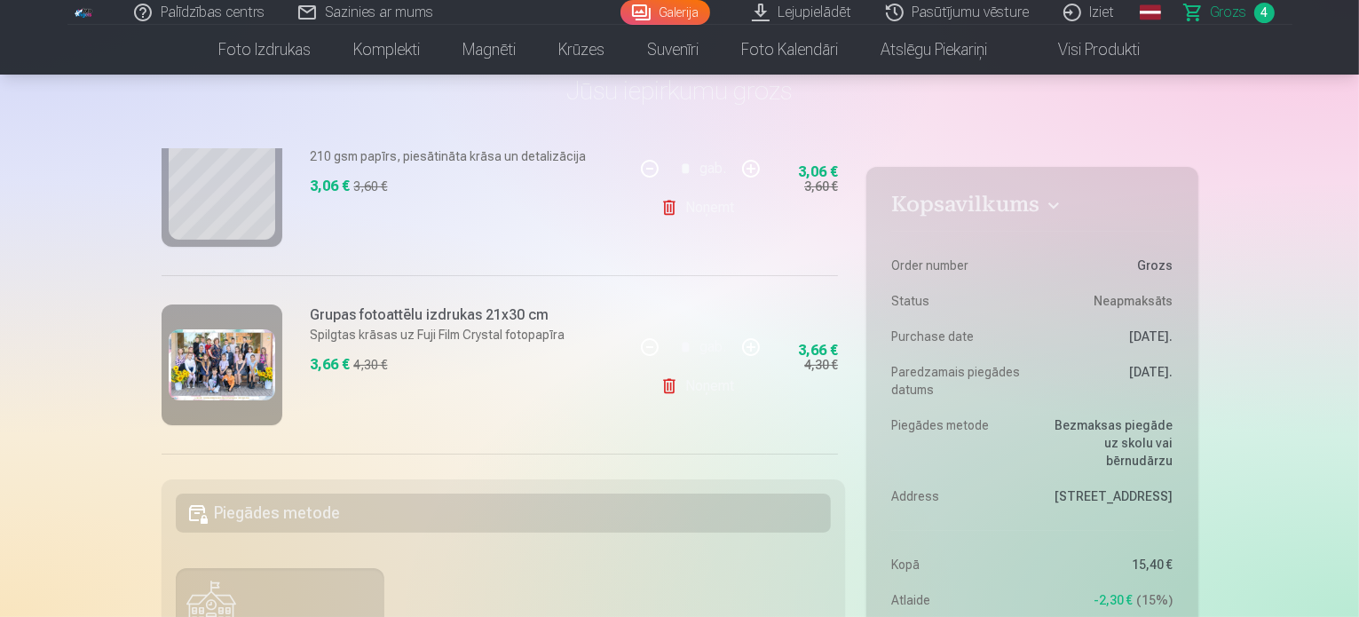
scroll to position [536, 0]
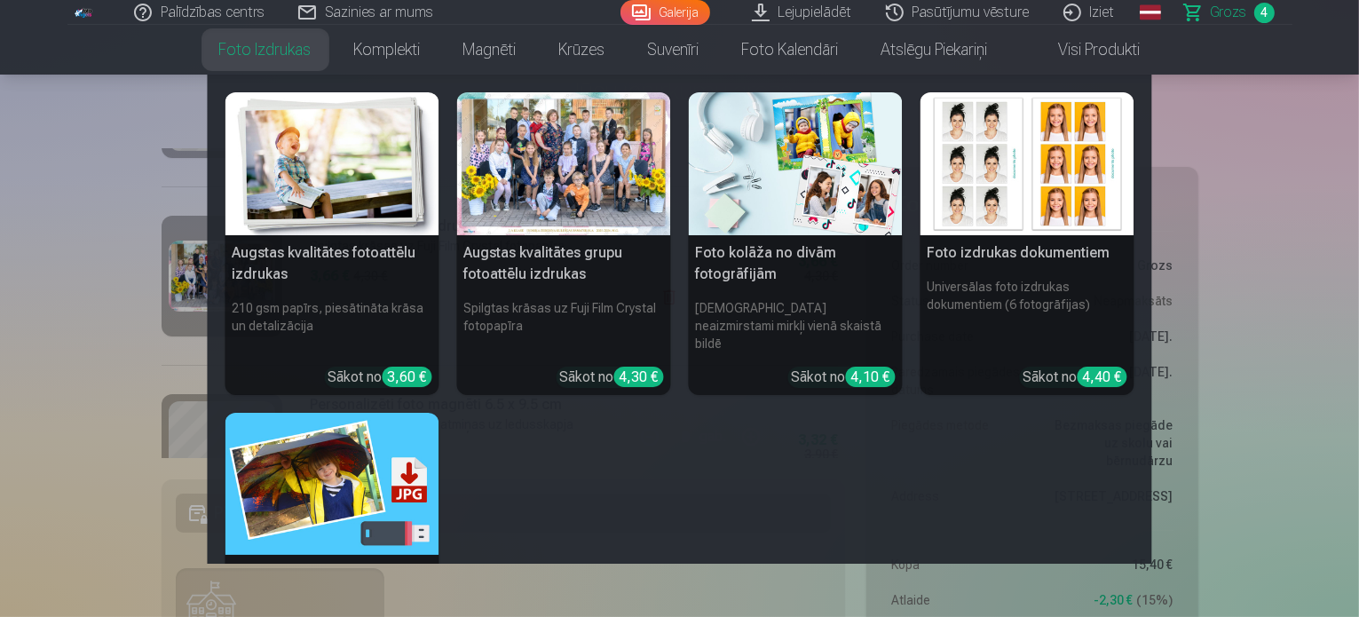
click at [799, 215] on img at bounding box center [796, 163] width 214 height 143
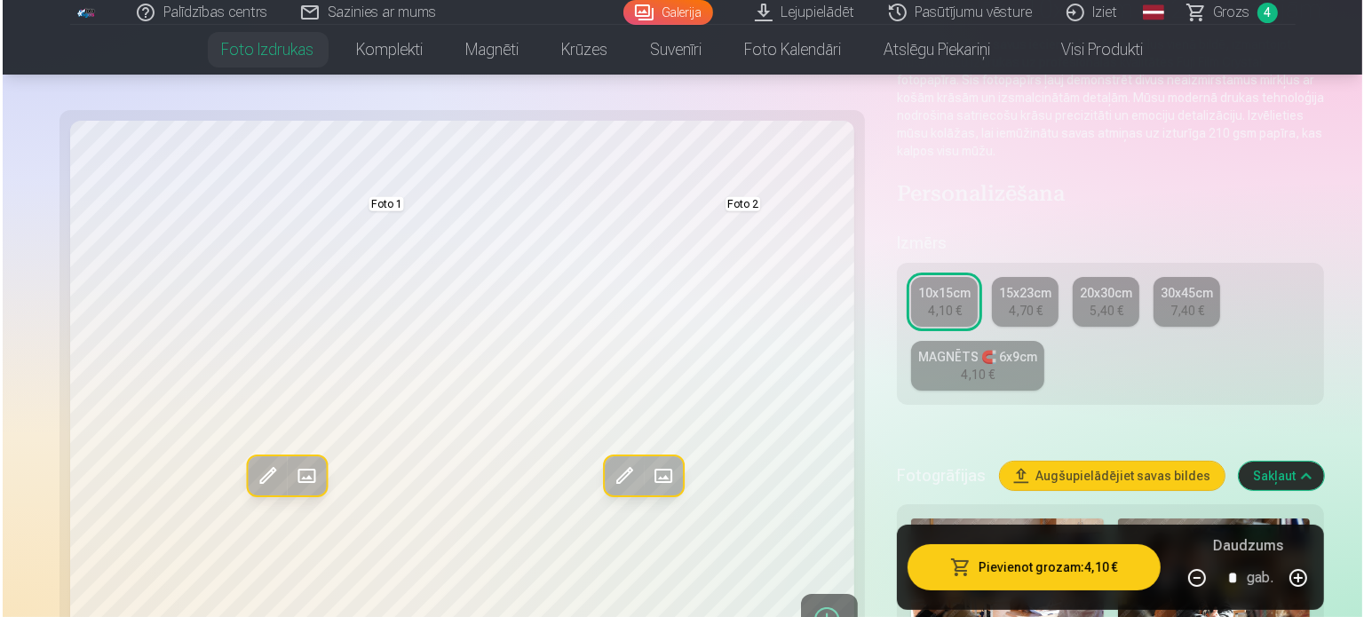
scroll to position [266, 0]
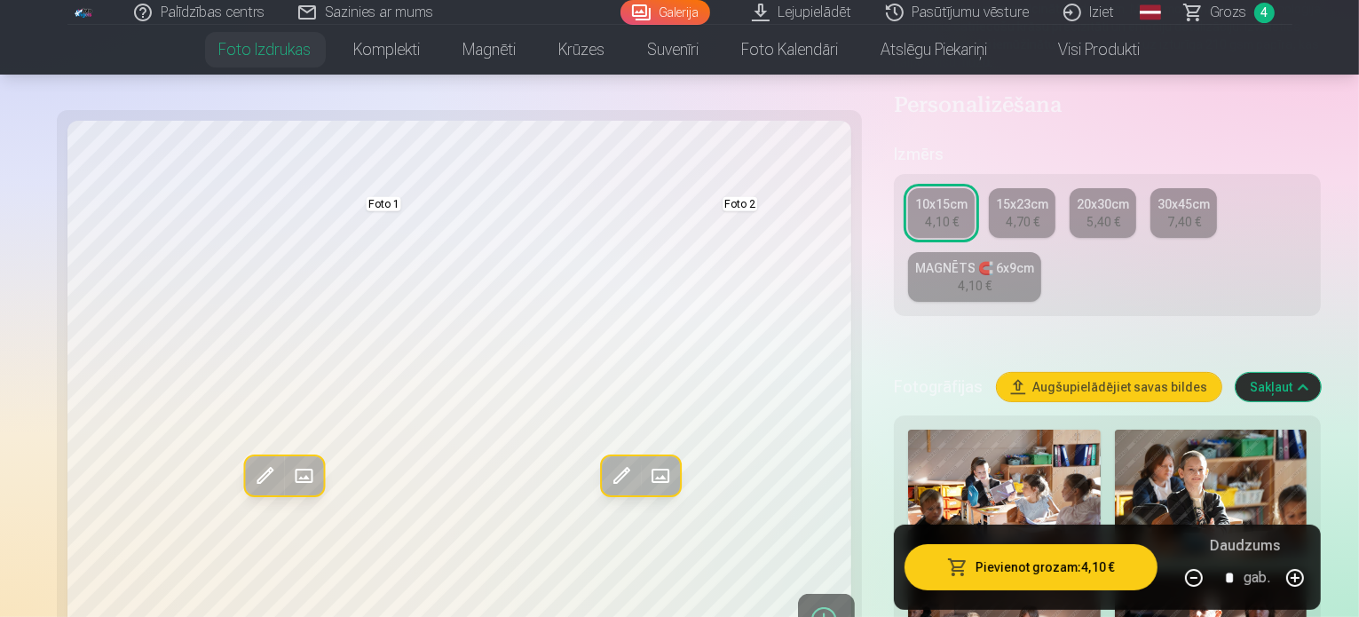
click at [289, 479] on span at bounding box center [303, 476] width 28 height 28
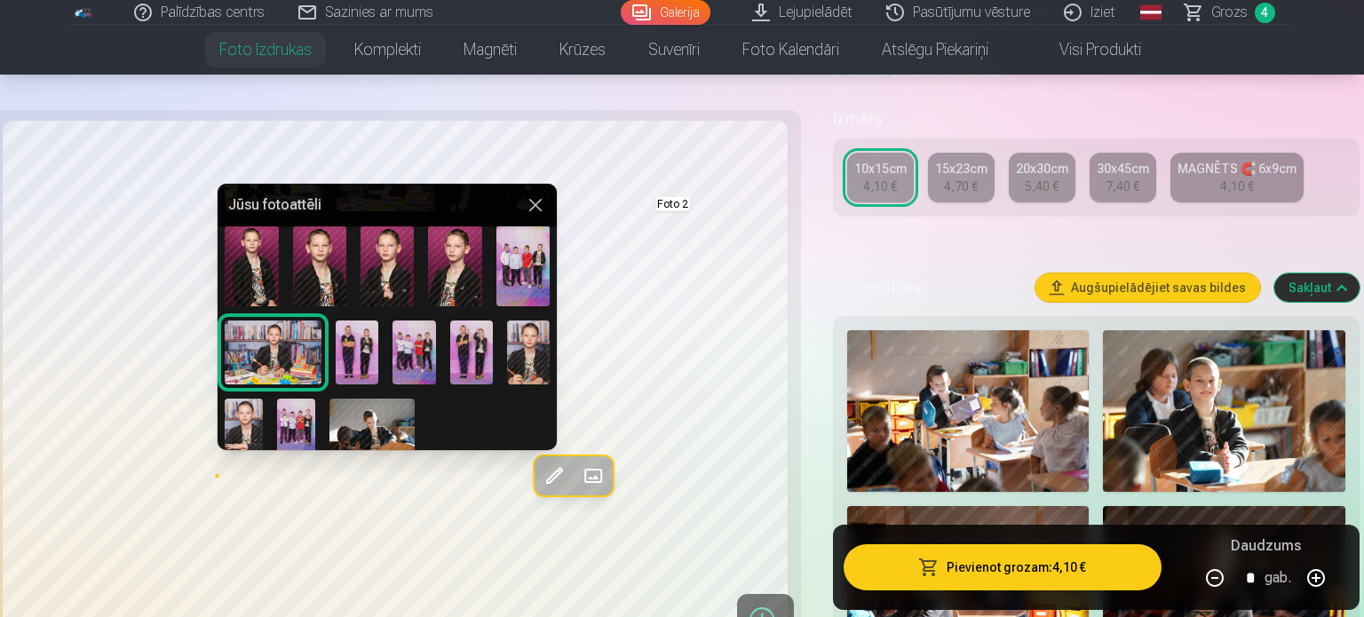
scroll to position [273, 0]
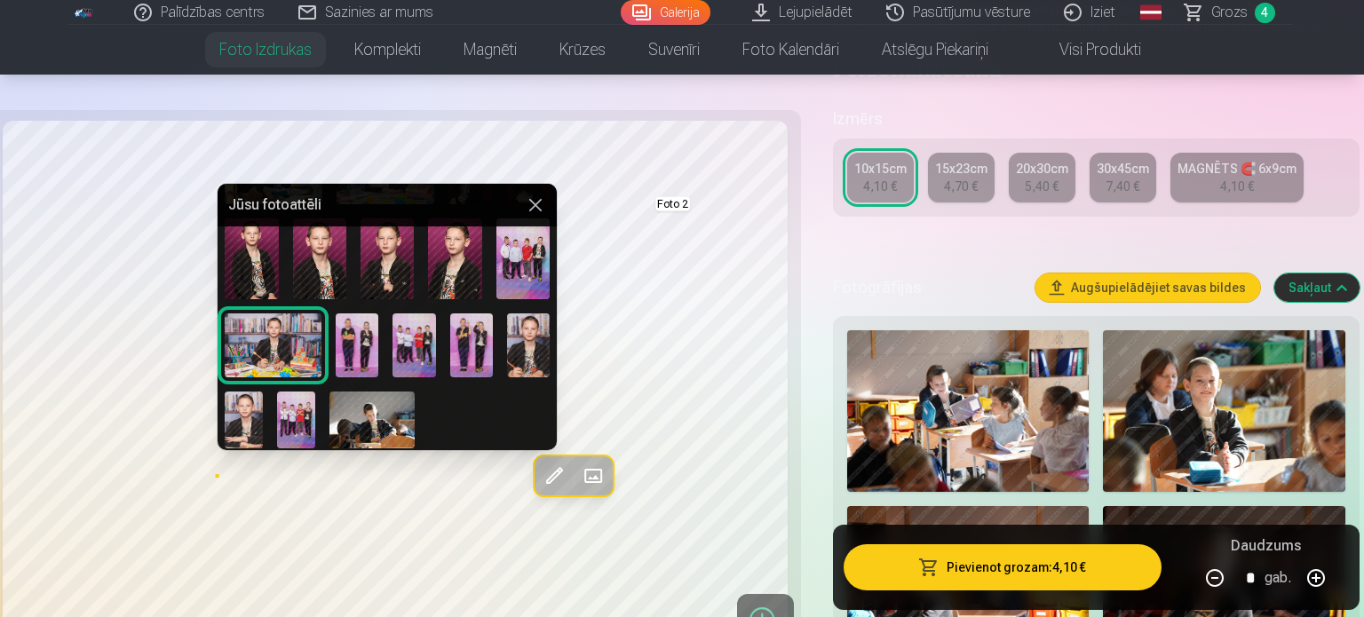
click at [281, 347] on img at bounding box center [273, 345] width 97 height 64
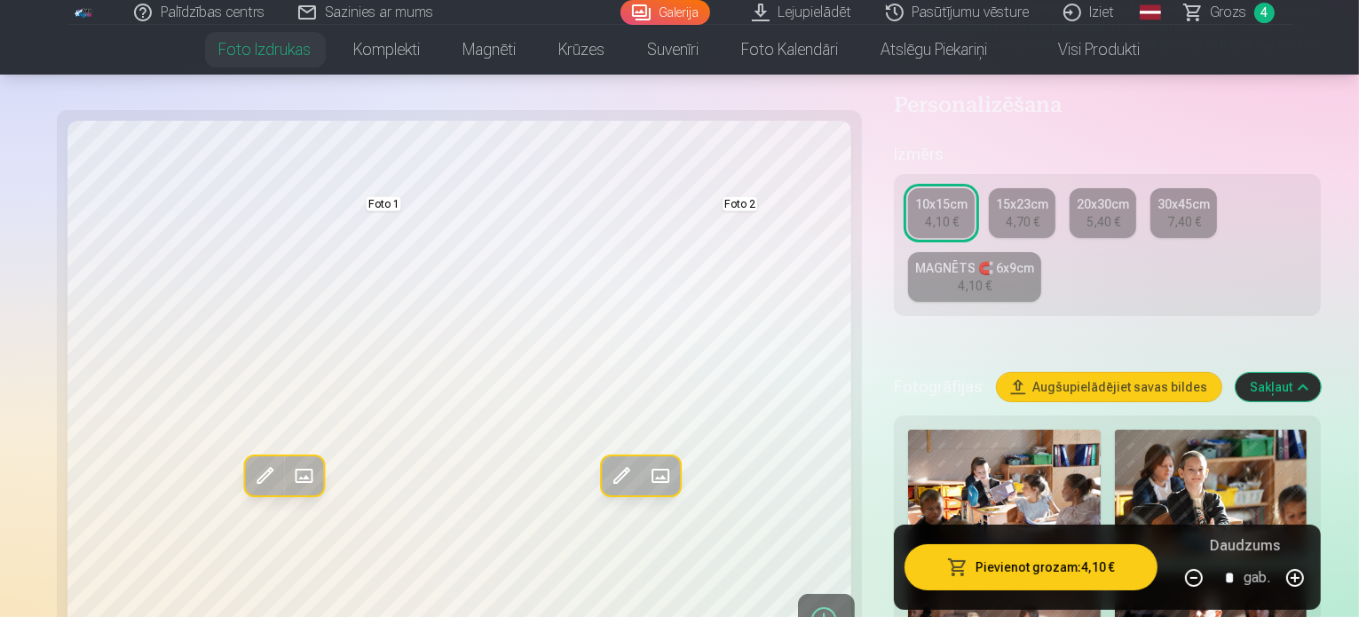
click at [646, 478] on span at bounding box center [660, 476] width 28 height 28
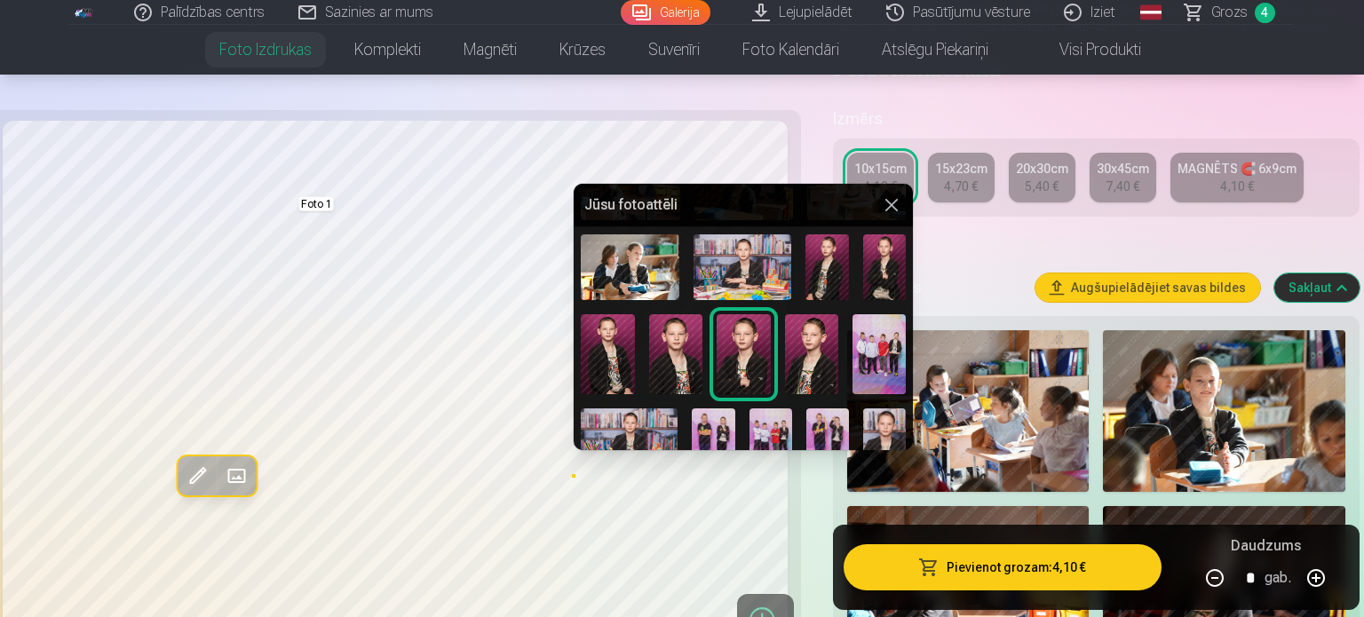
scroll to position [266, 0]
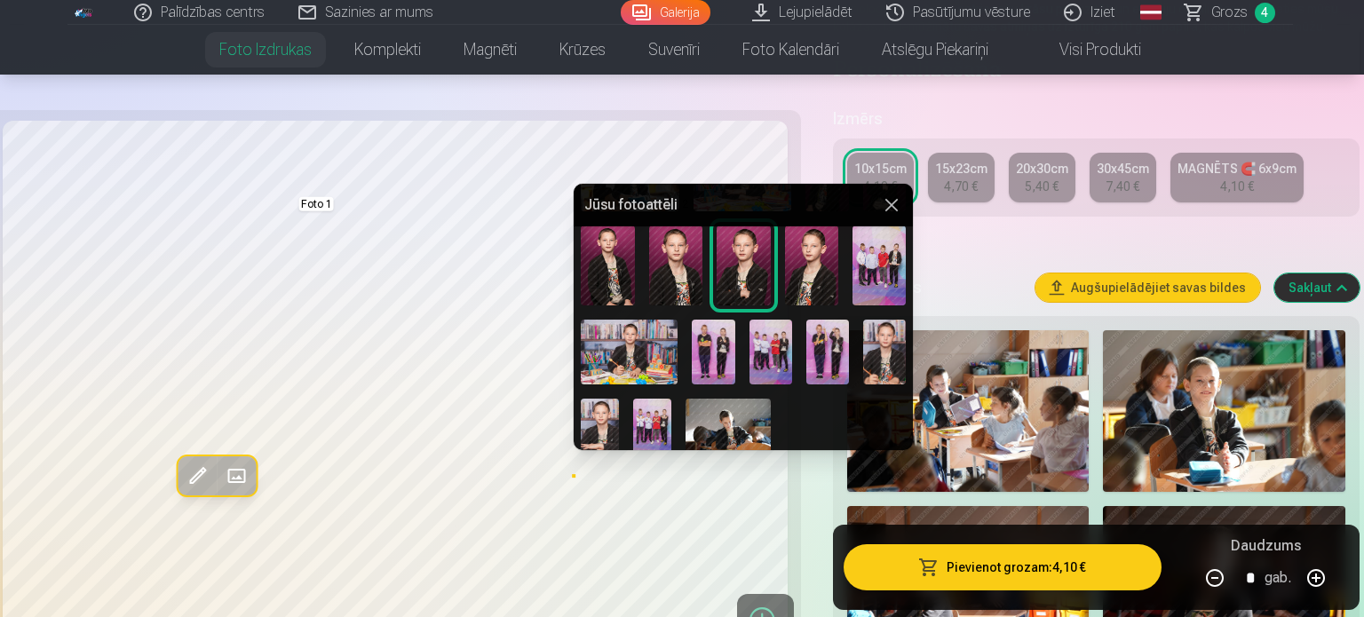
click at [731, 424] on img at bounding box center [728, 427] width 85 height 57
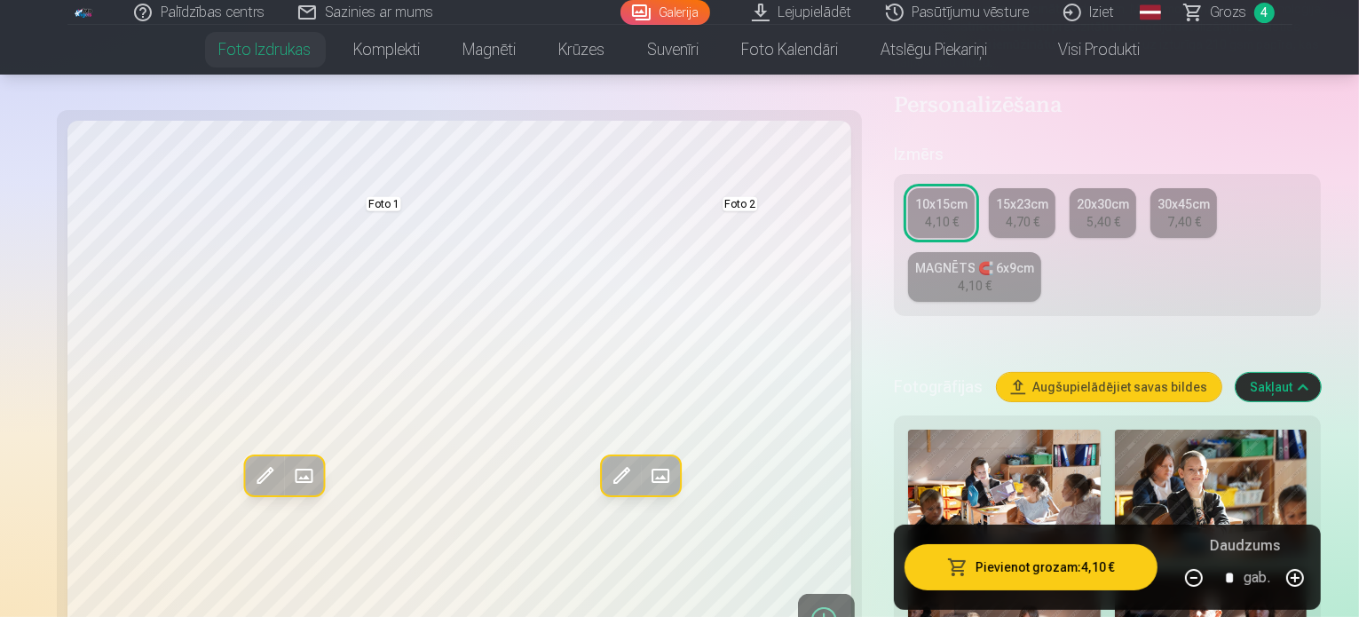
click at [646, 478] on span at bounding box center [660, 476] width 28 height 28
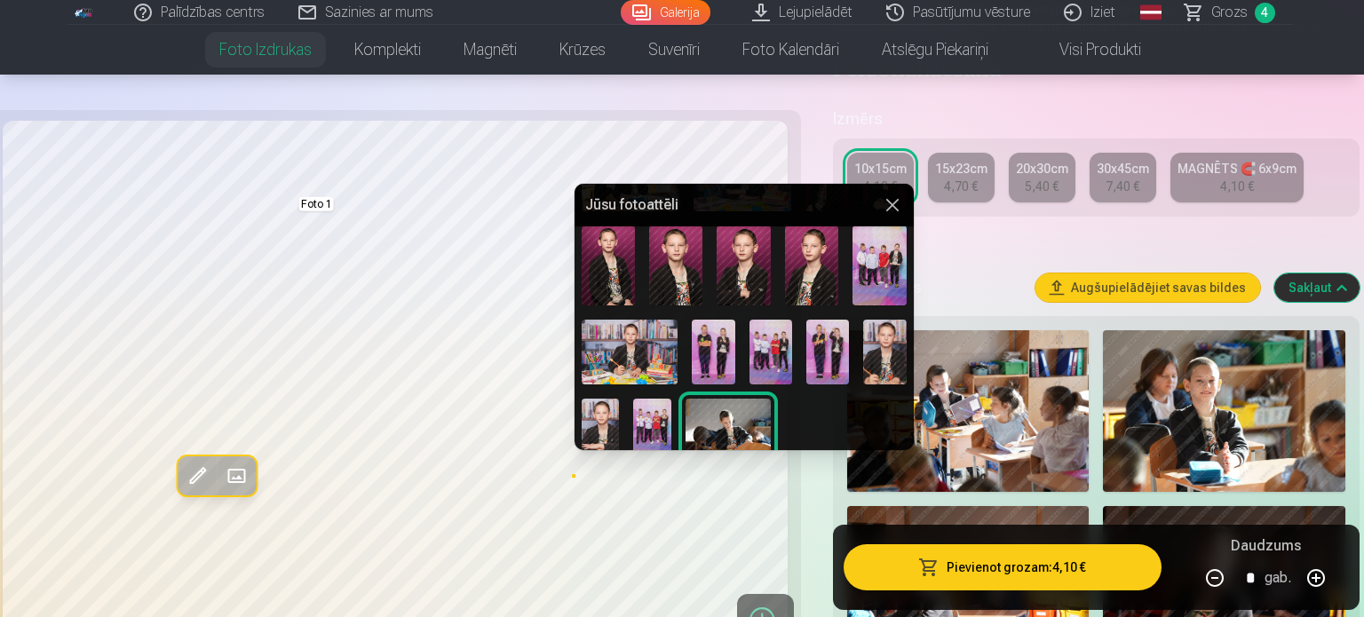
click at [625, 296] on img at bounding box center [608, 266] width 53 height 81
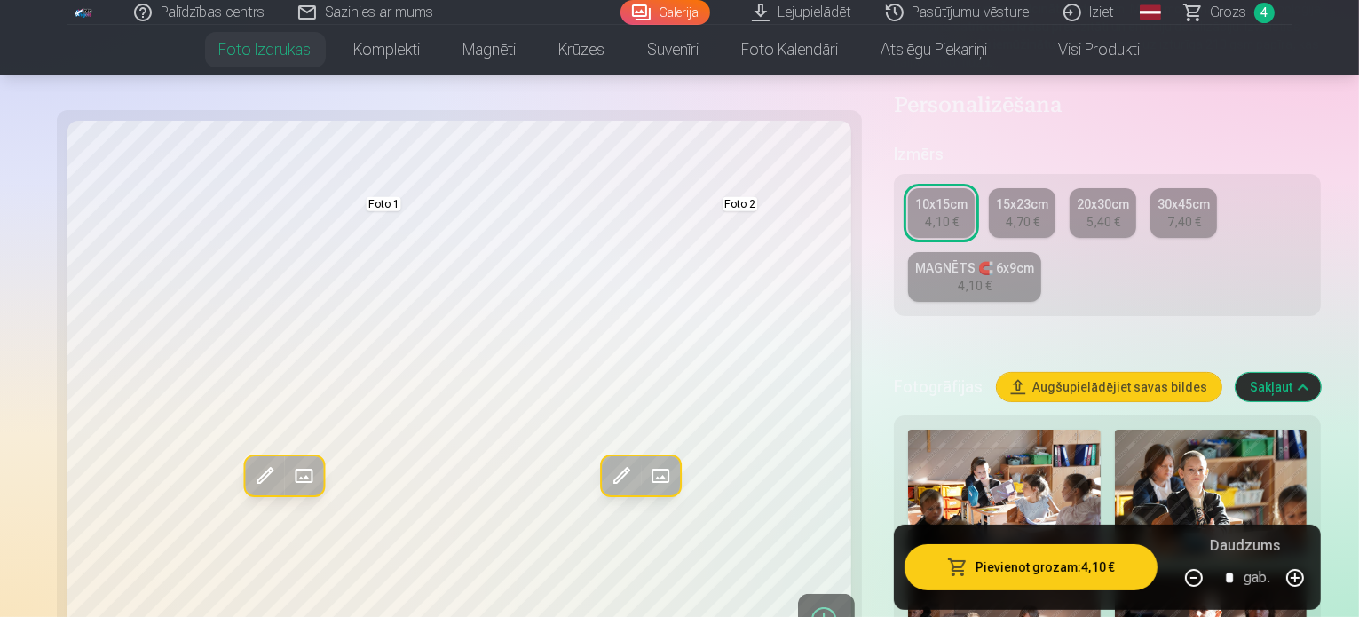
click at [989, 190] on link "15x23cm 4,70 €" at bounding box center [1022, 213] width 67 height 50
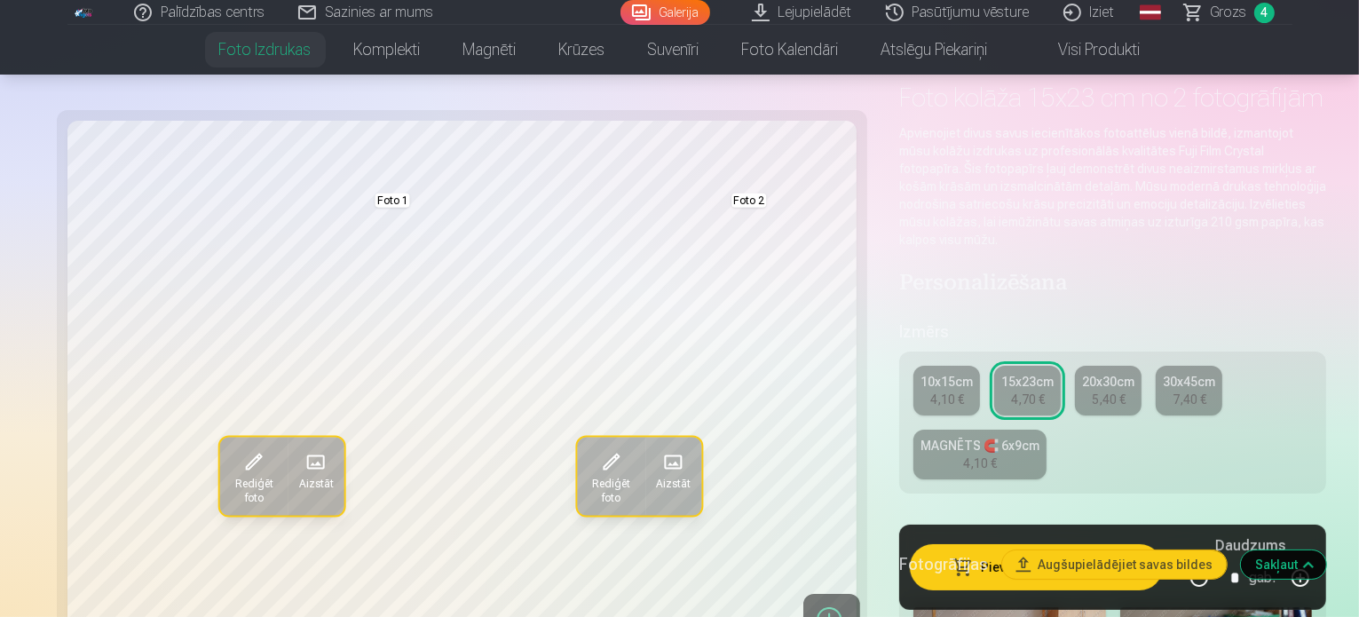
scroll to position [178, 0]
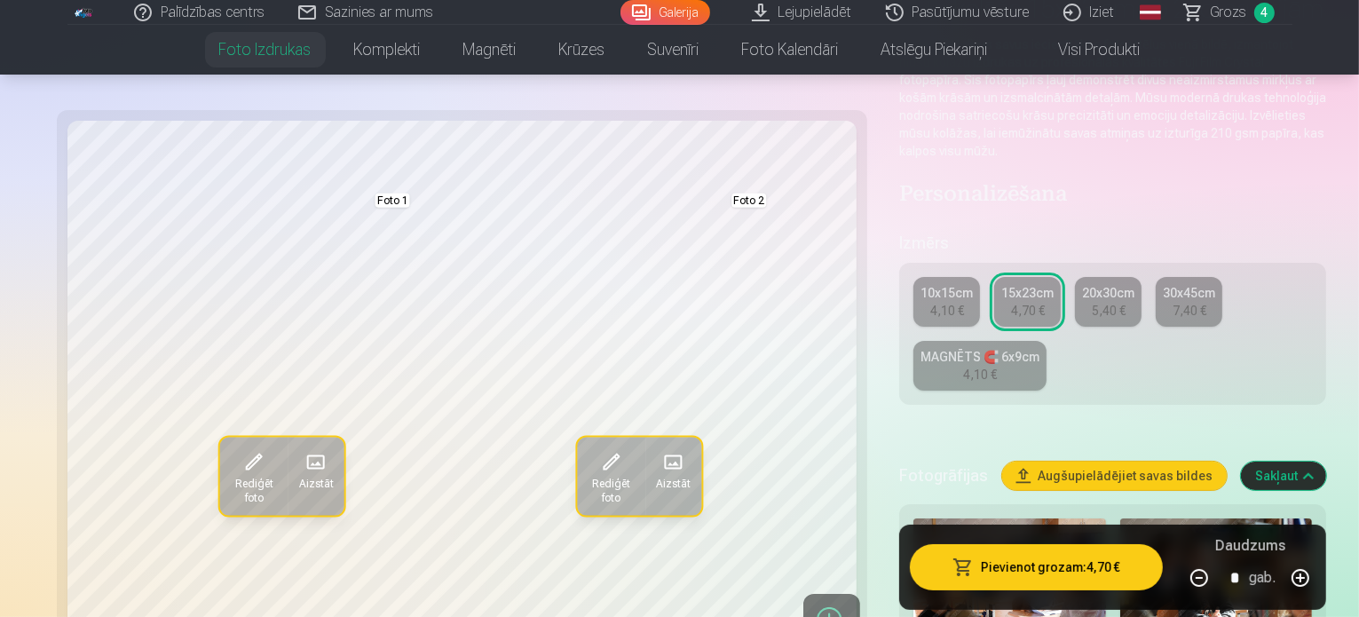
click at [997, 366] on div "4,10 €" at bounding box center [980, 375] width 34 height 18
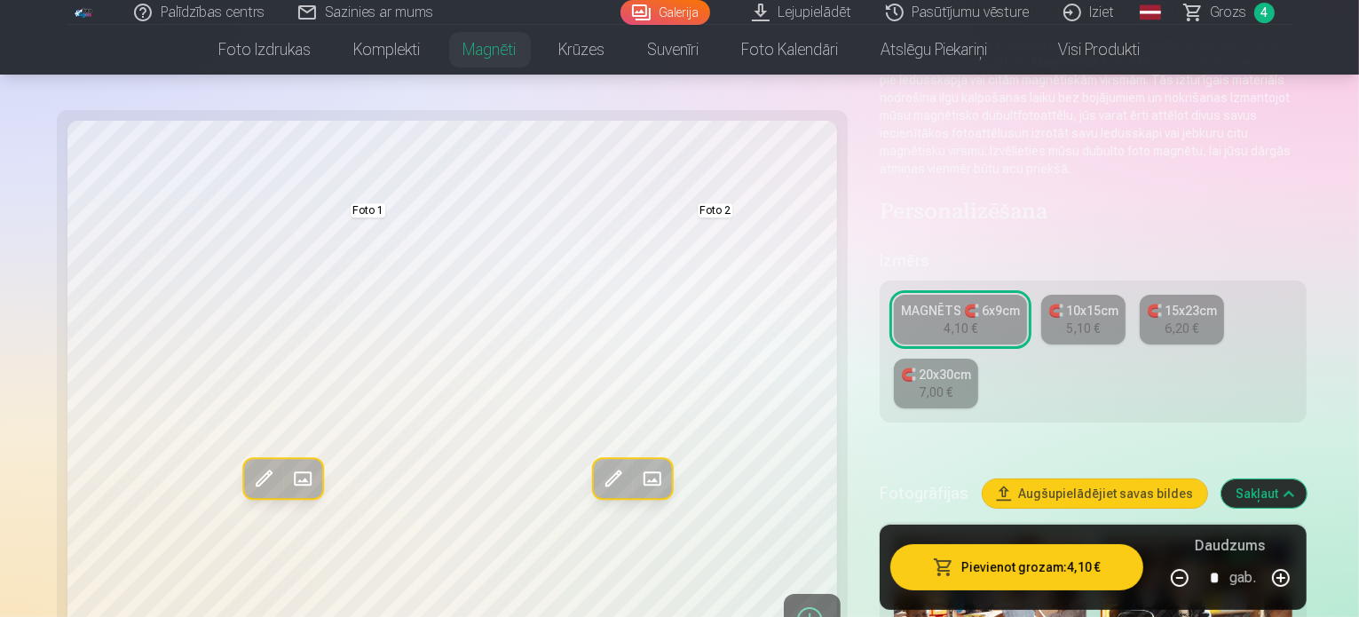
scroll to position [266, 0]
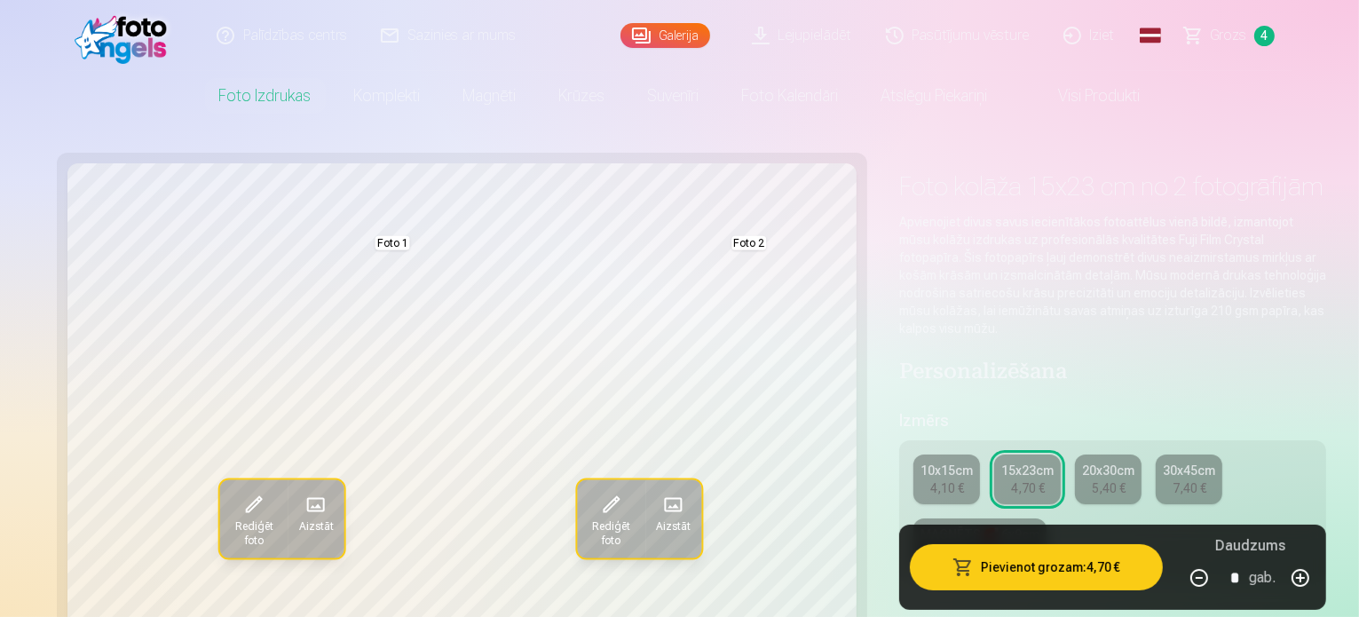
click at [645, 503] on button "Aizstāt" at bounding box center [673, 519] width 56 height 78
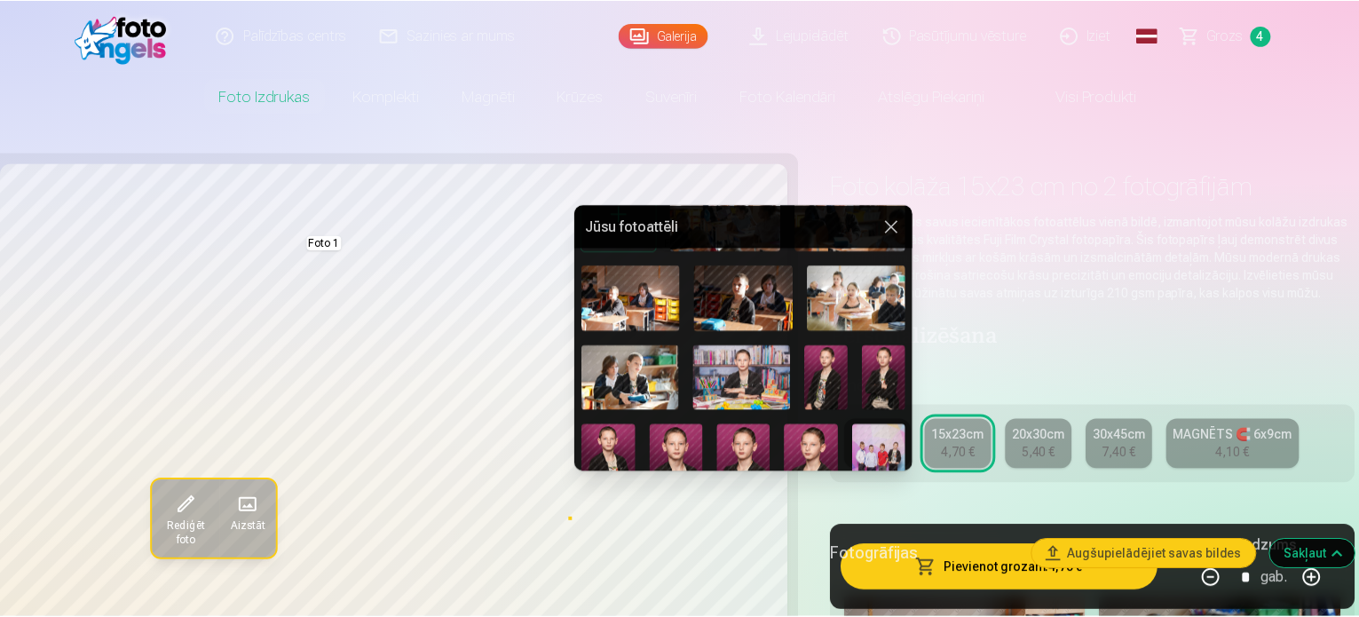
scroll to position [178, 0]
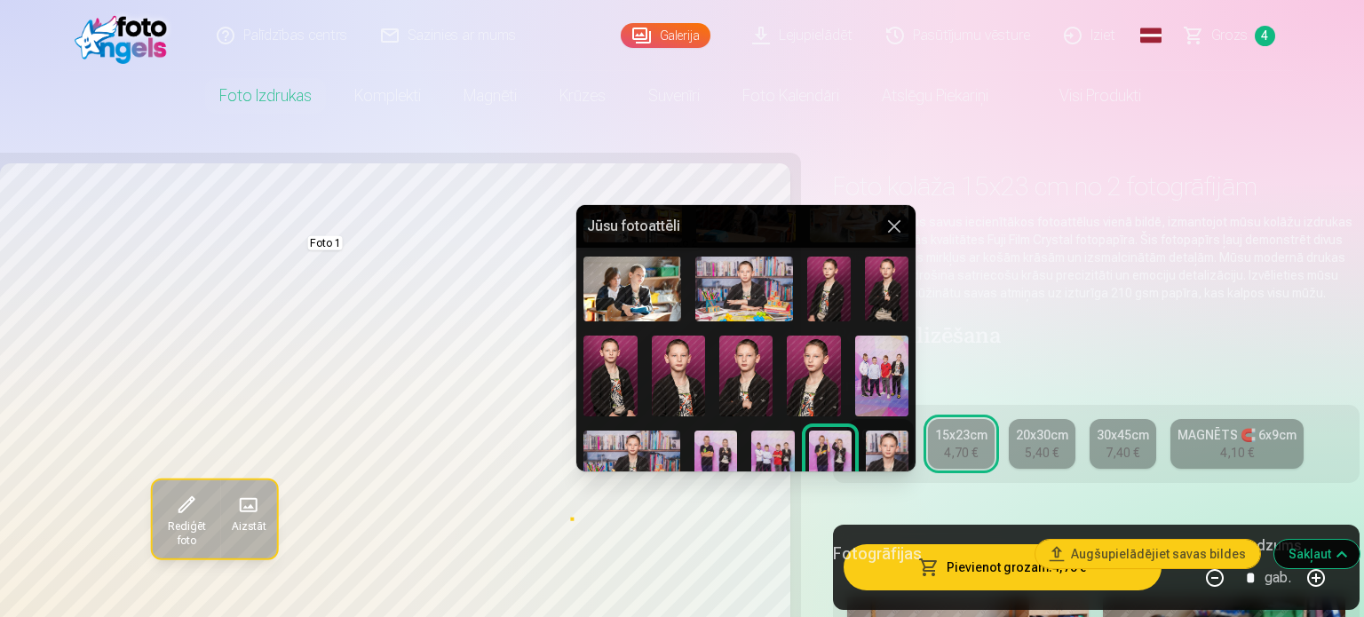
click at [833, 301] on img at bounding box center [829, 289] width 44 height 65
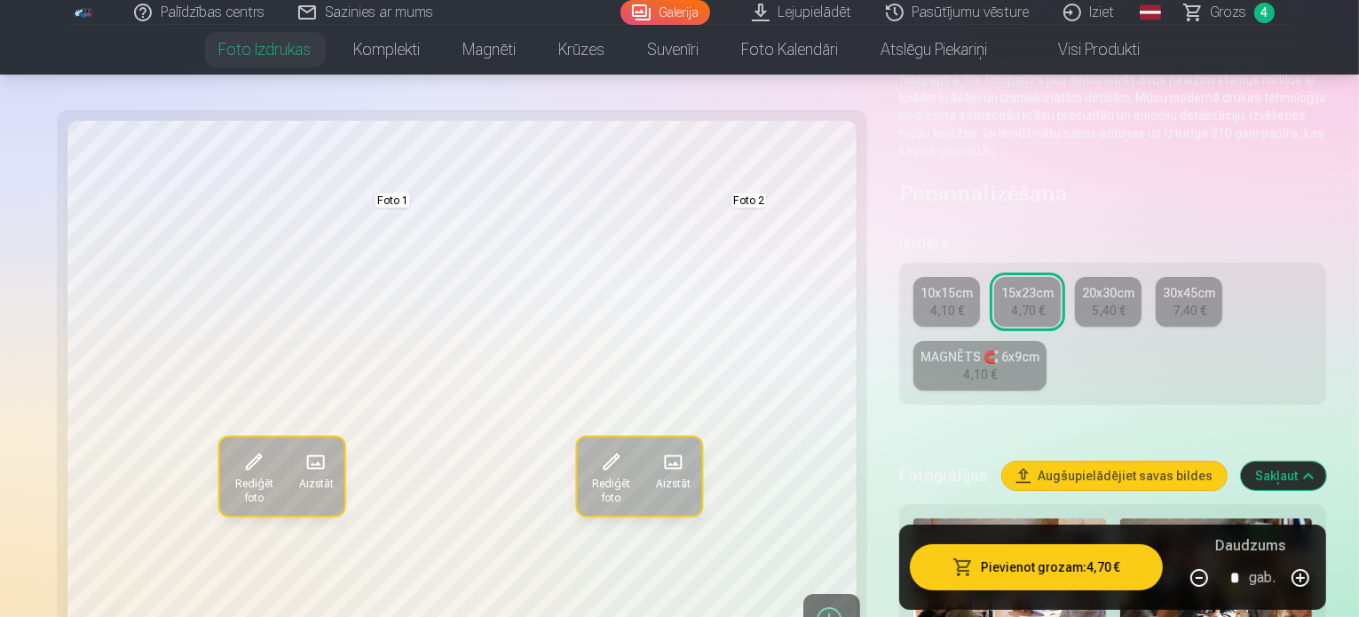
click at [1035, 577] on button "Pievienot grozam : 4,70 €" at bounding box center [1036, 567] width 253 height 46
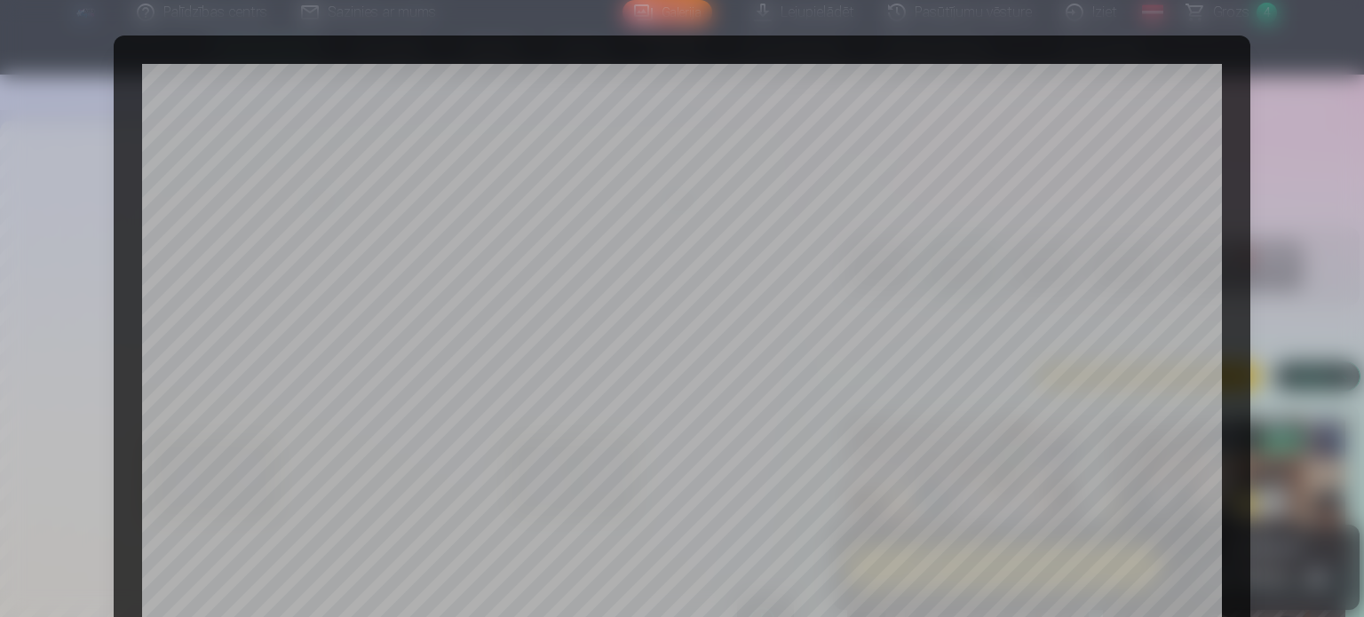
scroll to position [661, 0]
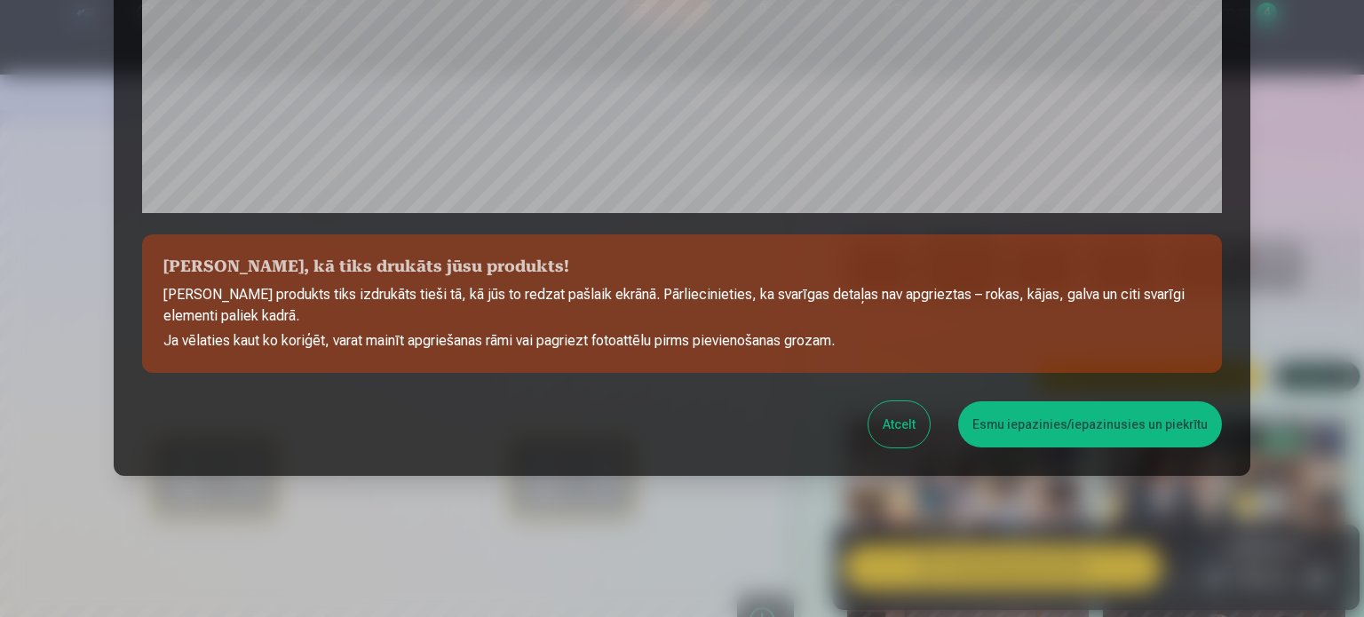
click at [1080, 417] on button "Esmu iepazinies/iepazinusies un piekrītu" at bounding box center [1090, 424] width 264 height 46
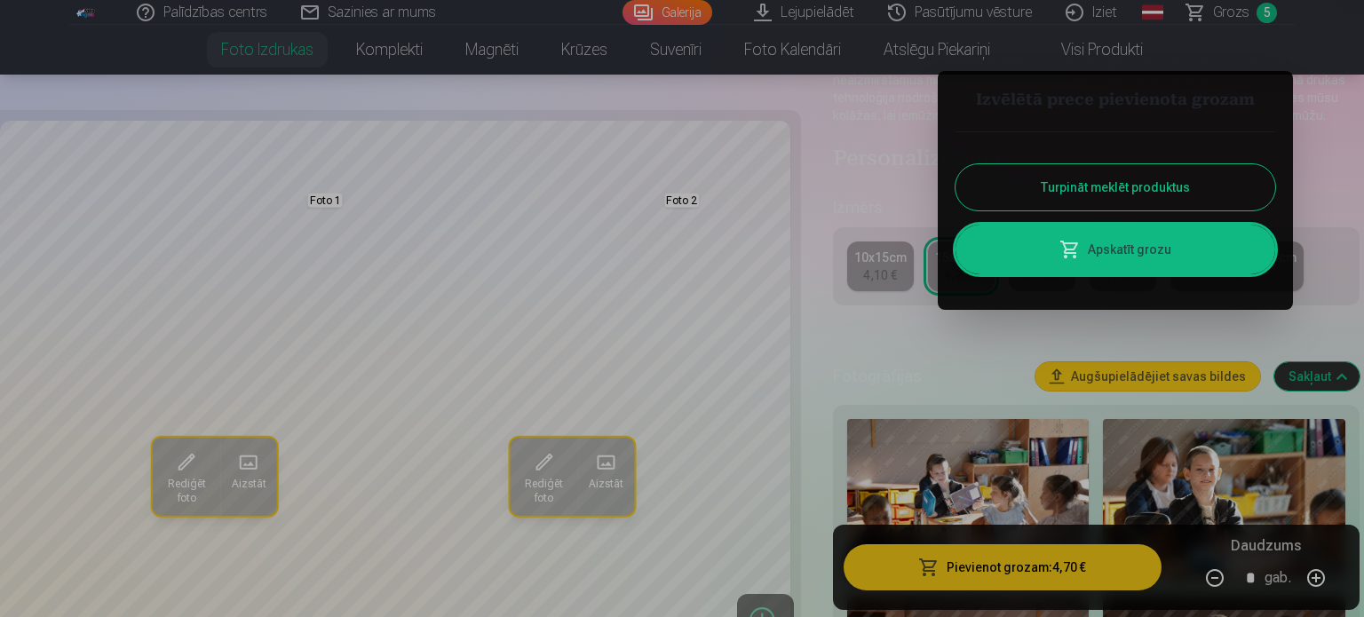
click at [1162, 243] on link "Apskatīt grozu" at bounding box center [1115, 250] width 320 height 50
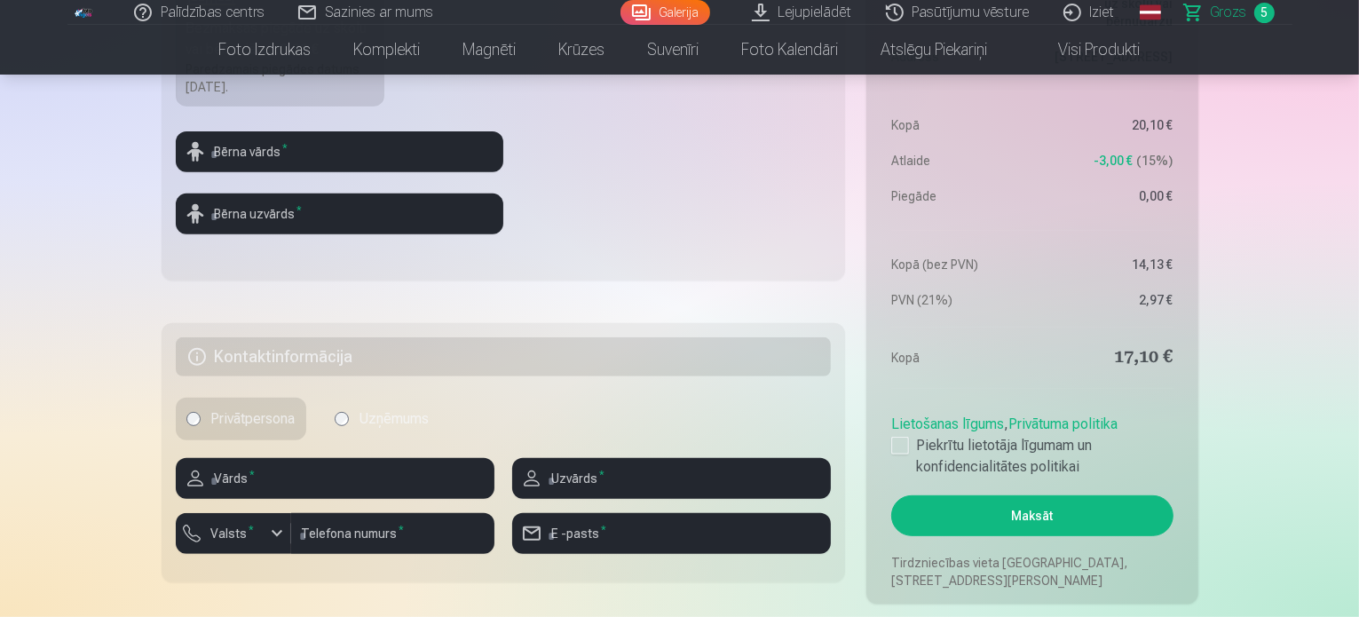
scroll to position [799, 0]
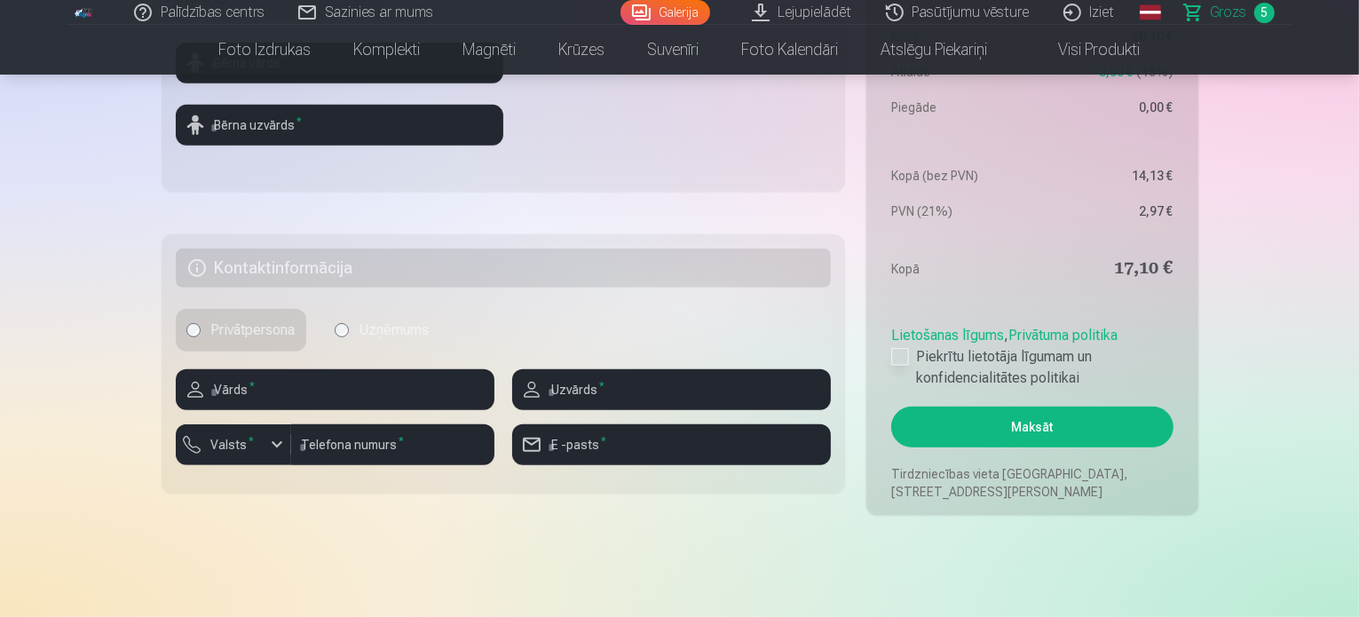
click at [900, 358] on div at bounding box center [901, 357] width 18 height 18
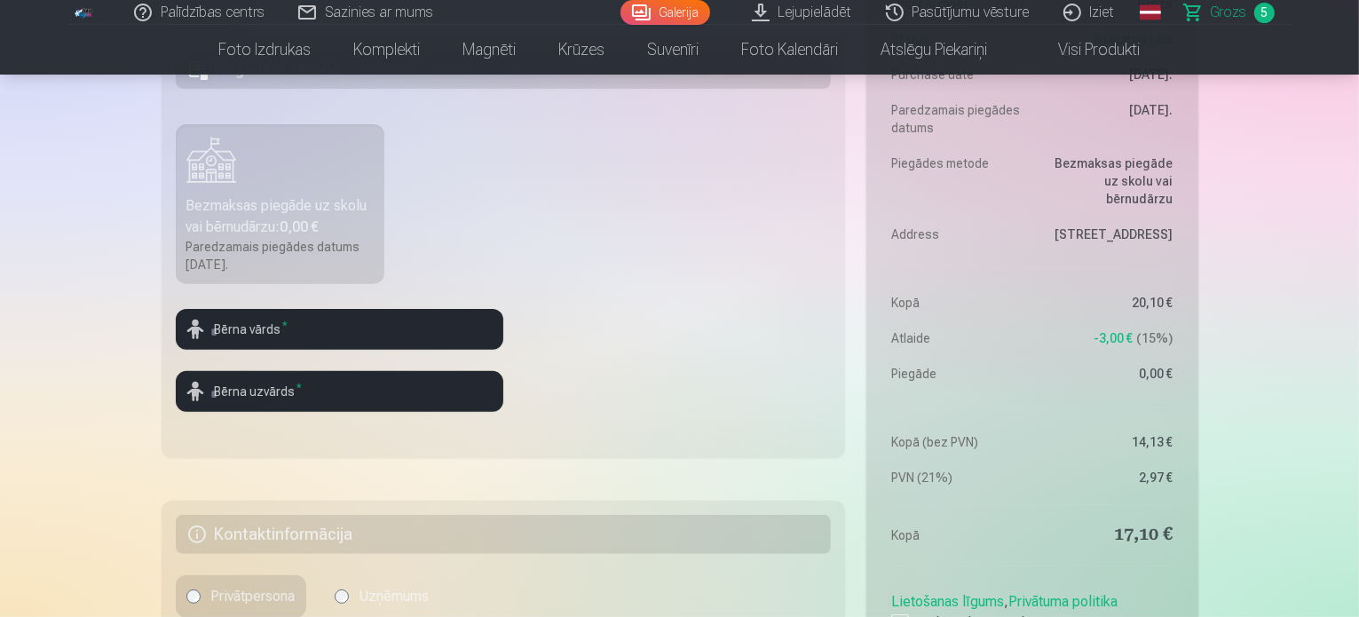
scroll to position [355, 0]
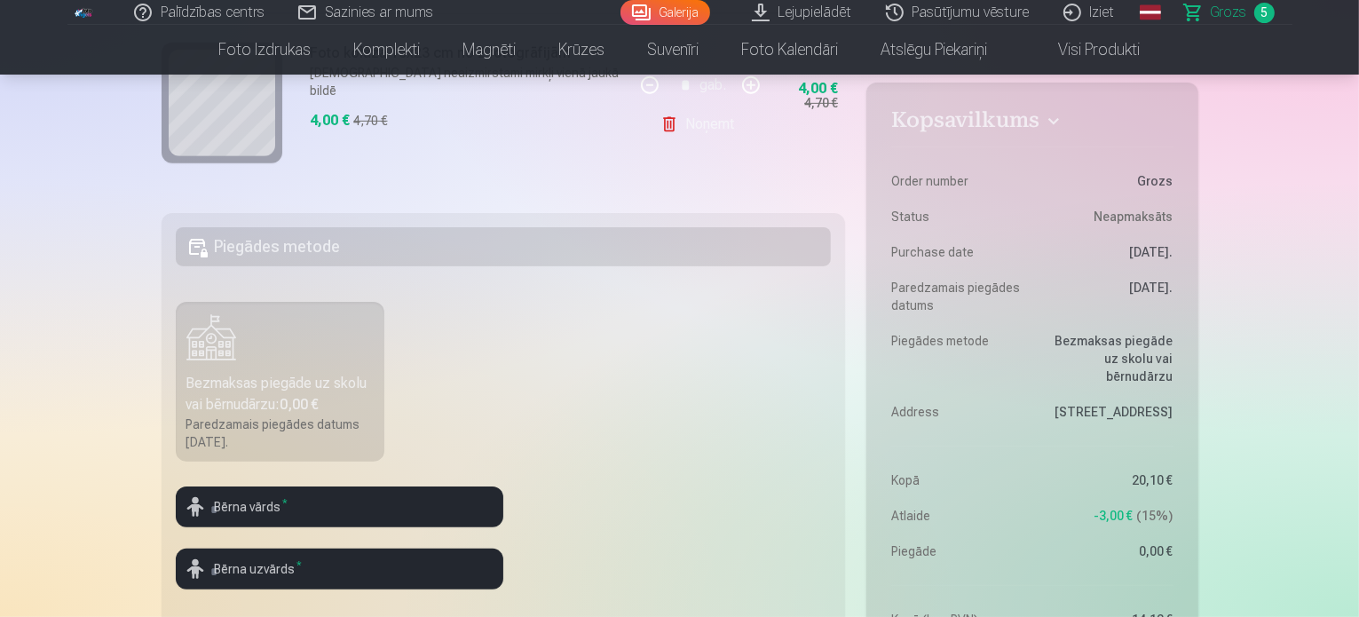
click at [342, 366] on label "Bezmaksas piegāde uz skolu vai bērnudārzu : 0,00 € Paredzamais piegādes datums …" at bounding box center [281, 382] width 210 height 160
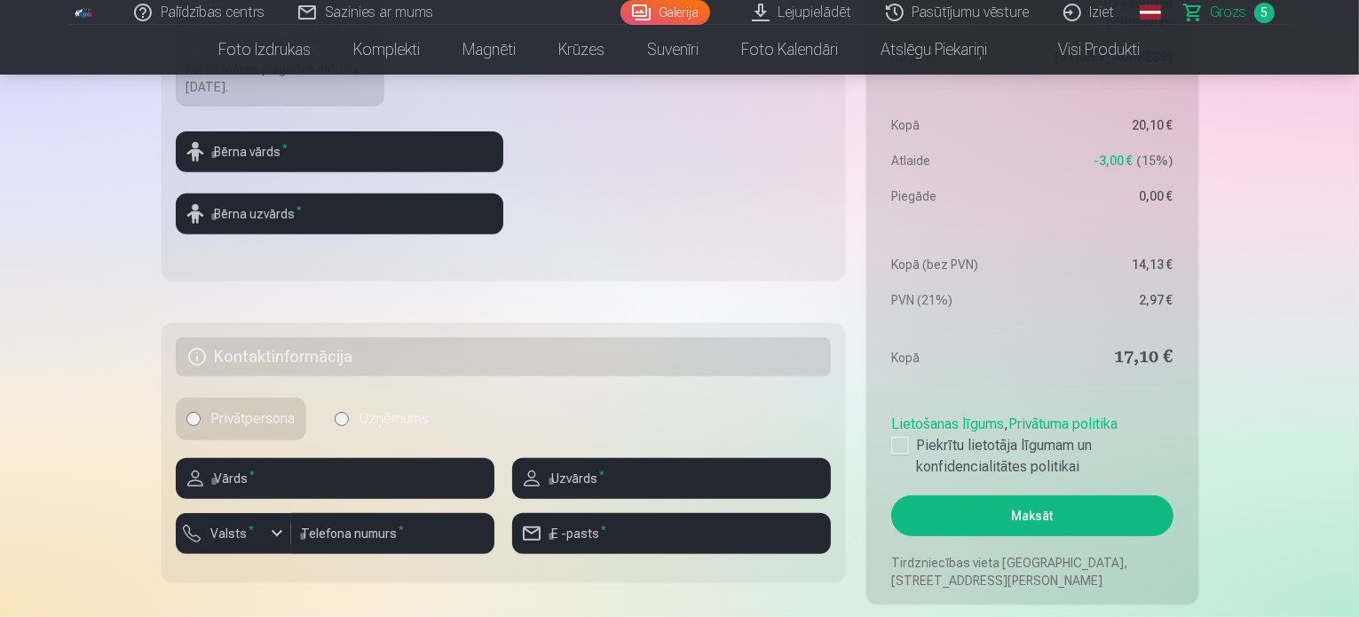
scroll to position [622, 0]
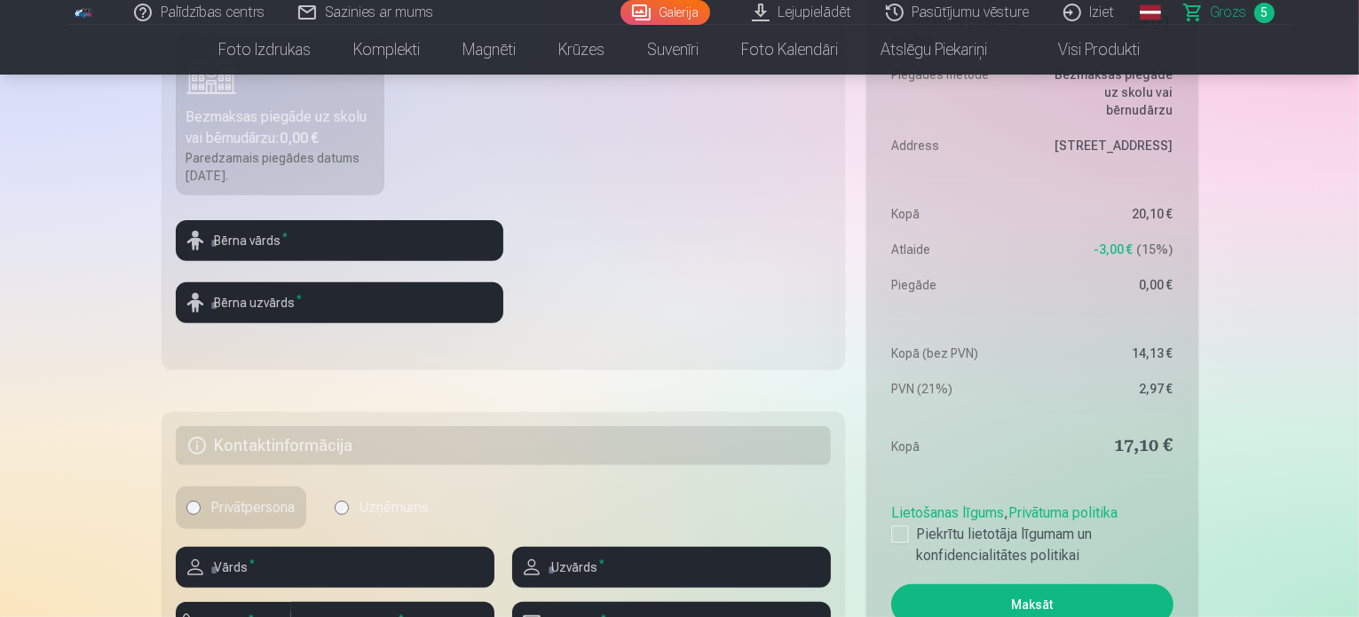
click at [1104, 10] on link "Iziet" at bounding box center [1090, 12] width 85 height 25
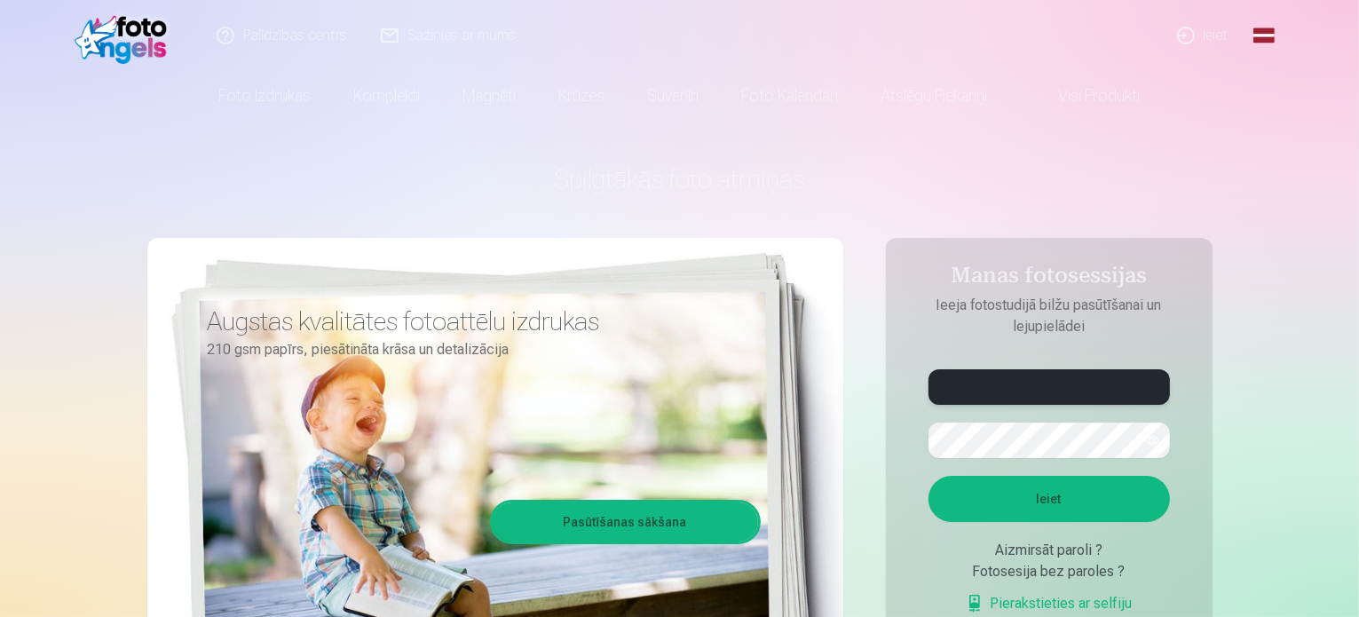
drag, startPoint x: 1055, startPoint y: 386, endPoint x: 887, endPoint y: 377, distance: 168.1
click at [887, 377] on aside "**********" at bounding box center [1049, 482] width 327 height 488
type input "**********"
click at [897, 457] on aside "**********" at bounding box center [1049, 482] width 327 height 488
click at [929, 476] on button "Ieiet" at bounding box center [1050, 499] width 242 height 46
